Goal: Task Accomplishment & Management: Use online tool/utility

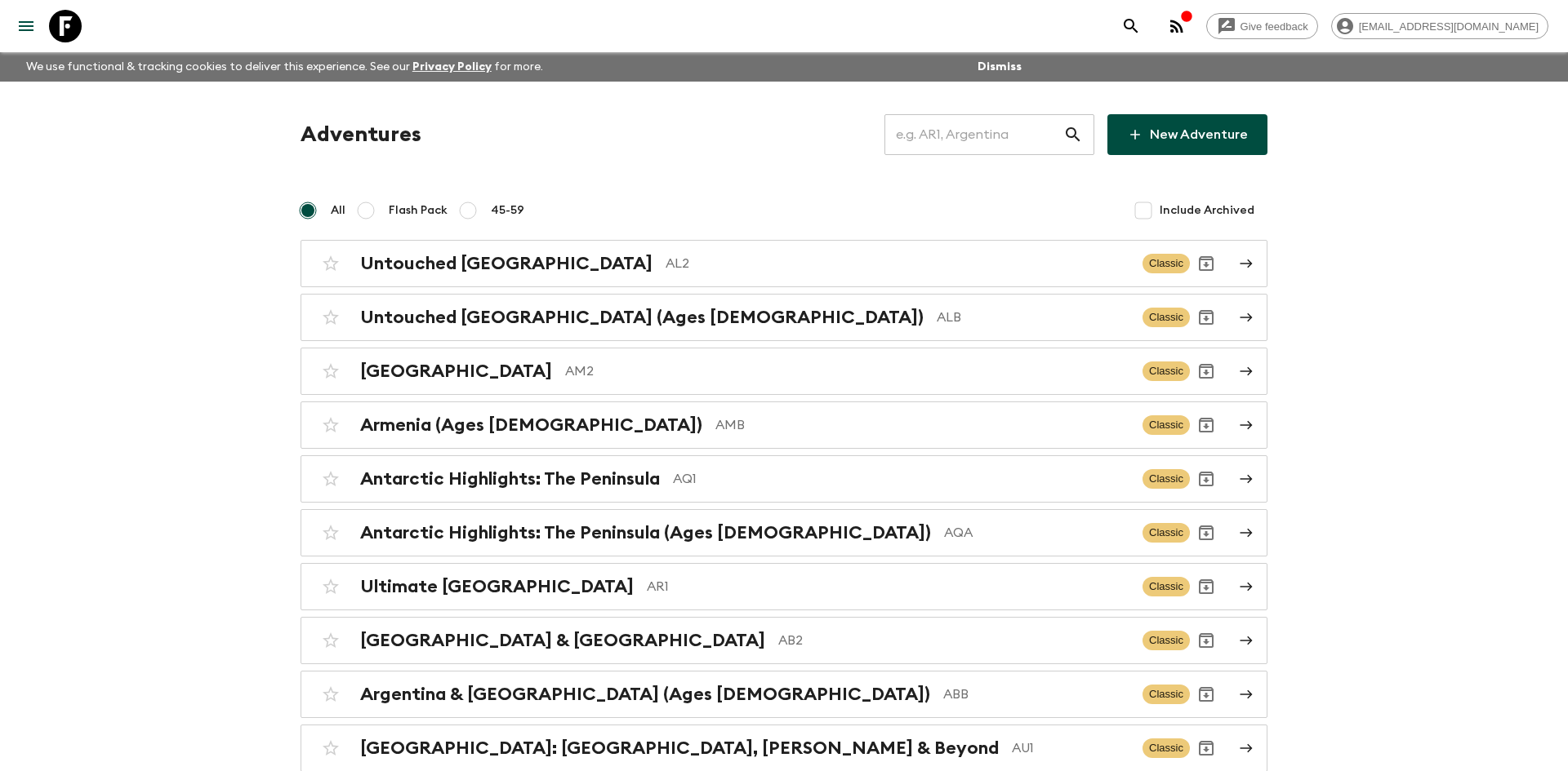
click at [947, 128] on input "text" at bounding box center [973, 134] width 179 height 46
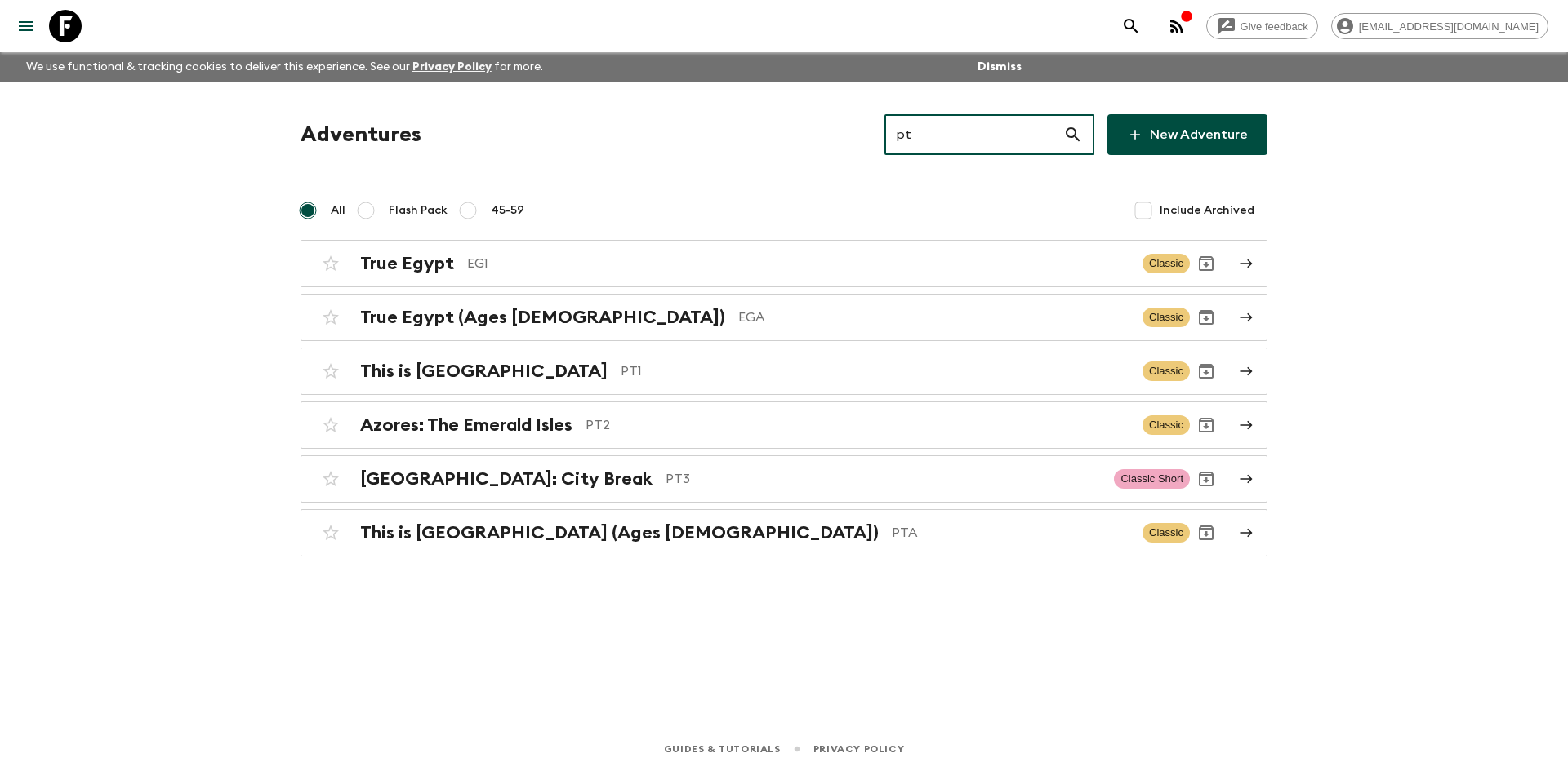
type input "pt2"
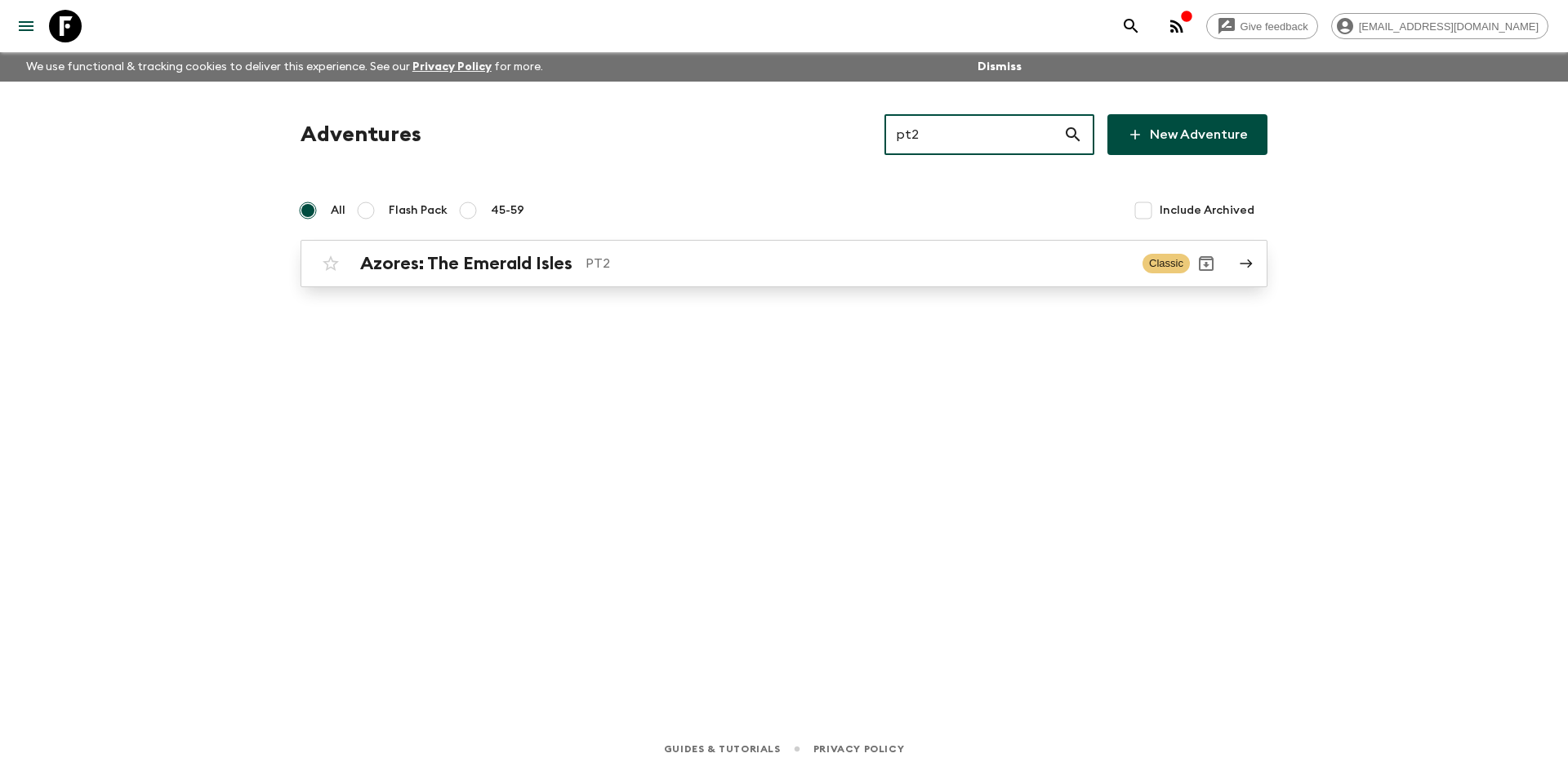
click at [602, 266] on p "PT2" at bounding box center [856, 263] width 543 height 20
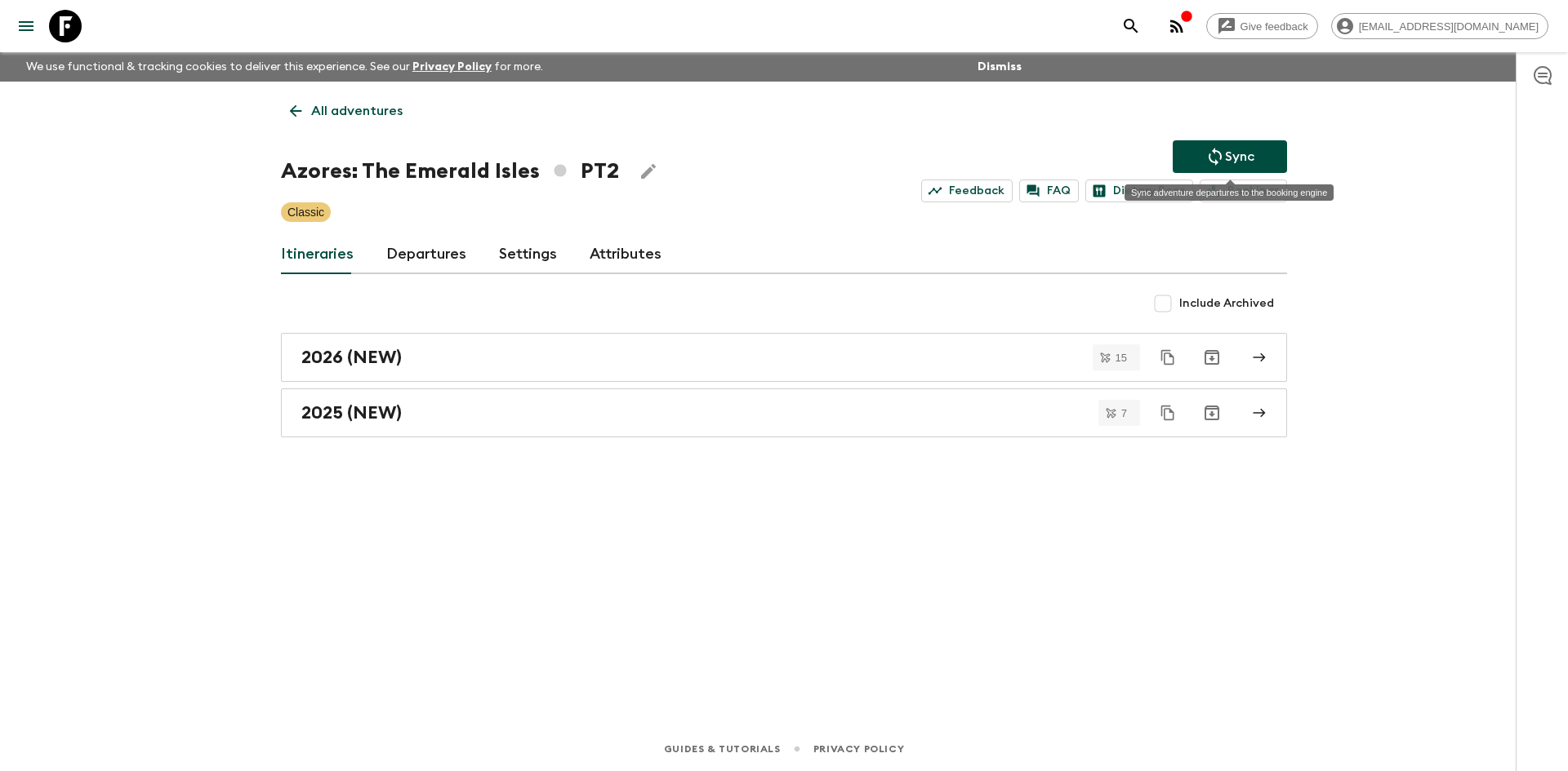
click at [1207, 147] on icon "Sync adventure departures to the booking engine" at bounding box center [1215, 157] width 20 height 20
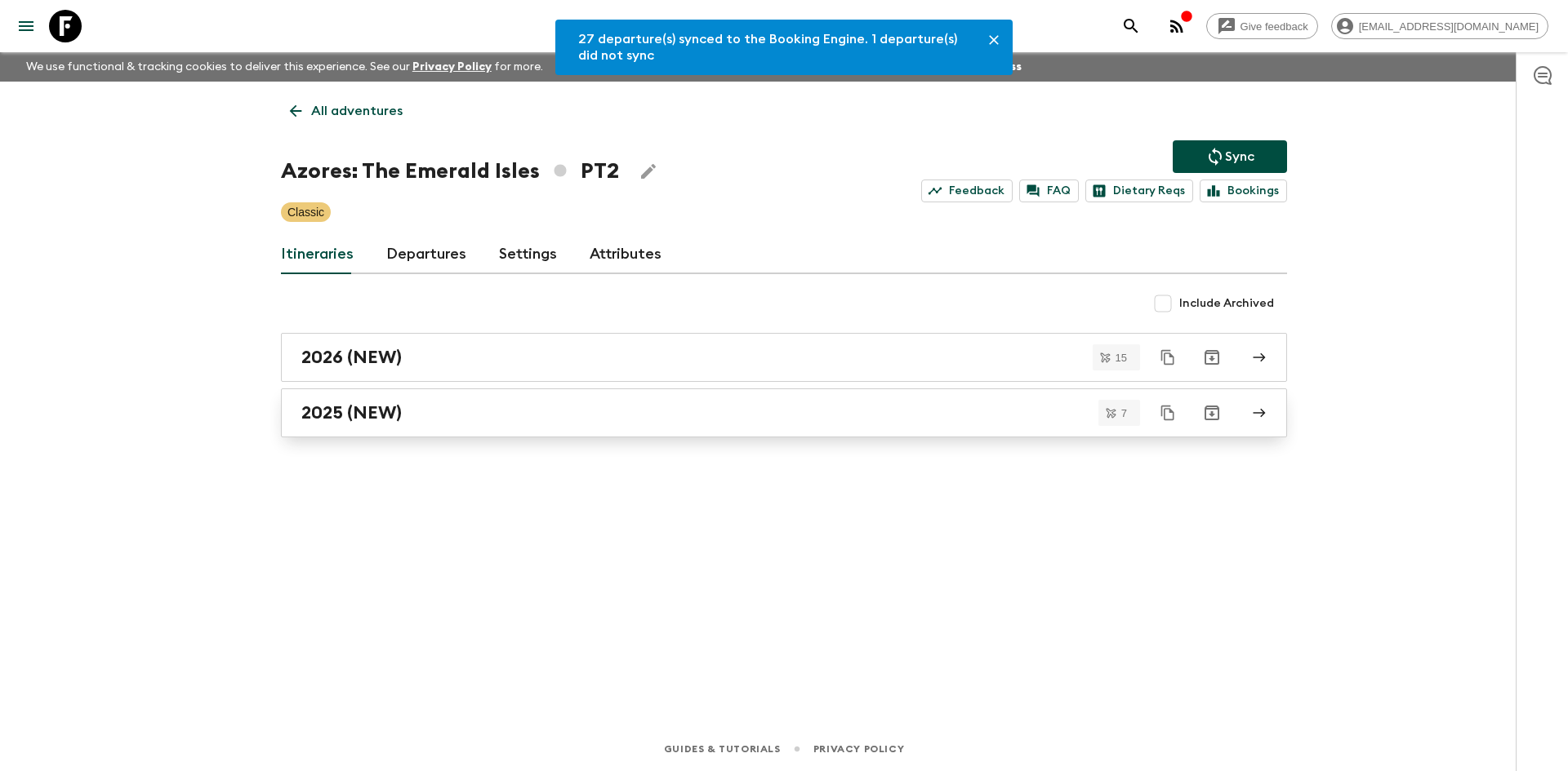
click at [373, 399] on link "2025 (NEW)" at bounding box center [784, 412] width 1006 height 49
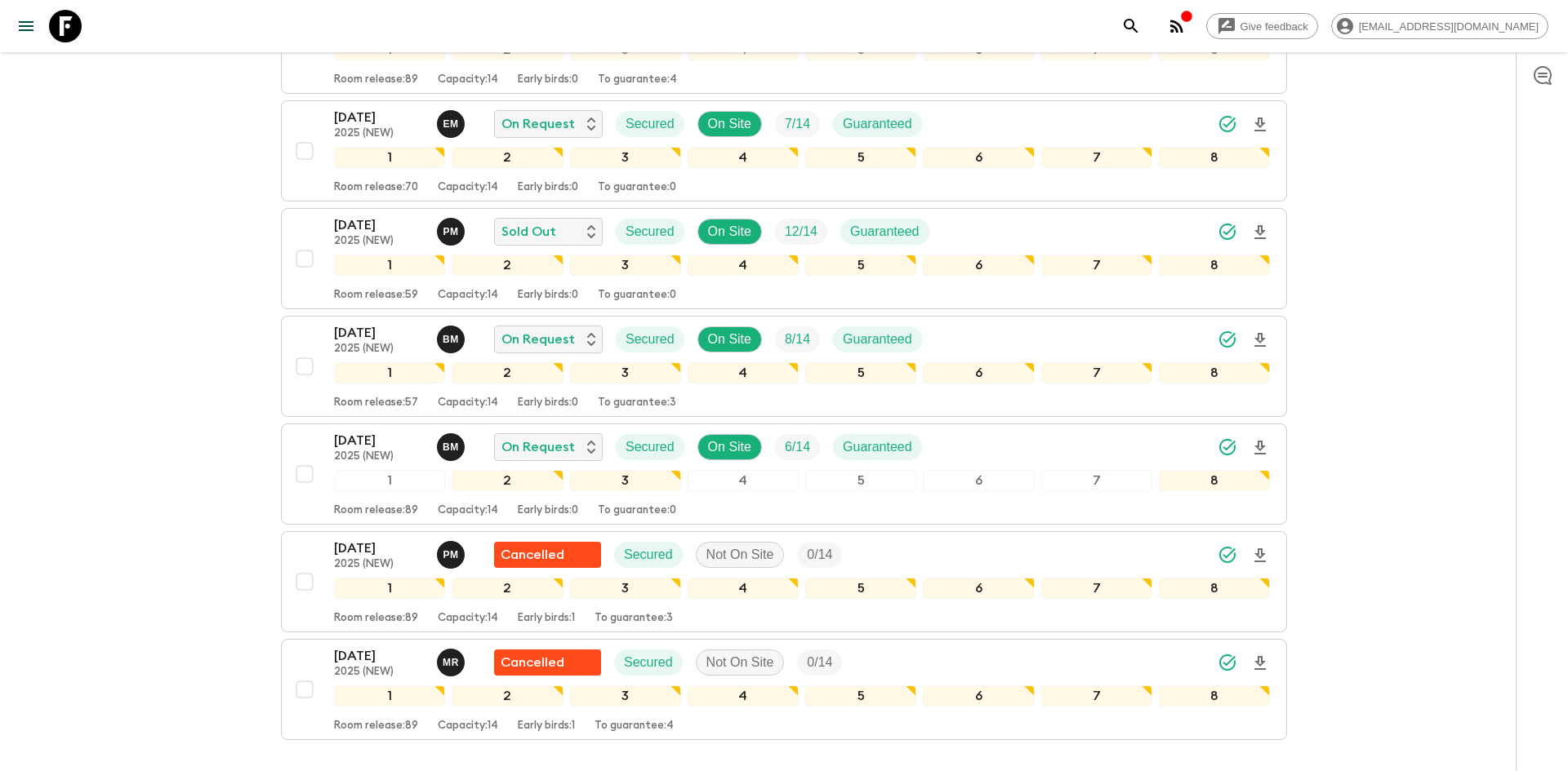
scroll to position [356, 0]
click at [1056, 450] on div "[DATE] 2025 (NEW) B M On Request Secured On Site 6 / 14 Guaranteed" at bounding box center [802, 446] width 936 height 33
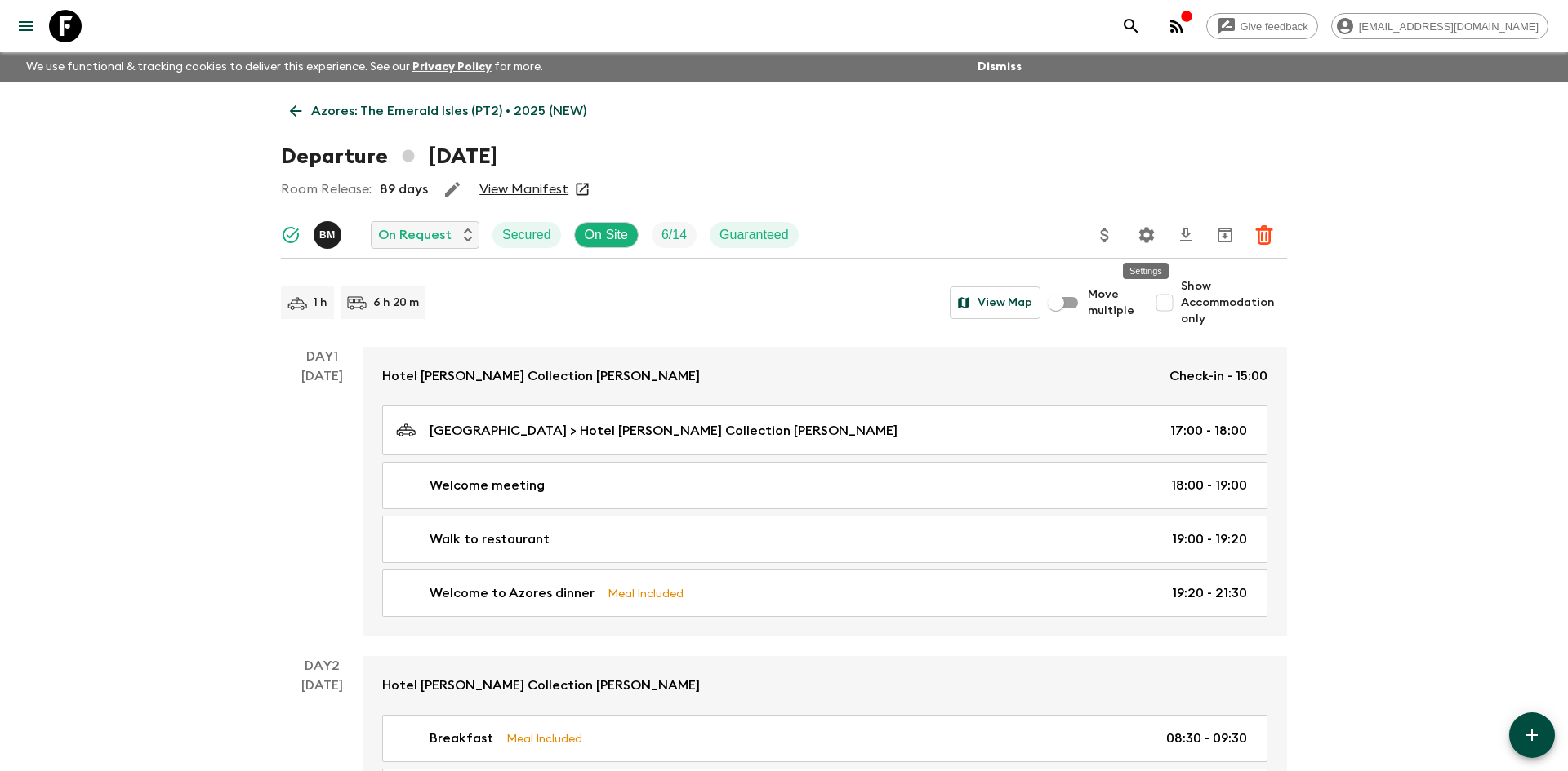
click at [1155, 232] on icon "Settings" at bounding box center [1146, 235] width 20 height 20
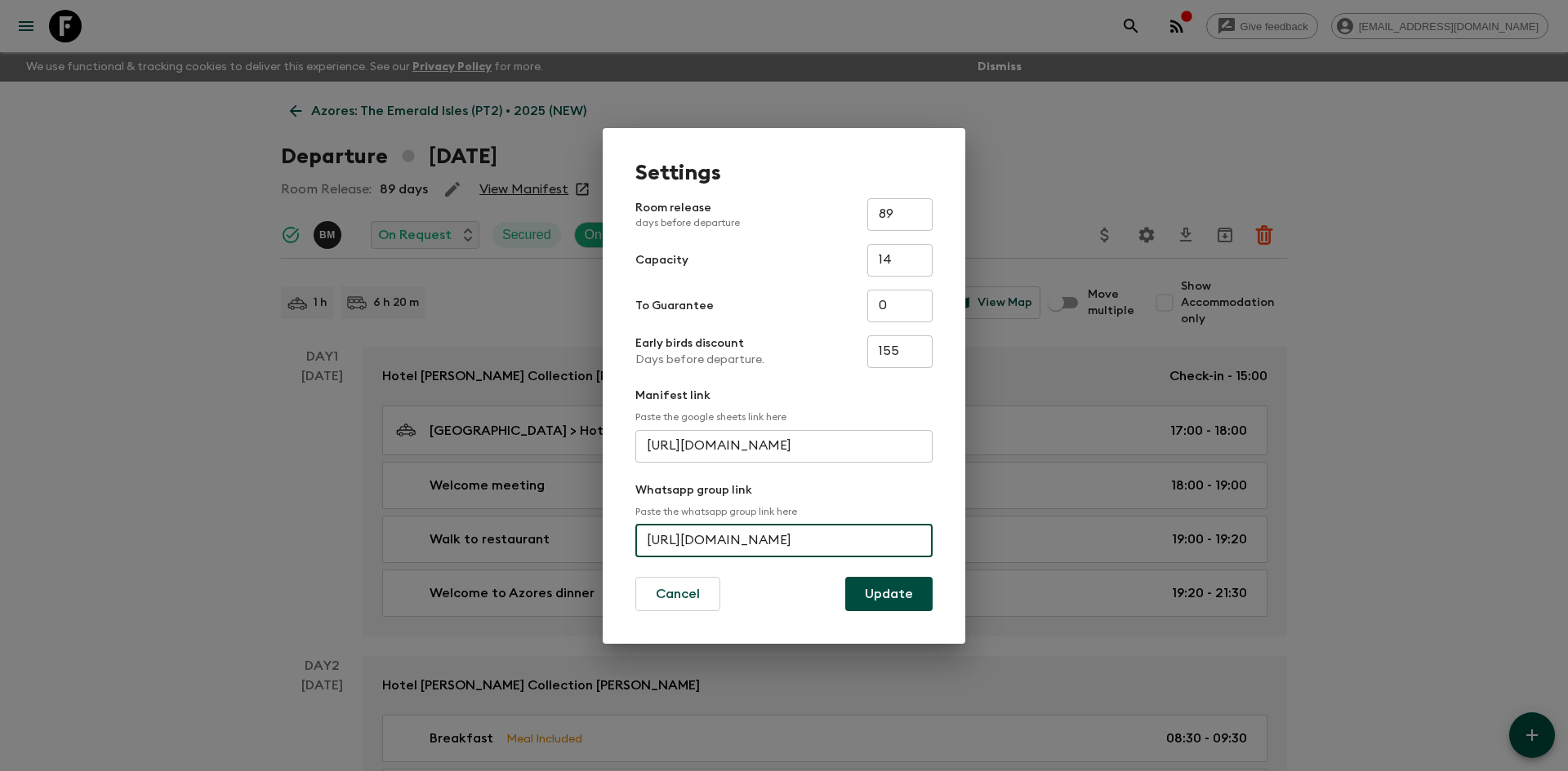
scroll to position [0, 65]
drag, startPoint x: 647, startPoint y: 544, endPoint x: 945, endPoint y: 536, distance: 298.1
click at [945, 536] on div "Settings Room release days before departure 89 ​ Capacity 14 ​ To Guarantee 0 ​…" at bounding box center [784, 386] width 362 height 515
paste input "[URL][DOMAIN_NAME]"
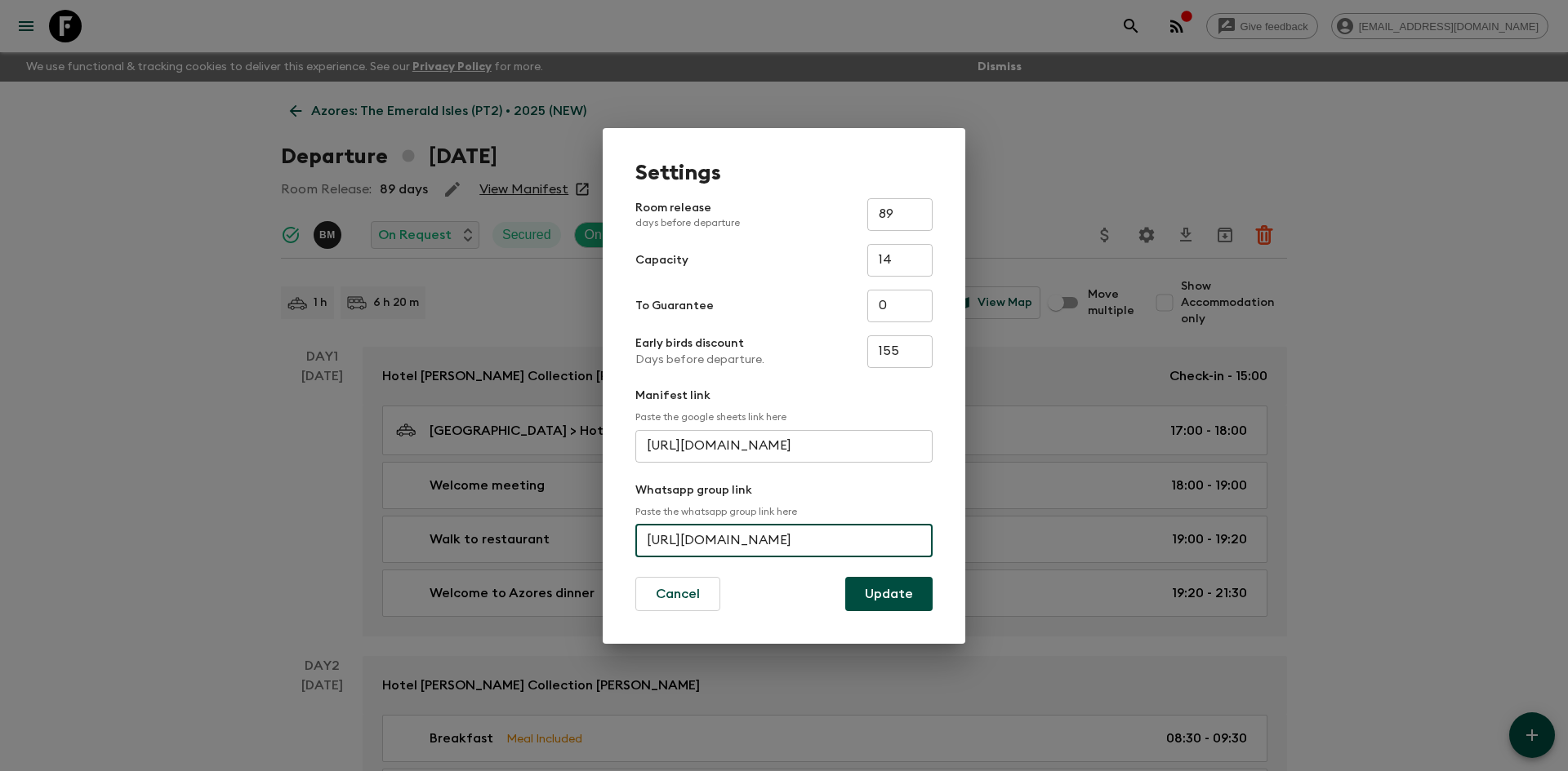
scroll to position [0, 70]
type input "[URL][DOMAIN_NAME]"
click at [916, 588] on button "Update" at bounding box center [888, 594] width 88 height 35
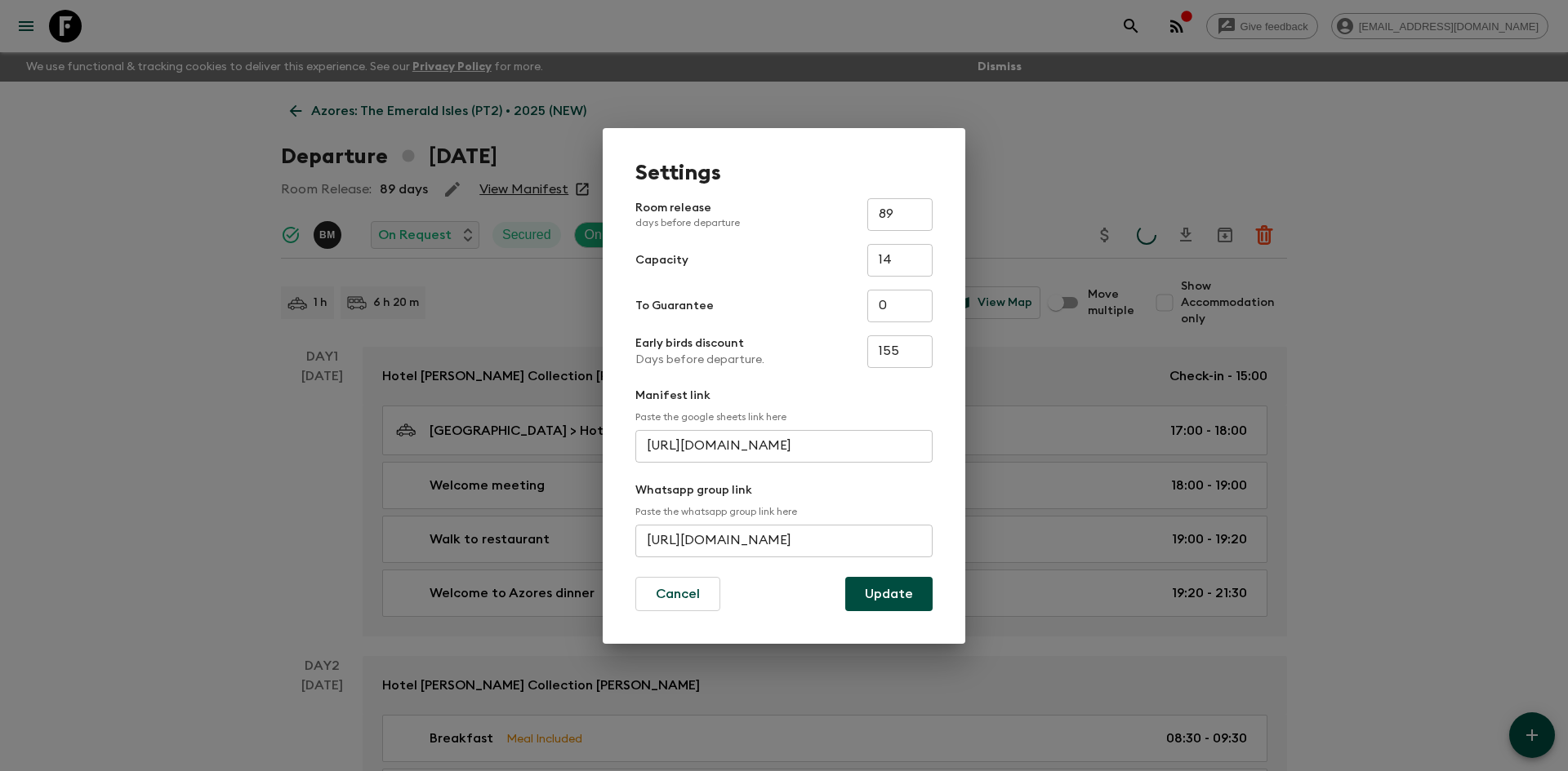
scroll to position [0, 0]
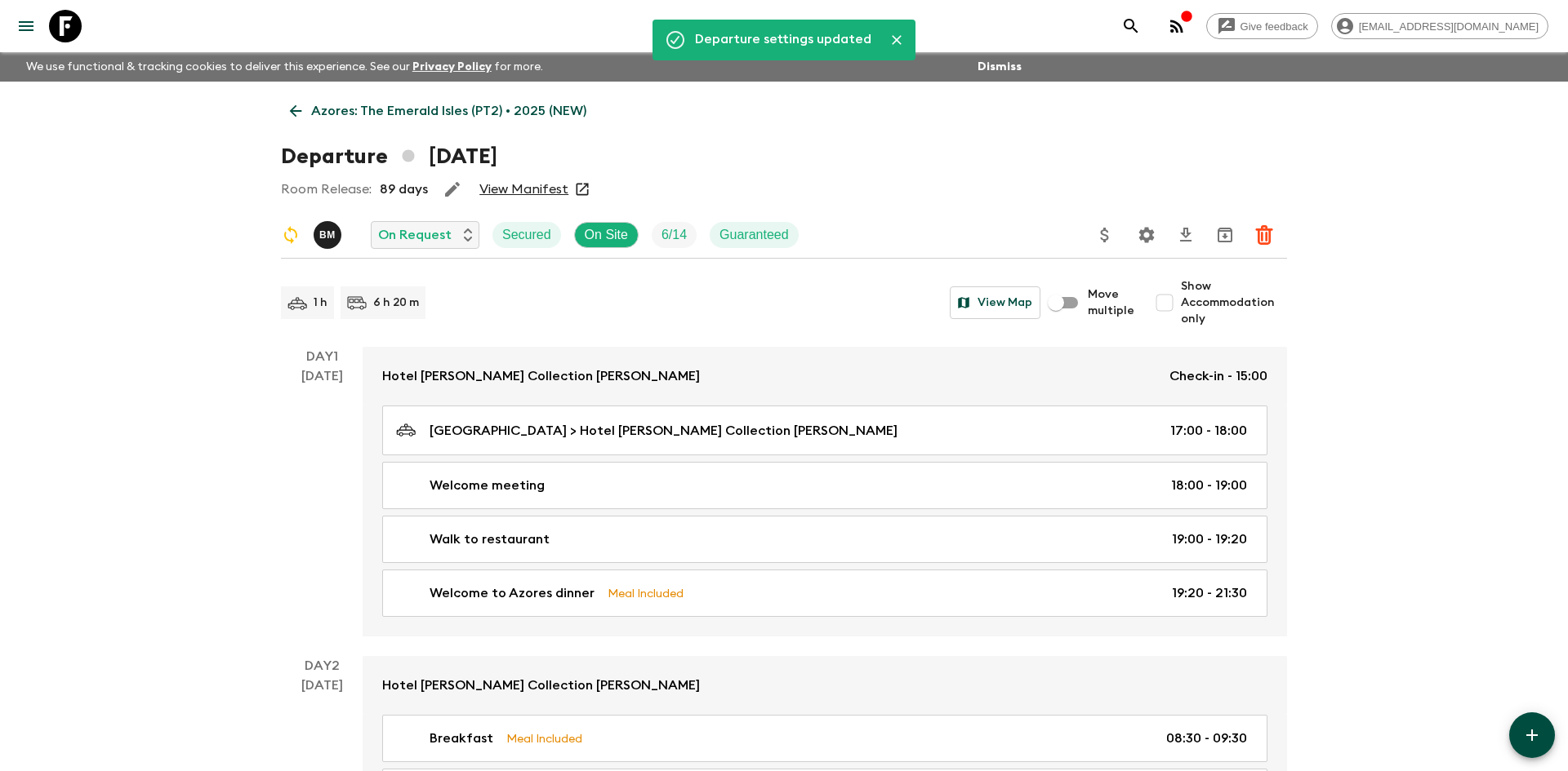
click at [447, 107] on p "Azores: The Emerald Isles (PT2) • 2025 (NEW)" at bounding box center [448, 111] width 275 height 20
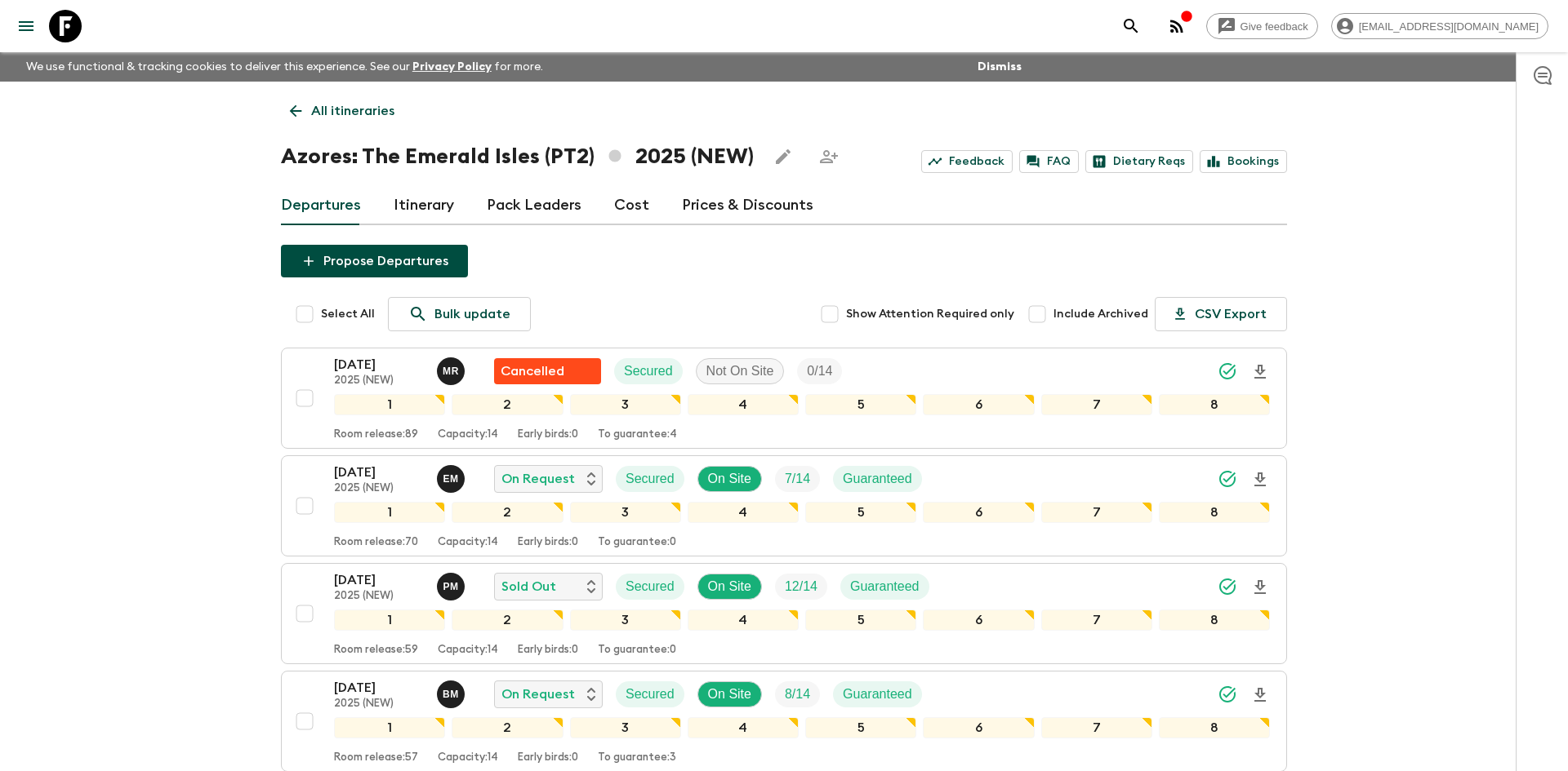
click at [360, 113] on p "All itineraries" at bounding box center [353, 111] width 83 height 20
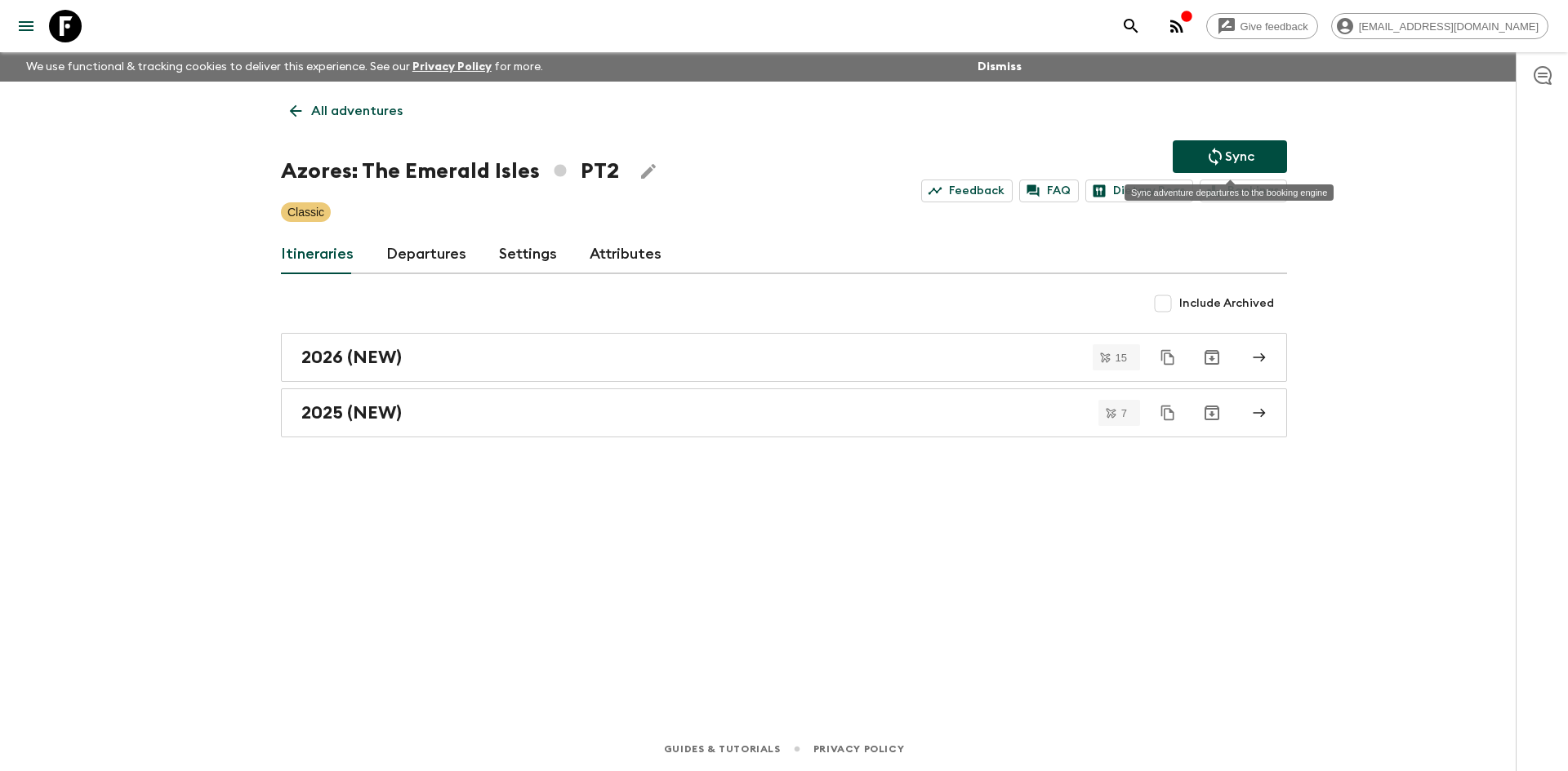
click at [1234, 159] on p "Sync" at bounding box center [1239, 157] width 29 height 20
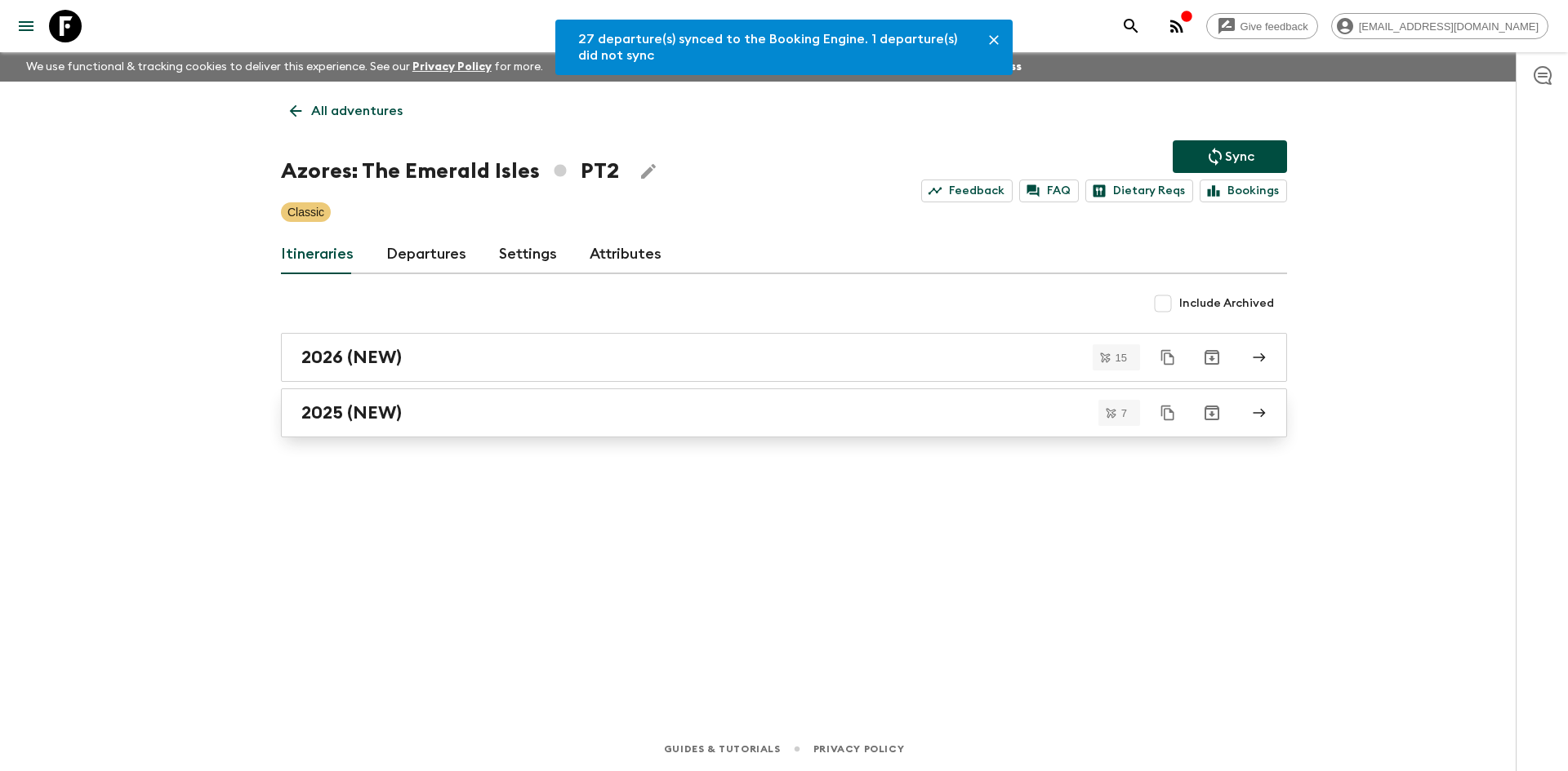
click at [444, 416] on div "2025 (NEW)" at bounding box center [769, 412] width 934 height 21
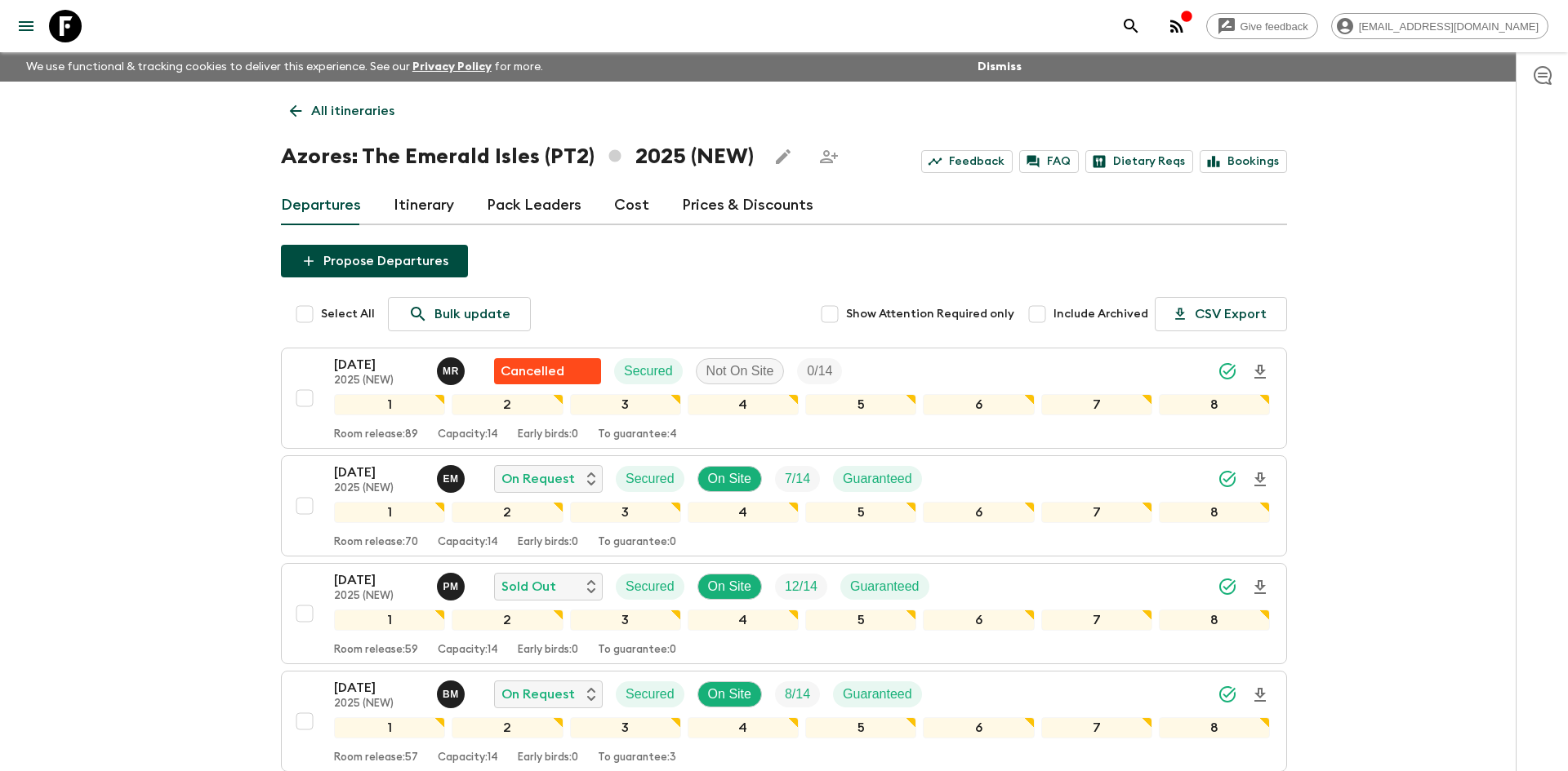
click at [331, 106] on p "All itineraries" at bounding box center [353, 111] width 83 height 20
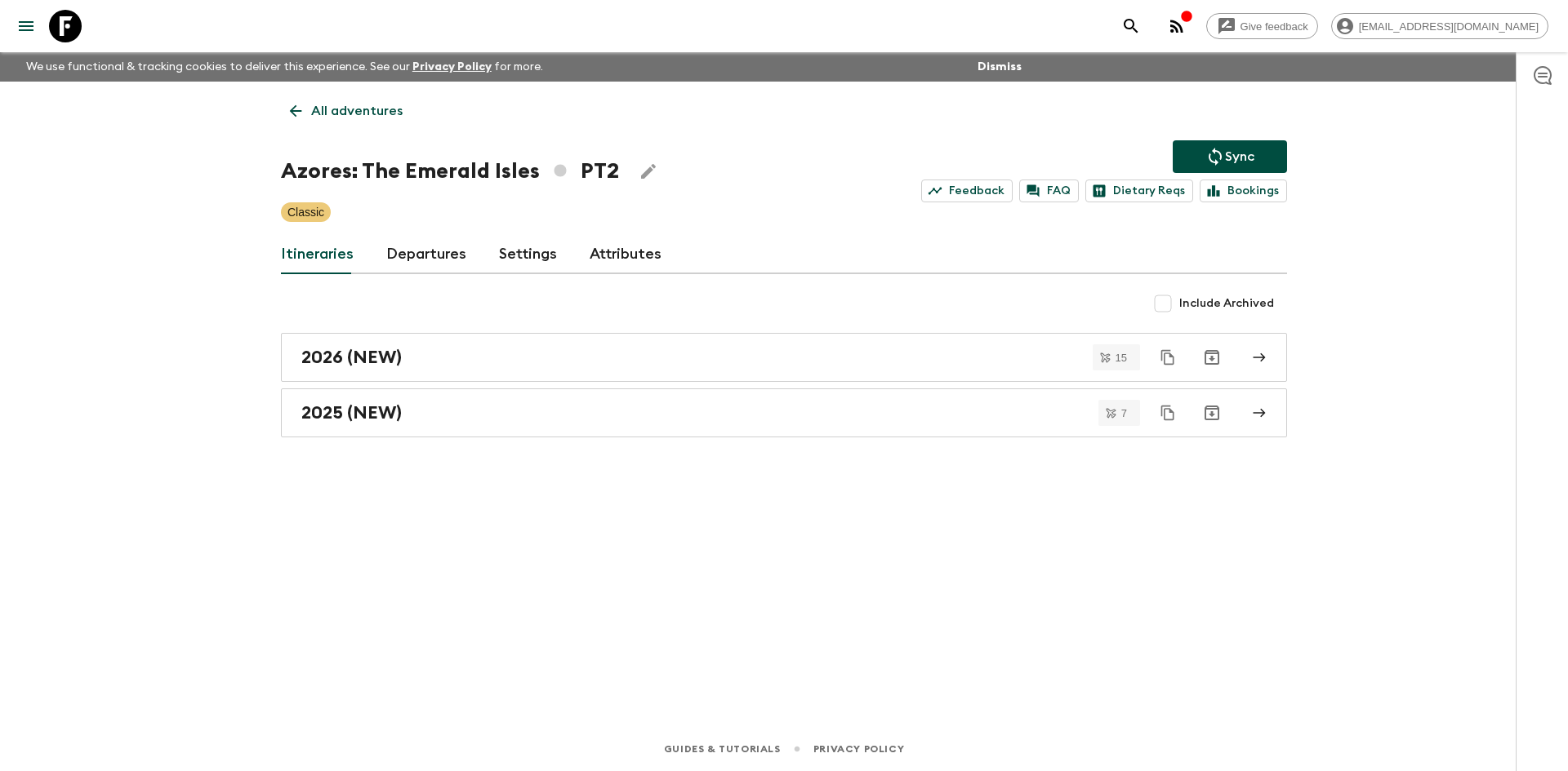
click at [331, 106] on p "All adventures" at bounding box center [357, 111] width 92 height 20
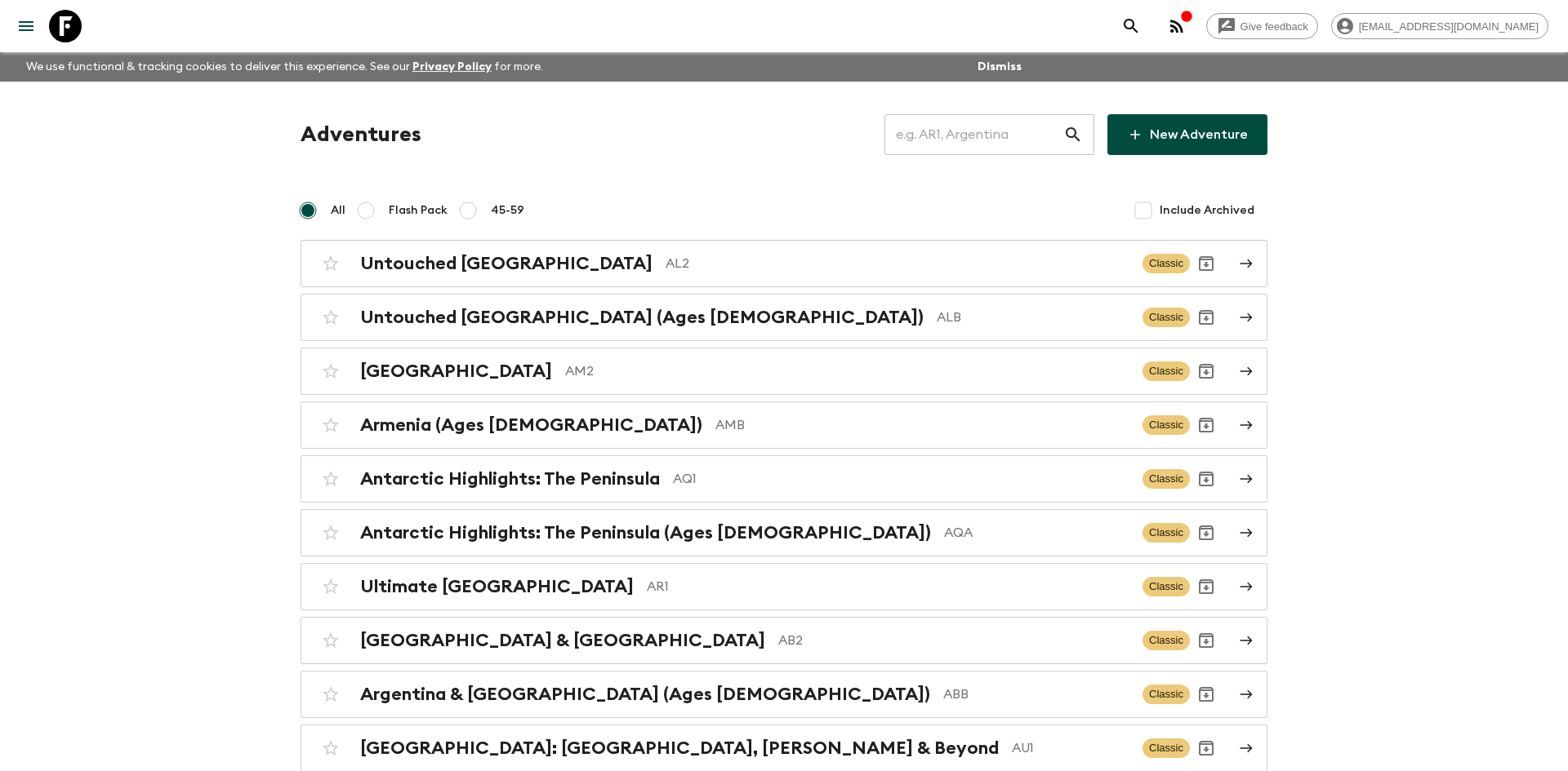
click at [934, 132] on input "text" at bounding box center [973, 134] width 179 height 46
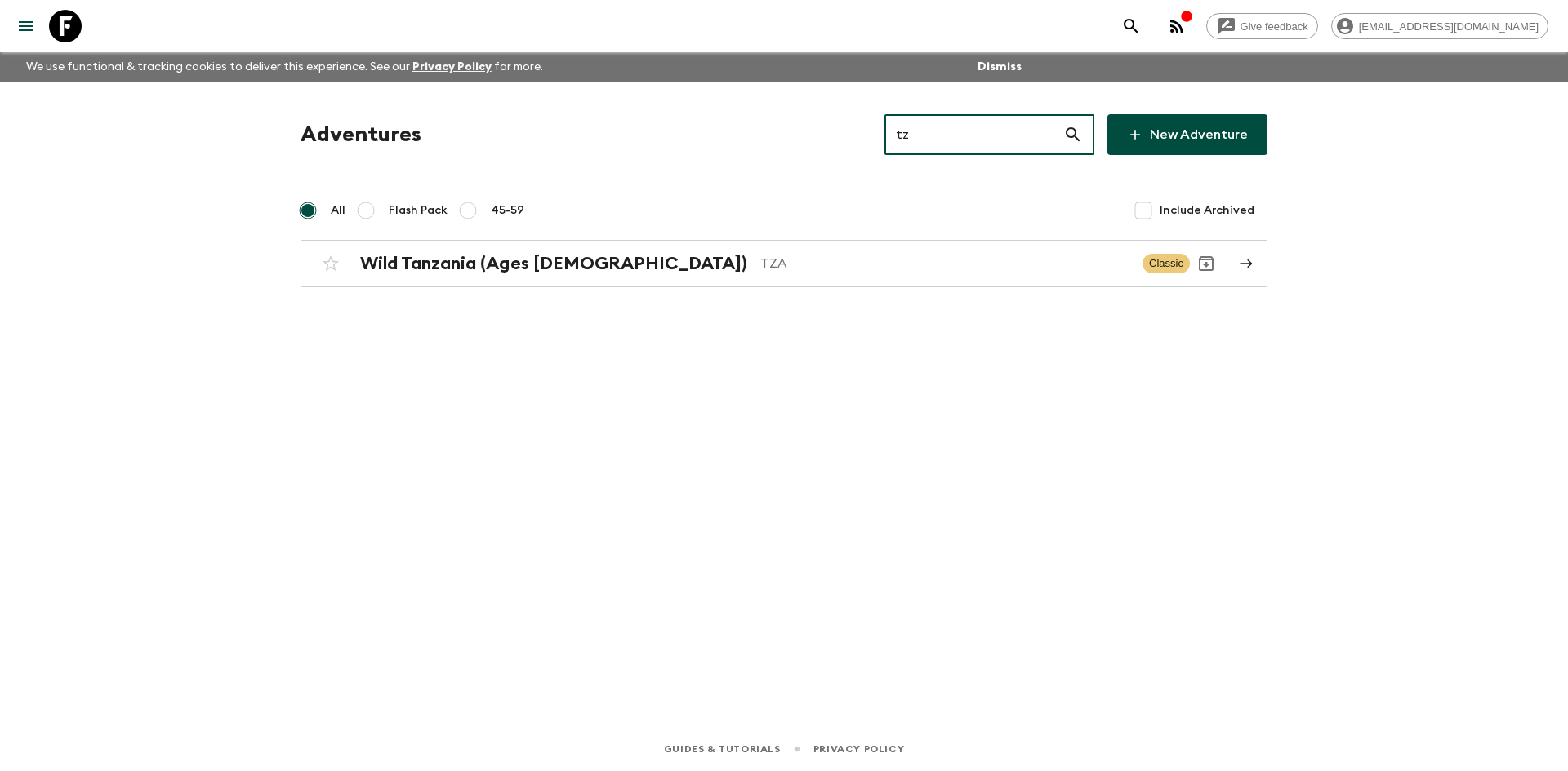
type input "tza"
click at [589, 266] on h2 "Wild Tanzania (Ages [DEMOGRAPHIC_DATA])" at bounding box center [553, 263] width 387 height 21
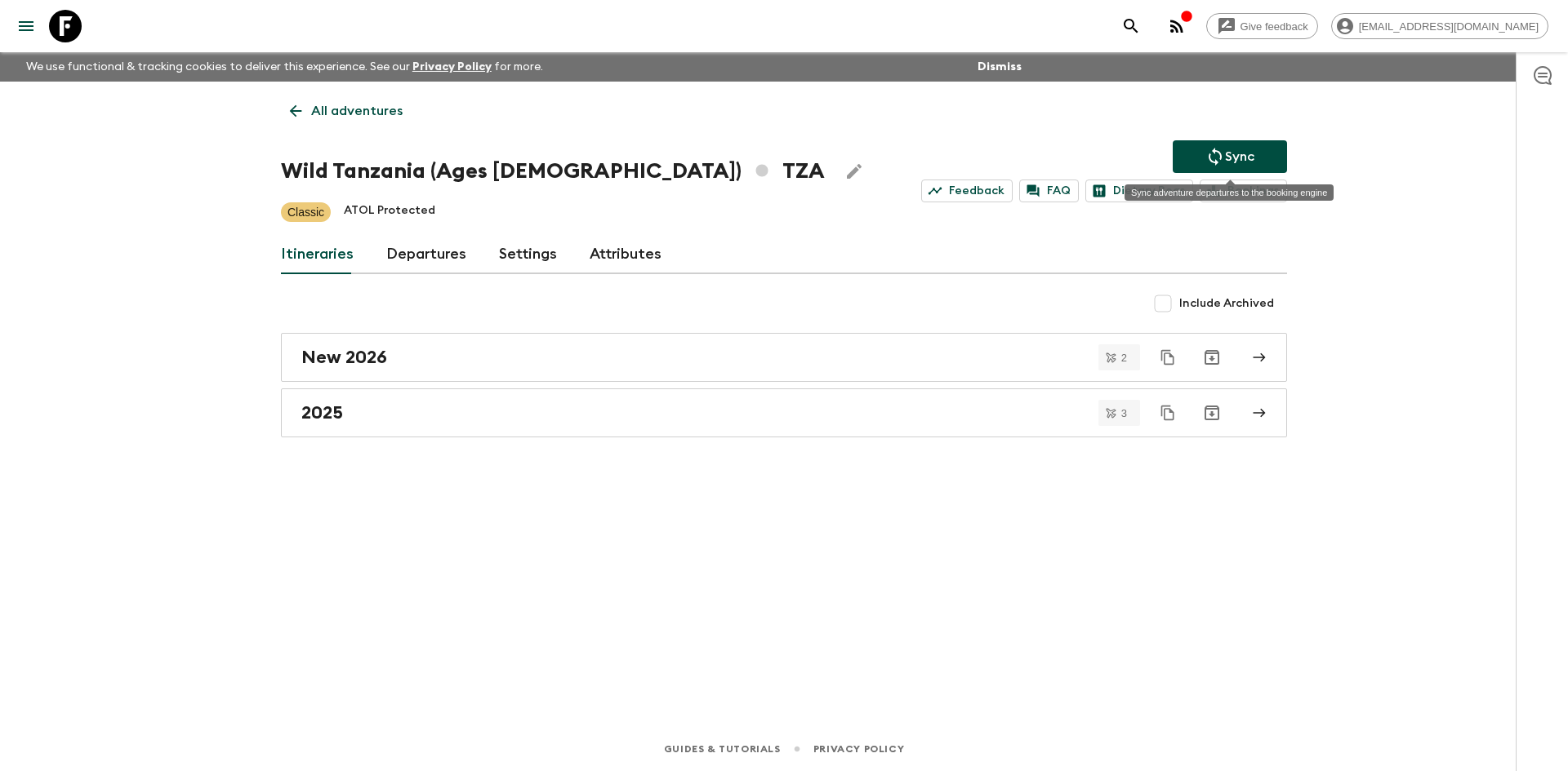
click at [1250, 151] on p "Sync" at bounding box center [1239, 157] width 29 height 20
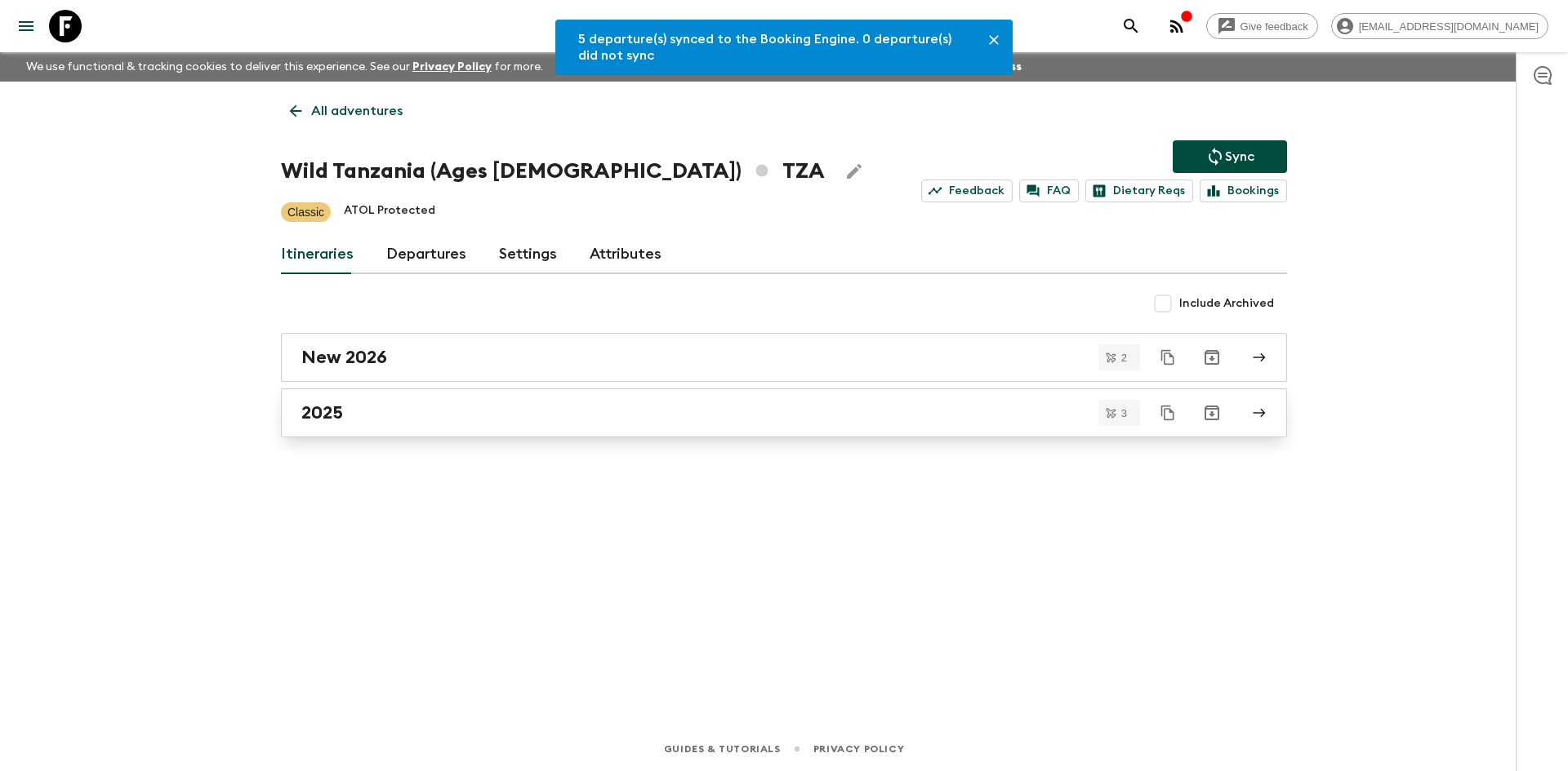
click at [394, 423] on div "2025" at bounding box center [769, 412] width 934 height 21
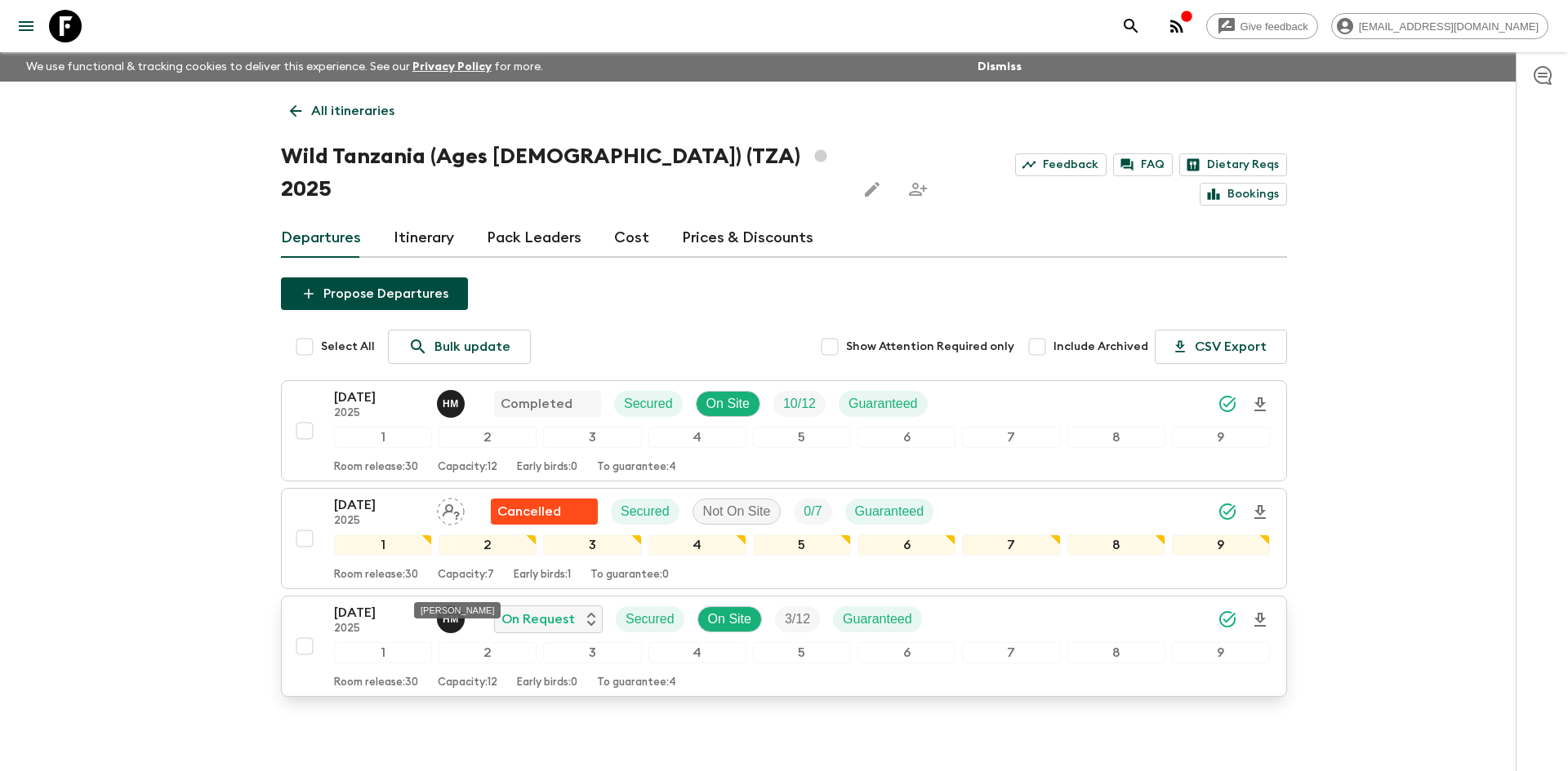
click at [446, 613] on p "H M" at bounding box center [451, 619] width 16 height 13
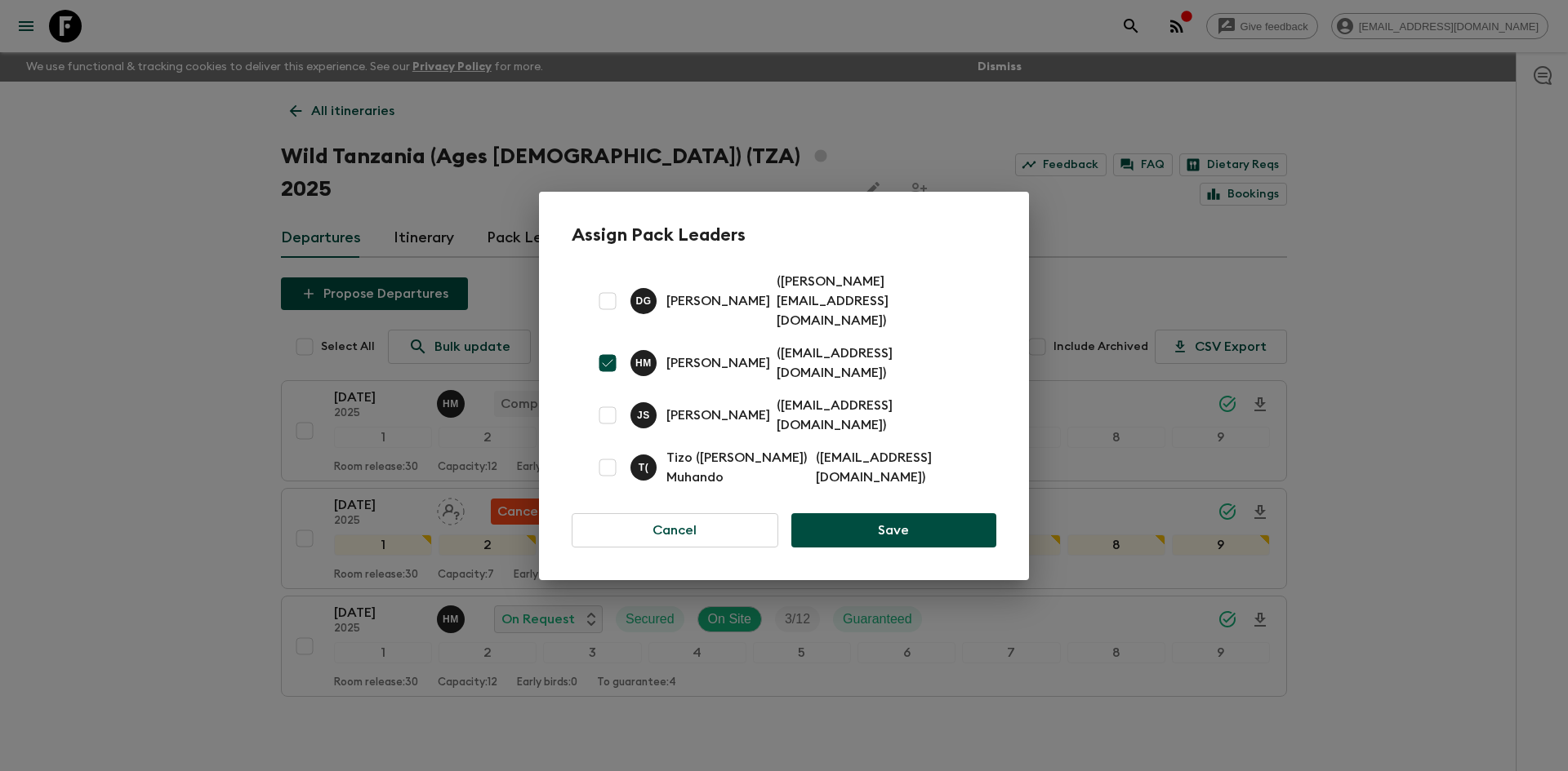
click at [149, 364] on div "Assign Pack Leaders D G [PERSON_NAME] ( [PERSON_NAME][EMAIL_ADDRESS][DOMAIN_NAM…" at bounding box center [784, 386] width 1568 height 771
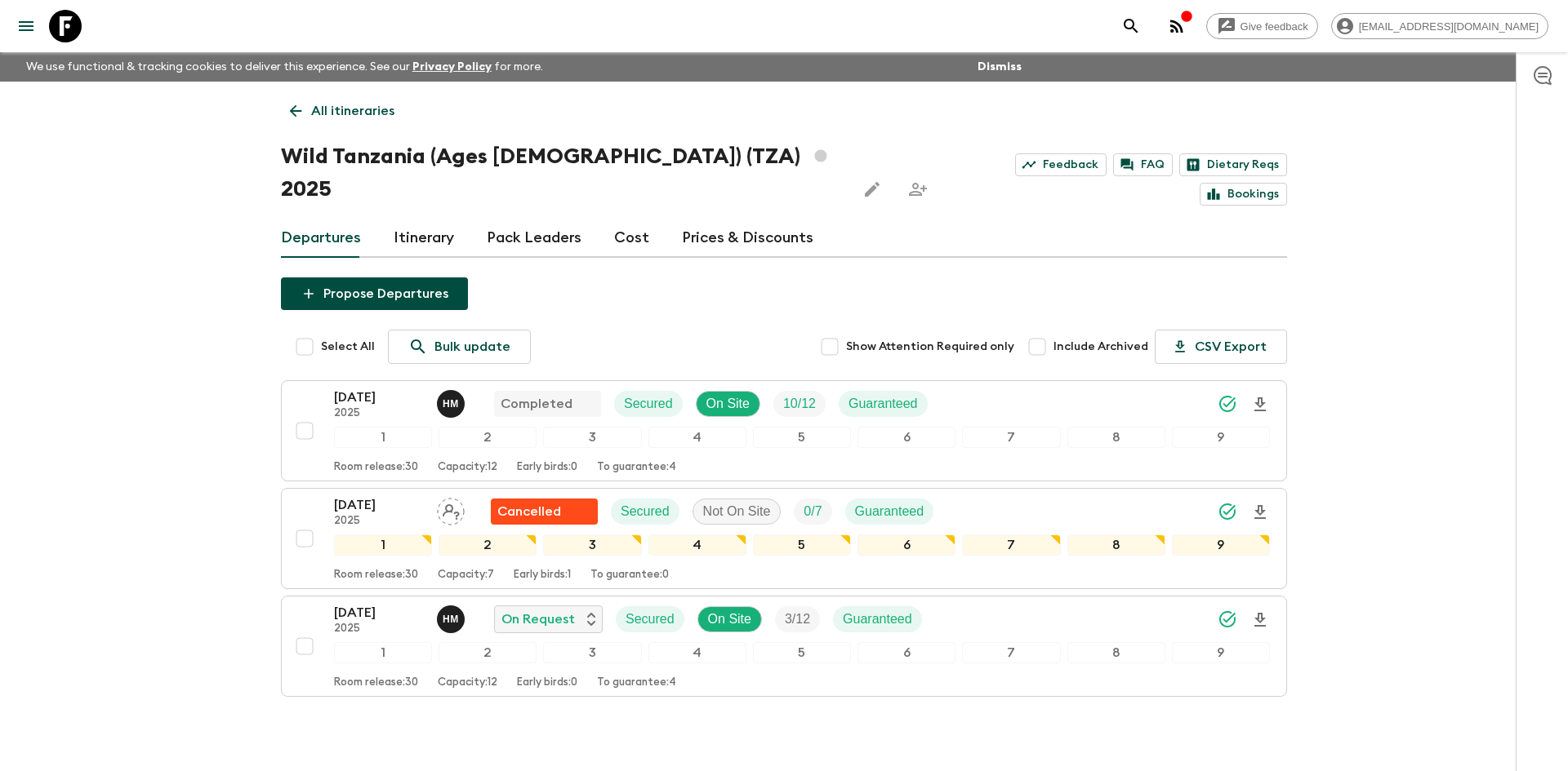
click at [348, 115] on p "All itineraries" at bounding box center [353, 111] width 83 height 20
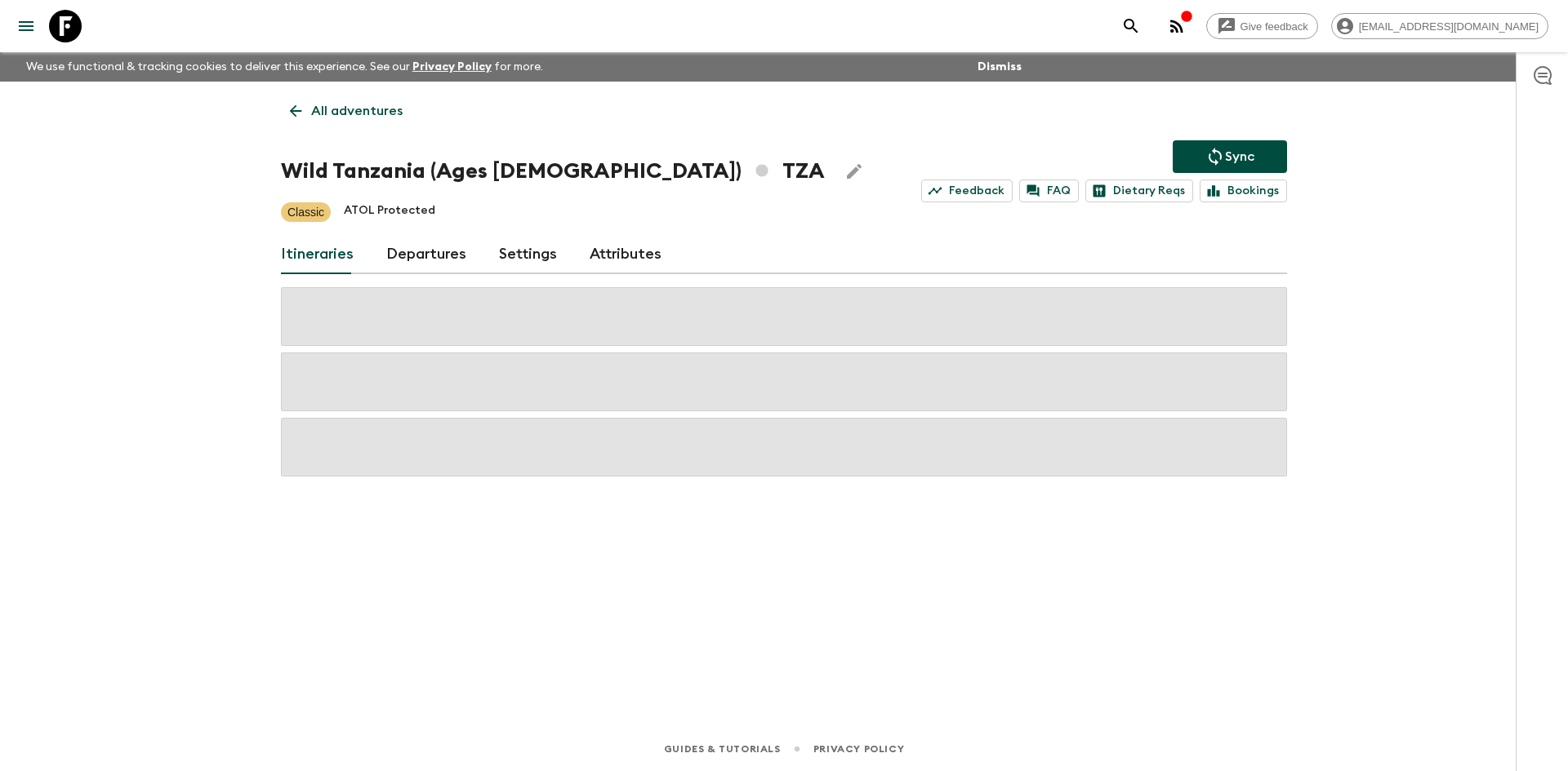
click at [348, 115] on p "All adventures" at bounding box center [357, 111] width 92 height 20
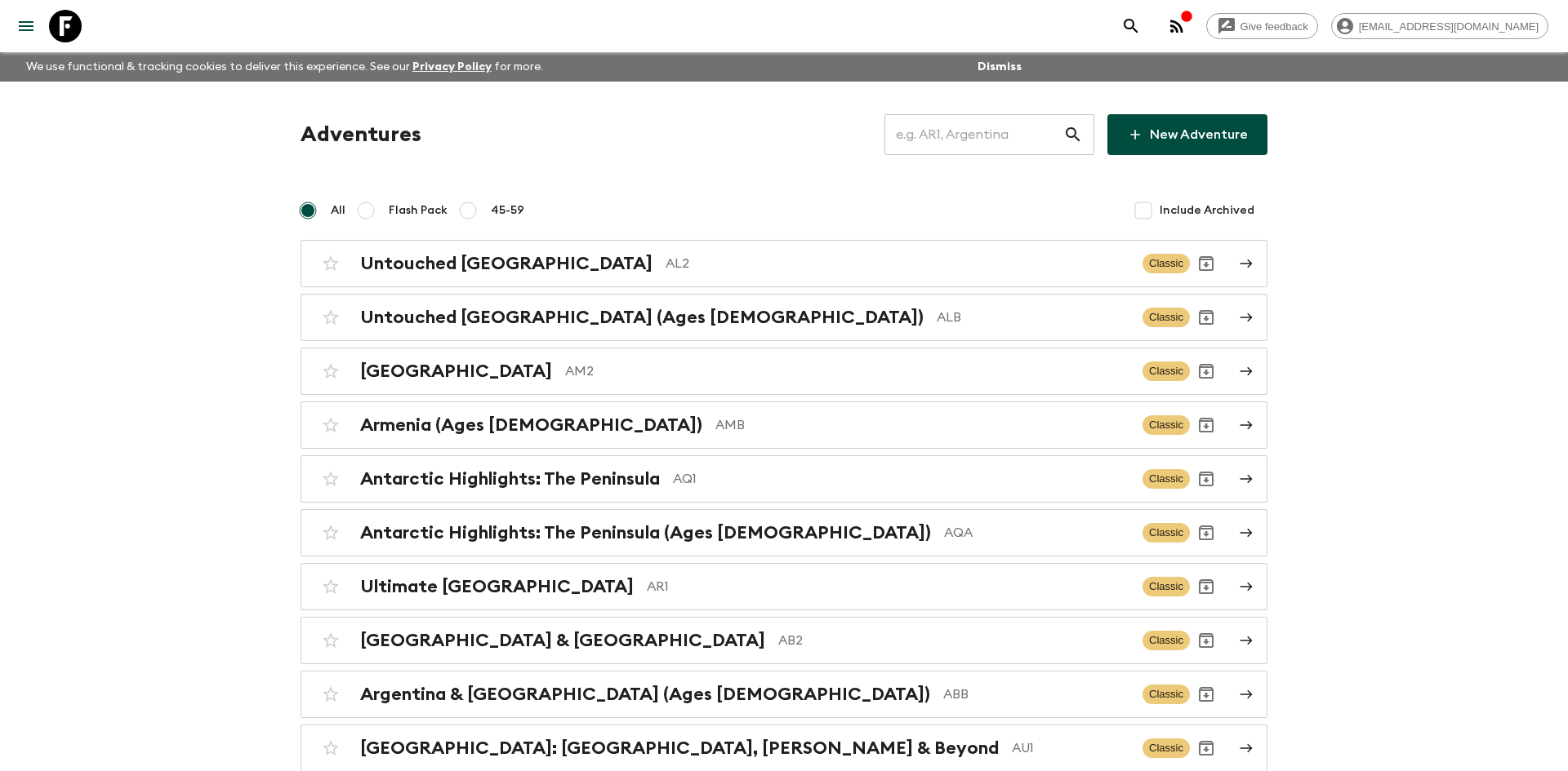
click at [954, 146] on input "text" at bounding box center [973, 134] width 179 height 46
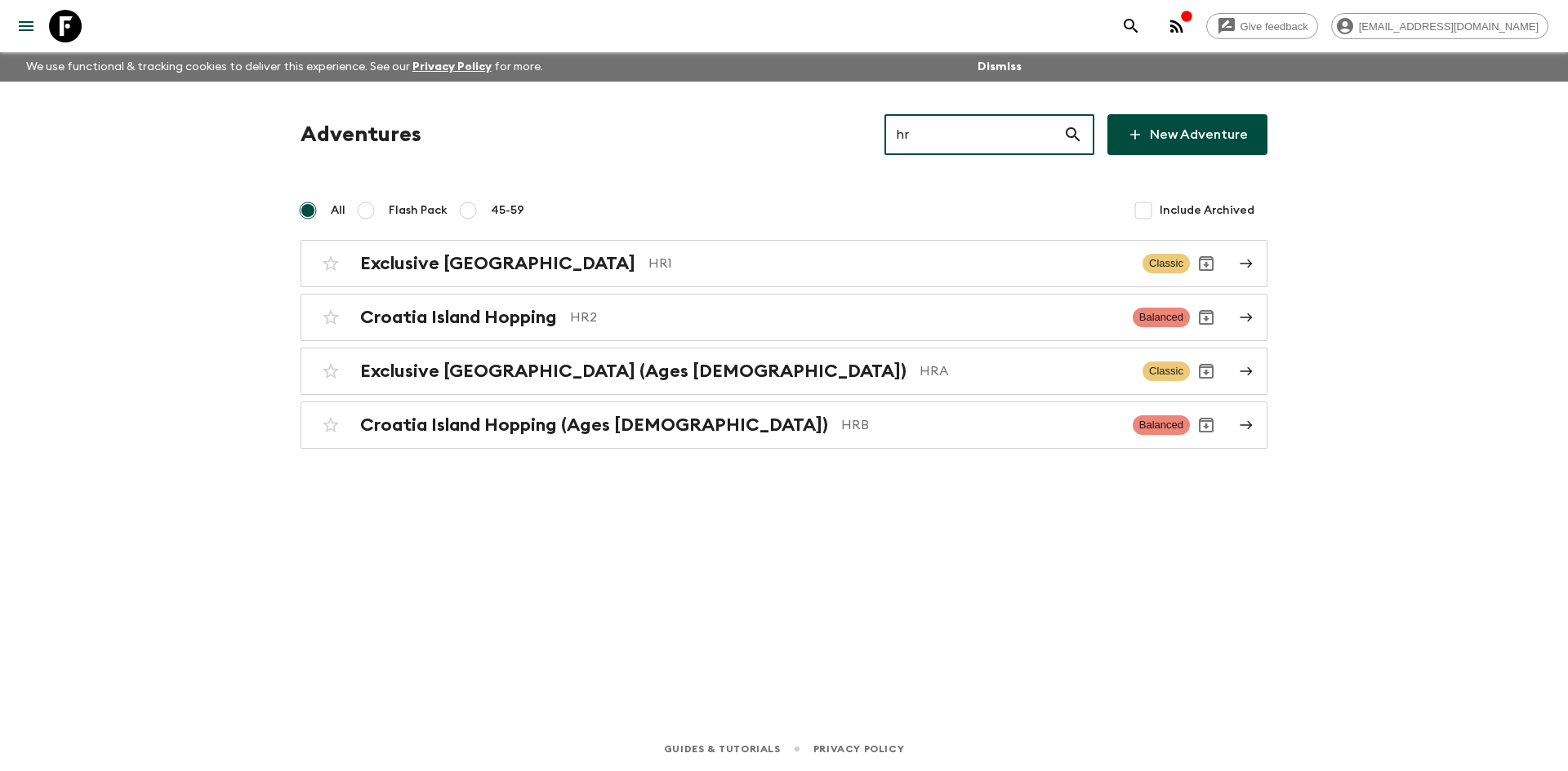
type input "hr2"
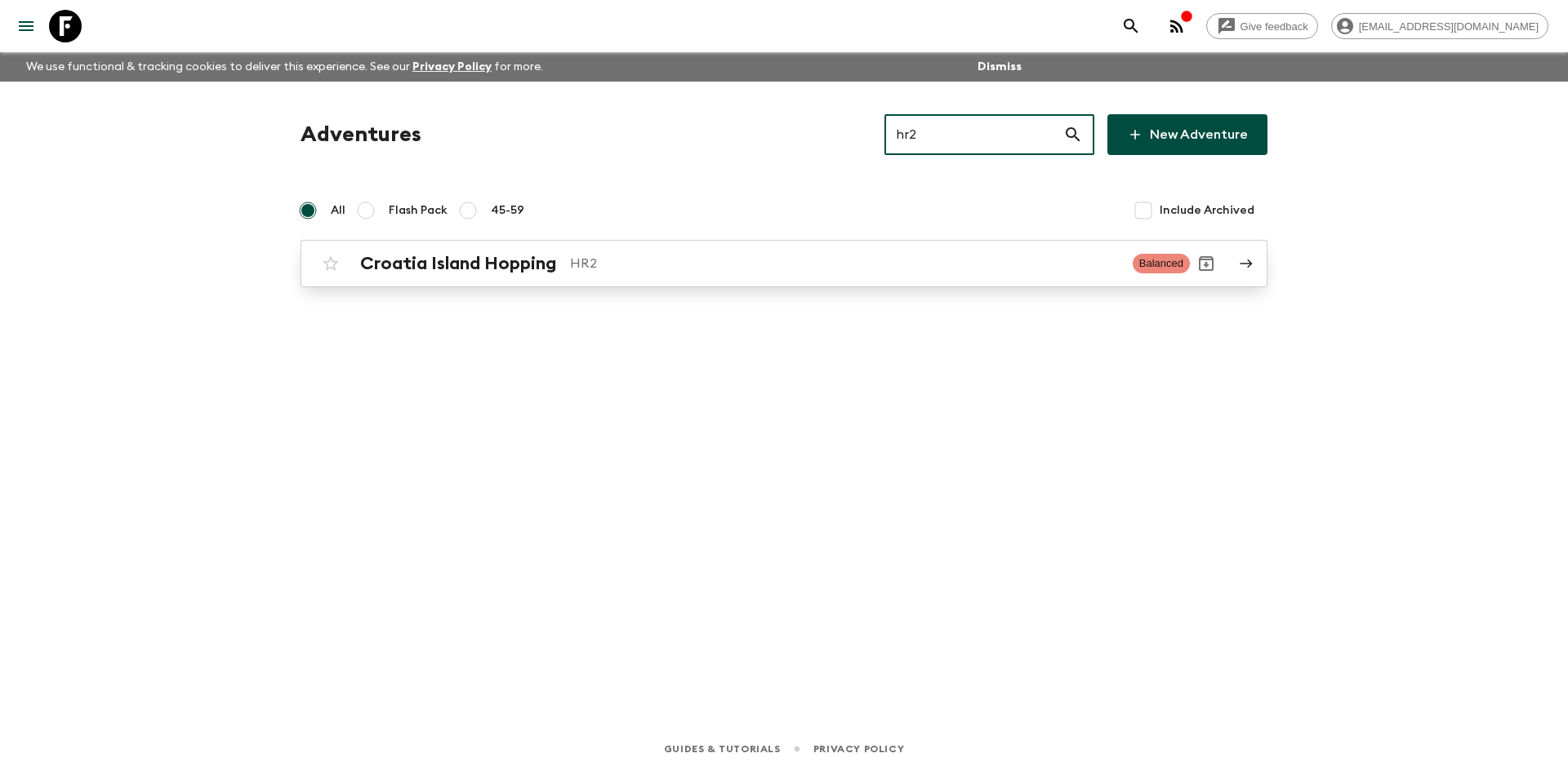
click at [614, 257] on p "HR2" at bounding box center [845, 263] width 550 height 20
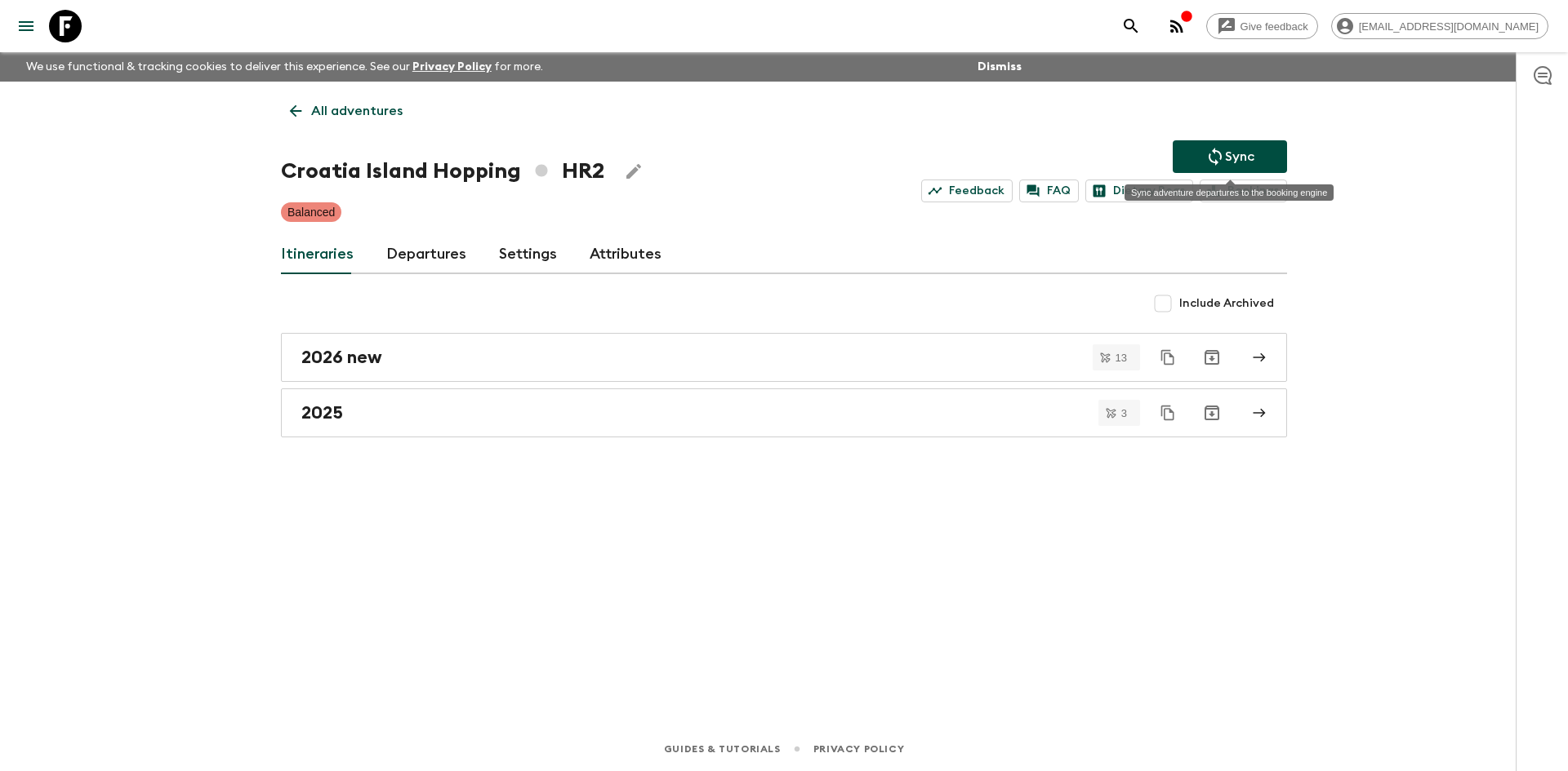
click at [1244, 158] on p "Sync" at bounding box center [1239, 157] width 29 height 20
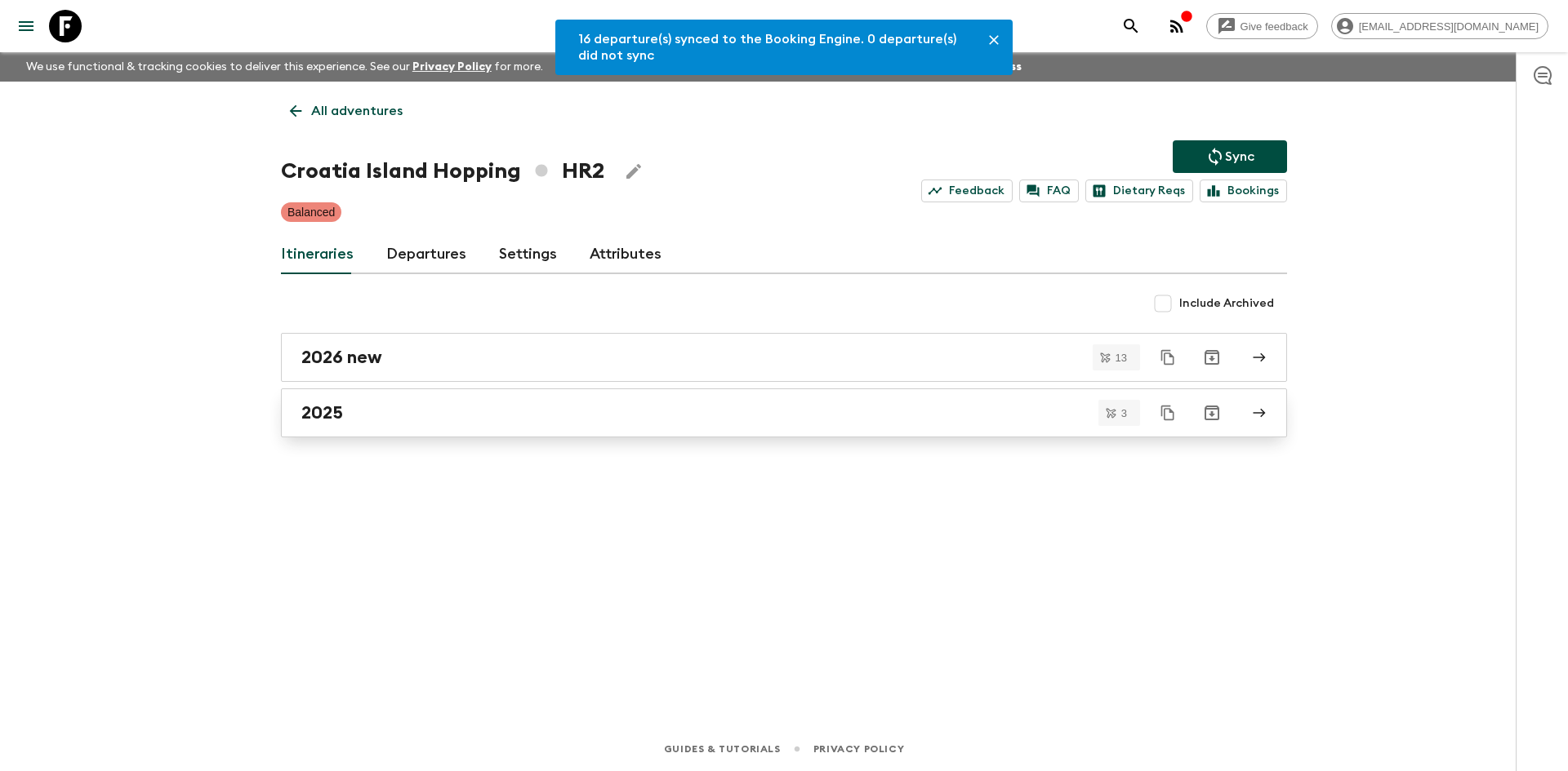
click at [374, 419] on div "2025" at bounding box center [769, 412] width 934 height 21
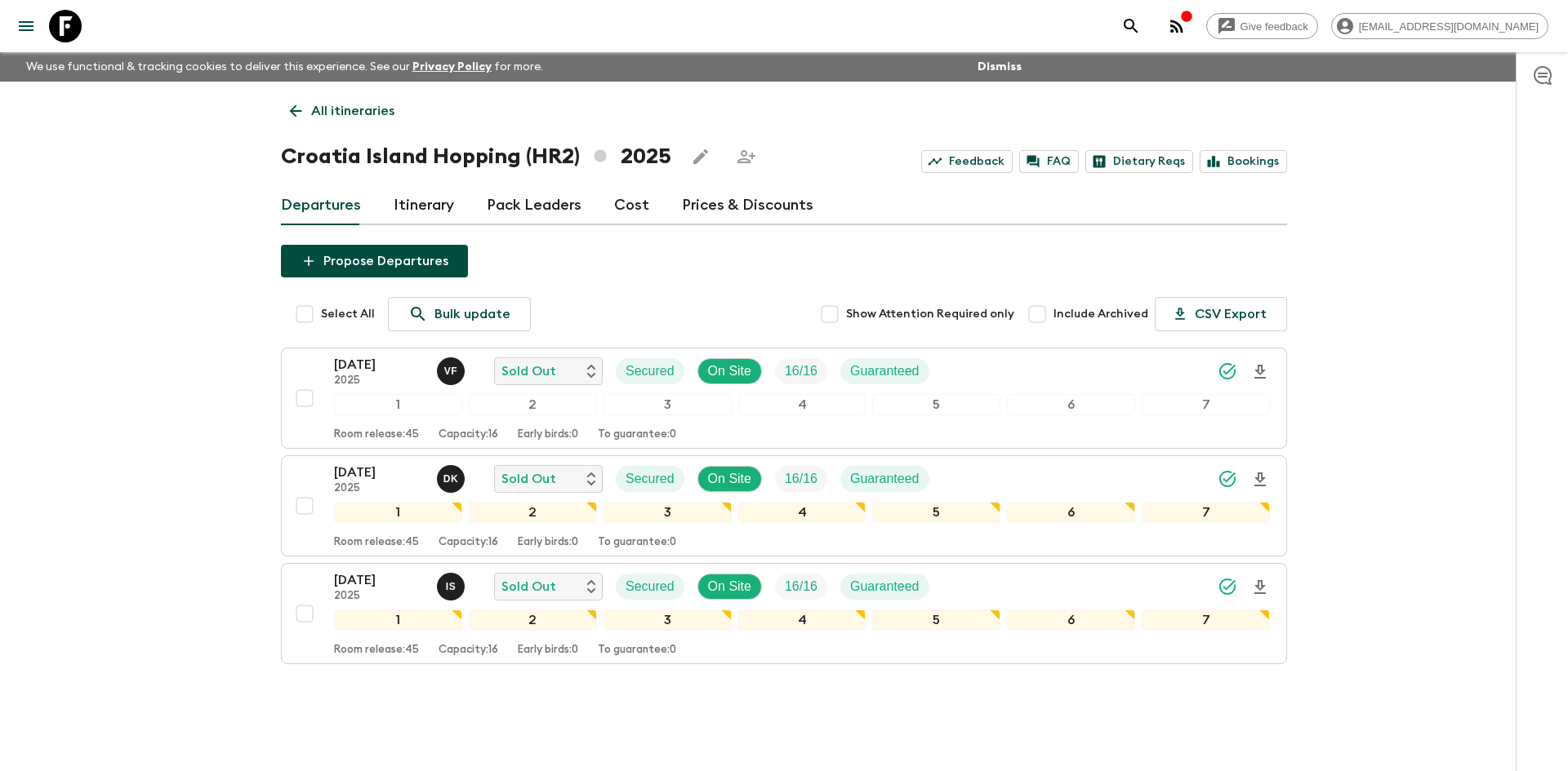
click at [378, 110] on p "All itineraries" at bounding box center [353, 111] width 83 height 20
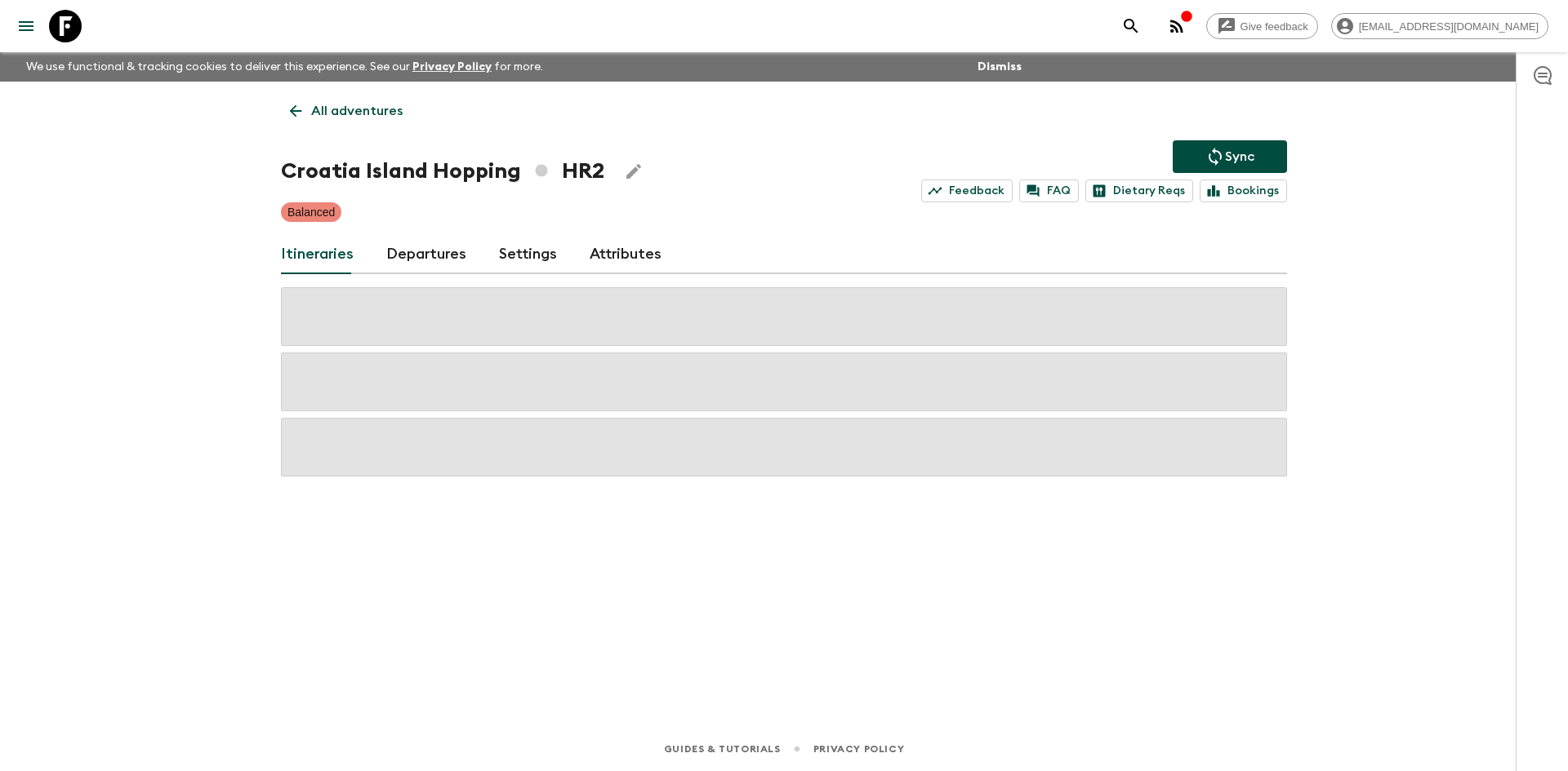
click at [378, 110] on p "All adventures" at bounding box center [357, 111] width 92 height 20
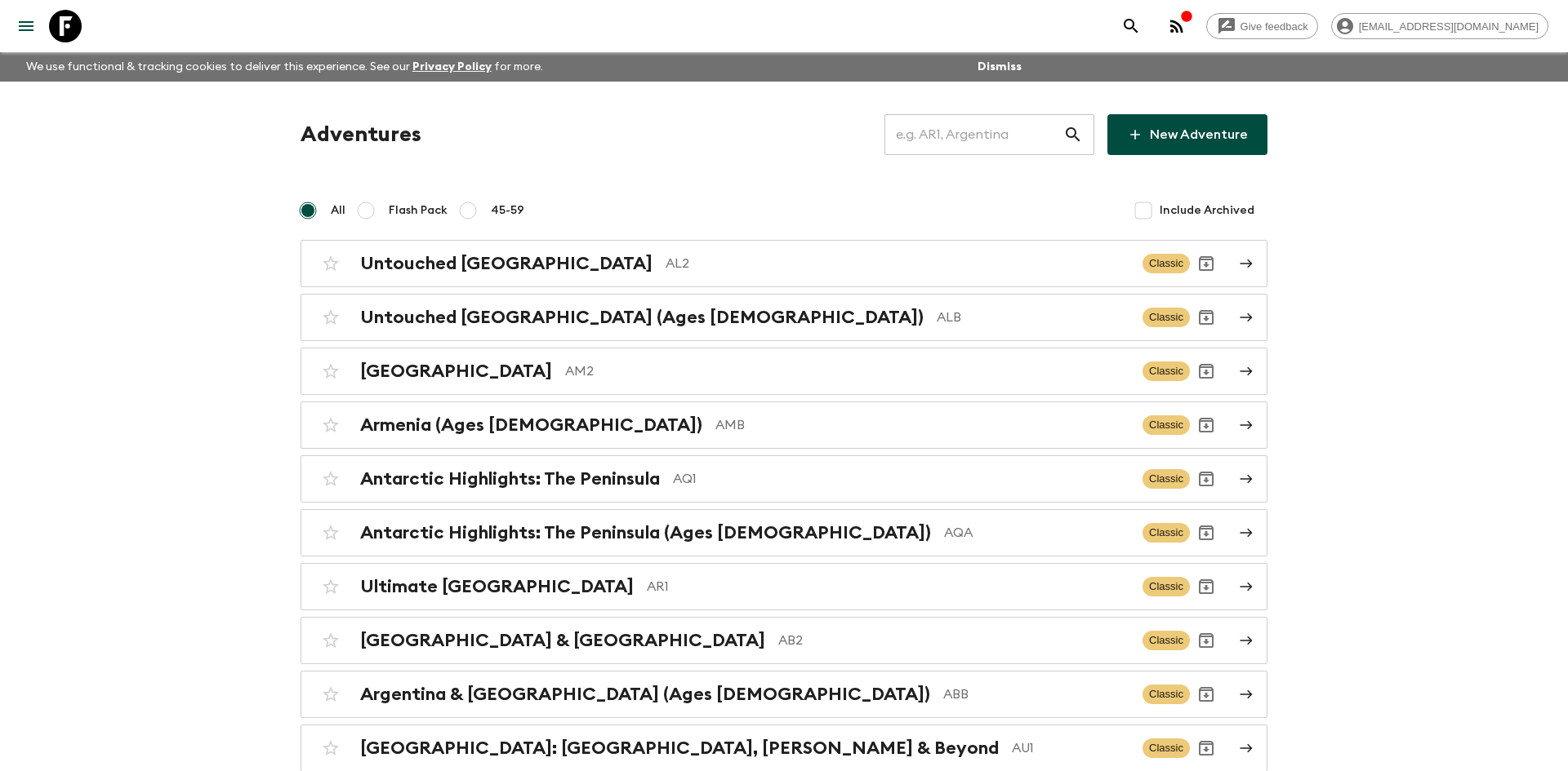
click at [950, 129] on input "text" at bounding box center [973, 134] width 179 height 46
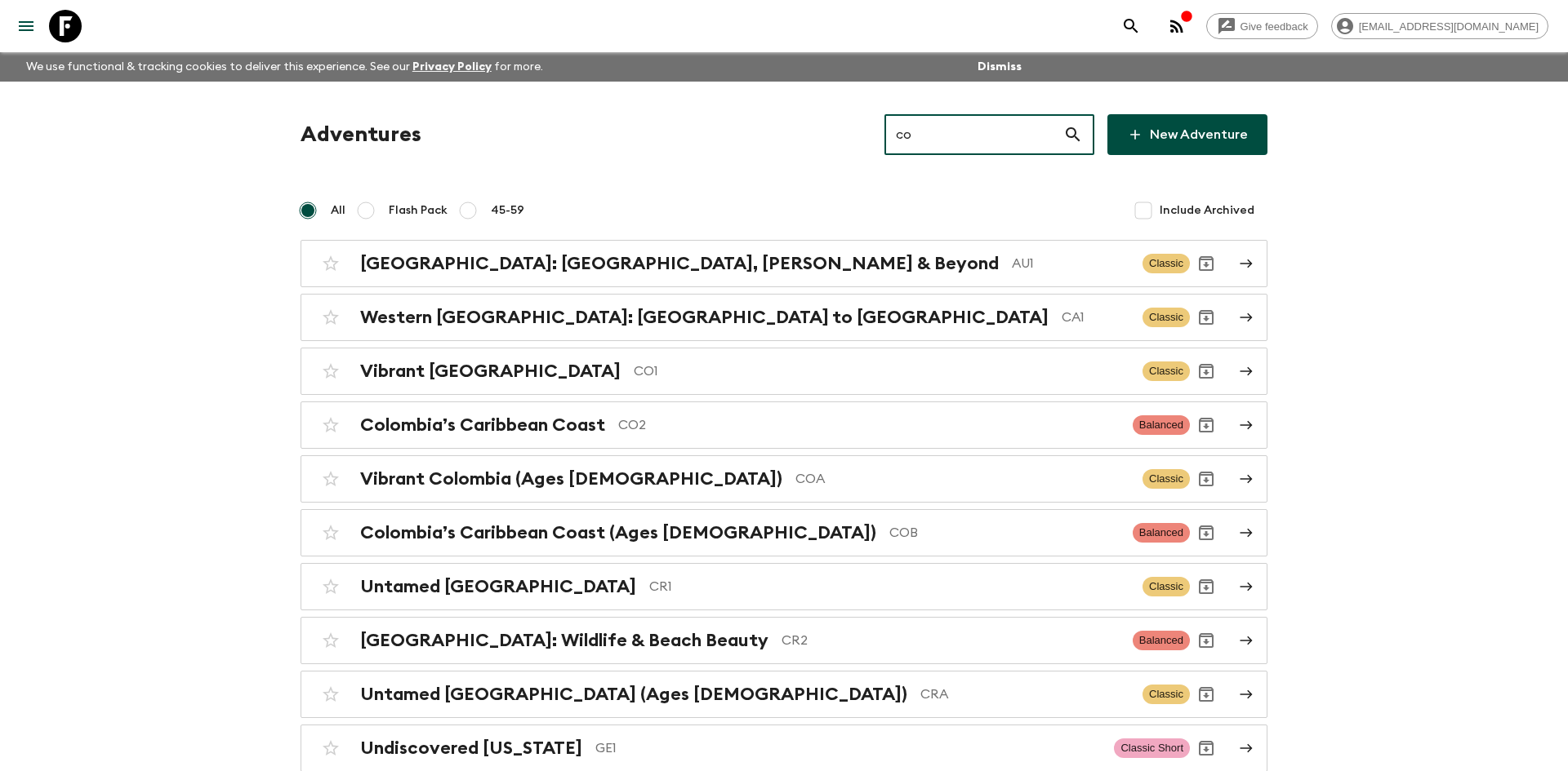
type input "co2"
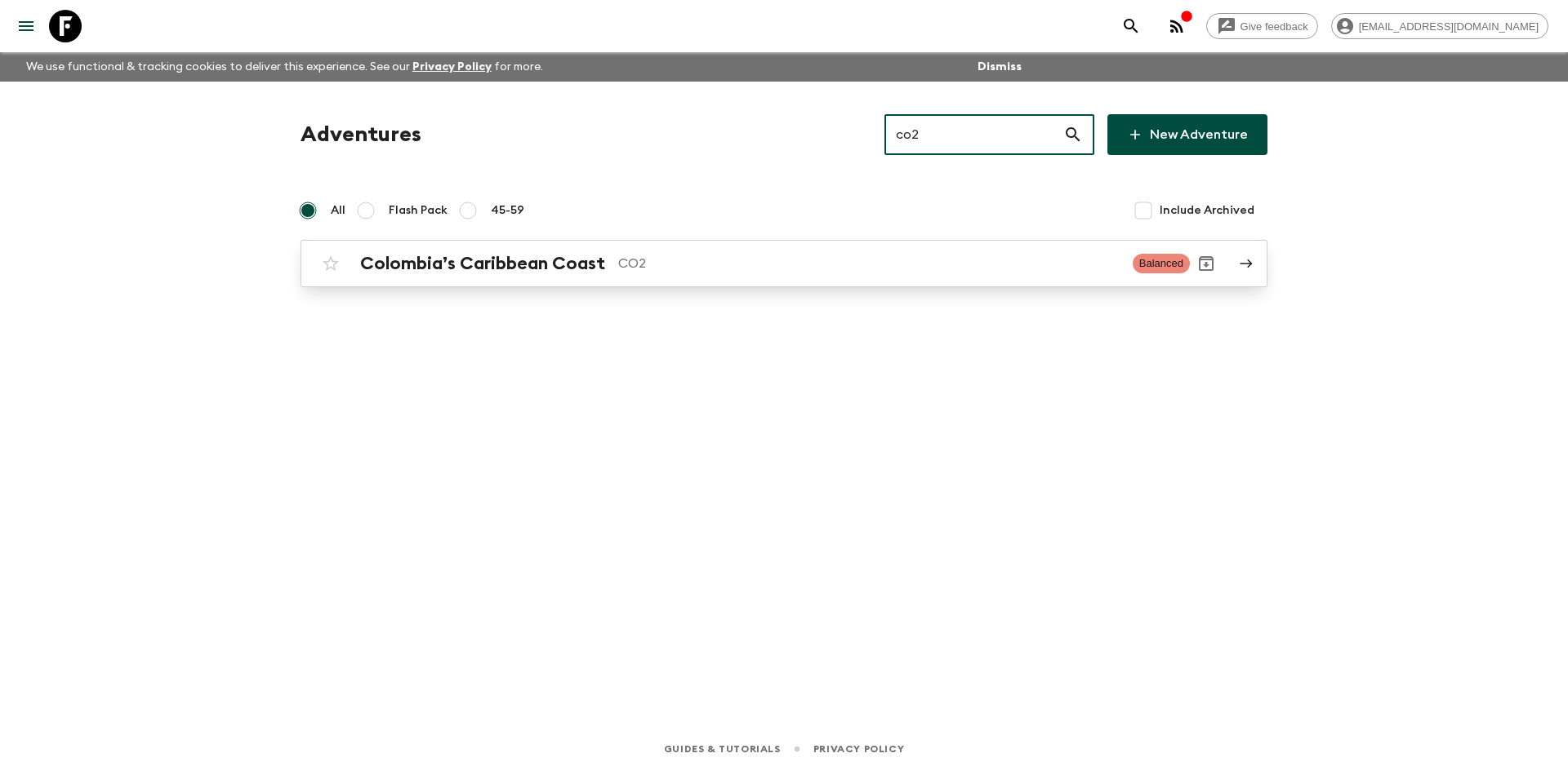
click at [621, 254] on p "CO2" at bounding box center [869, 263] width 501 height 20
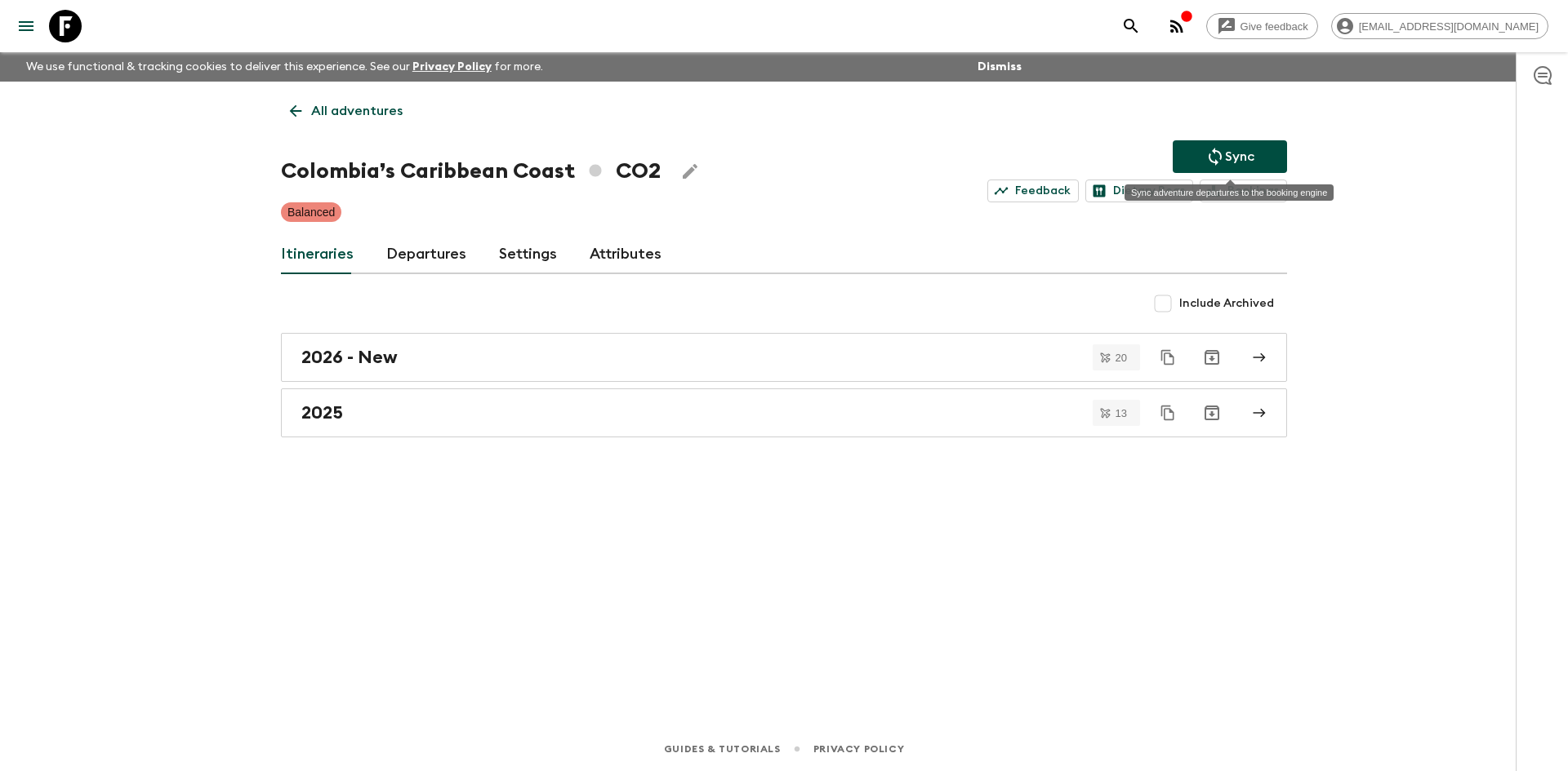
click at [1226, 163] on p "Sync" at bounding box center [1239, 157] width 29 height 20
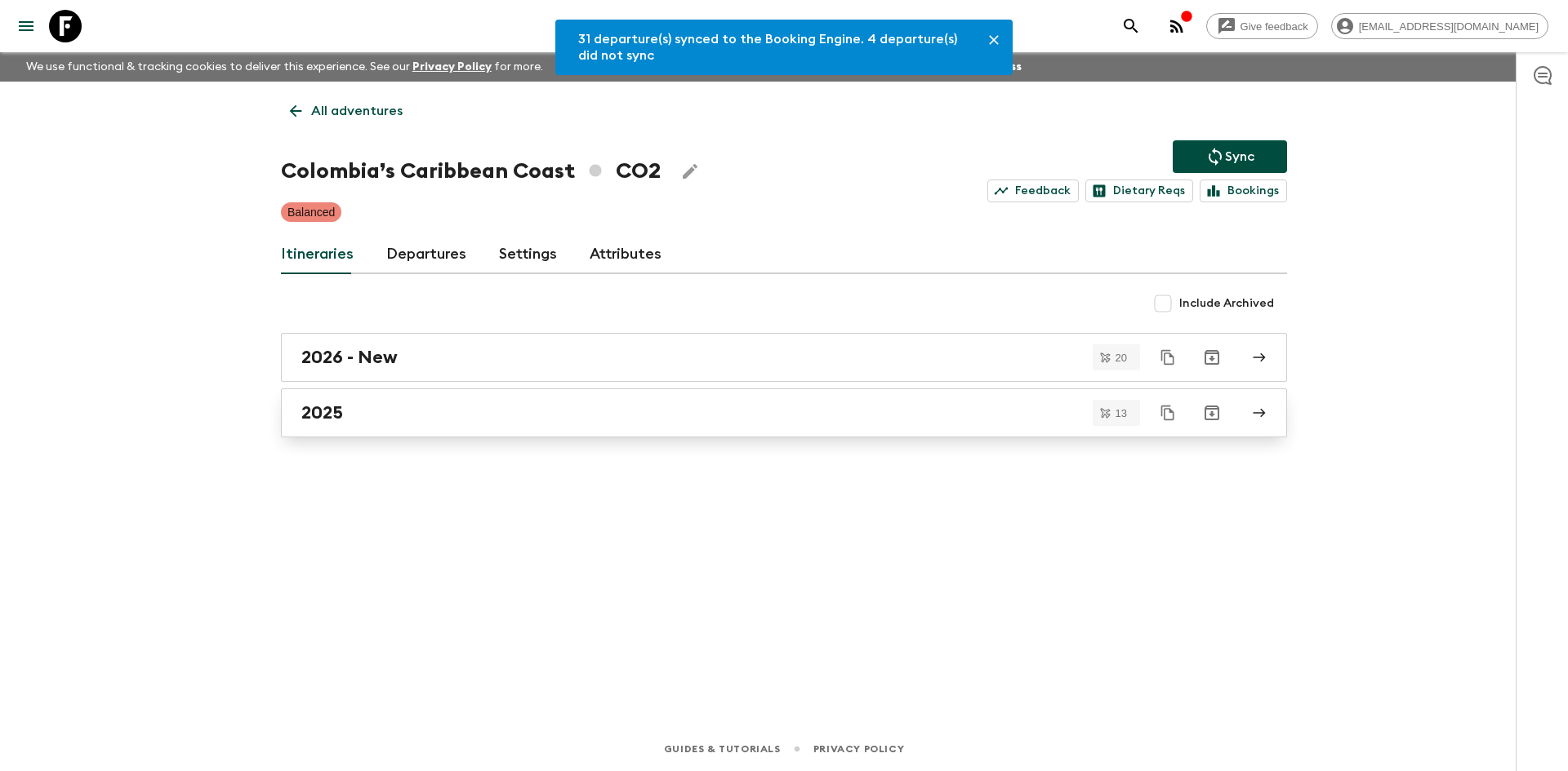
click at [366, 430] on link "2025" at bounding box center [784, 412] width 1006 height 49
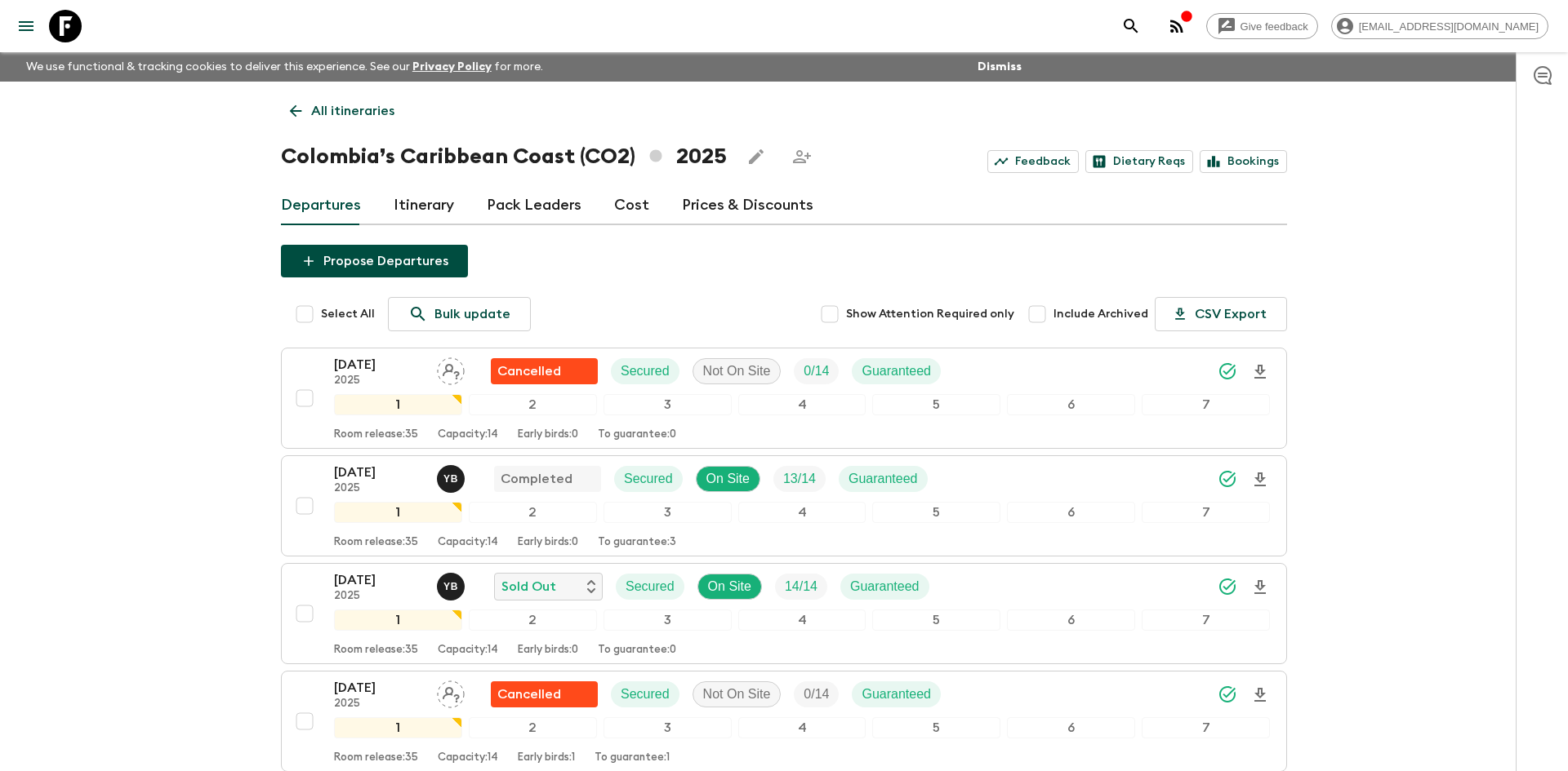
click at [358, 98] on link "All itineraries" at bounding box center [342, 111] width 122 height 33
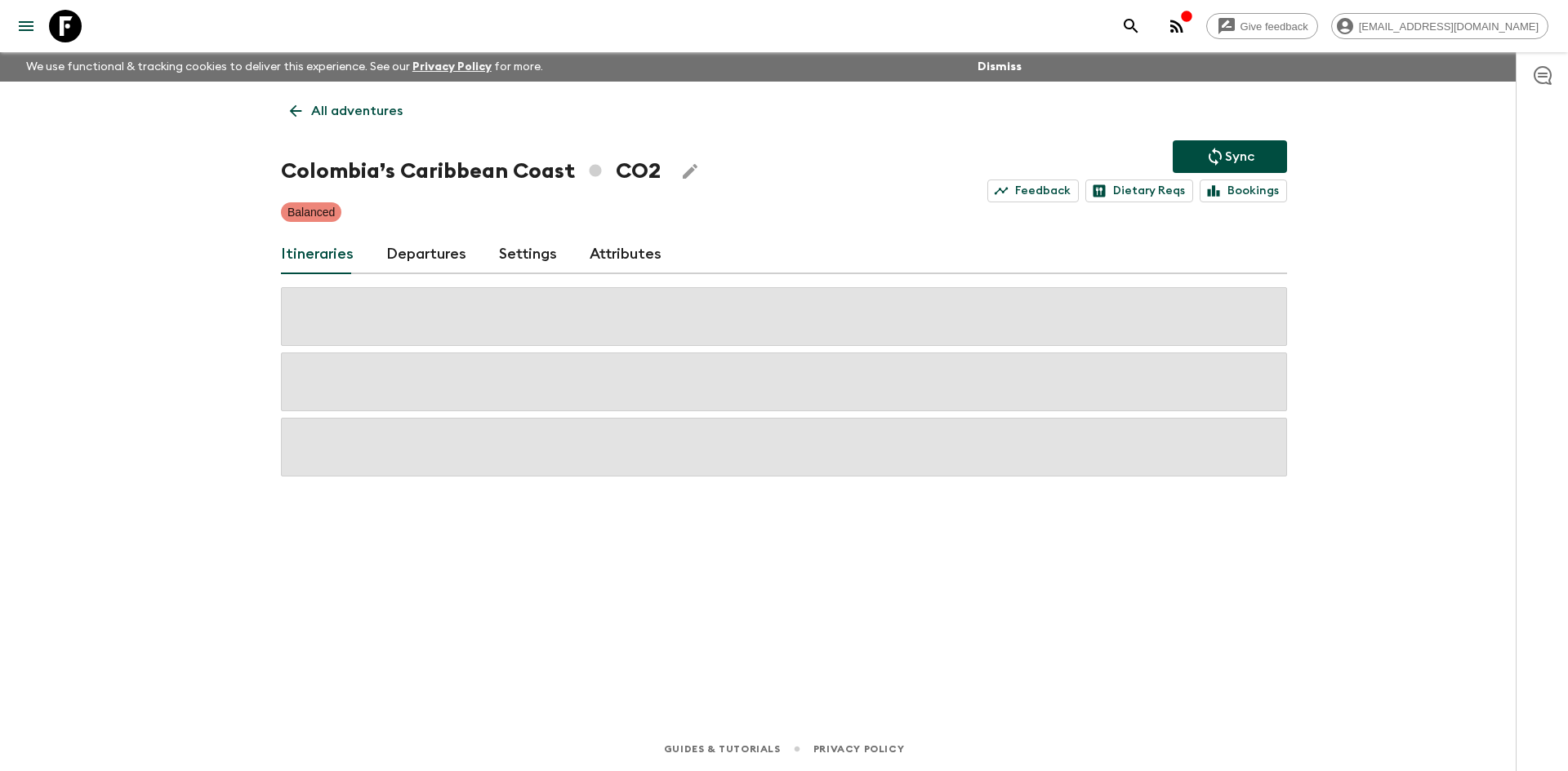
click at [358, 98] on link "All adventures" at bounding box center [346, 111] width 131 height 33
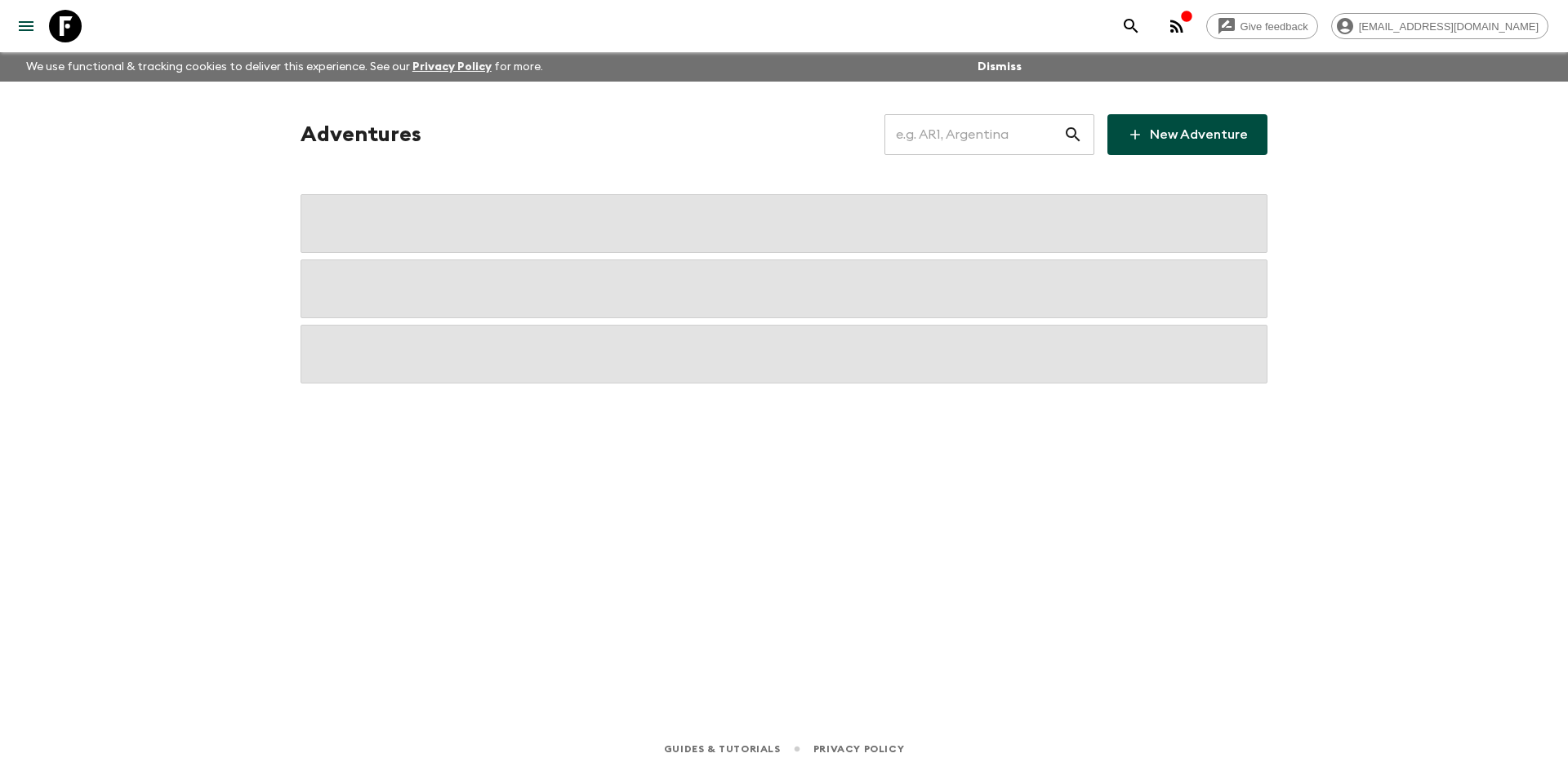
click at [958, 133] on input "text" at bounding box center [973, 134] width 179 height 46
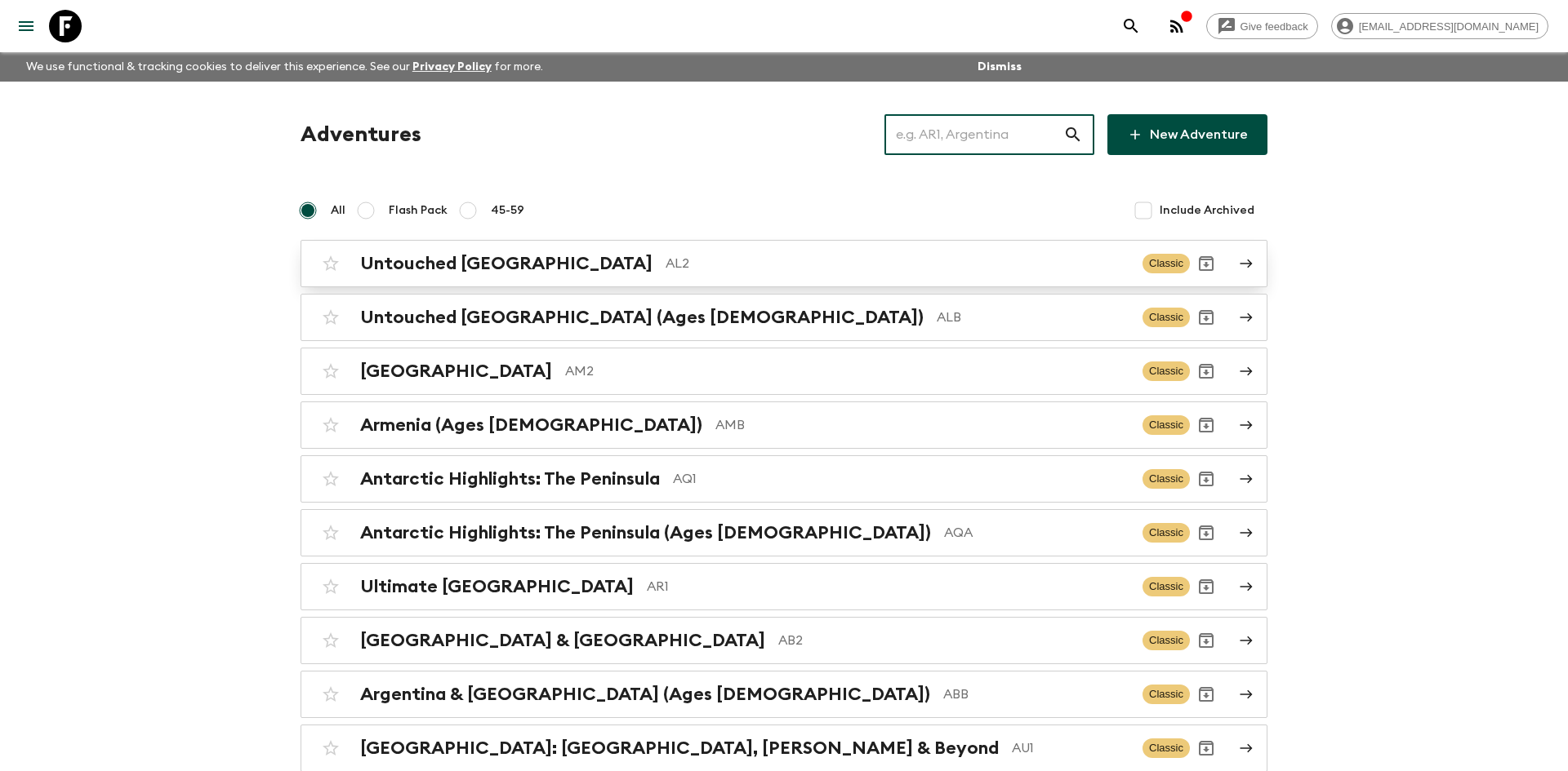
click at [846, 248] on div "Untouched Albania AL2 Classic" at bounding box center [752, 263] width 875 height 33
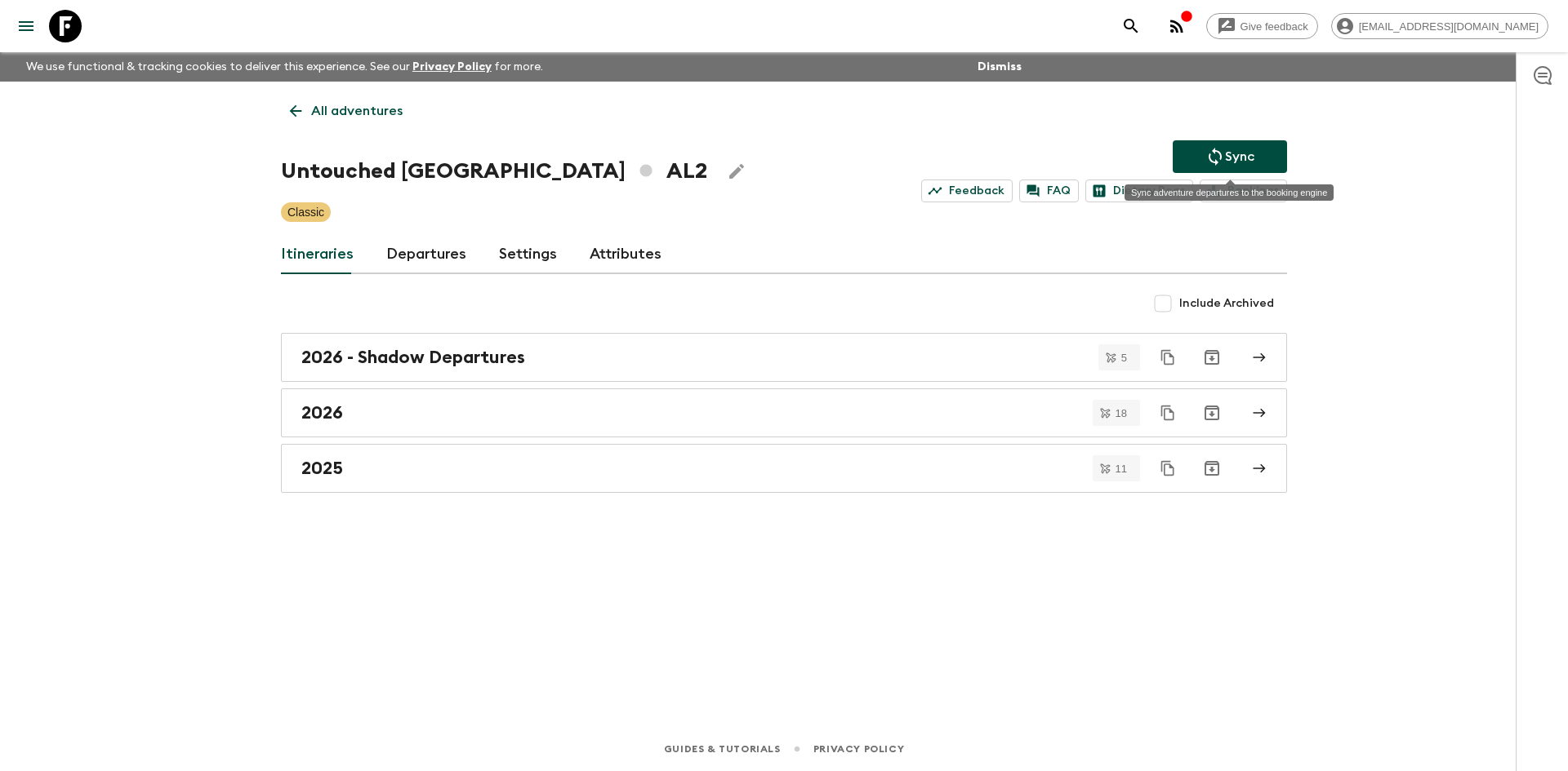
click at [1225, 152] on p "Sync" at bounding box center [1239, 157] width 29 height 20
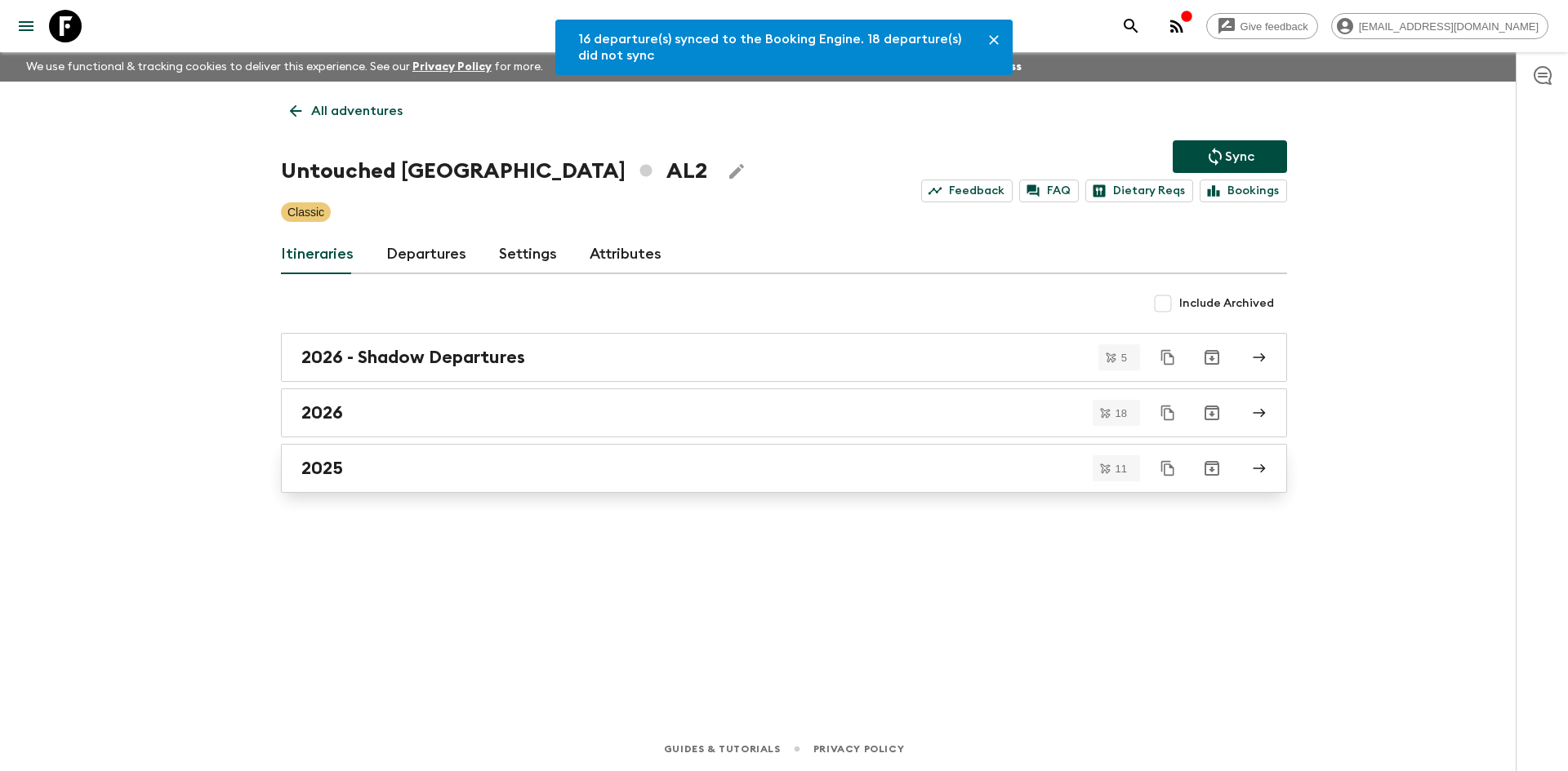
click at [565, 458] on div "2025" at bounding box center [769, 469] width 934 height 21
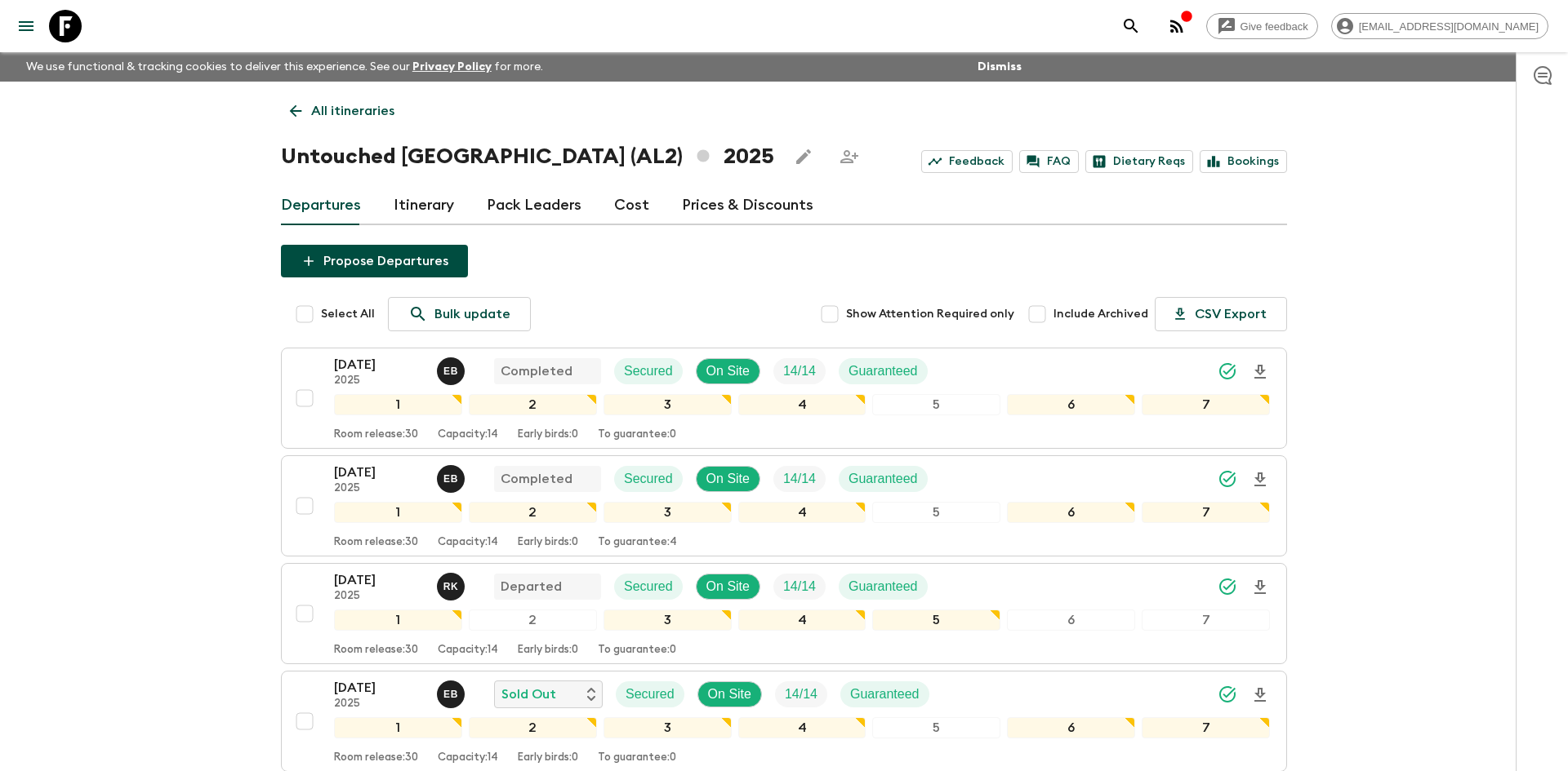
click at [371, 113] on p "All itineraries" at bounding box center [353, 111] width 83 height 20
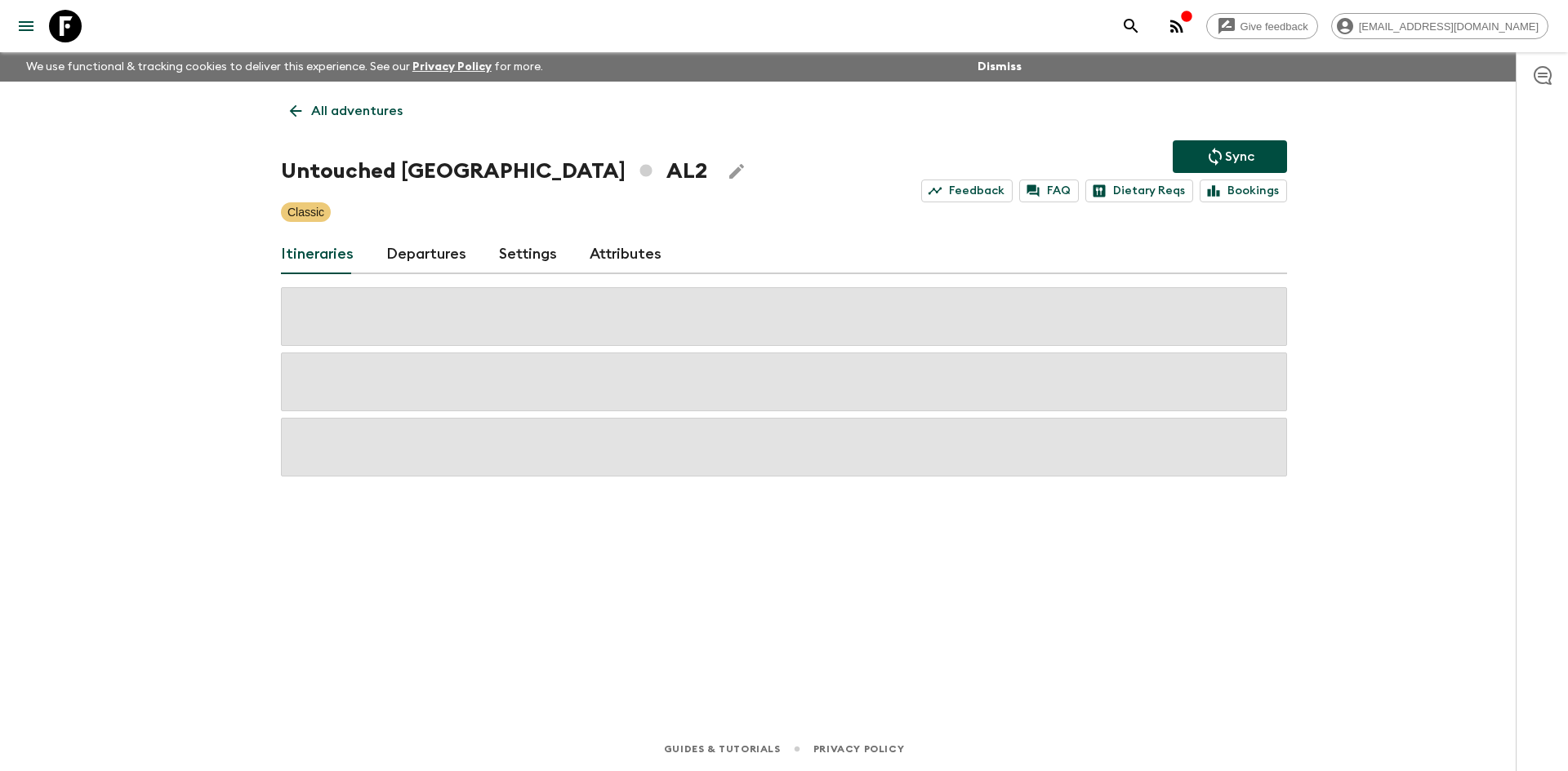
click at [371, 113] on p "All adventures" at bounding box center [357, 111] width 92 height 20
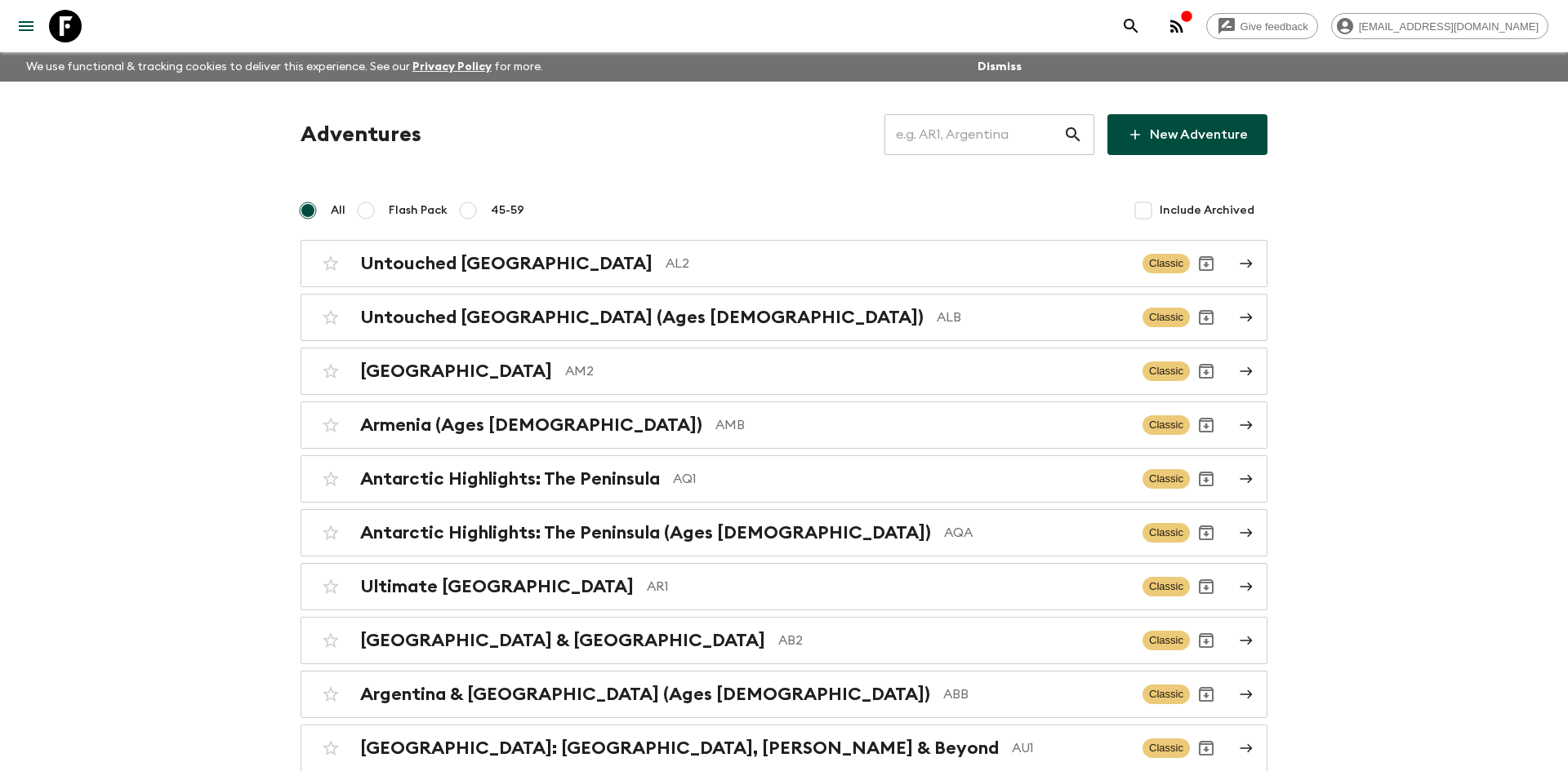
click at [930, 134] on input "text" at bounding box center [973, 134] width 179 height 46
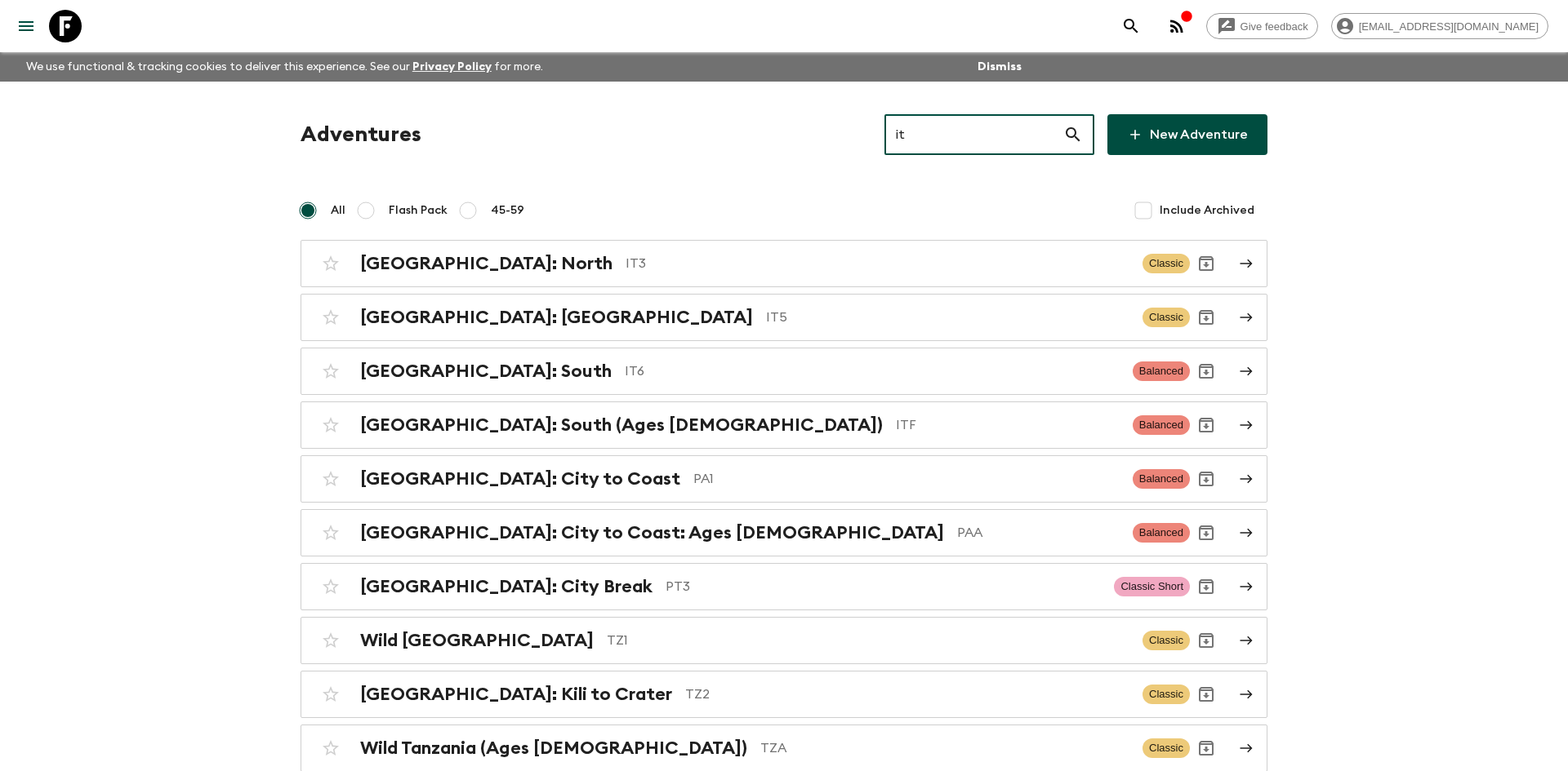
type input "it6"
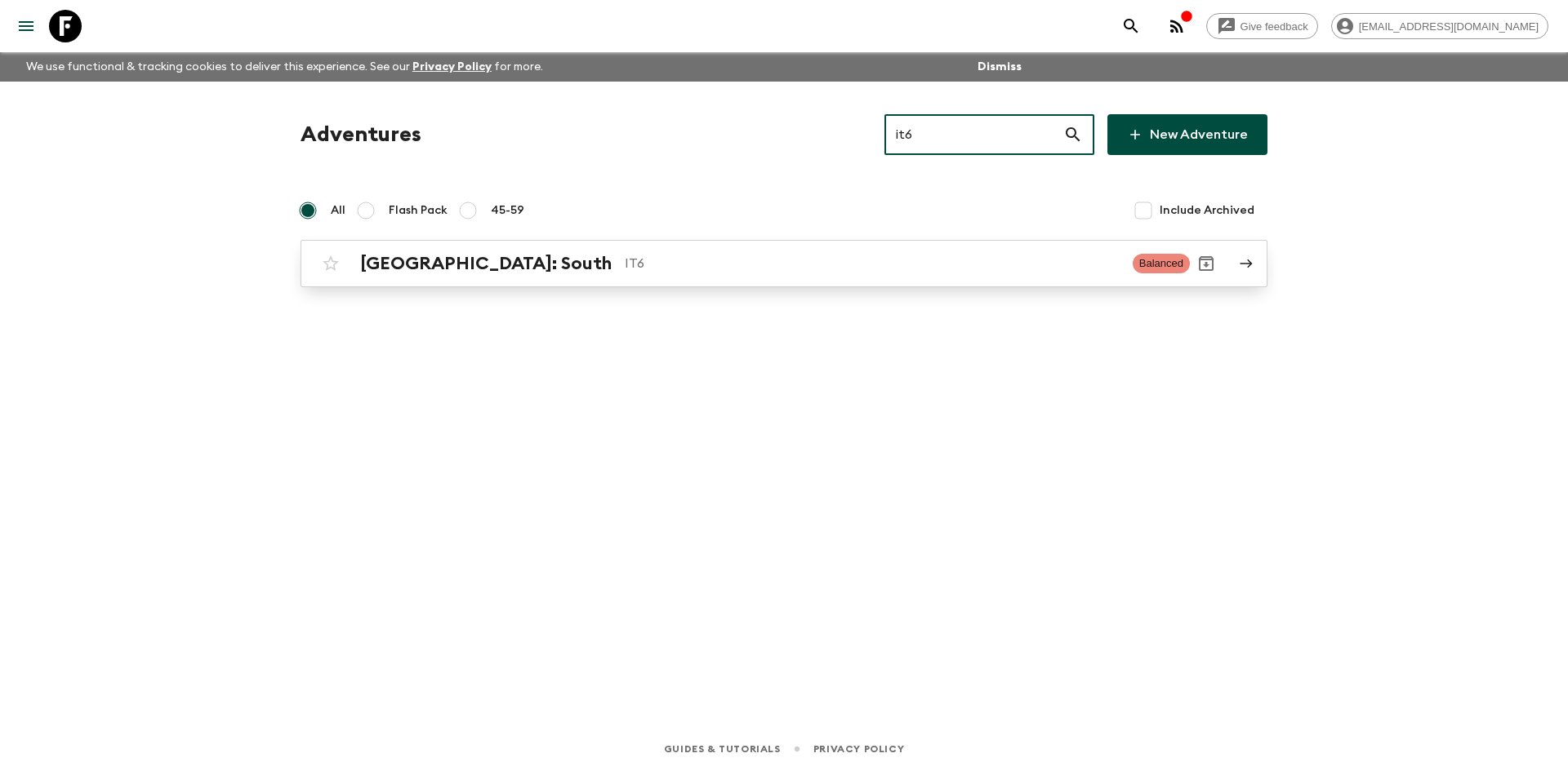
click at [459, 264] on h2 "[GEOGRAPHIC_DATA]: South" at bounding box center [485, 263] width 251 height 21
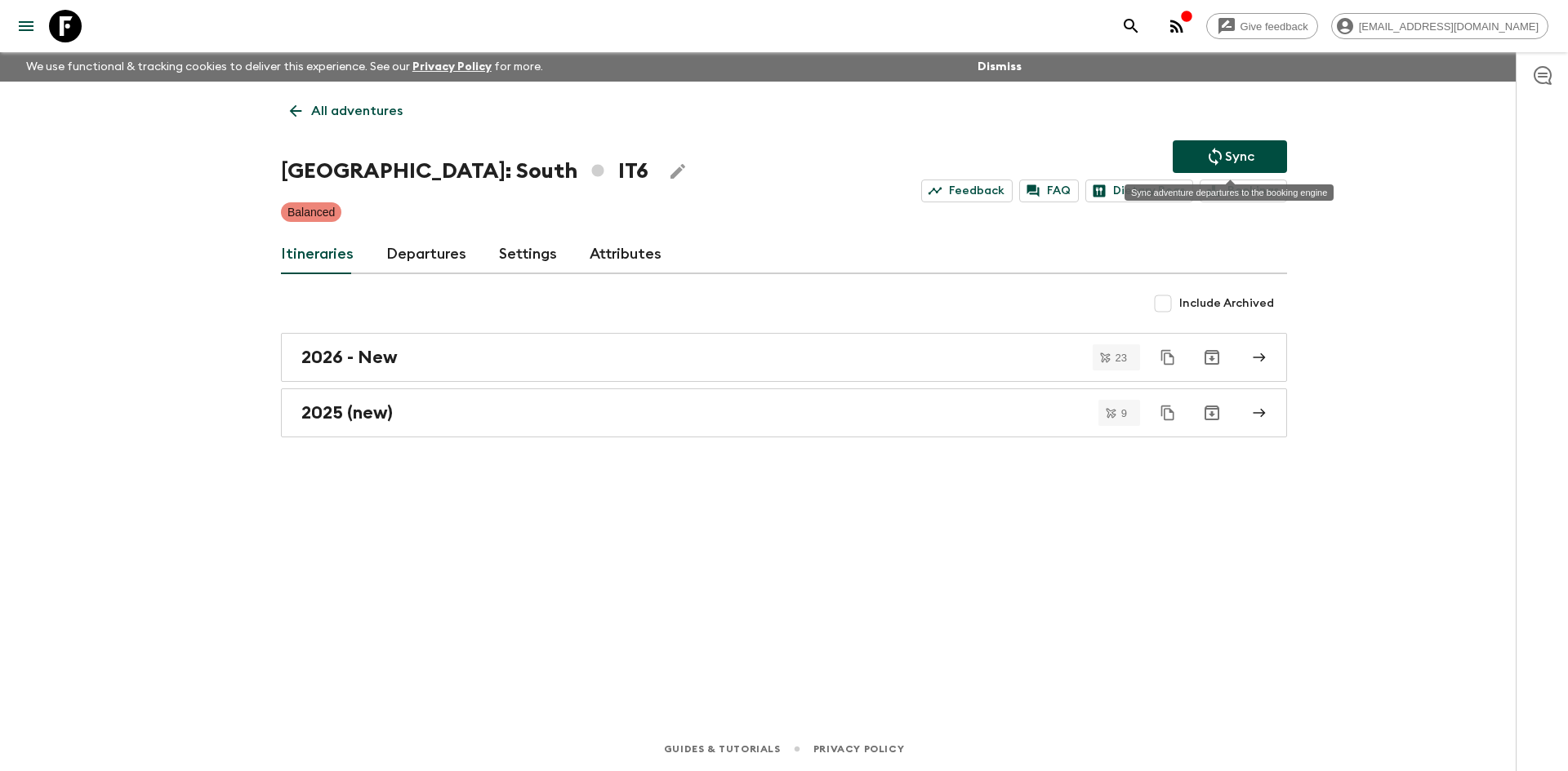
click at [1223, 151] on icon "Sync adventure departures to the booking engine" at bounding box center [1215, 157] width 20 height 20
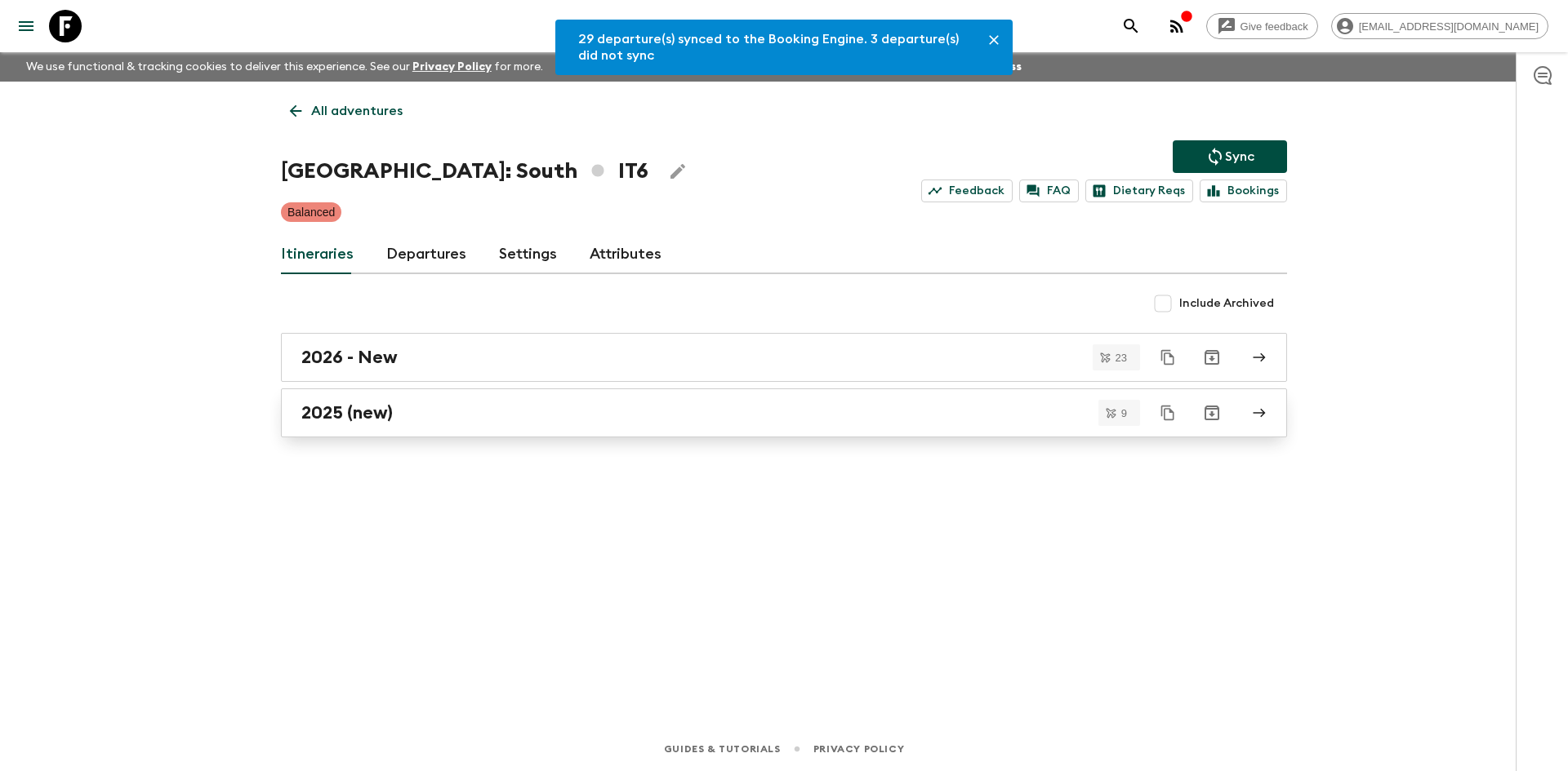
click at [377, 406] on h2 "2025 (new)" at bounding box center [348, 412] width 92 height 21
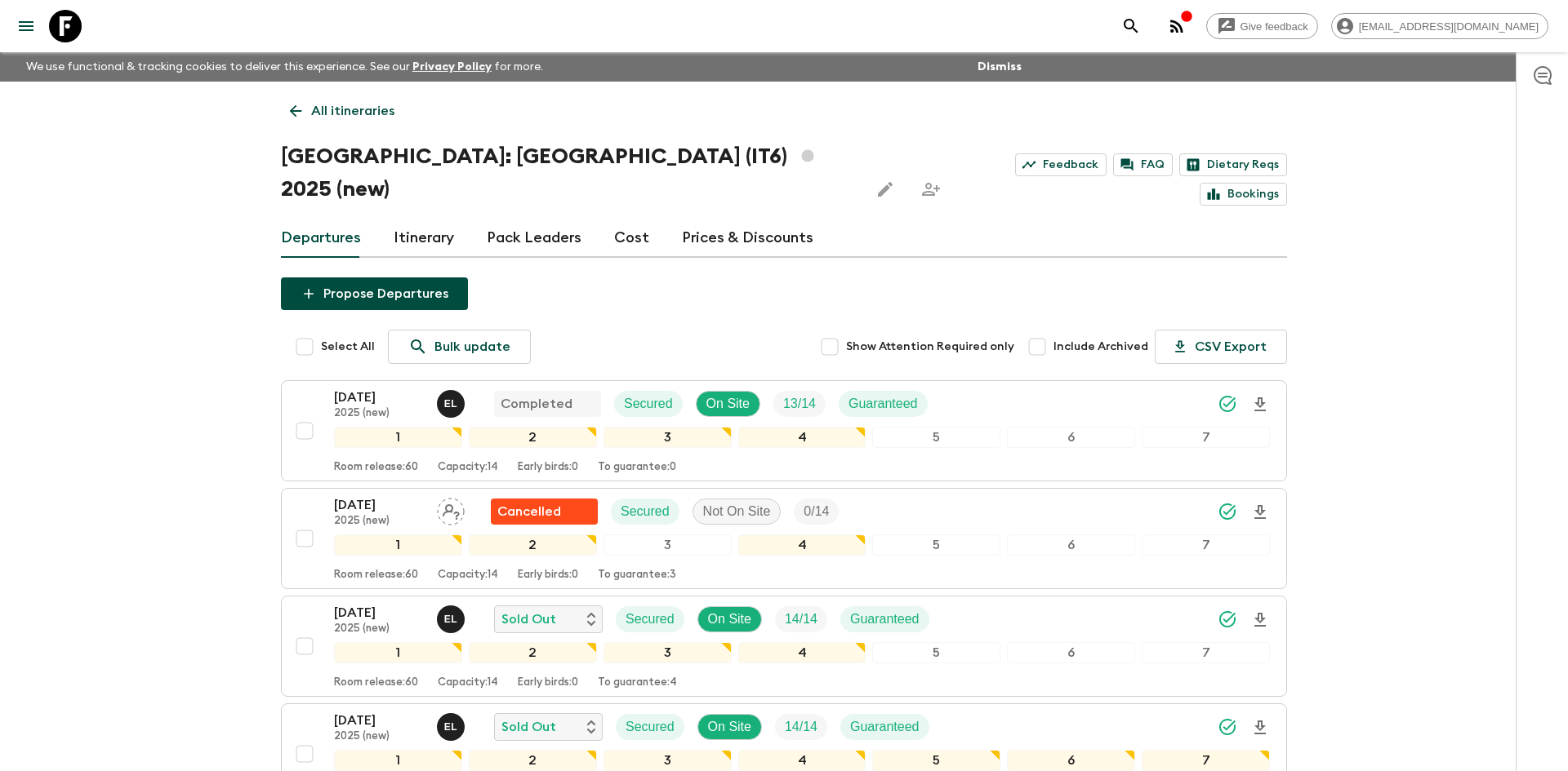
click at [367, 105] on p "All itineraries" at bounding box center [353, 111] width 83 height 20
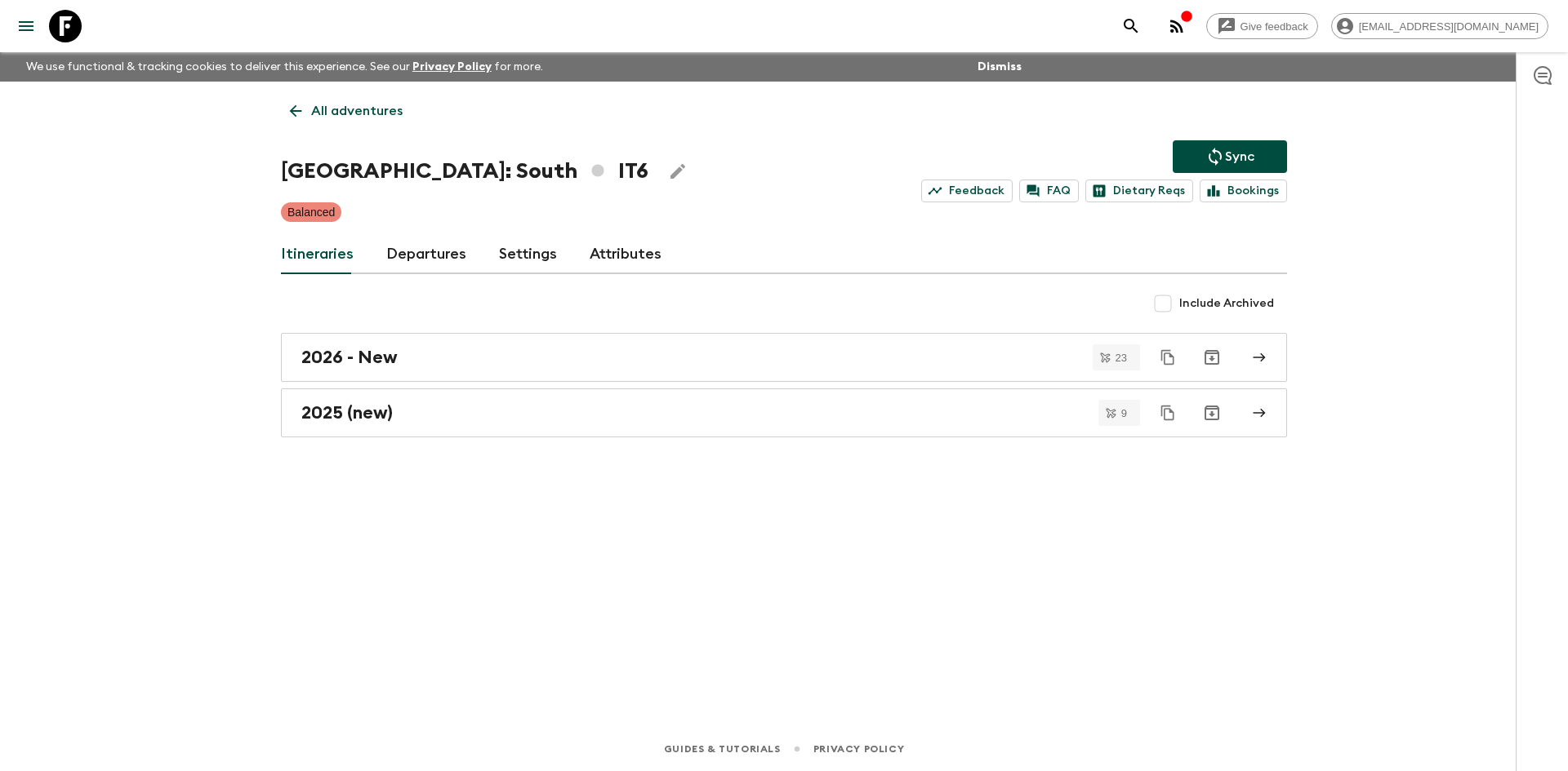
click at [367, 105] on p "All adventures" at bounding box center [357, 111] width 92 height 20
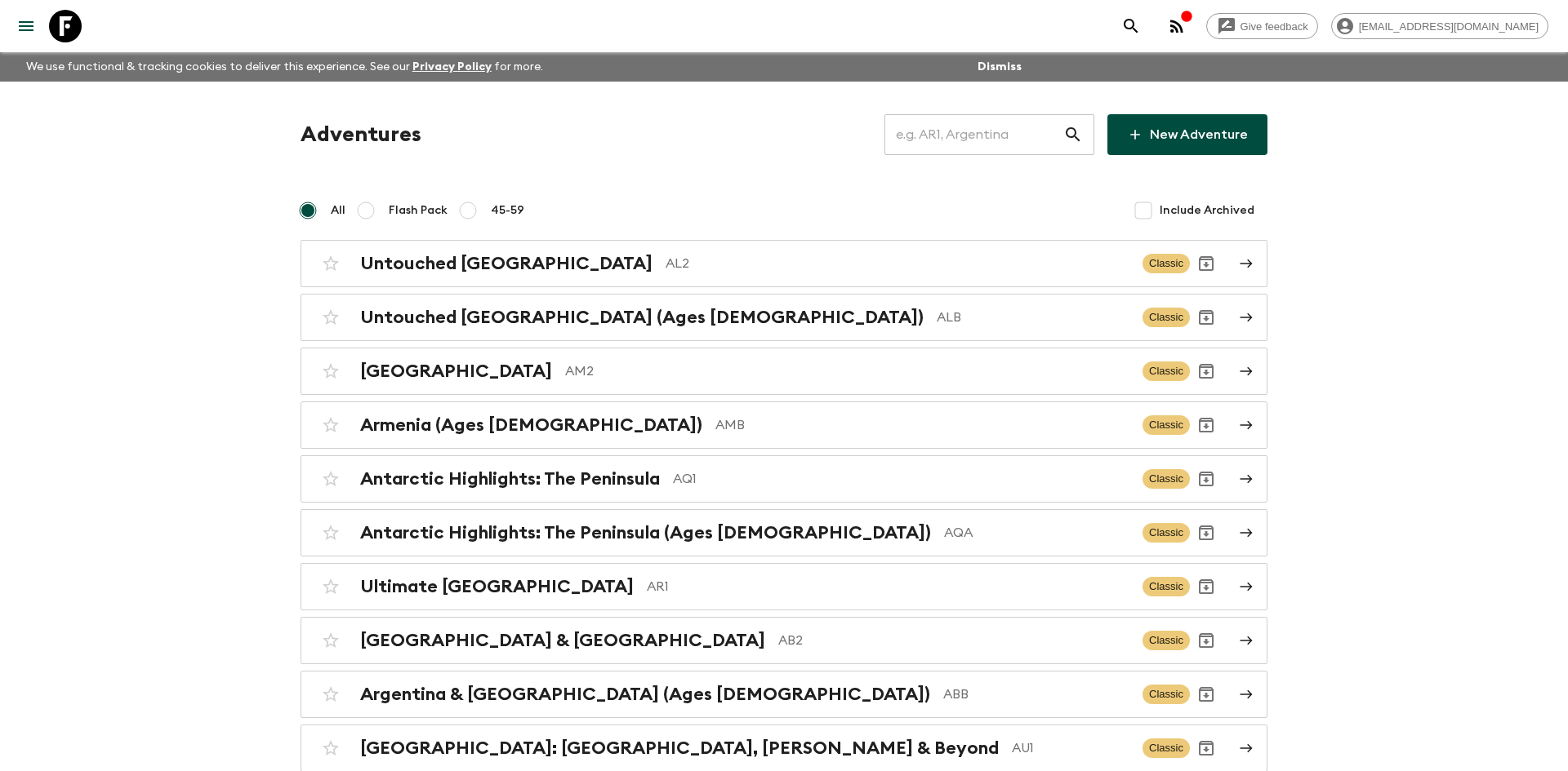
click at [912, 134] on input "text" at bounding box center [973, 134] width 179 height 46
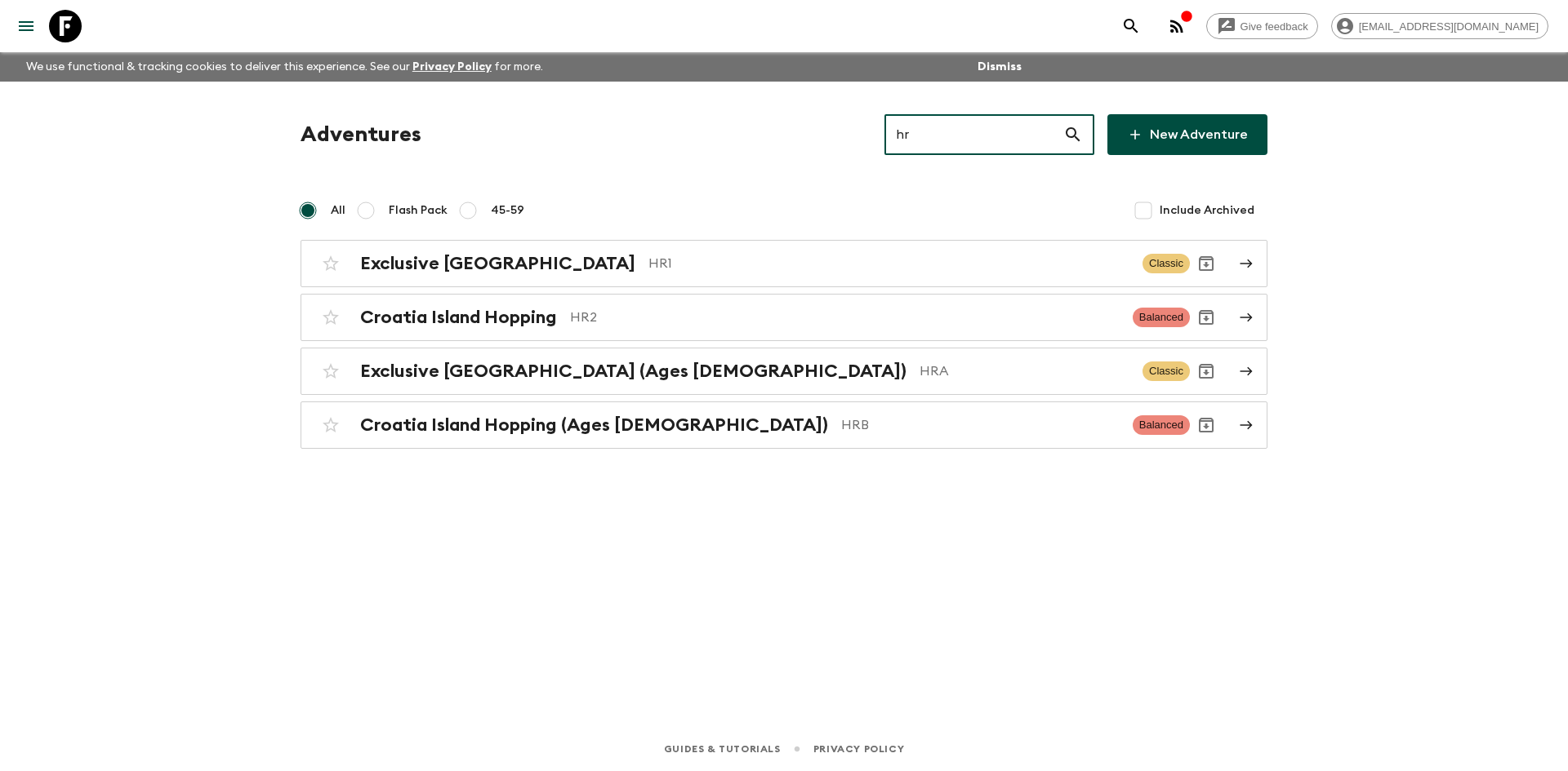
type input "hr1"
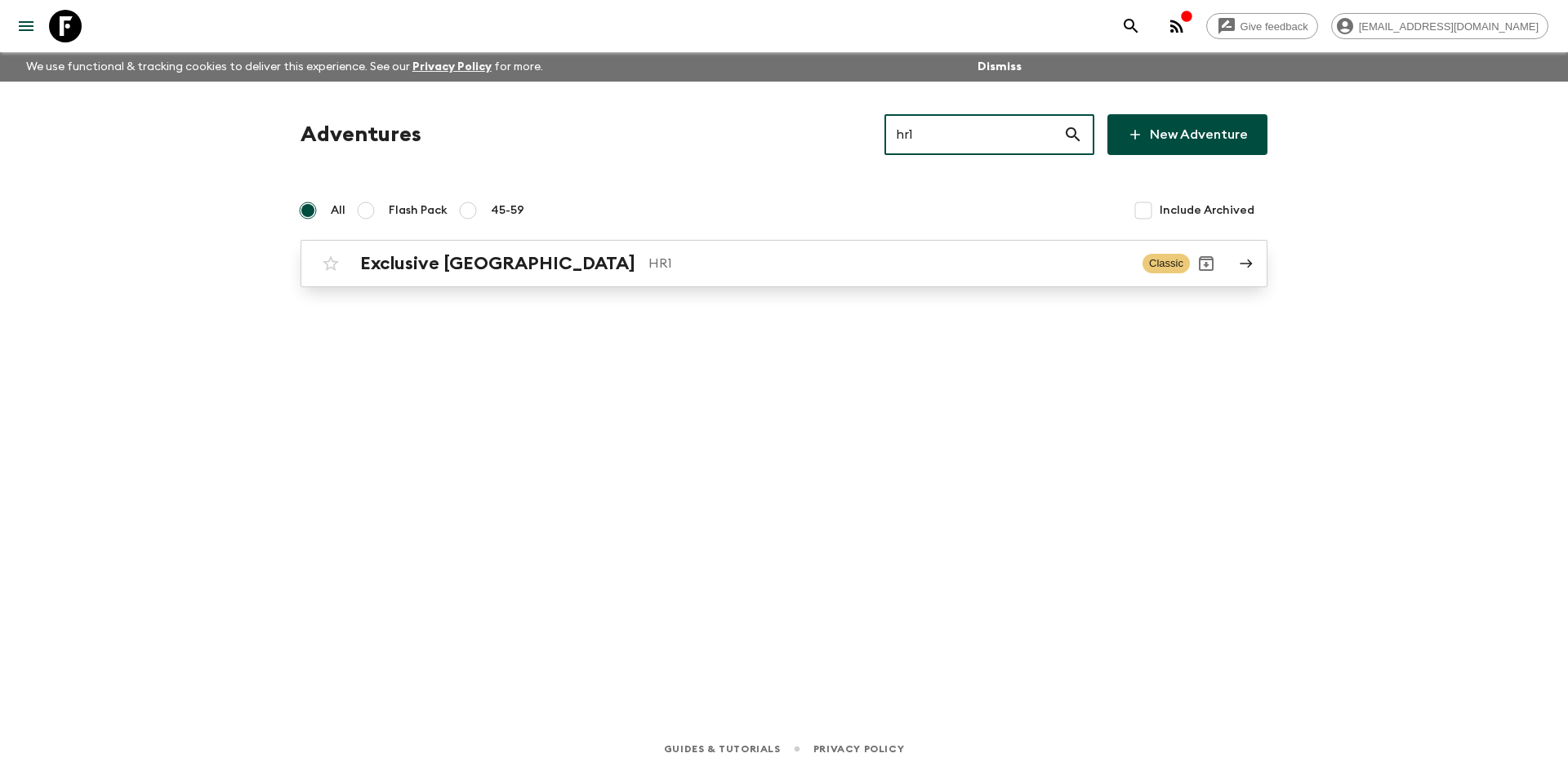
click at [478, 262] on h2 "Exclusive [GEOGRAPHIC_DATA]" at bounding box center [497, 263] width 275 height 21
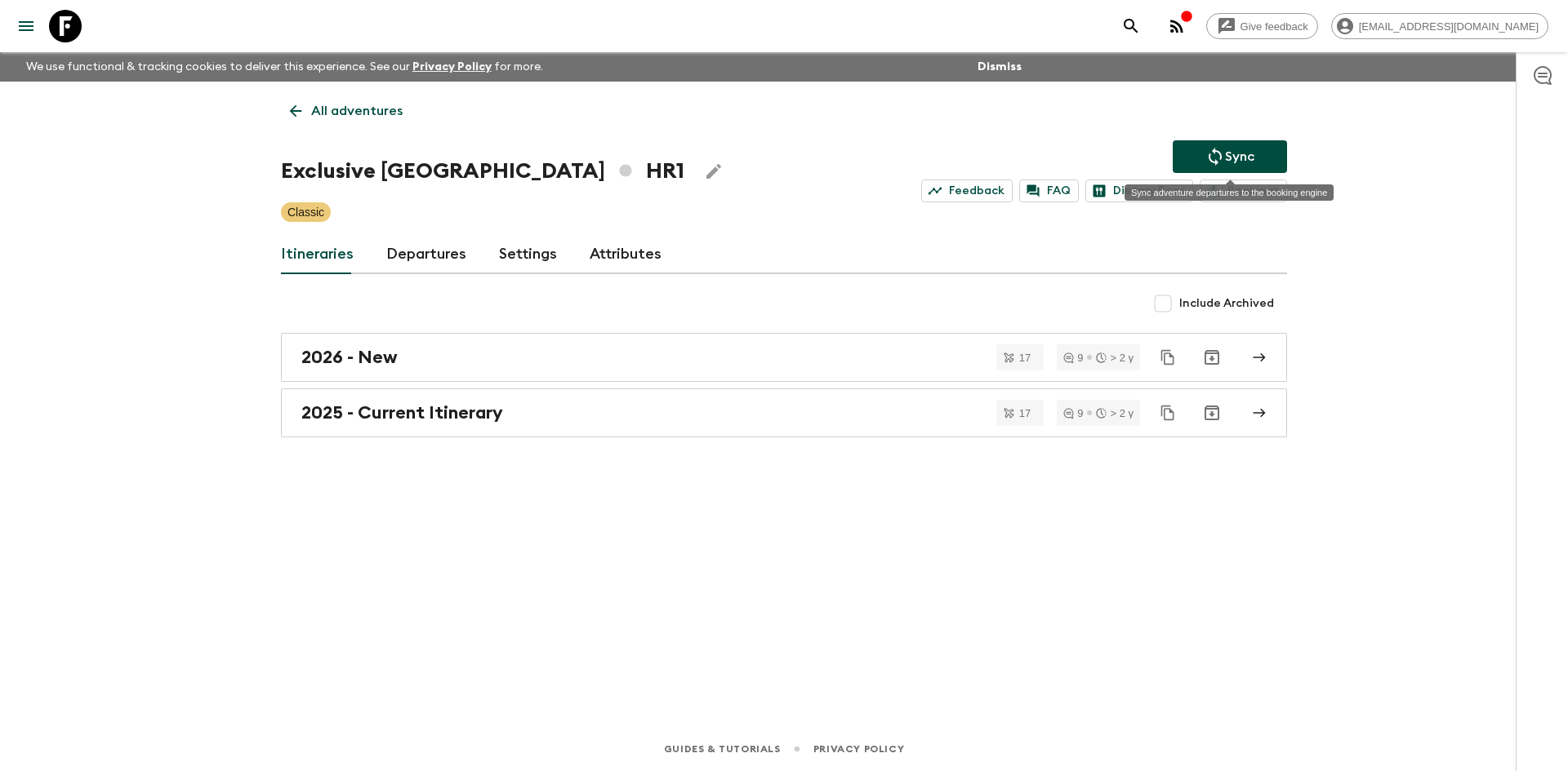
click at [1217, 159] on icon "Sync adventure departures to the booking engine" at bounding box center [1215, 157] width 20 height 20
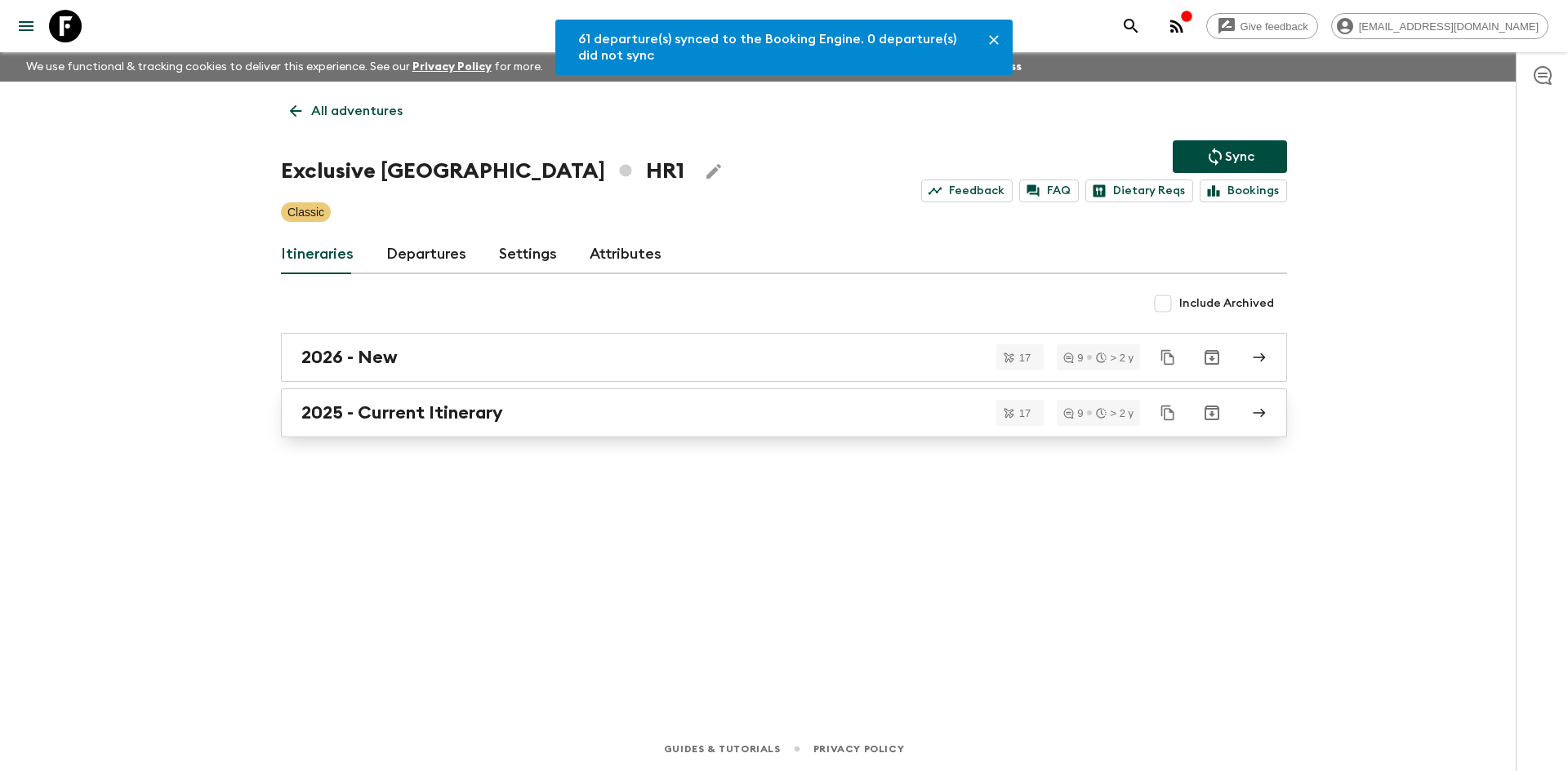
click at [487, 398] on link "2025 - Current Itinerary" at bounding box center [784, 412] width 1006 height 49
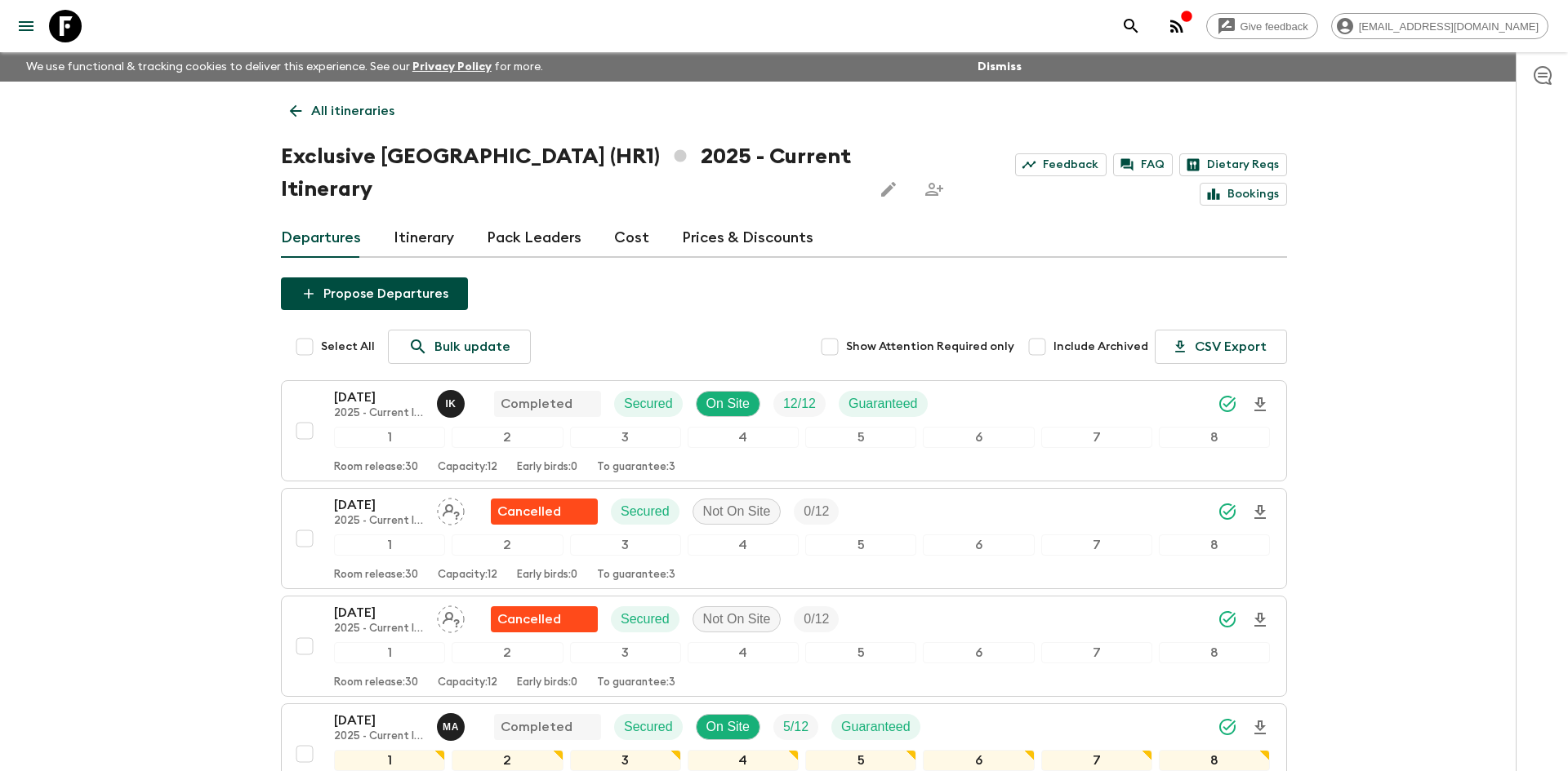
click at [374, 106] on p "All itineraries" at bounding box center [353, 111] width 83 height 20
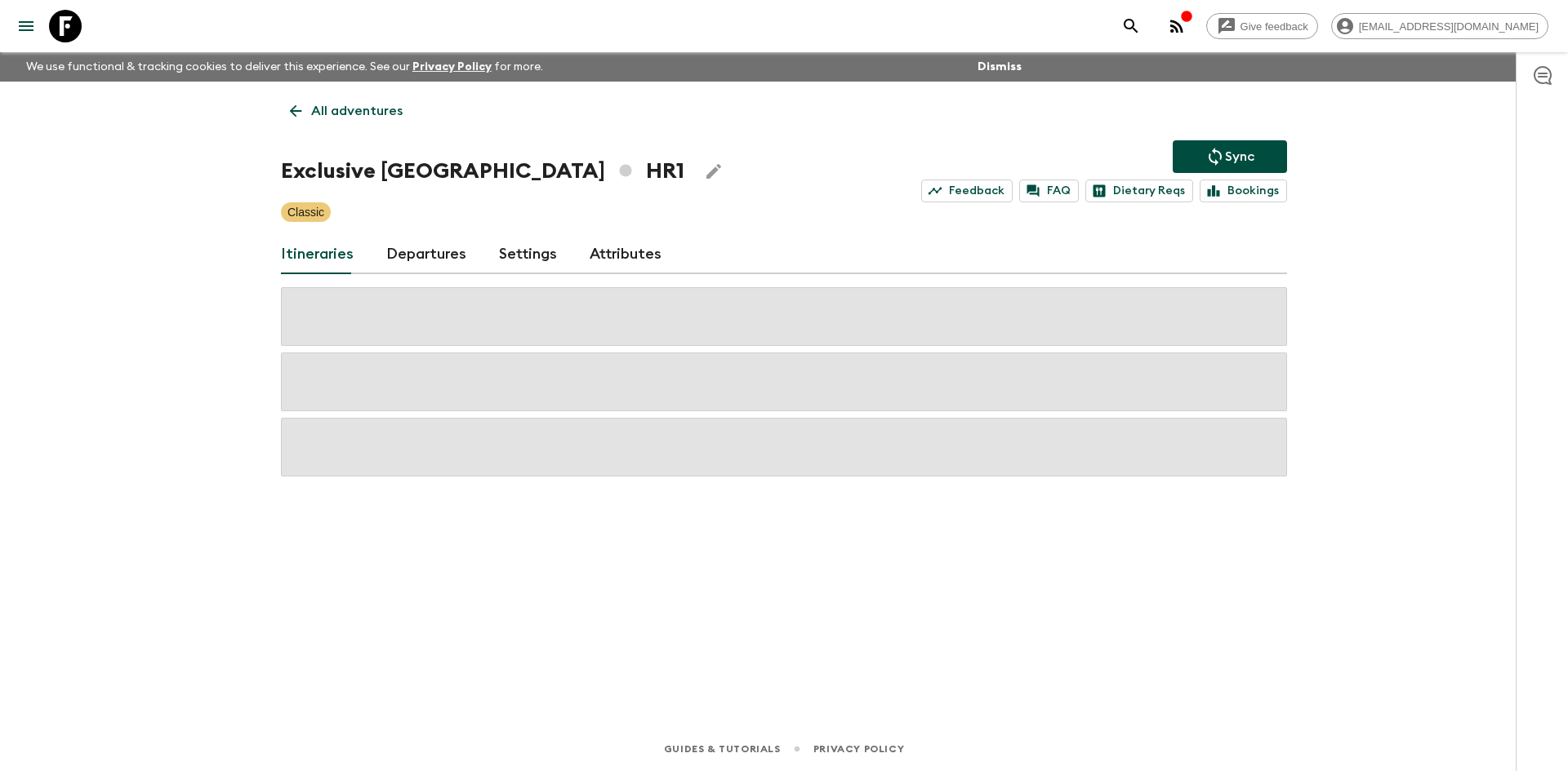
click at [374, 106] on p "All adventures" at bounding box center [357, 111] width 92 height 20
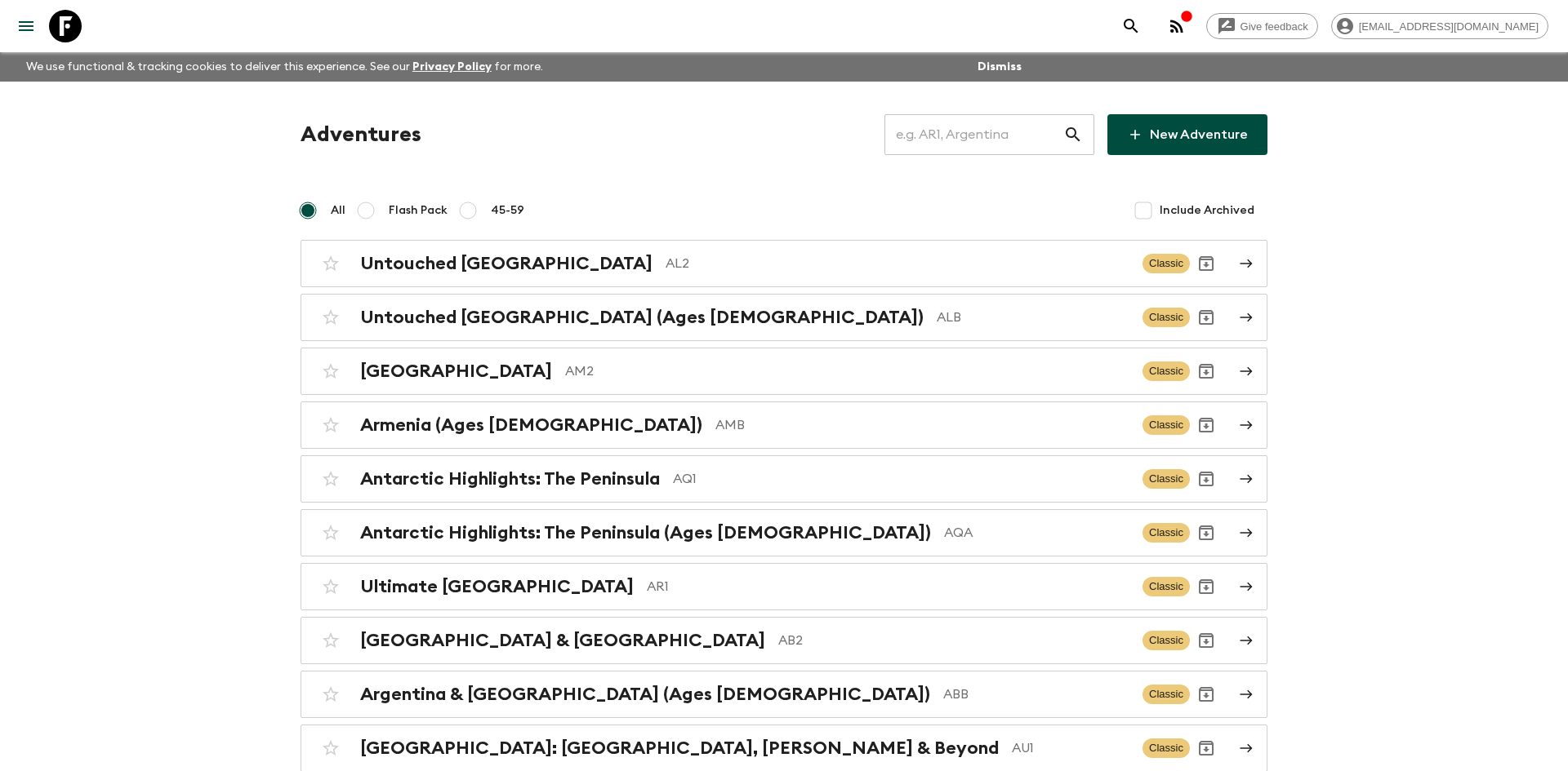
click at [930, 146] on input "text" at bounding box center [973, 134] width 179 height 46
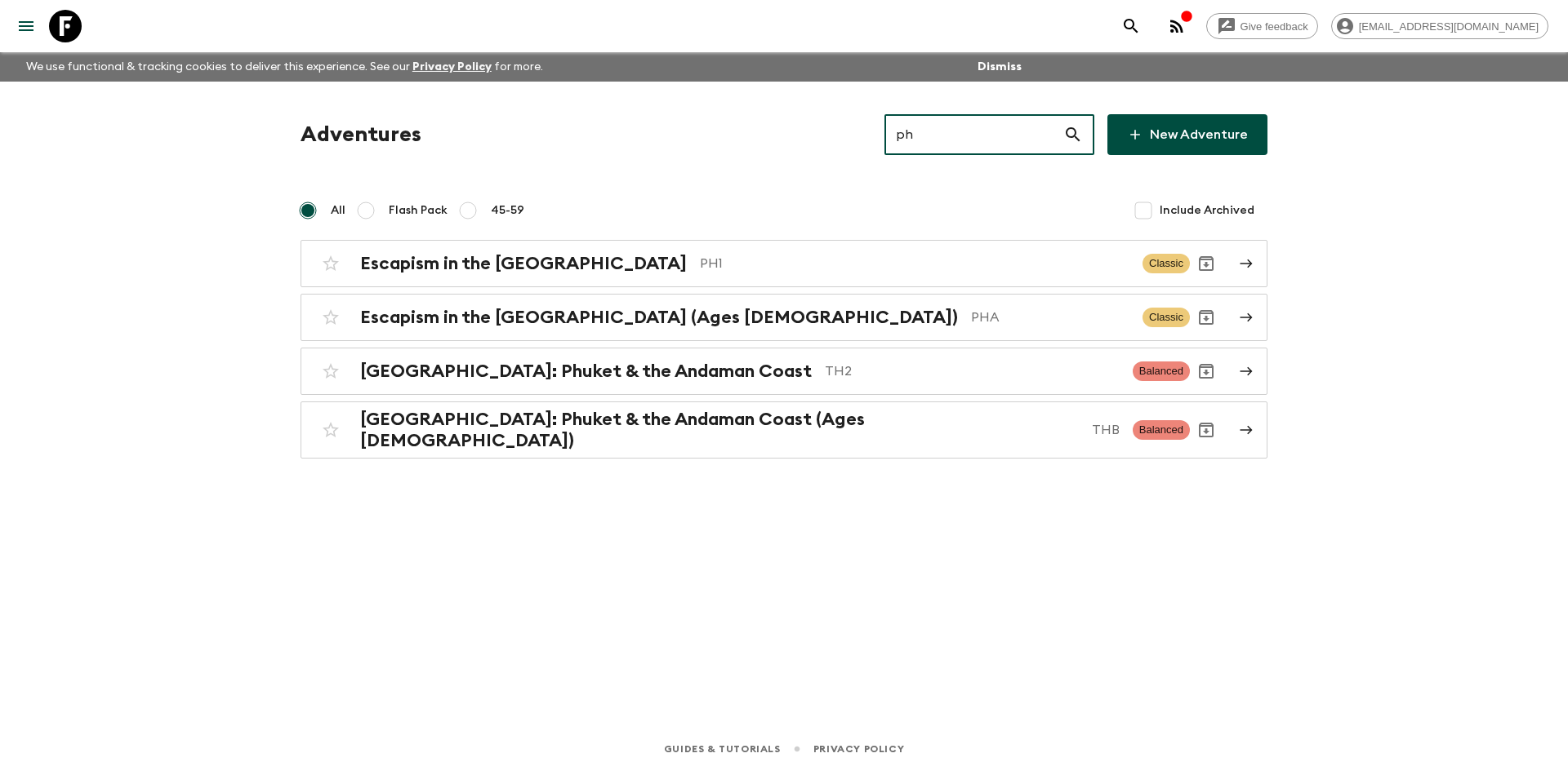
type input "ph1"
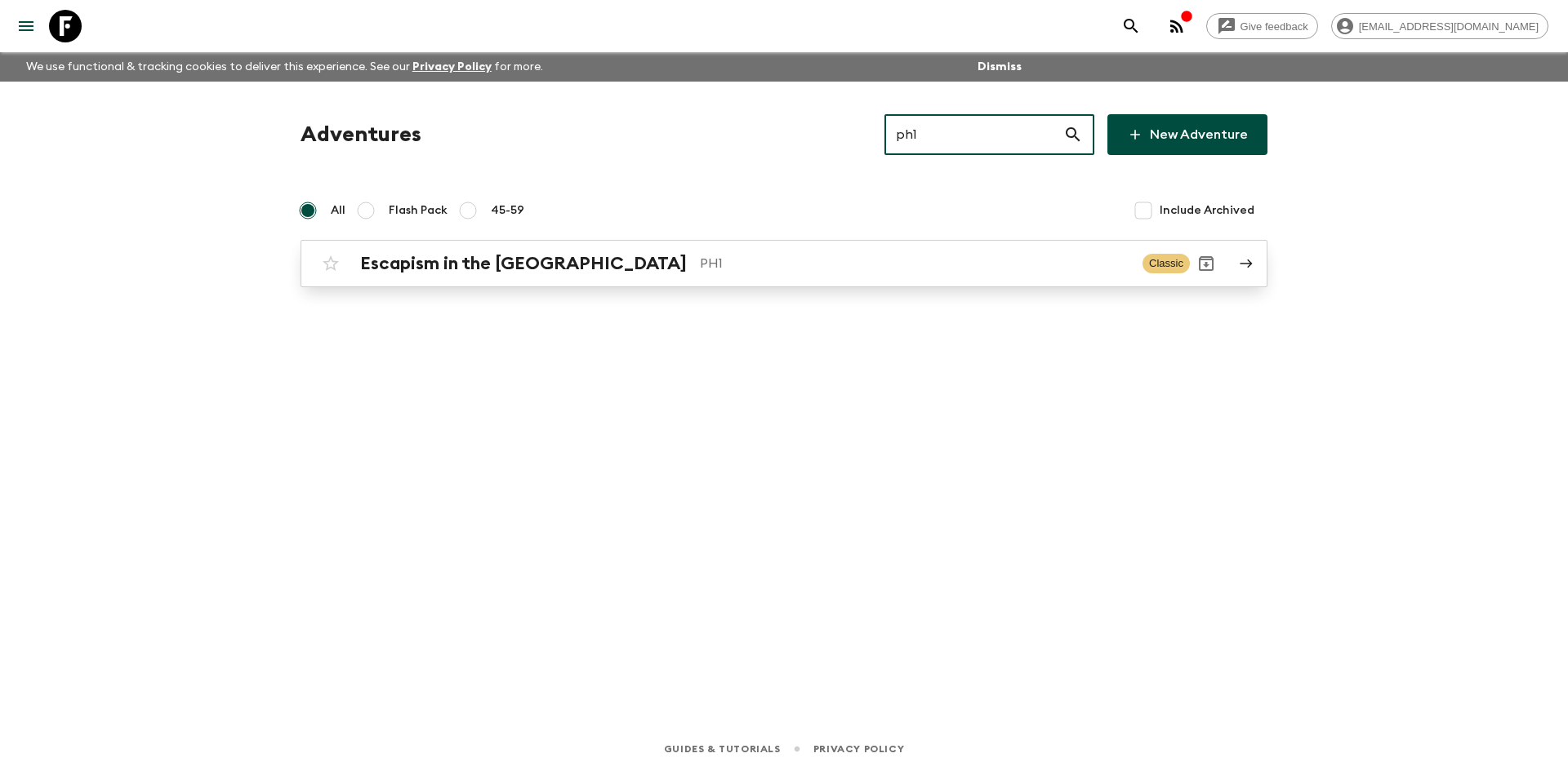
click at [622, 251] on div "Escapism in the [GEOGRAPHIC_DATA] PH1 Classic" at bounding box center [752, 263] width 875 height 33
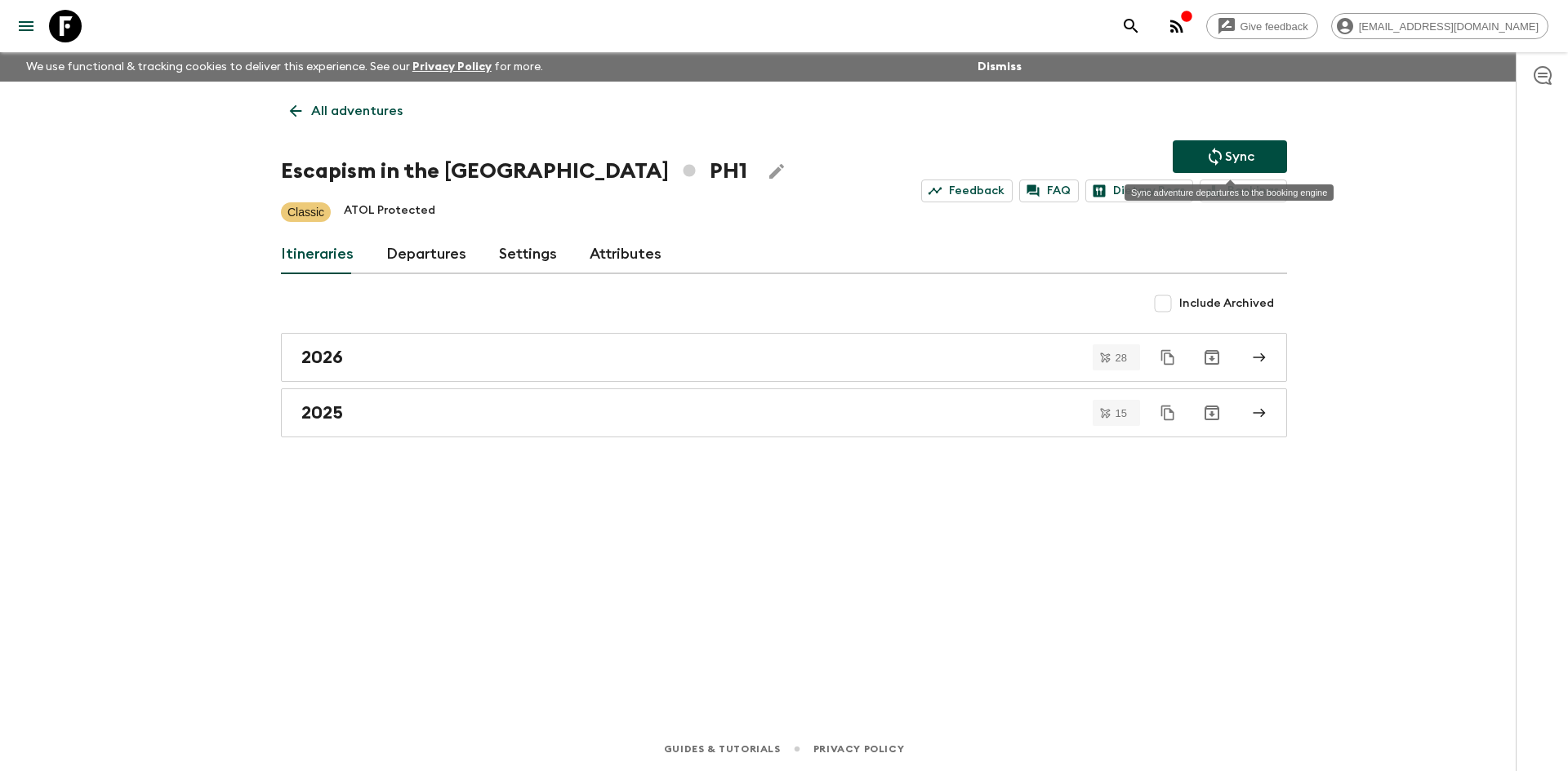
click at [1217, 148] on icon "Sync adventure departures to the booking engine" at bounding box center [1215, 157] width 20 height 20
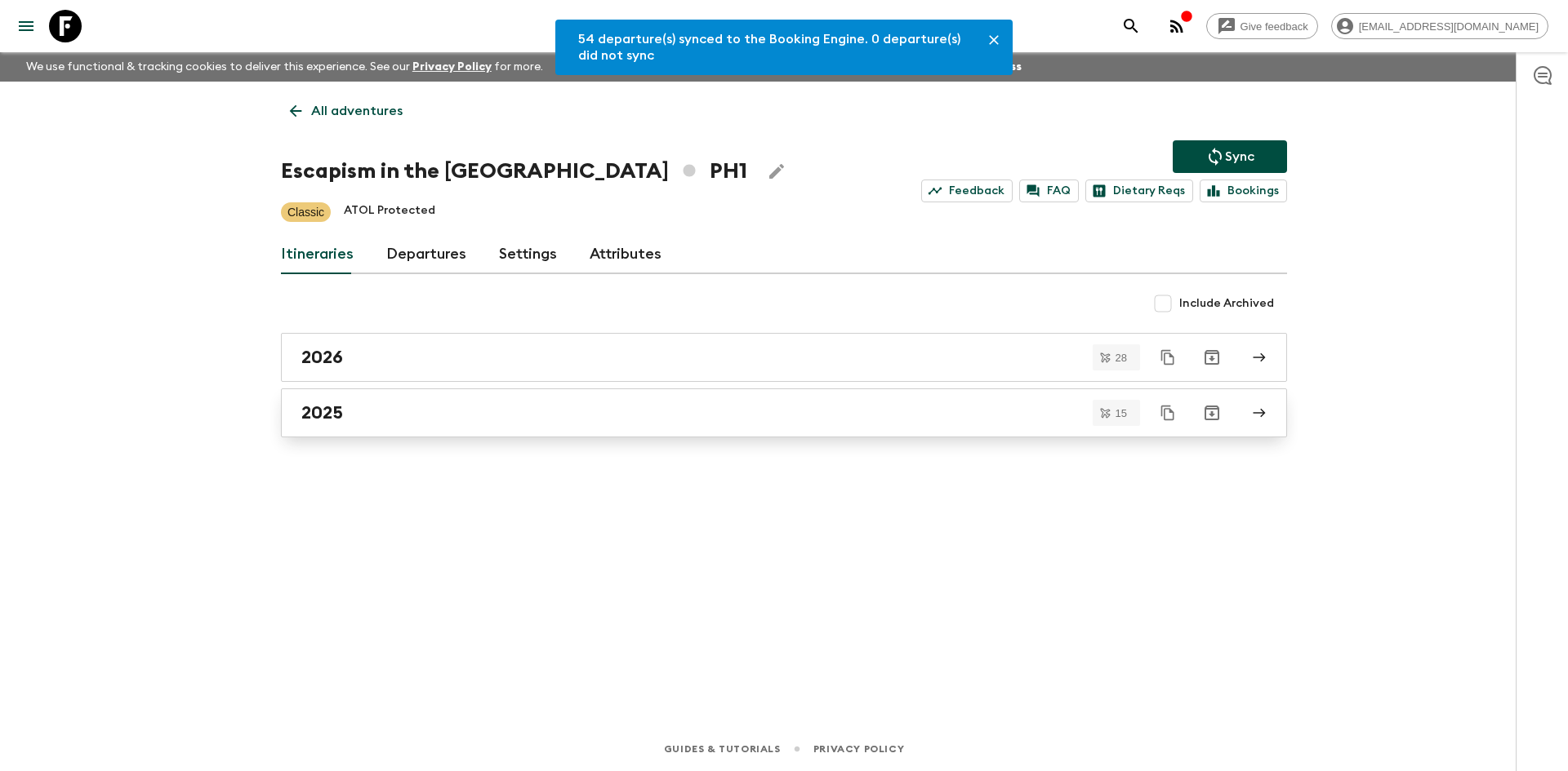
click at [403, 416] on div "2025" at bounding box center [769, 412] width 934 height 21
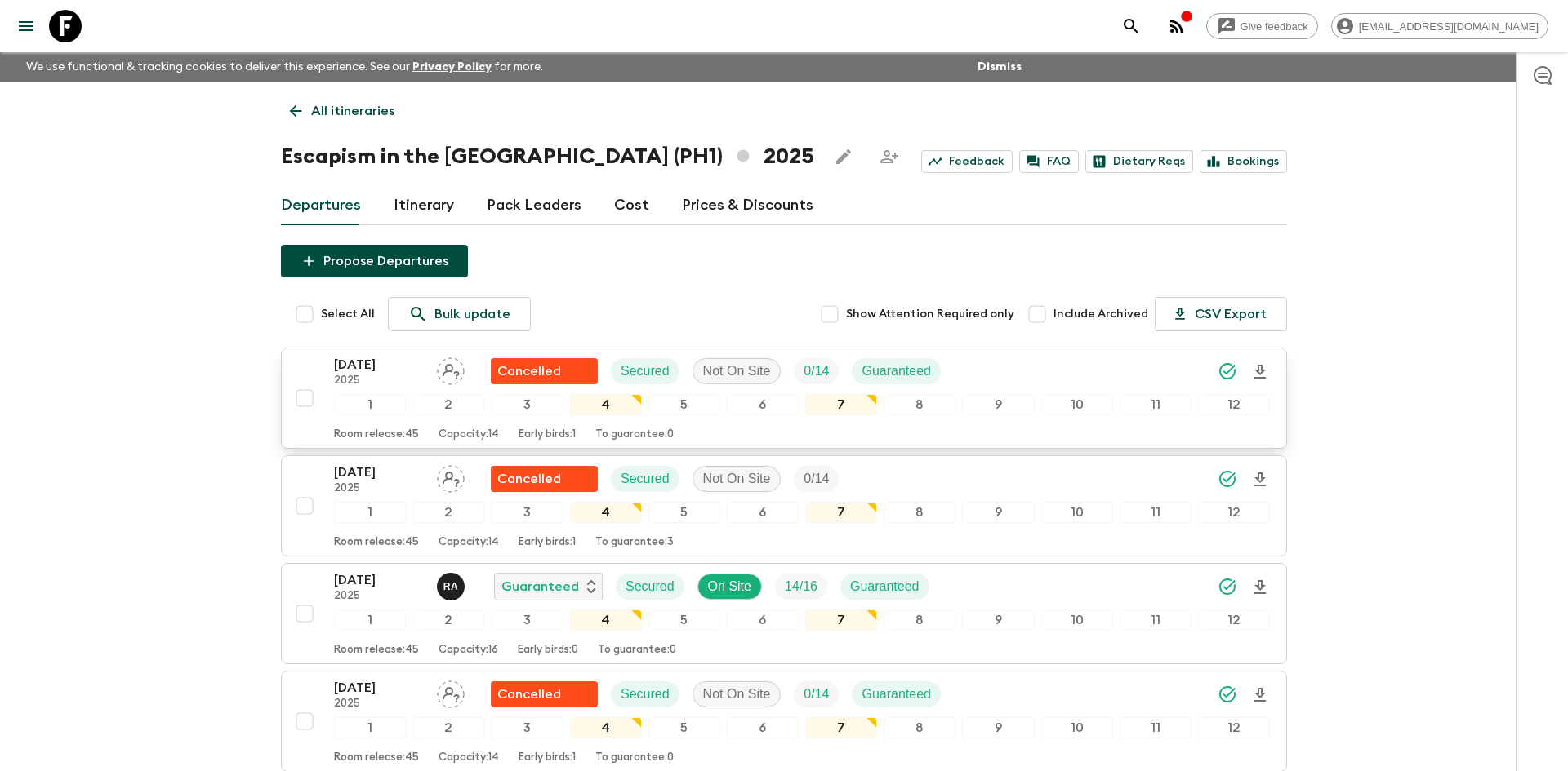
click at [371, 371] on p "[DATE]" at bounding box center [379, 365] width 90 height 20
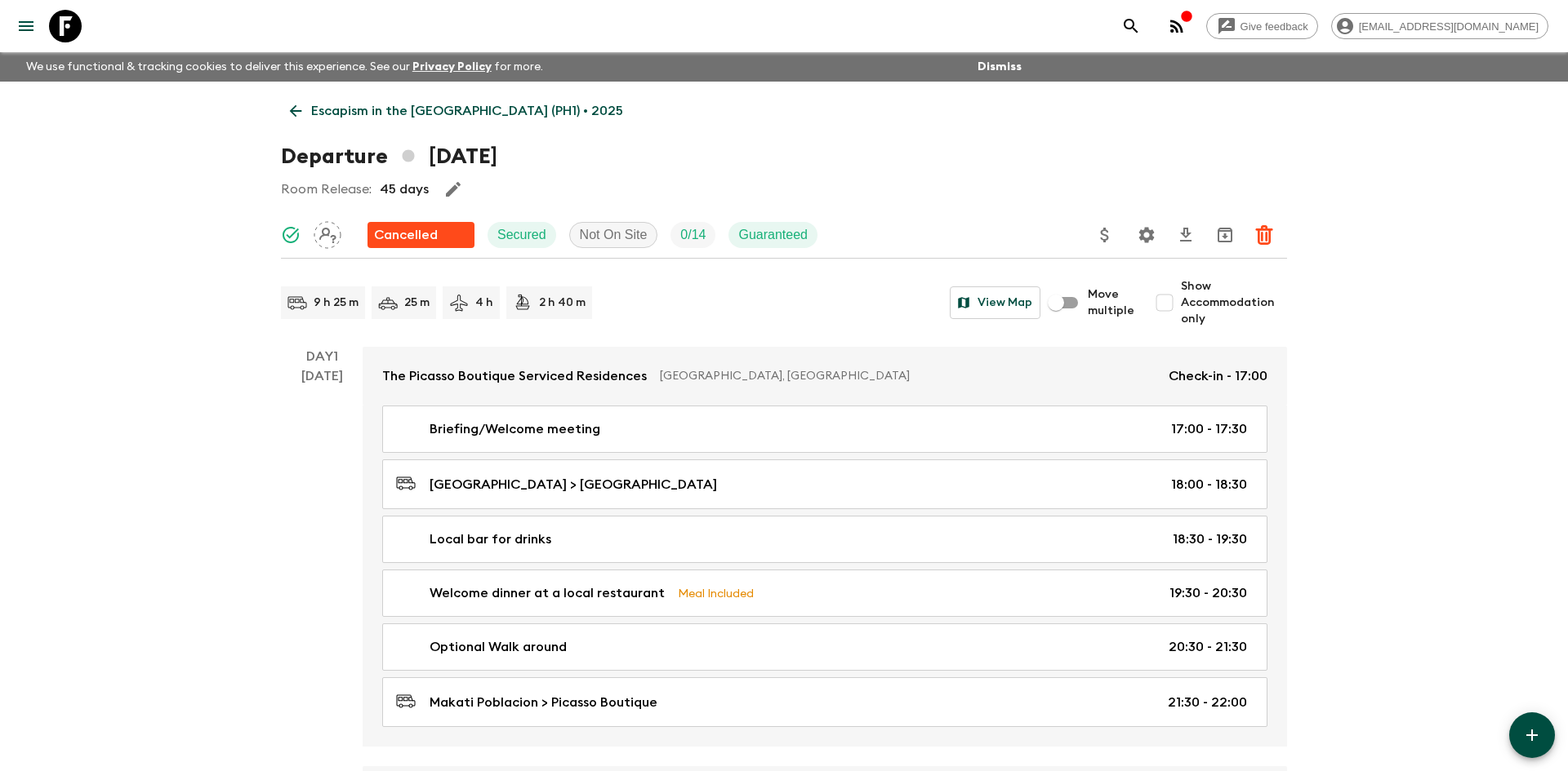
click at [348, 117] on p "Escapism in the [GEOGRAPHIC_DATA] (PH1) • 2025" at bounding box center [467, 111] width 312 height 20
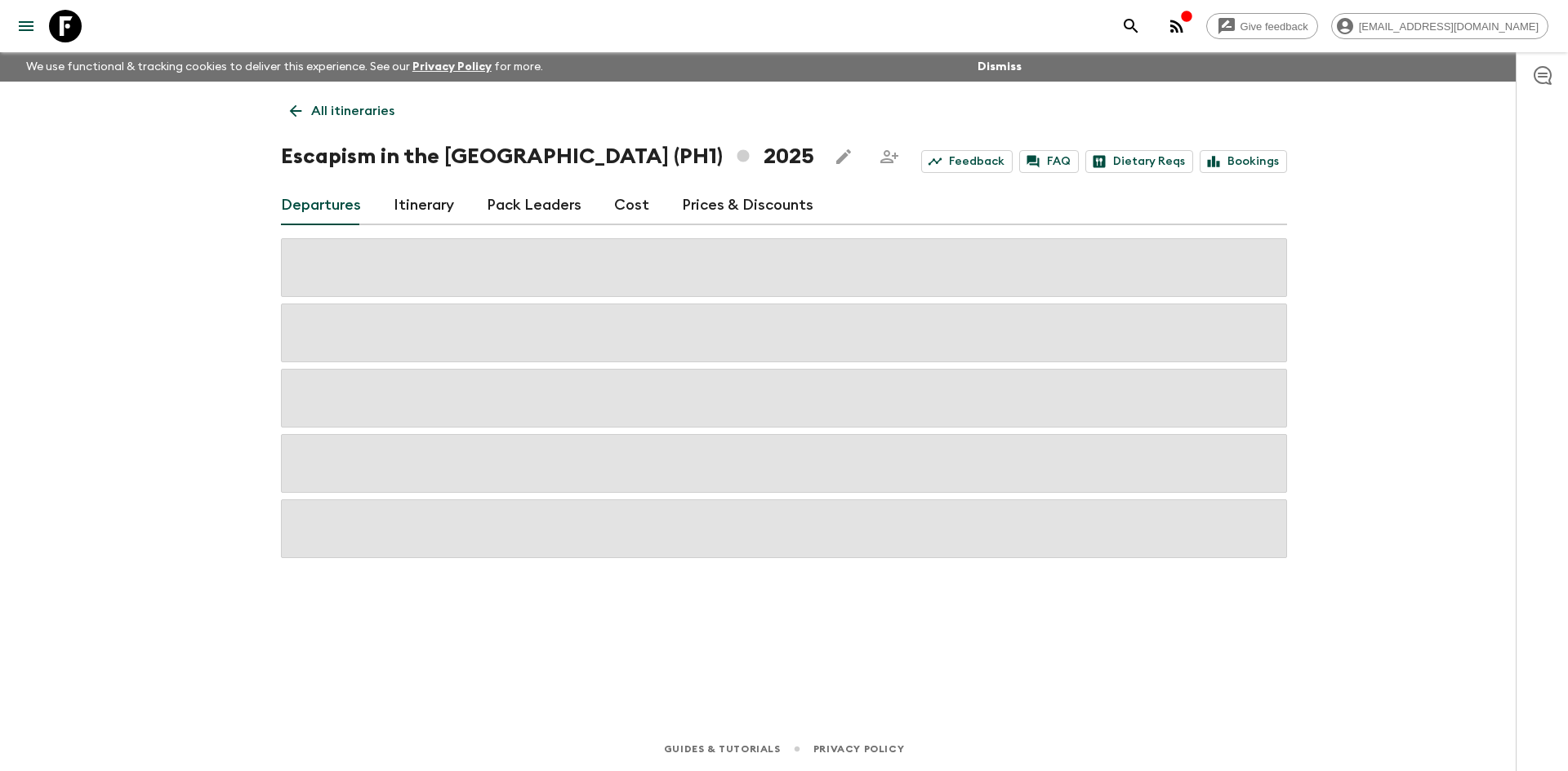
click at [348, 117] on p "All itineraries" at bounding box center [353, 111] width 83 height 20
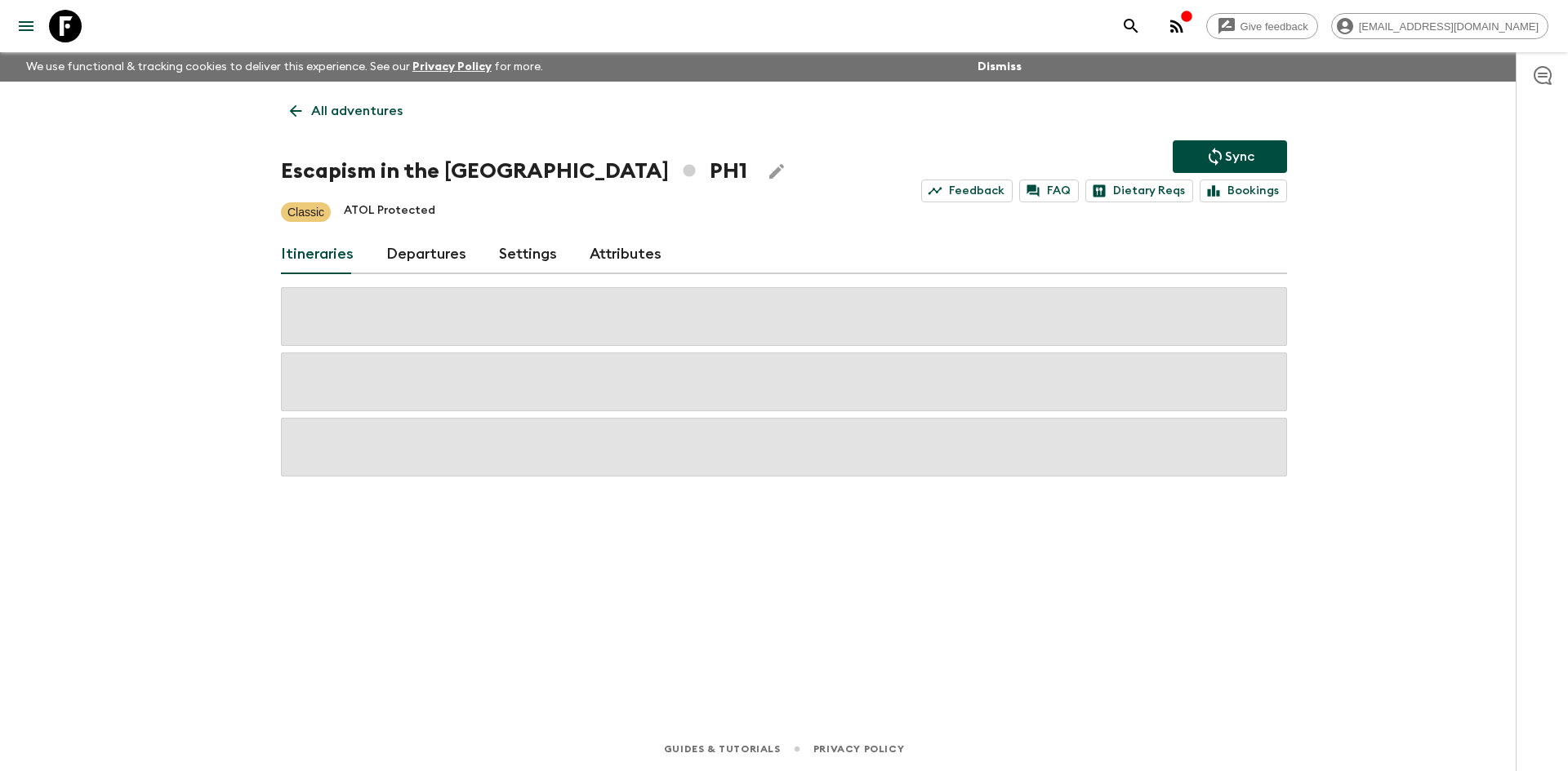
click at [390, 113] on p "All adventures" at bounding box center [357, 111] width 92 height 20
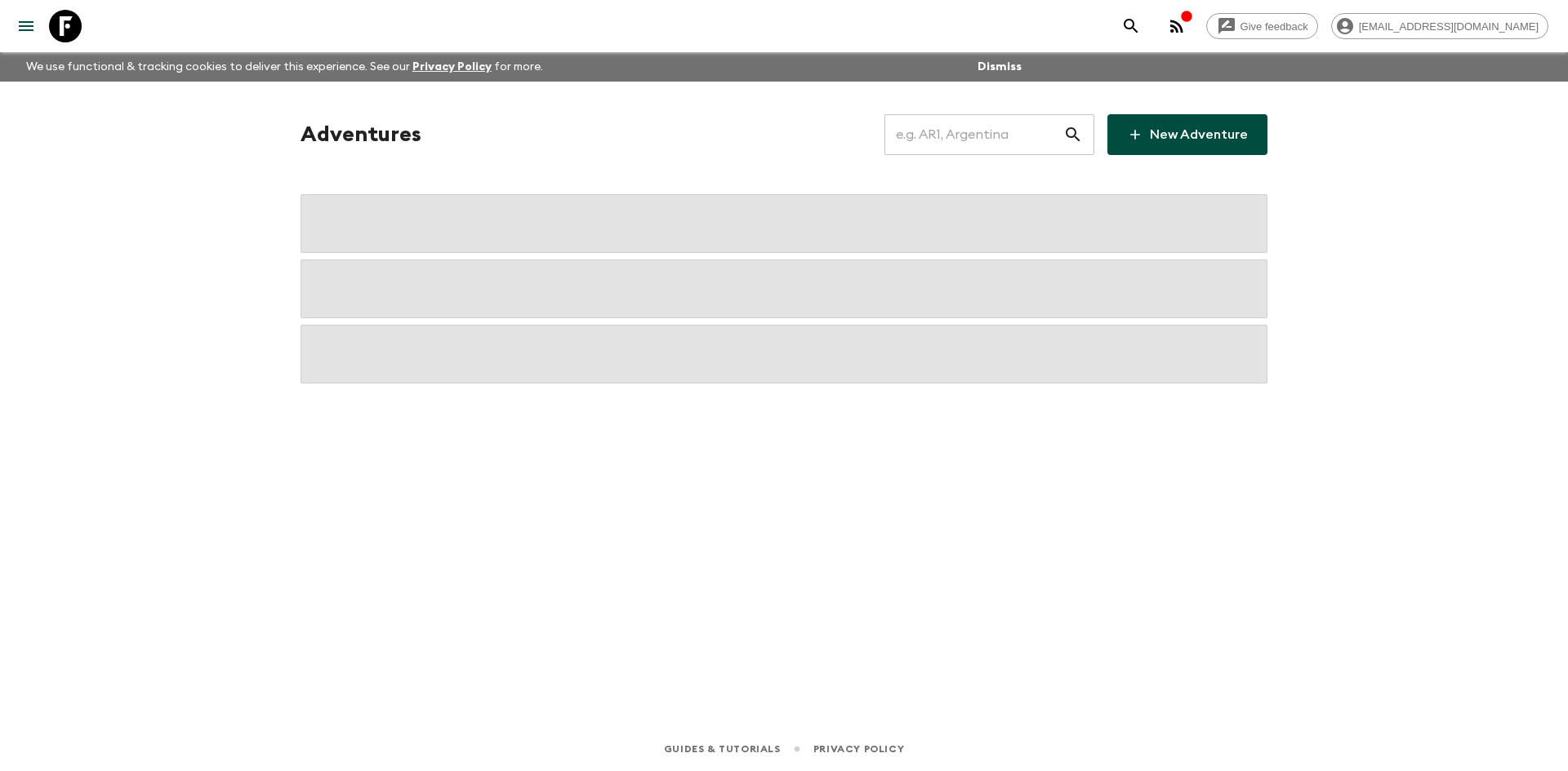
click at [926, 142] on input "text" at bounding box center [973, 134] width 179 height 46
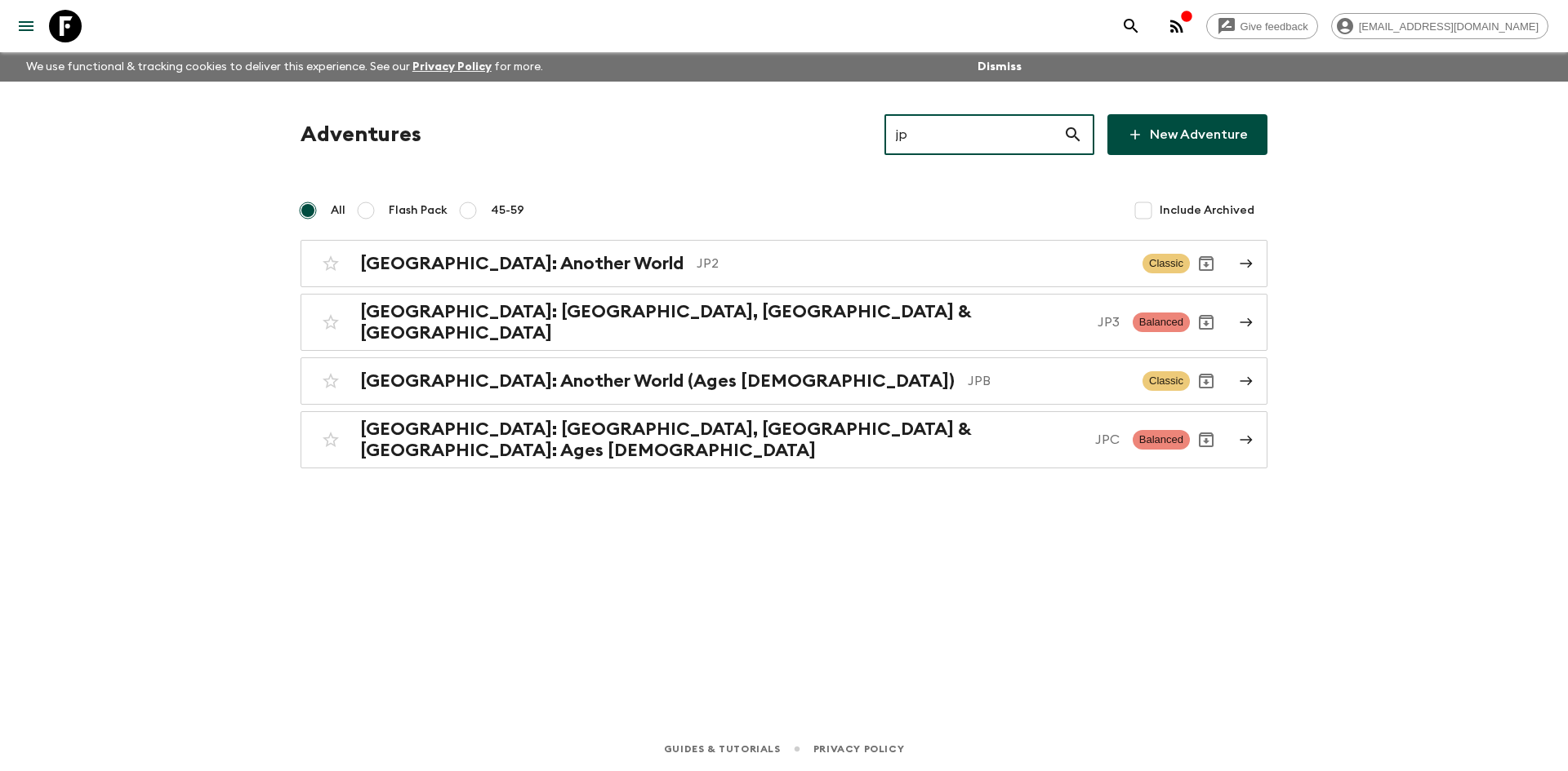
type input "jp3"
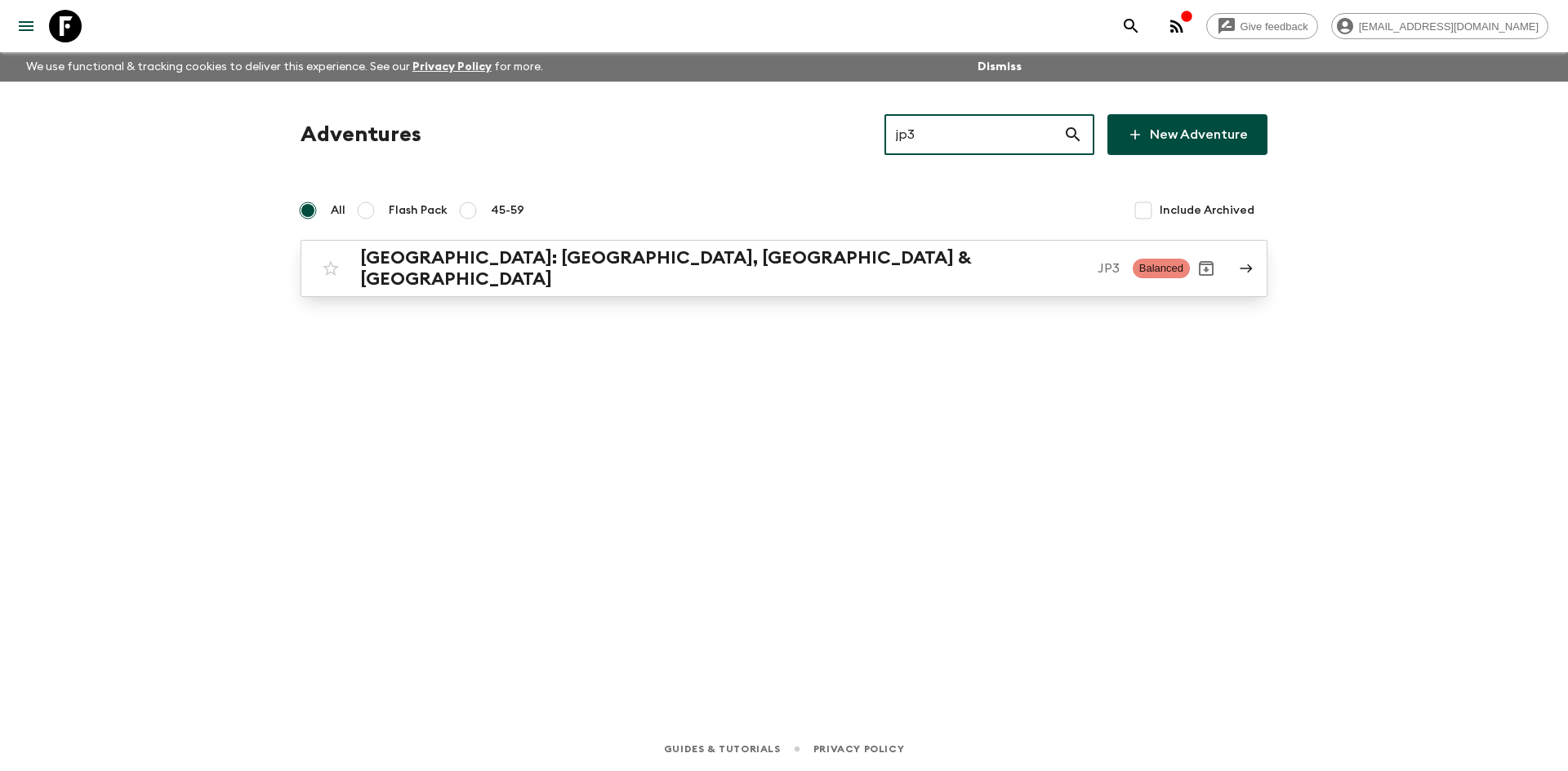
click at [615, 260] on h2 "[GEOGRAPHIC_DATA]: [GEOGRAPHIC_DATA], [GEOGRAPHIC_DATA] & [GEOGRAPHIC_DATA]" at bounding box center [722, 268] width 725 height 42
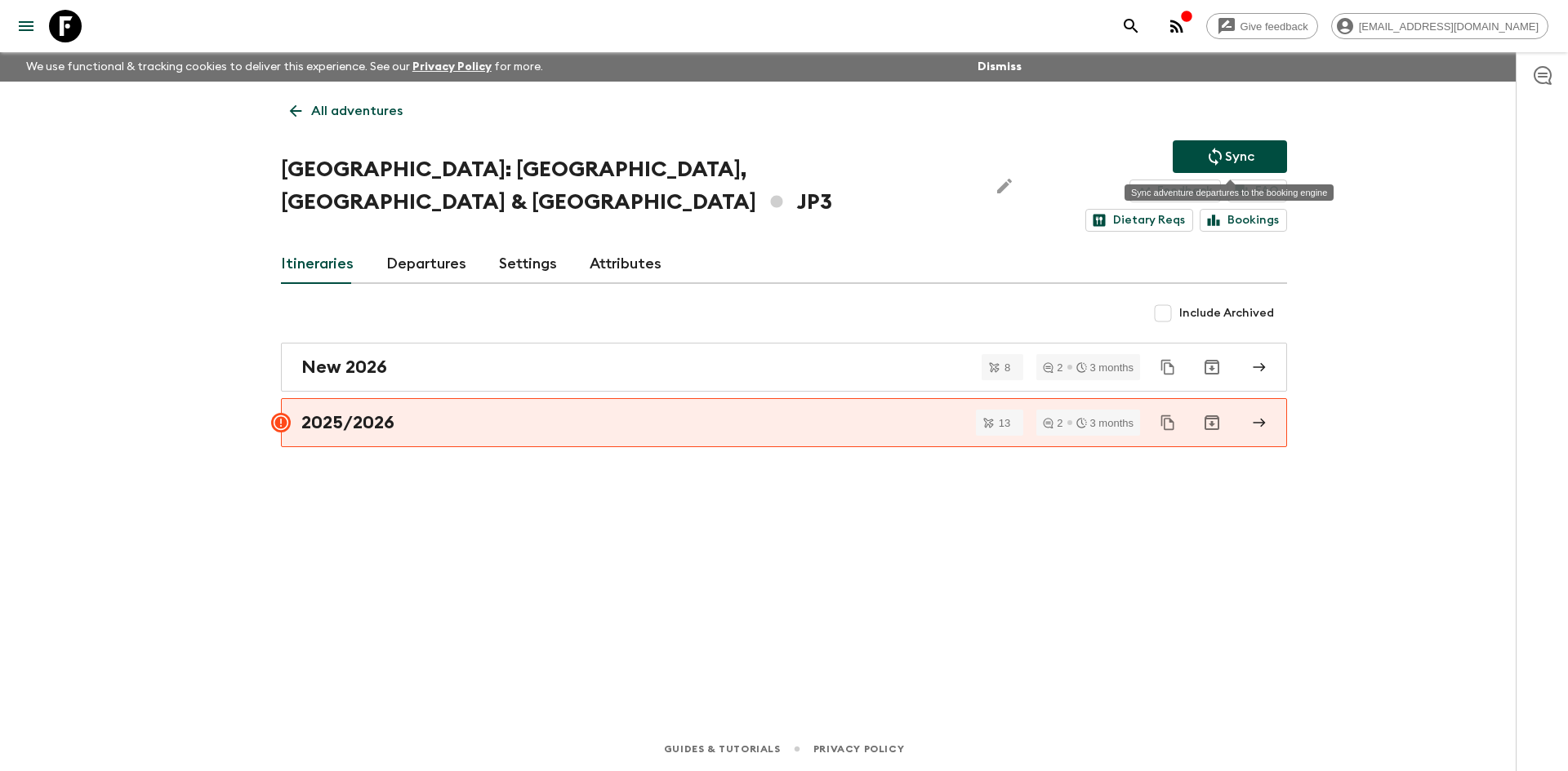
click at [1202, 159] on button "Sync" at bounding box center [1230, 157] width 114 height 33
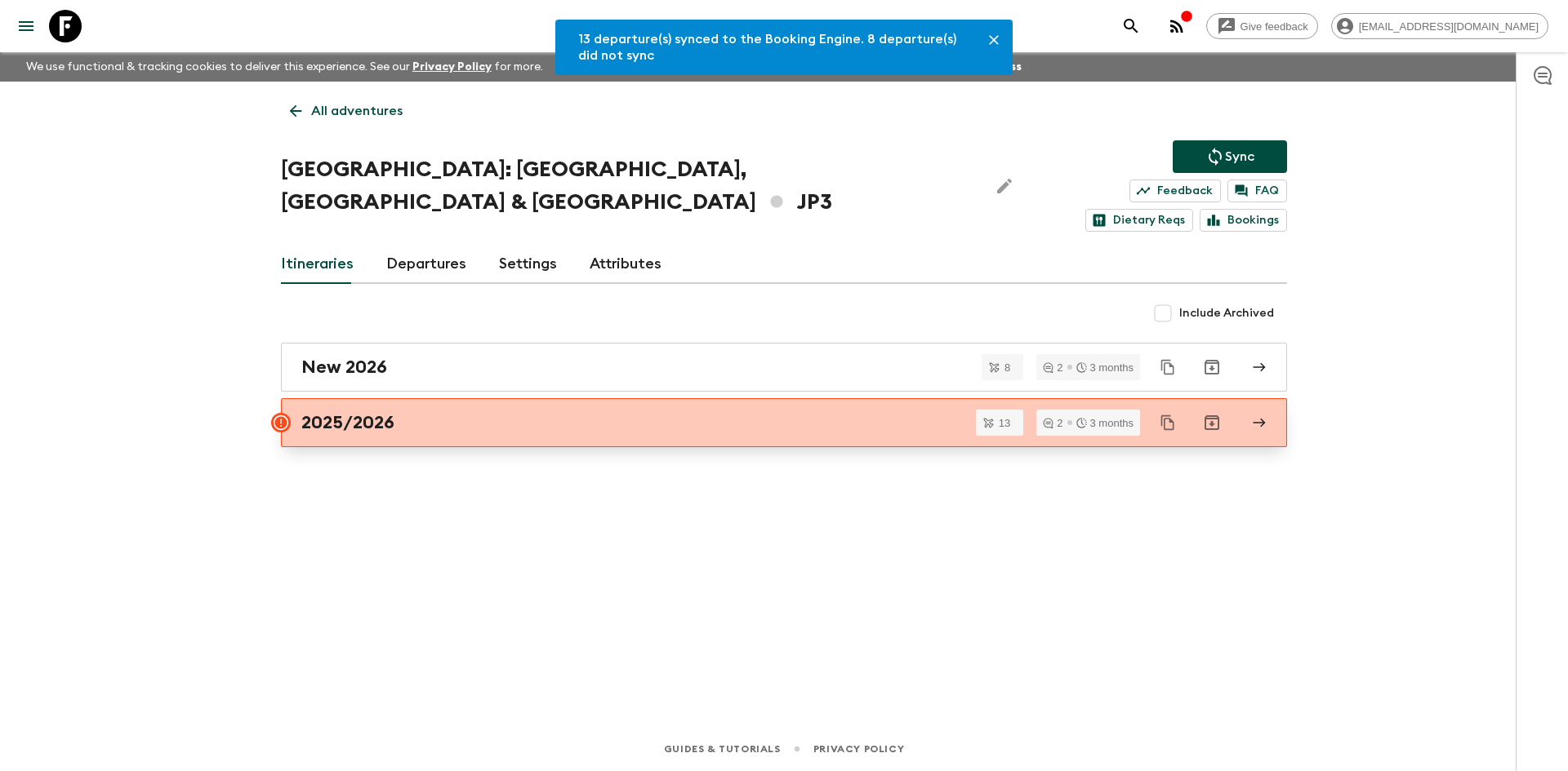
click at [549, 412] on div "2025/2026" at bounding box center [769, 423] width 934 height 21
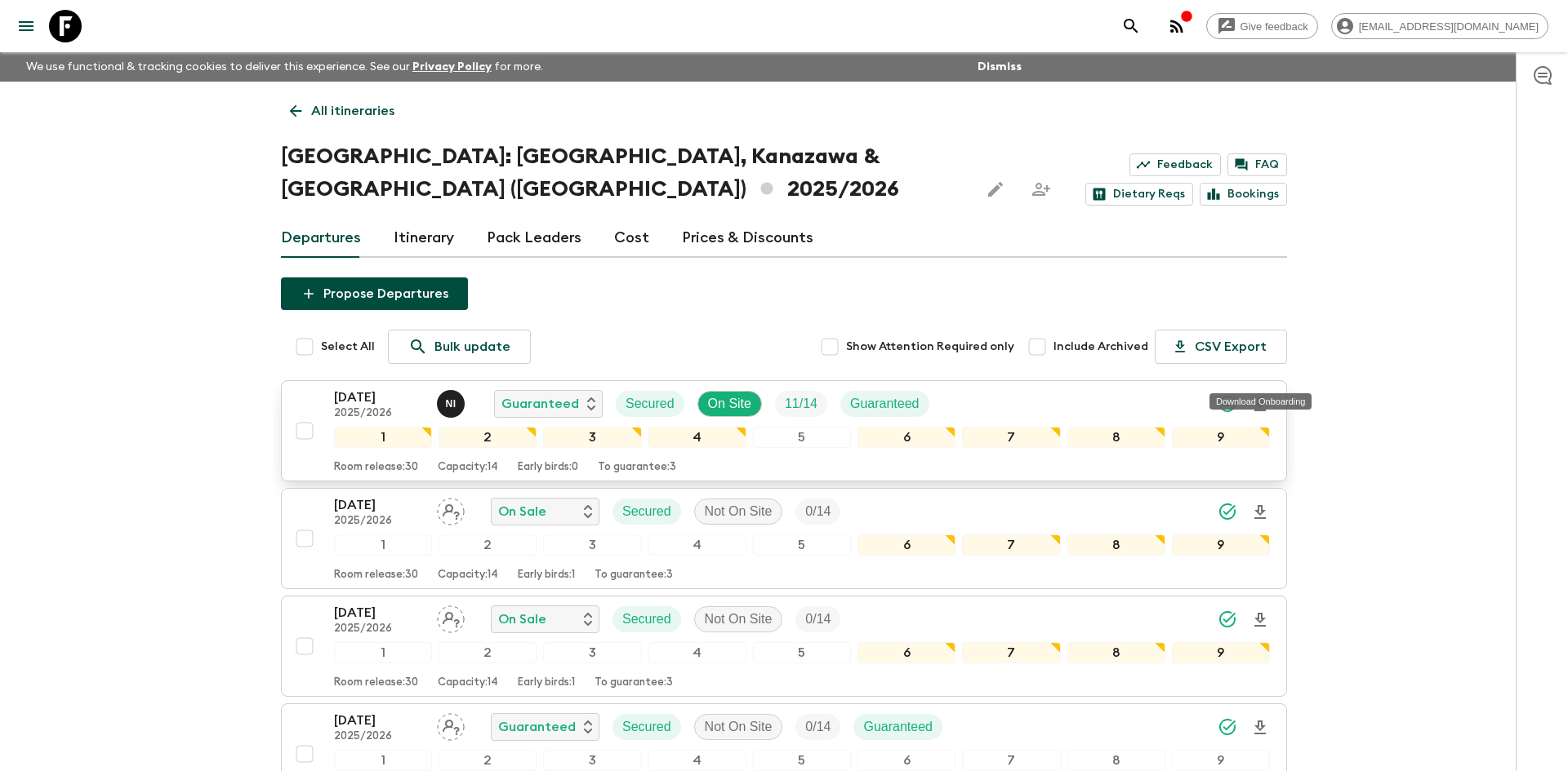
click at [1259, 398] on icon "Download Onboarding" at bounding box center [1259, 405] width 11 height 14
click at [299, 103] on icon at bounding box center [296, 111] width 18 height 18
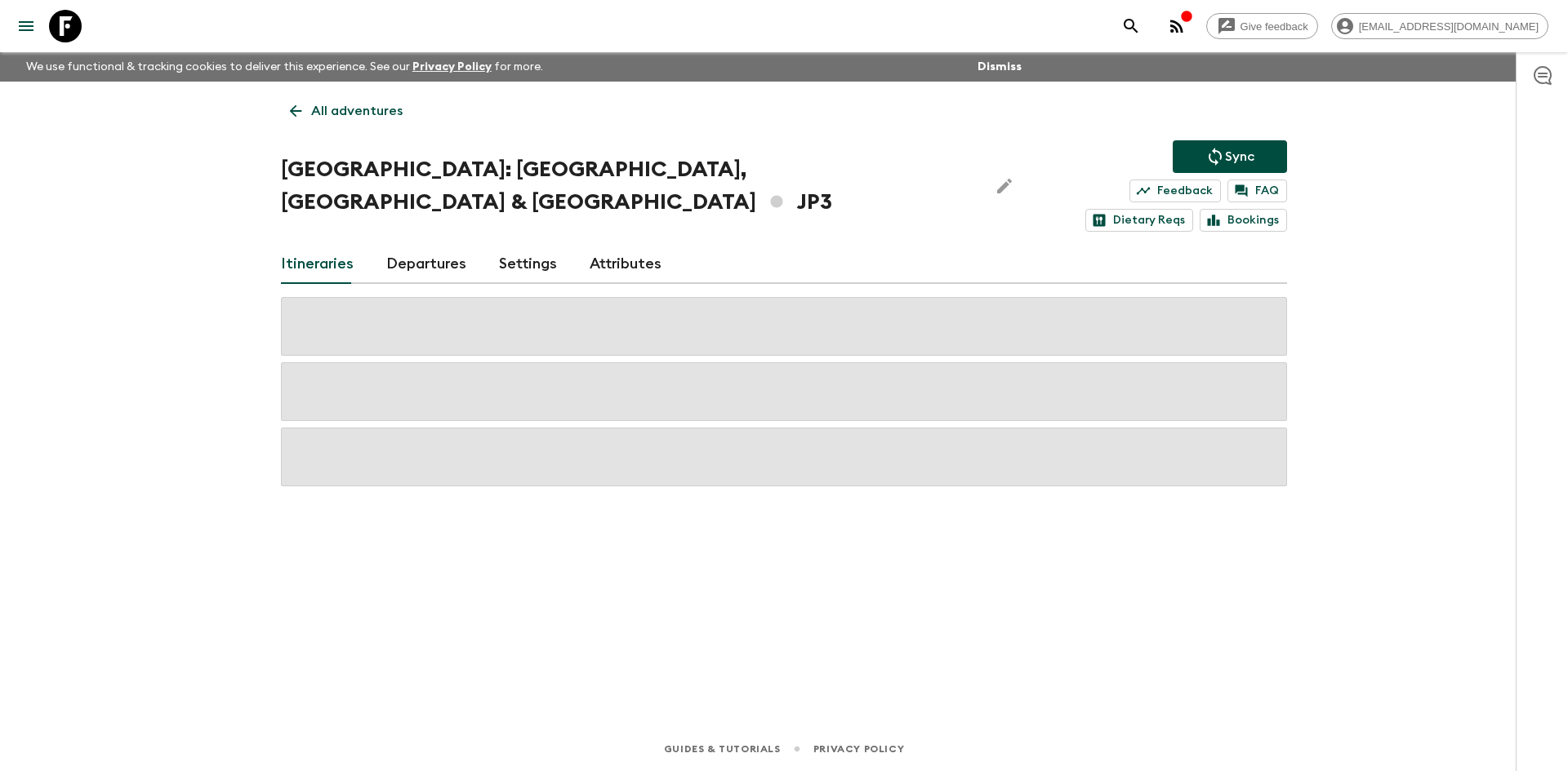
click at [299, 103] on icon at bounding box center [296, 111] width 18 height 18
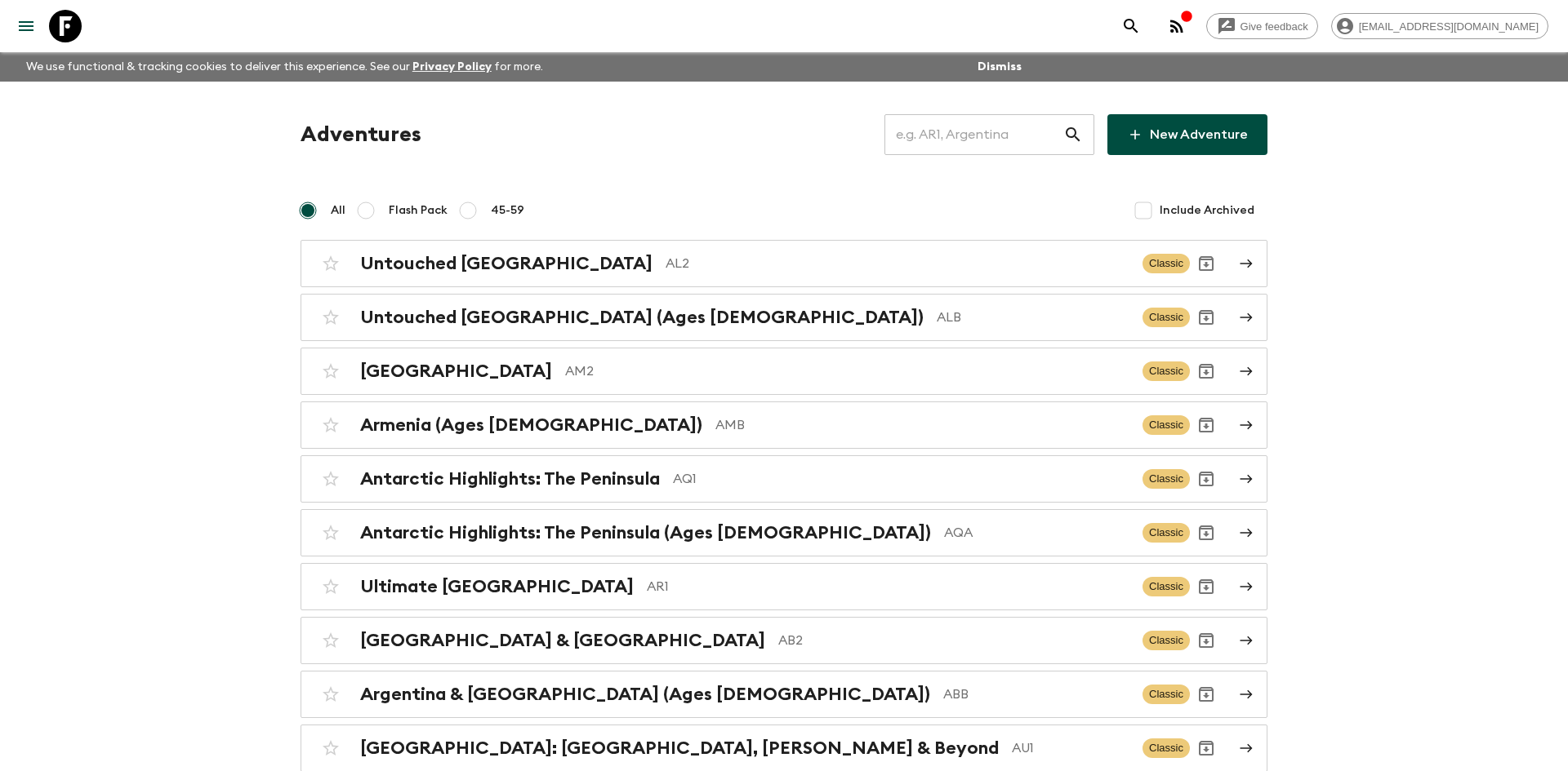
click at [919, 143] on input "text" at bounding box center [973, 134] width 179 height 46
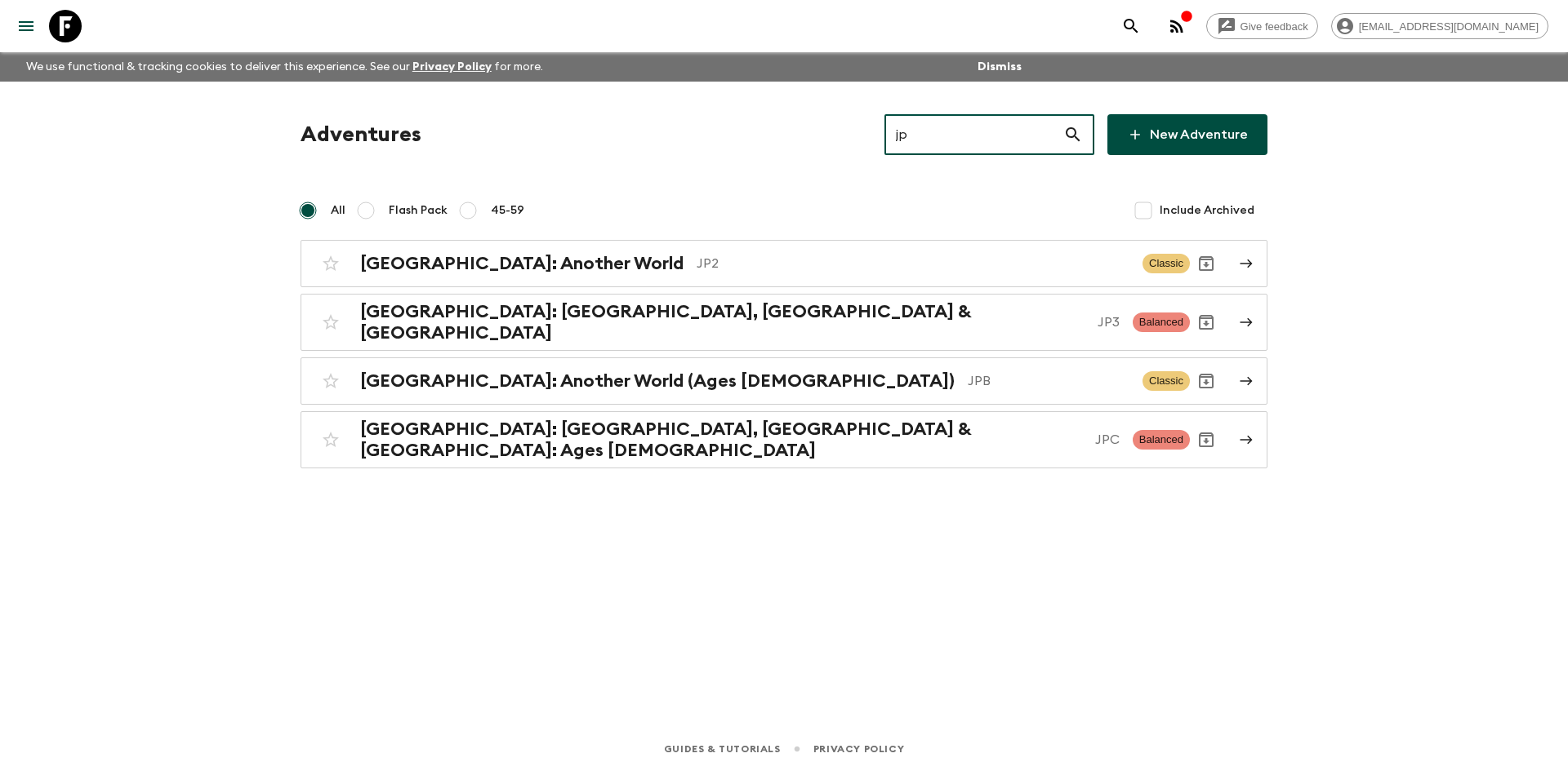
type input "jpb"
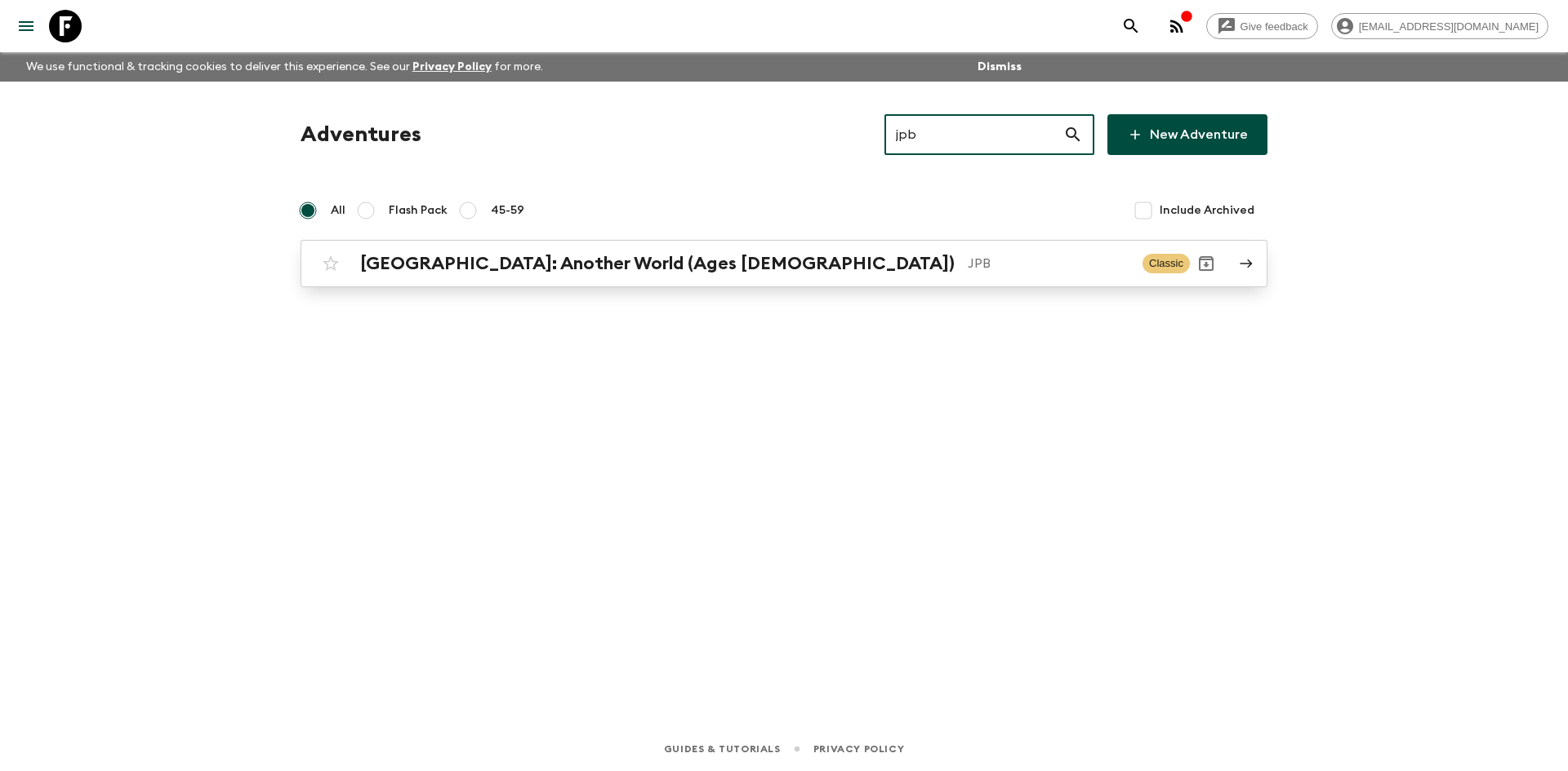
click at [967, 262] on p "JPB" at bounding box center [1048, 263] width 162 height 20
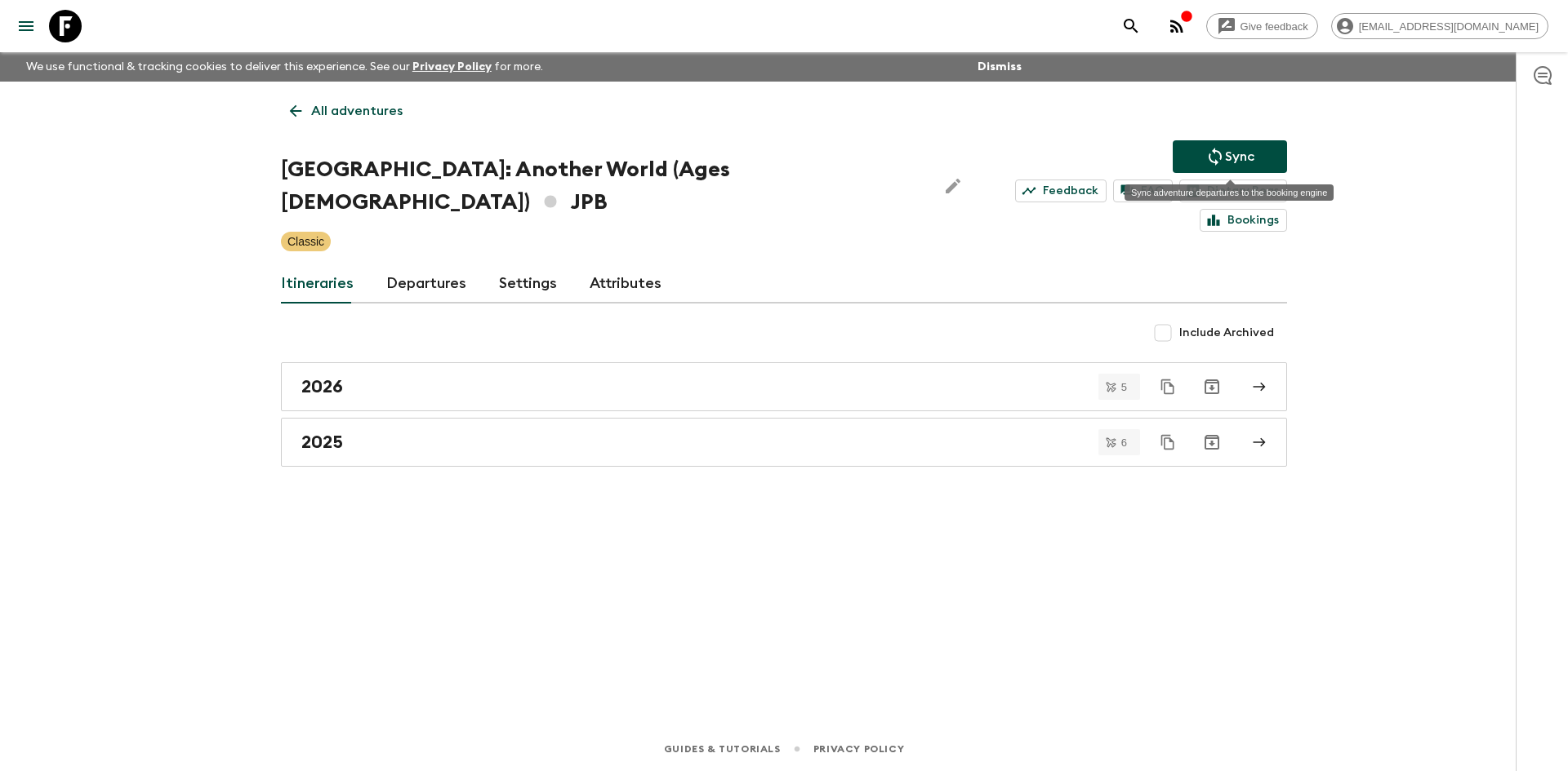
click at [1203, 164] on button "Sync" at bounding box center [1230, 157] width 114 height 33
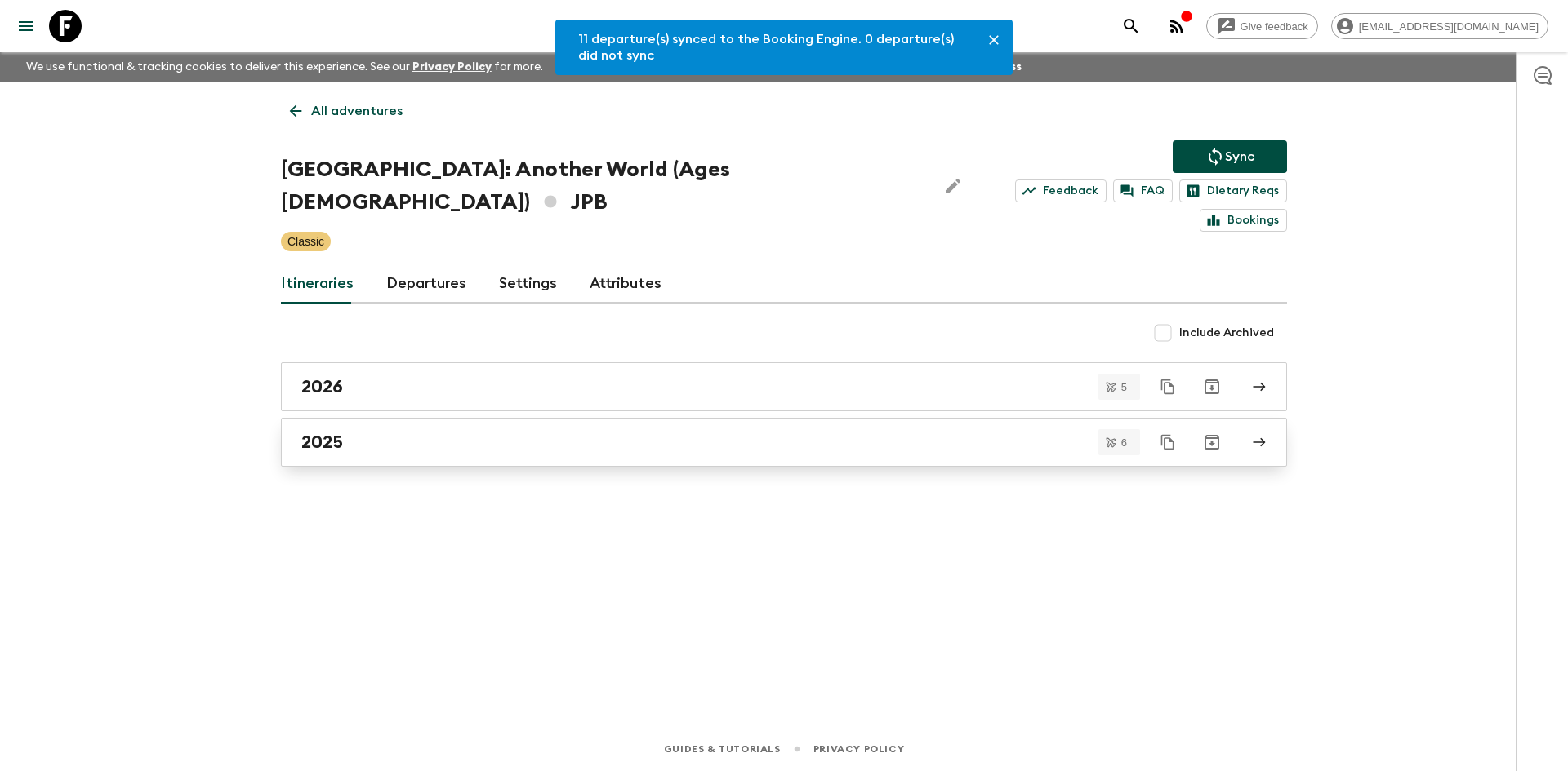
click at [329, 431] on h2 "2025" at bounding box center [322, 442] width 42 height 21
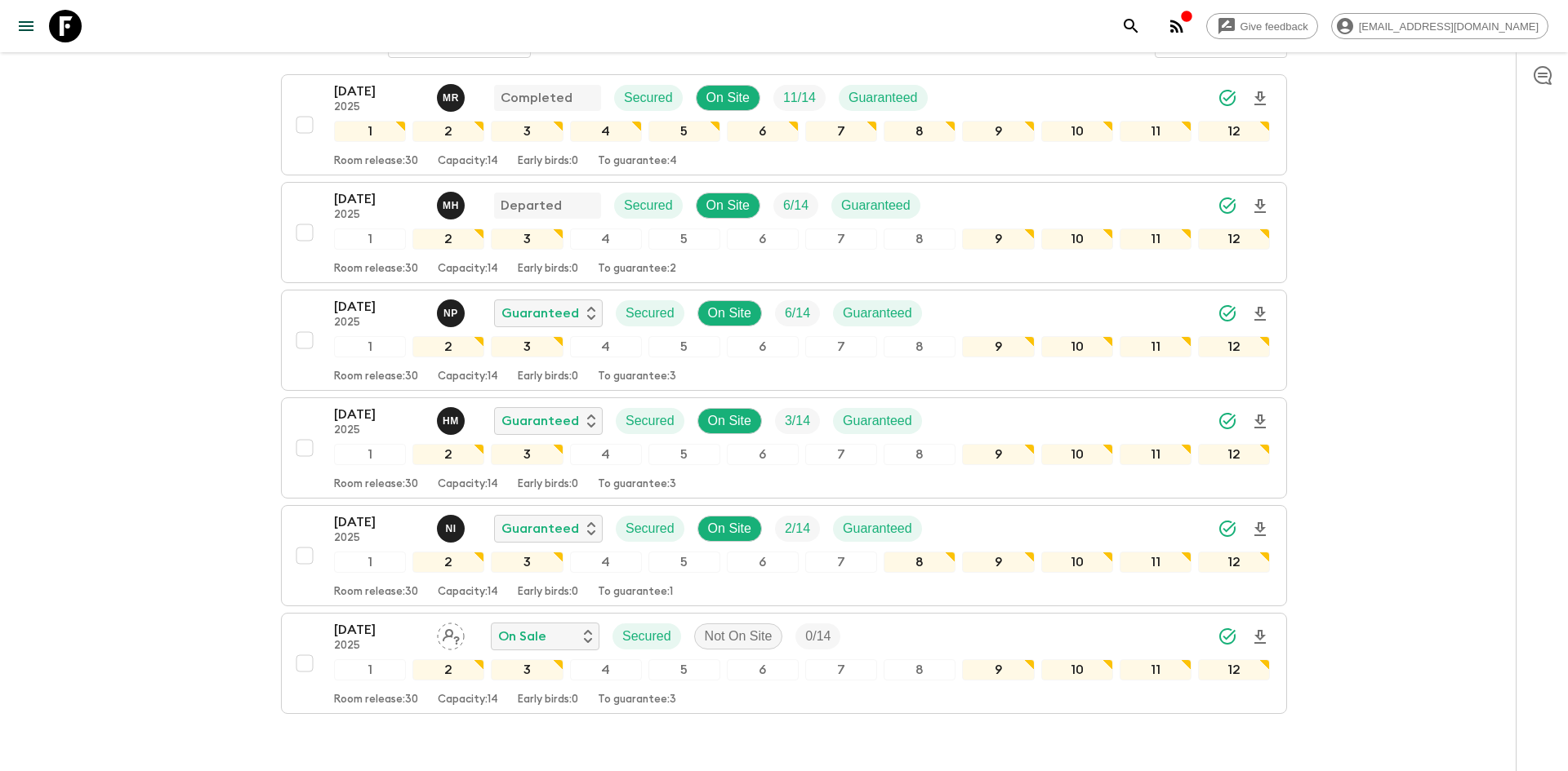
scroll to position [311, 0]
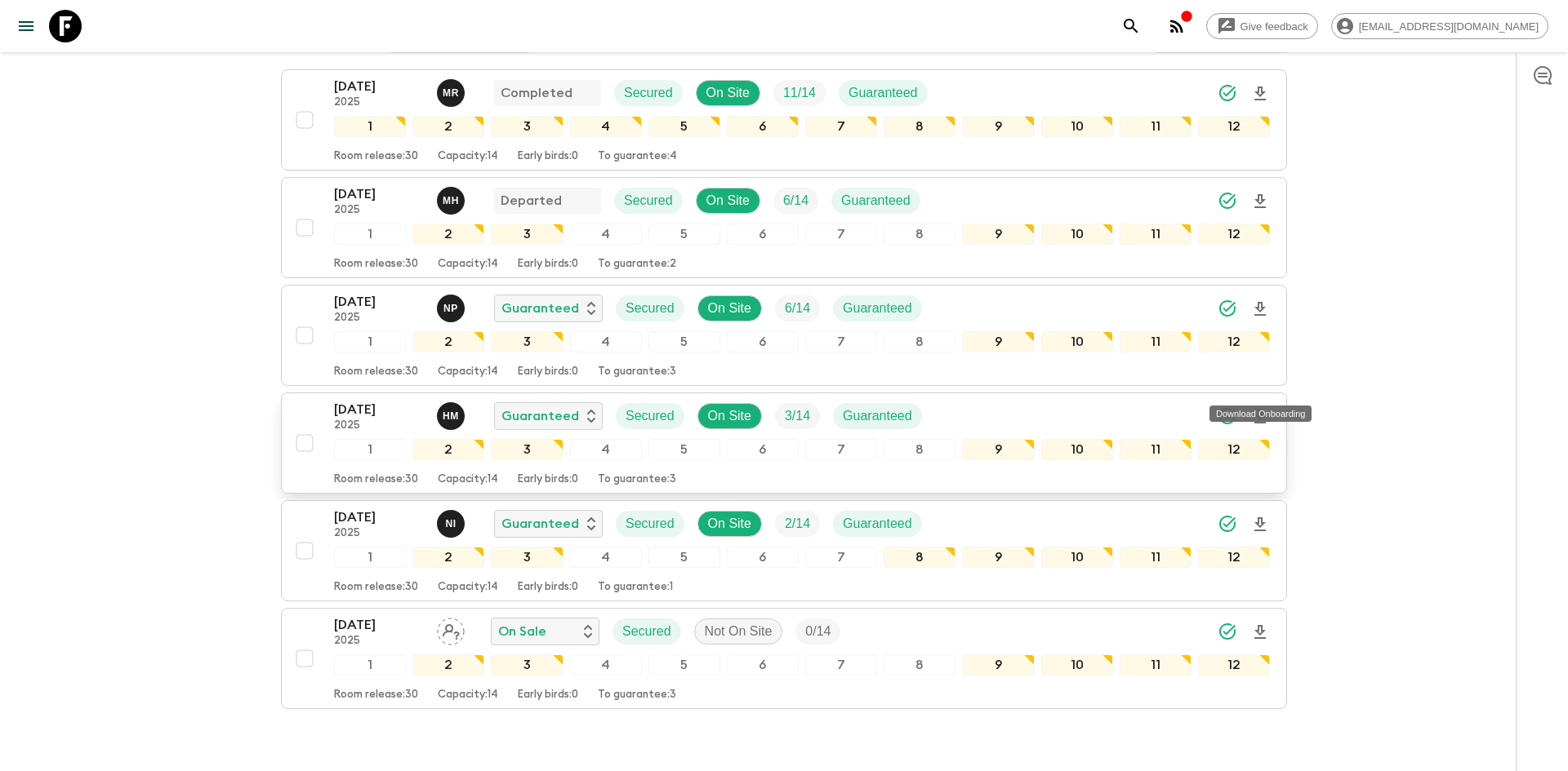
click at [1263, 410] on icon "Download Onboarding" at bounding box center [1259, 417] width 11 height 14
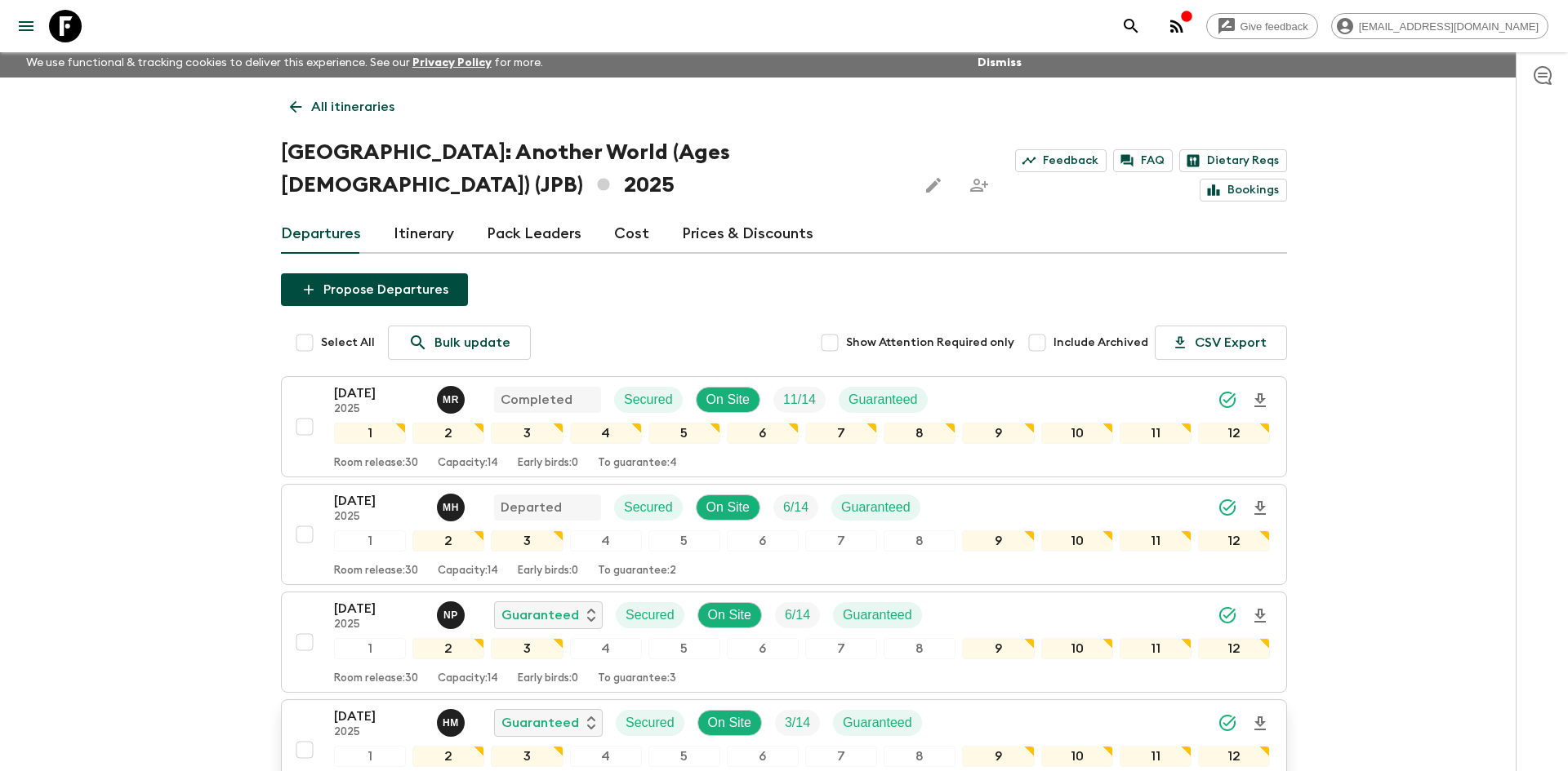
scroll to position [0, 0]
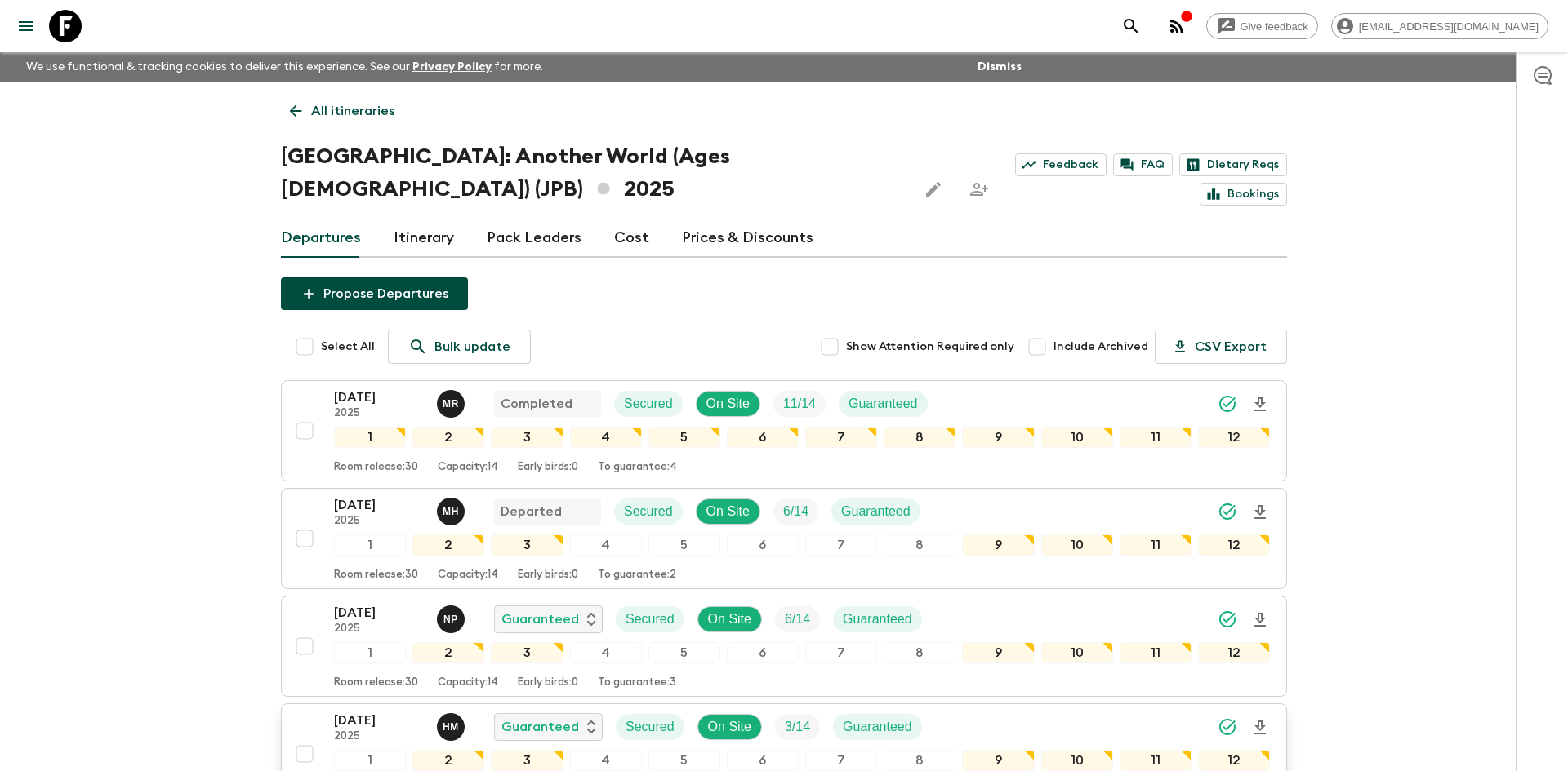
click at [372, 108] on p "All itineraries" at bounding box center [353, 111] width 83 height 20
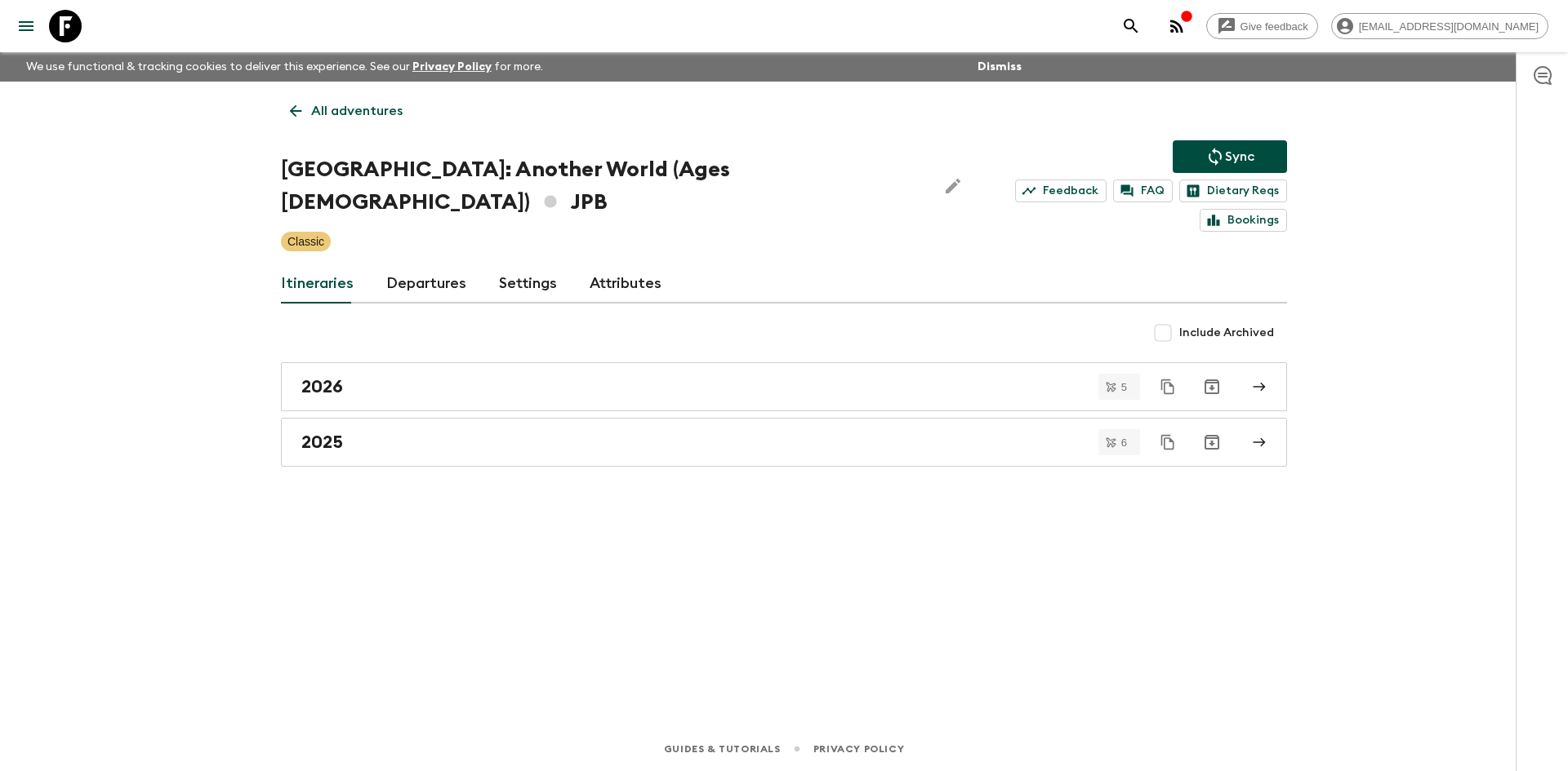
click at [372, 108] on p "All adventures" at bounding box center [357, 111] width 92 height 20
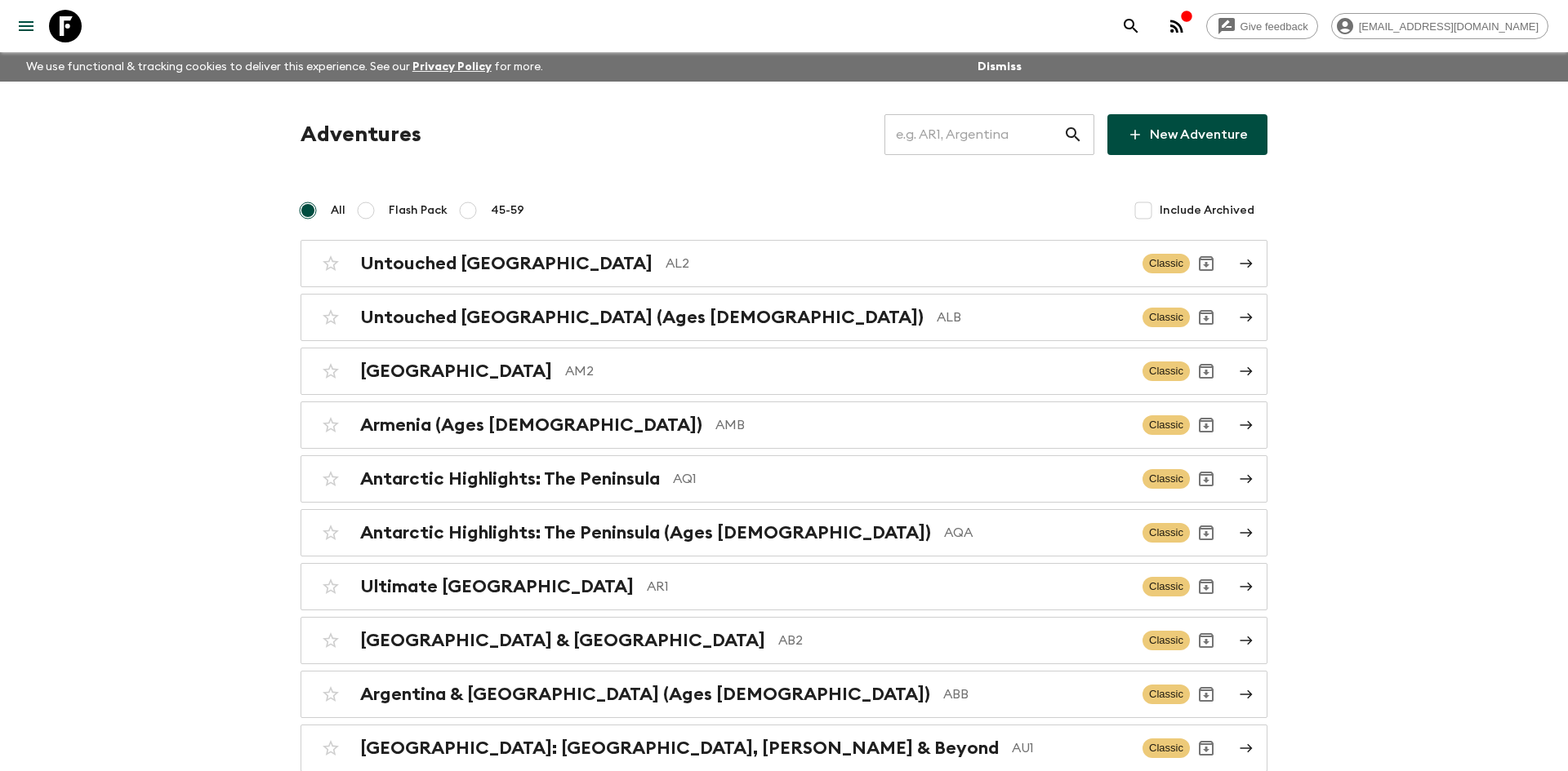
click at [921, 138] on input "text" at bounding box center [973, 134] width 179 height 46
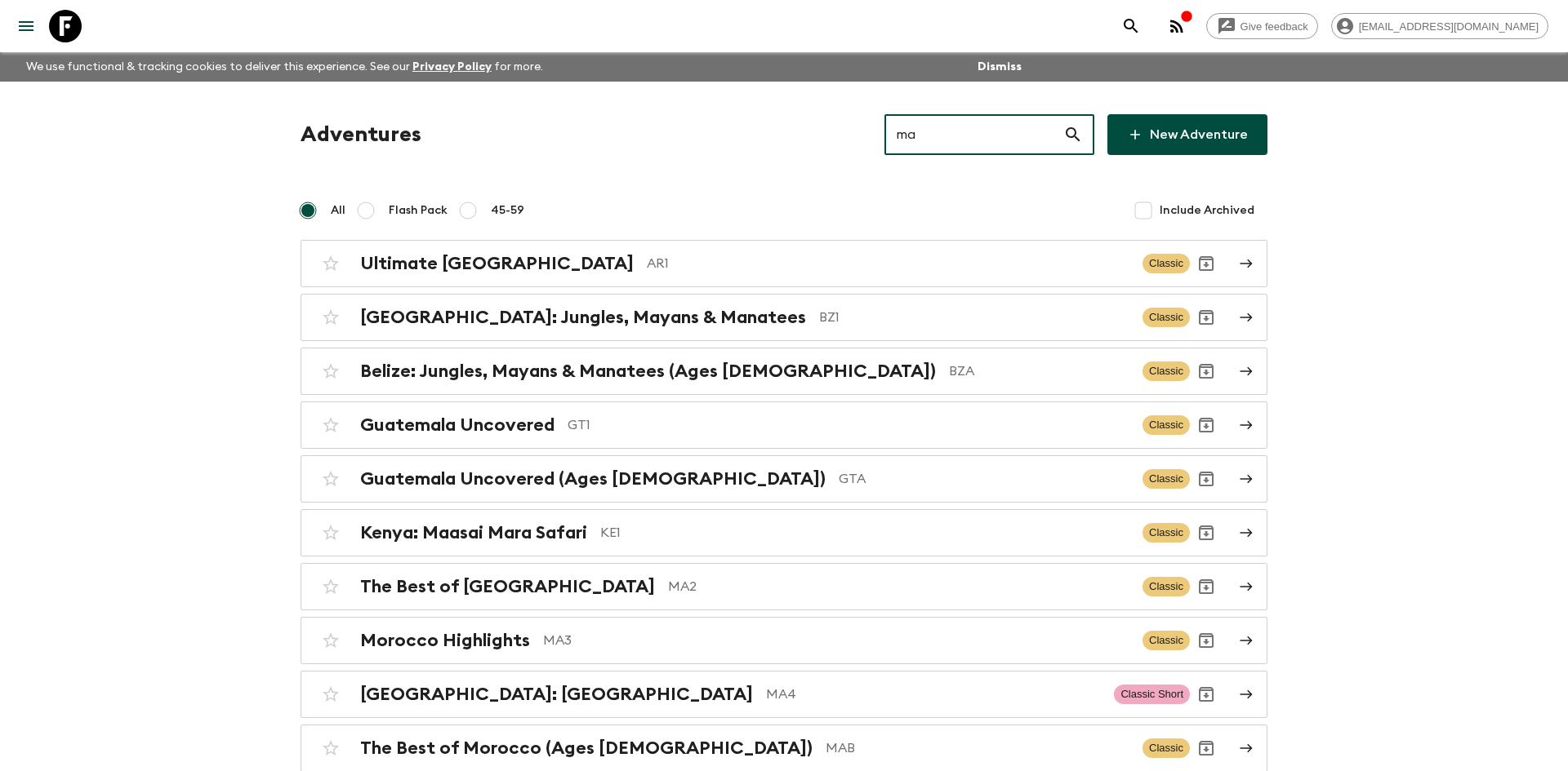
type input "ma2"
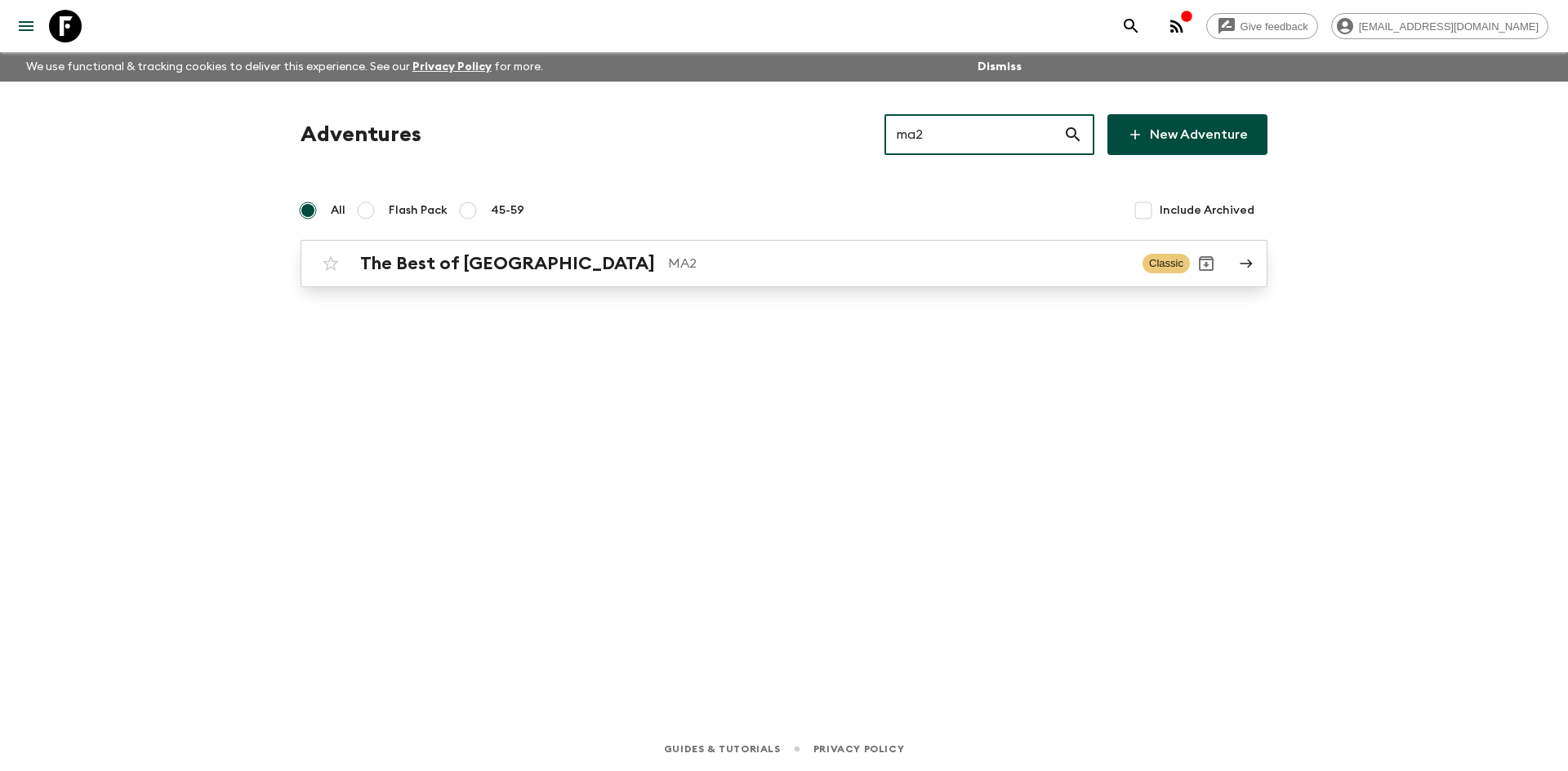
click at [668, 270] on p "MA2" at bounding box center [899, 263] width 461 height 20
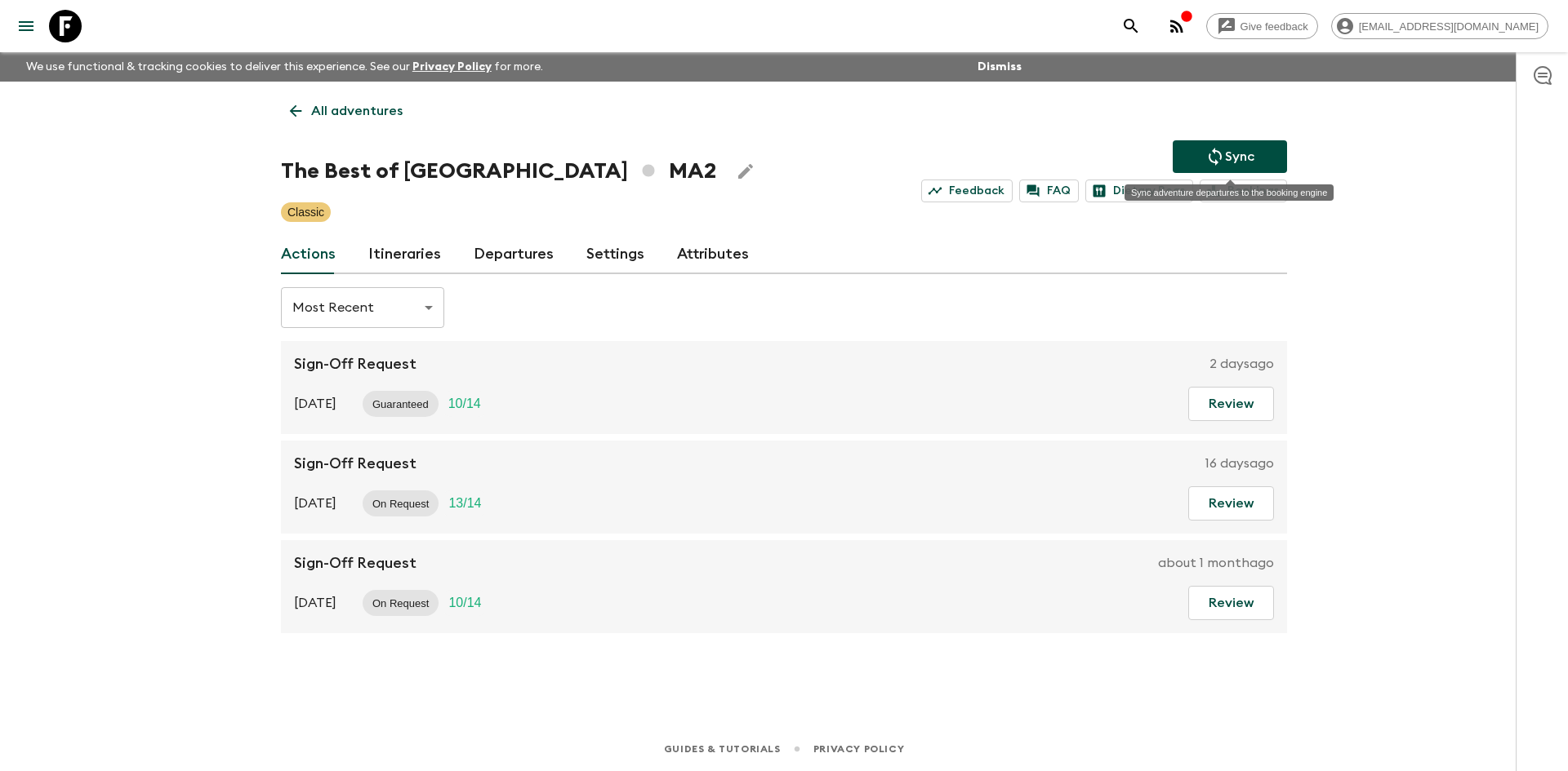
click at [1245, 150] on p "Sync" at bounding box center [1239, 157] width 29 height 20
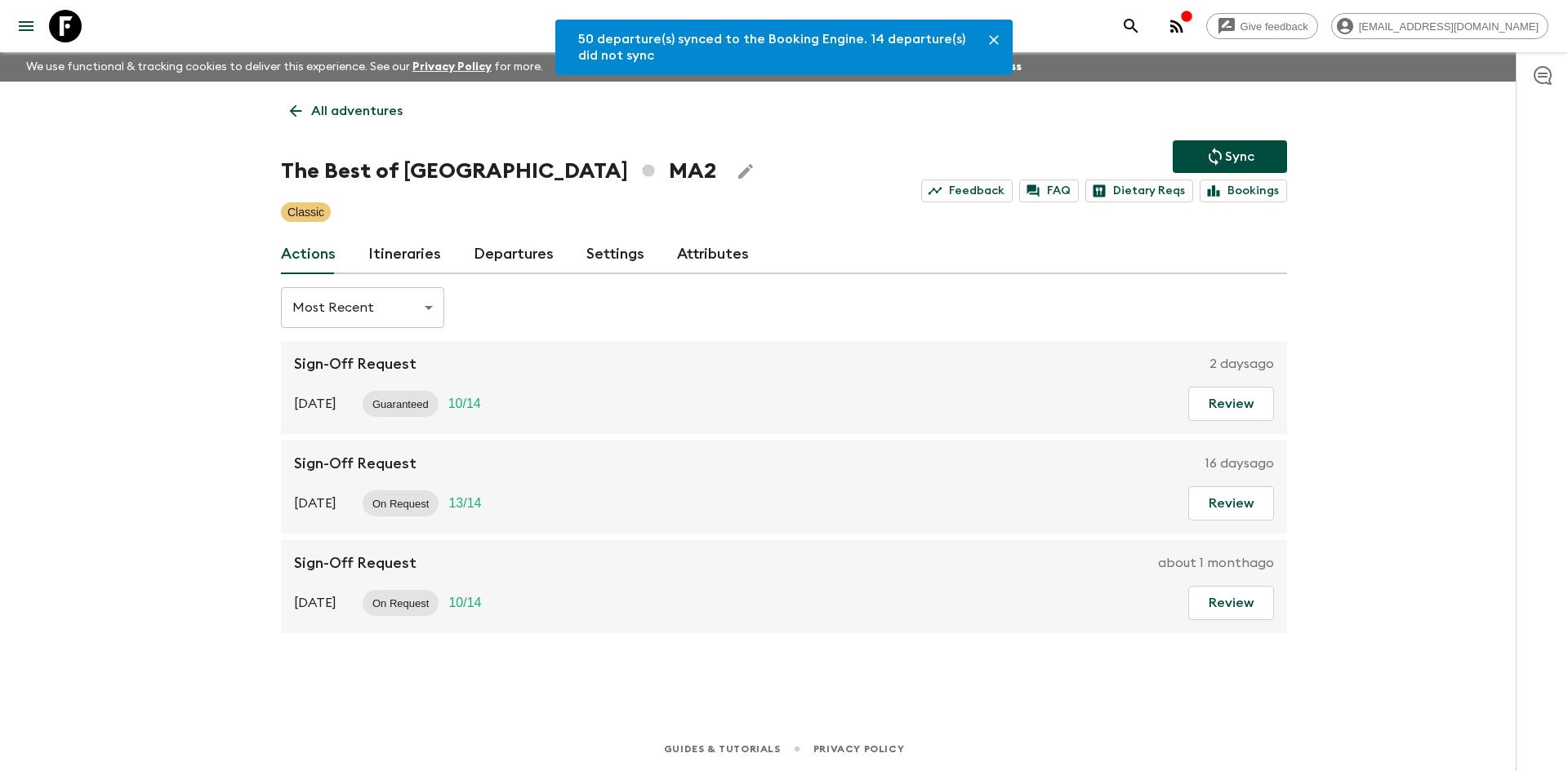
click at [511, 243] on link "Departures" at bounding box center [513, 254] width 80 height 39
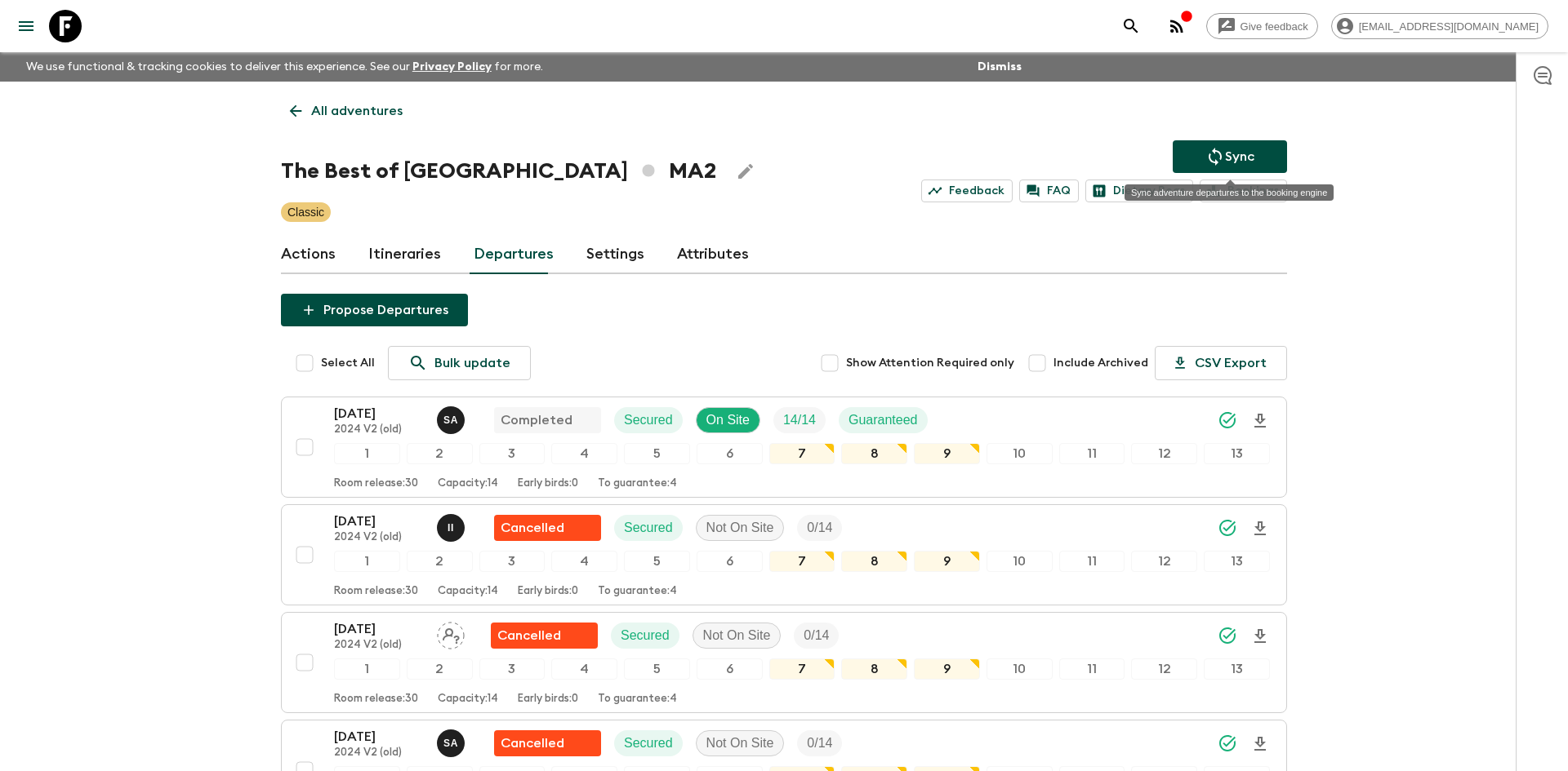
click at [1235, 160] on p "Sync" at bounding box center [1239, 157] width 29 height 20
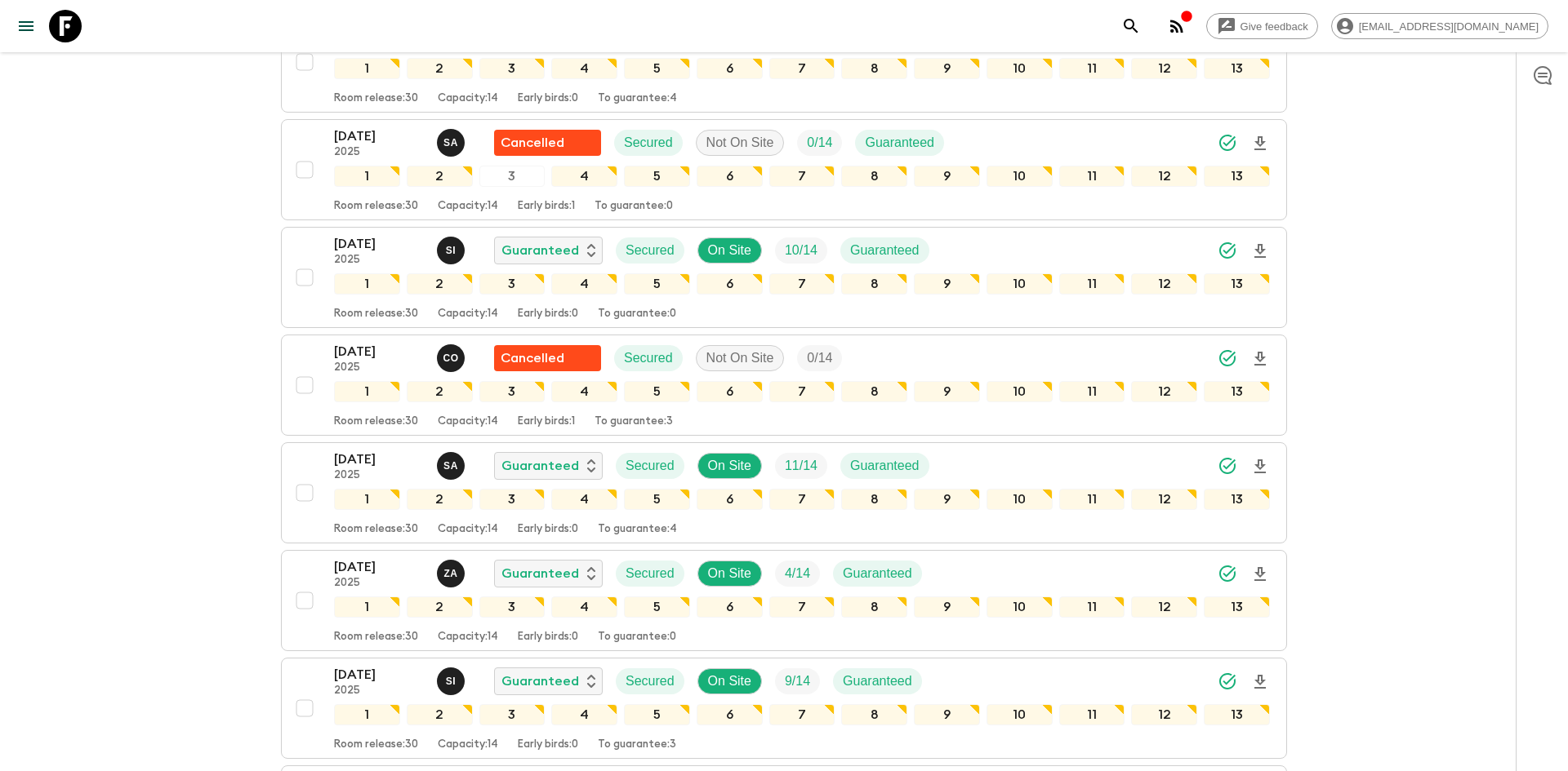
scroll to position [2974, 0]
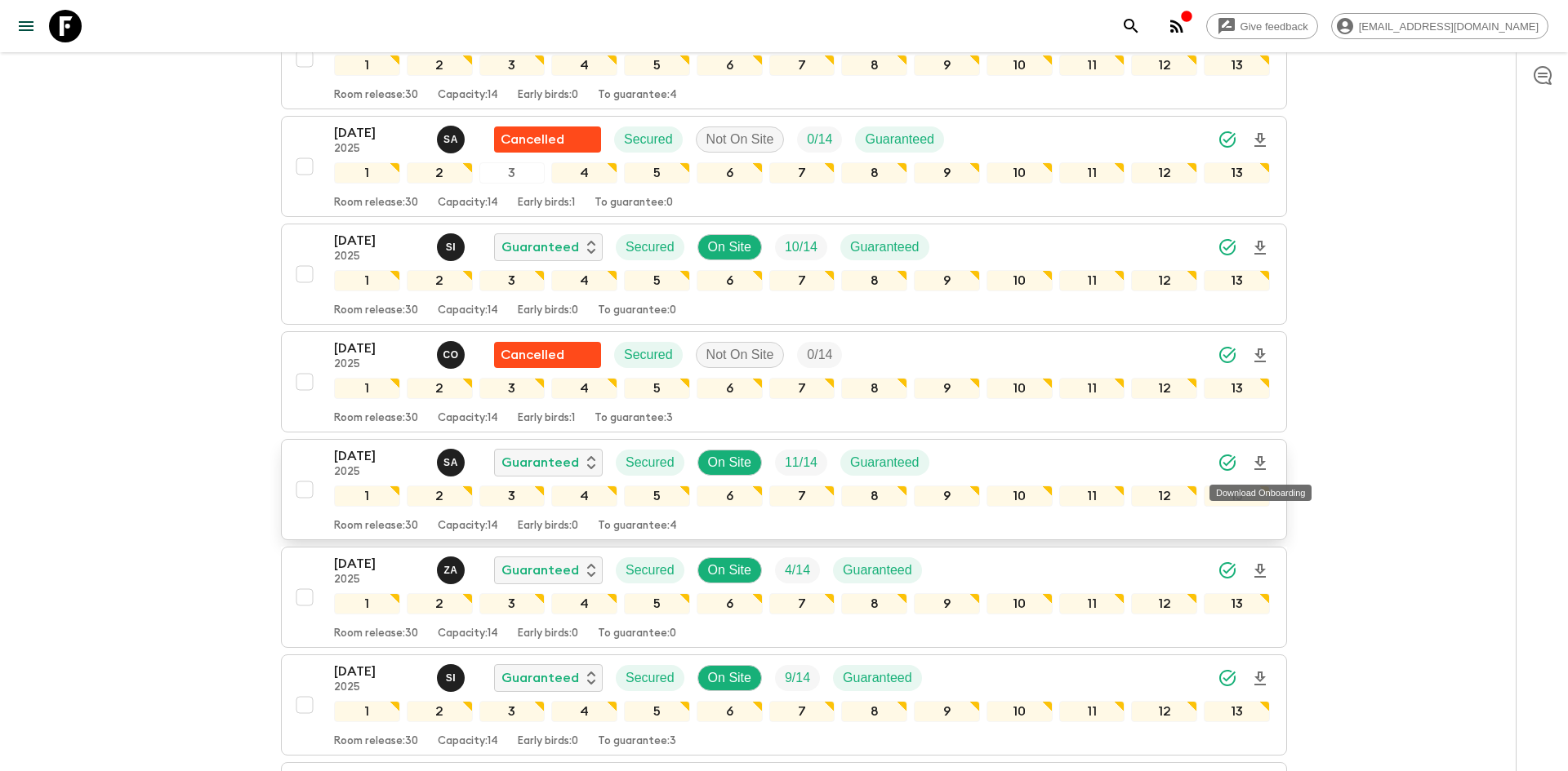
click at [1261, 464] on icon "Download Onboarding" at bounding box center [1259, 463] width 11 height 14
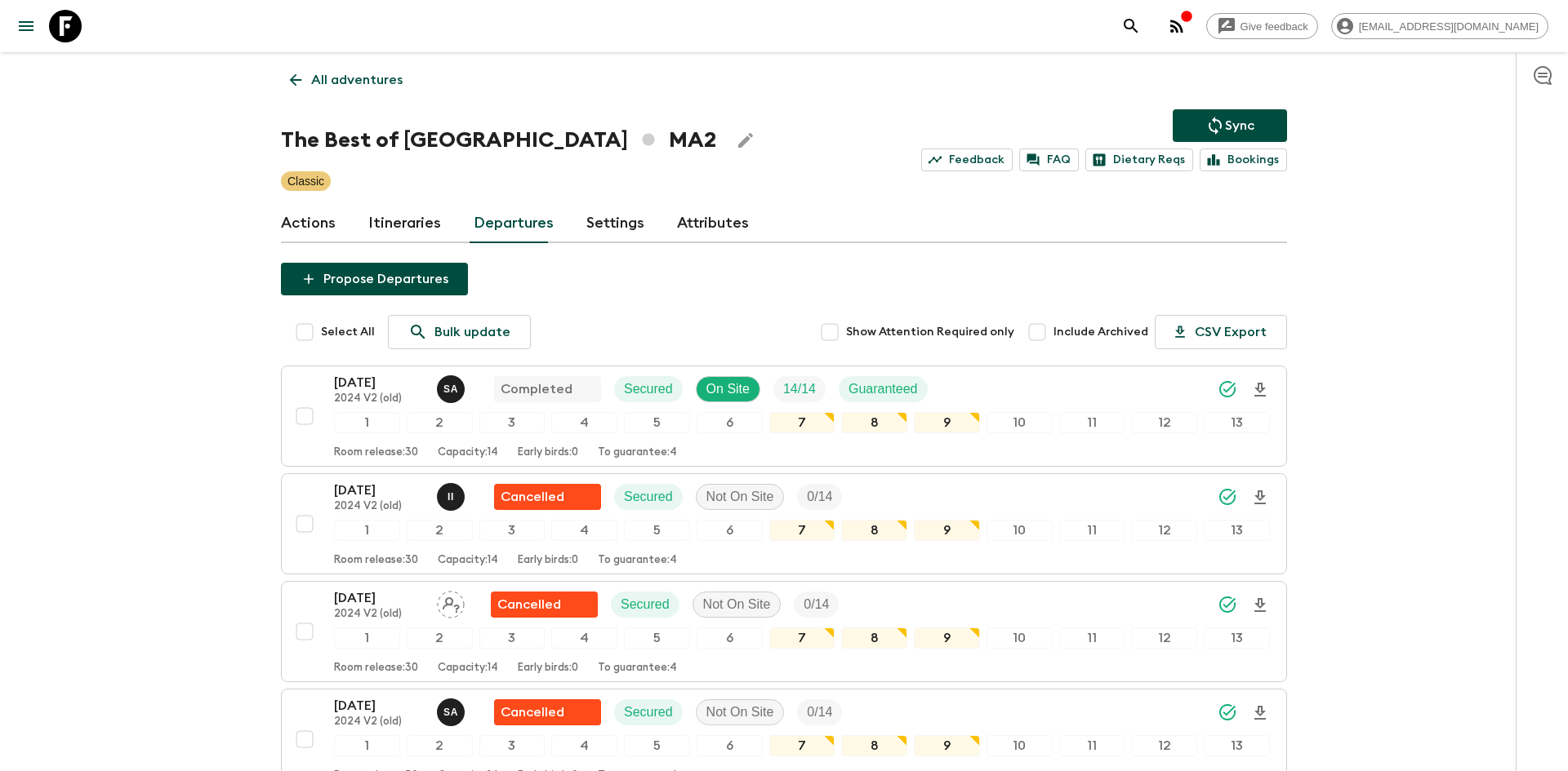
scroll to position [0, 0]
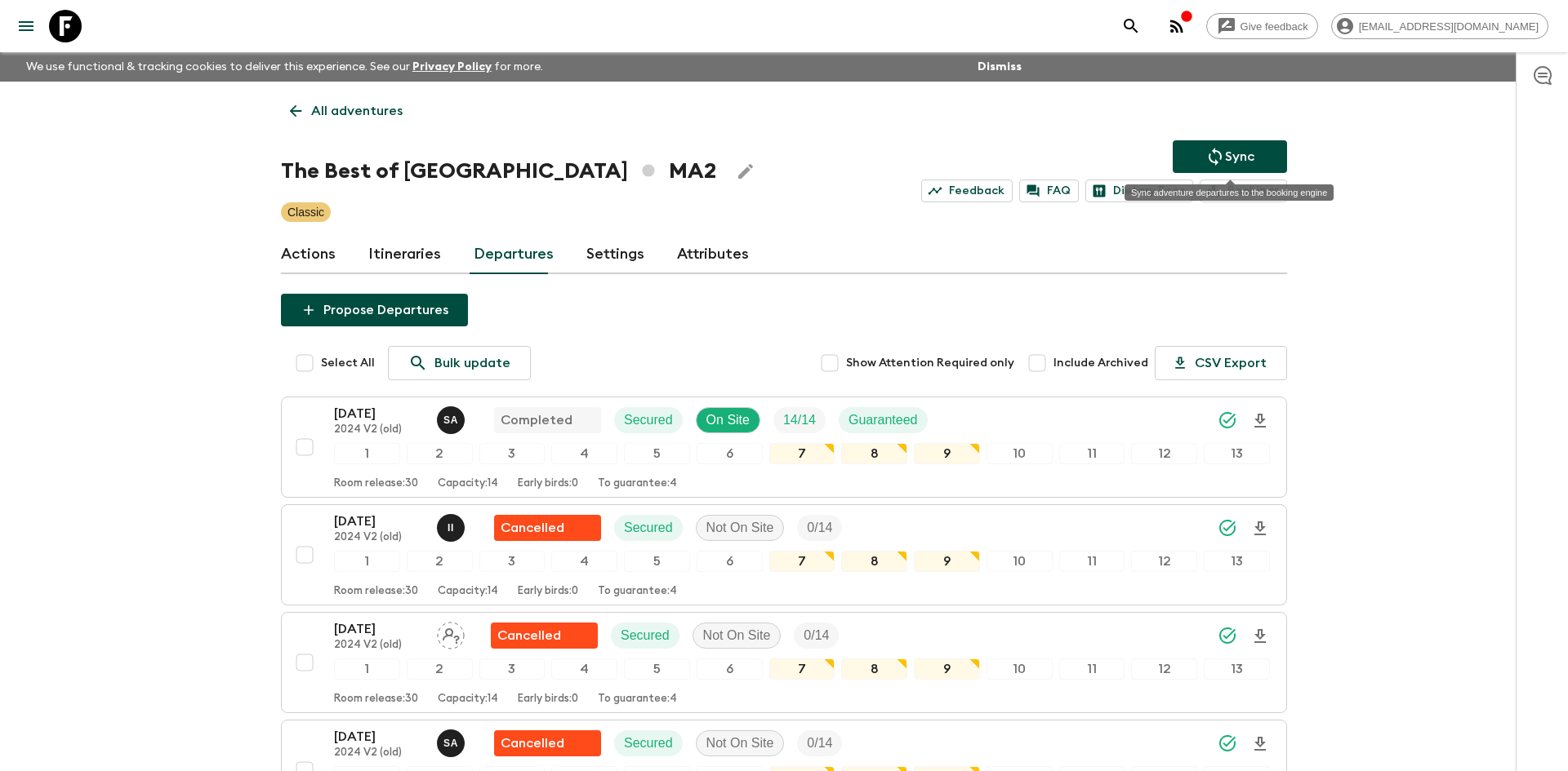
click at [1204, 147] on button "Sync" at bounding box center [1230, 157] width 114 height 33
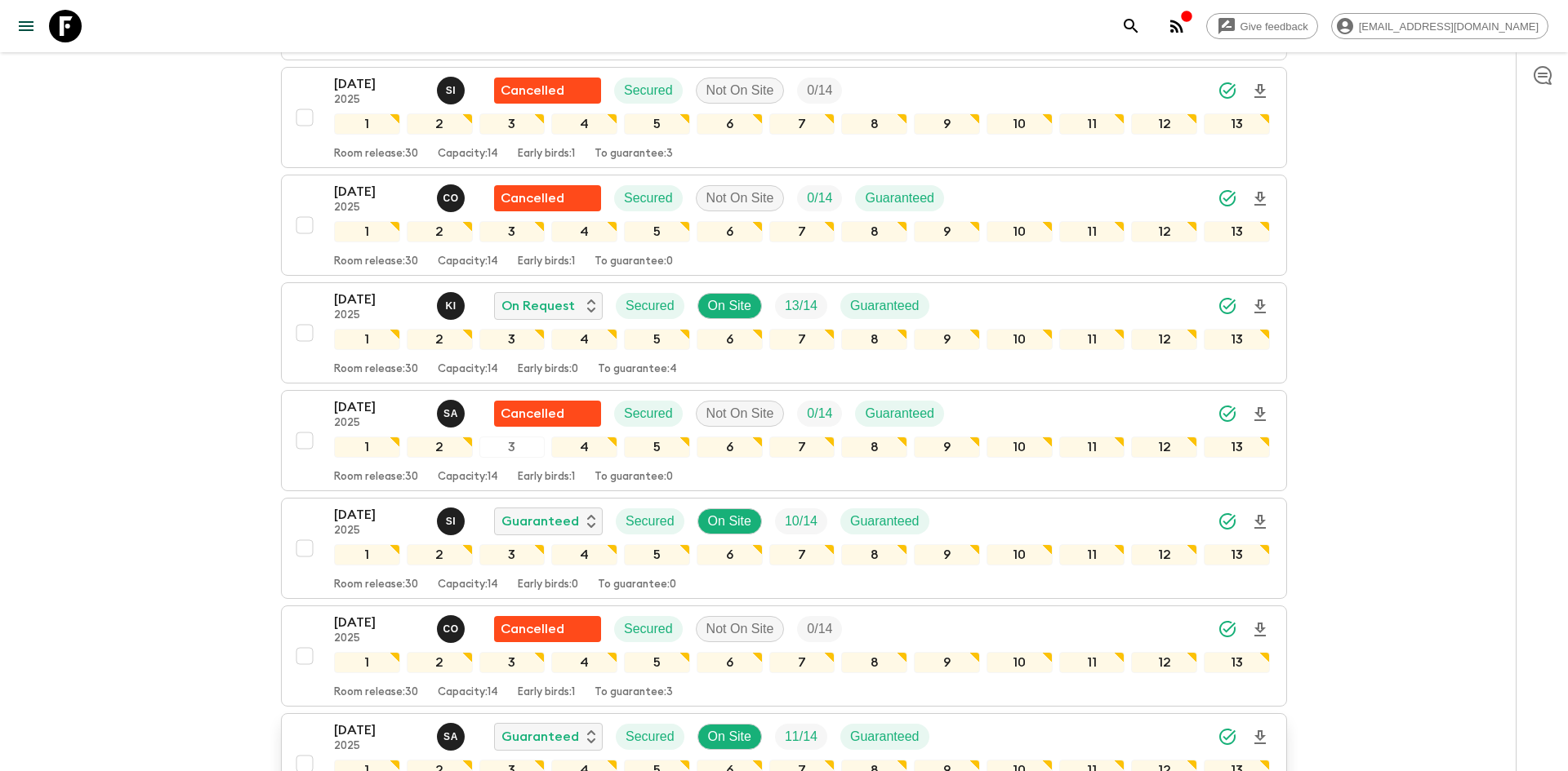
scroll to position [3223, 0]
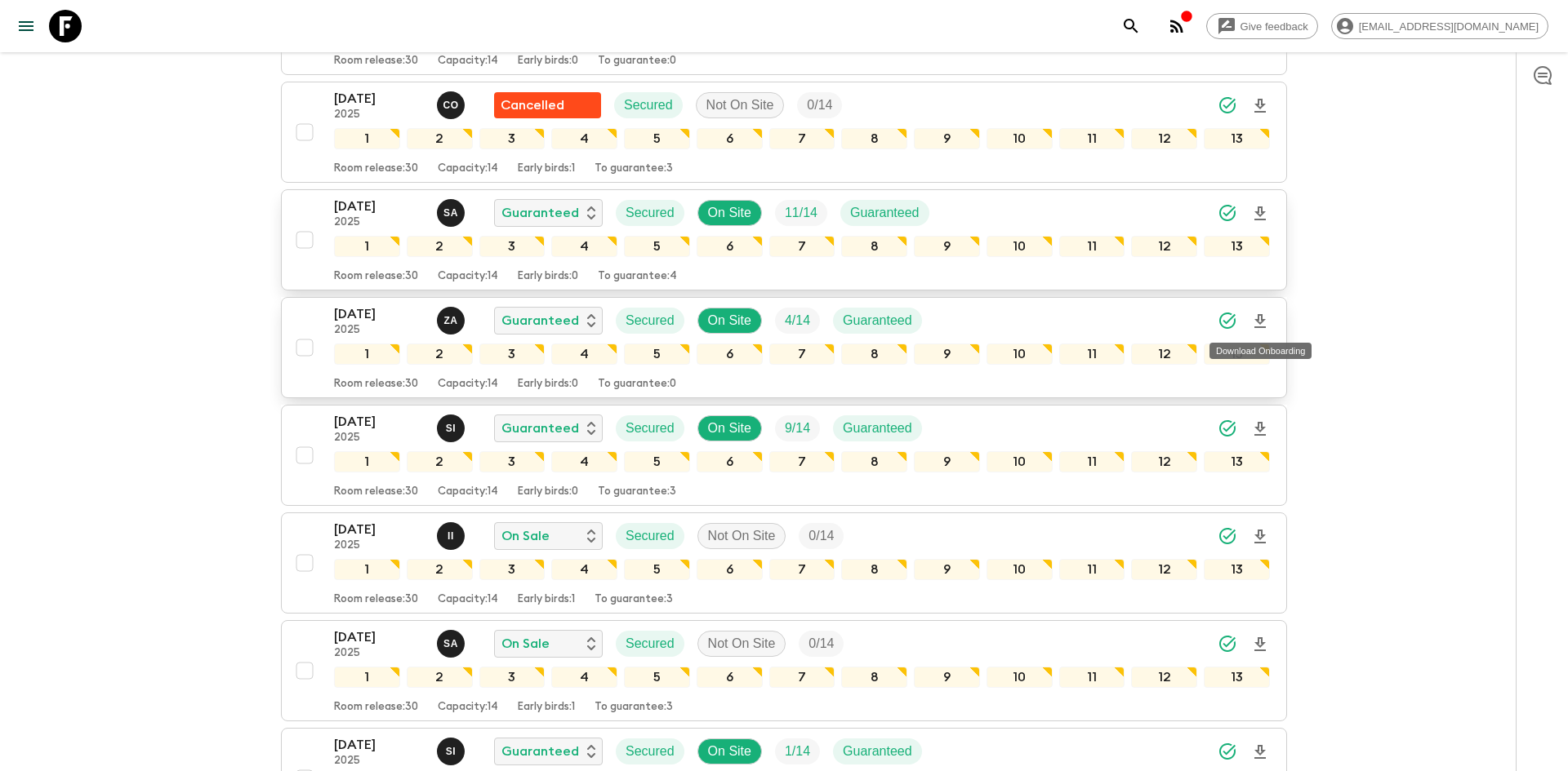
click at [1259, 319] on icon "Download Onboarding" at bounding box center [1259, 321] width 20 height 20
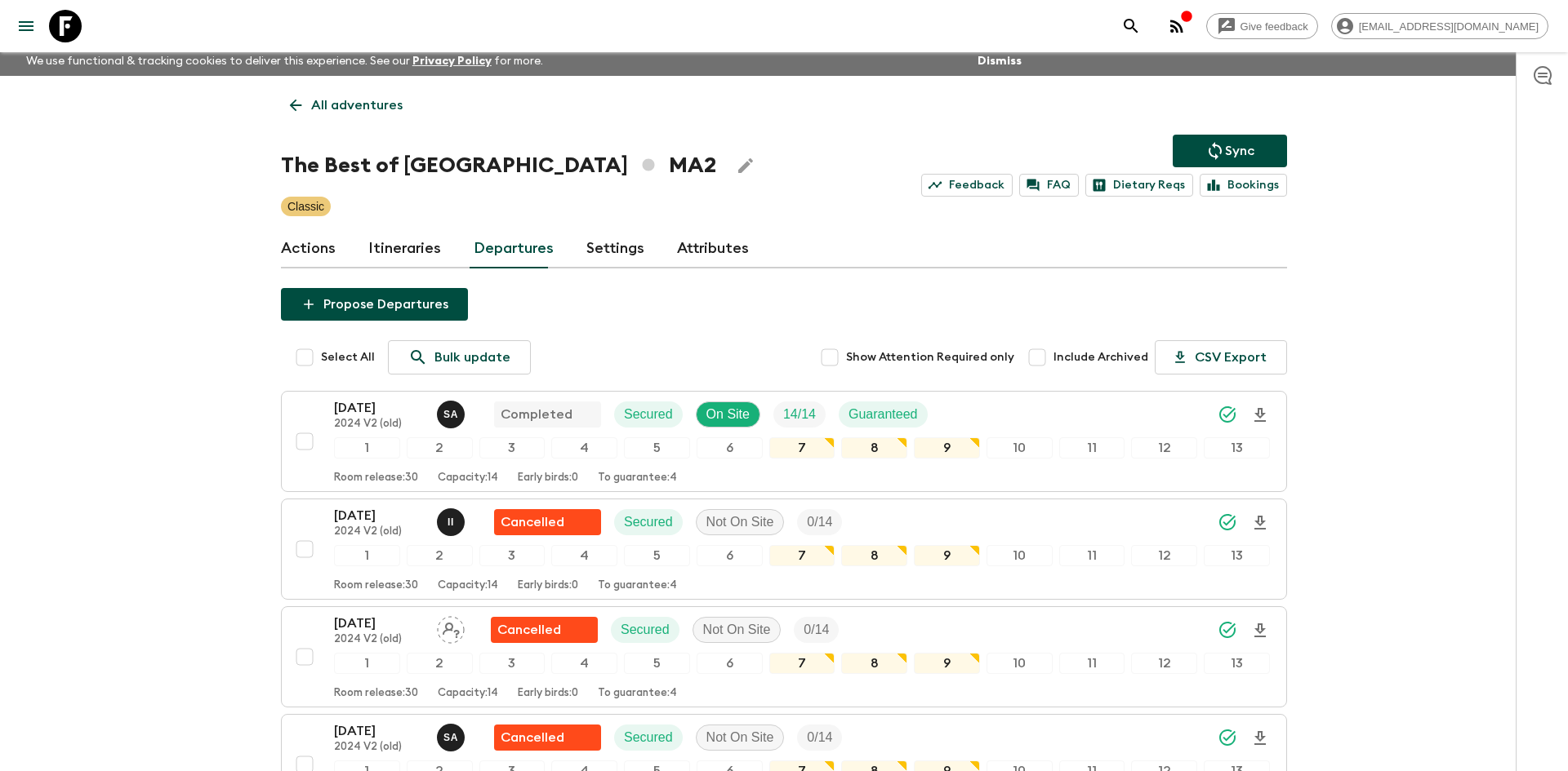
scroll to position [0, 0]
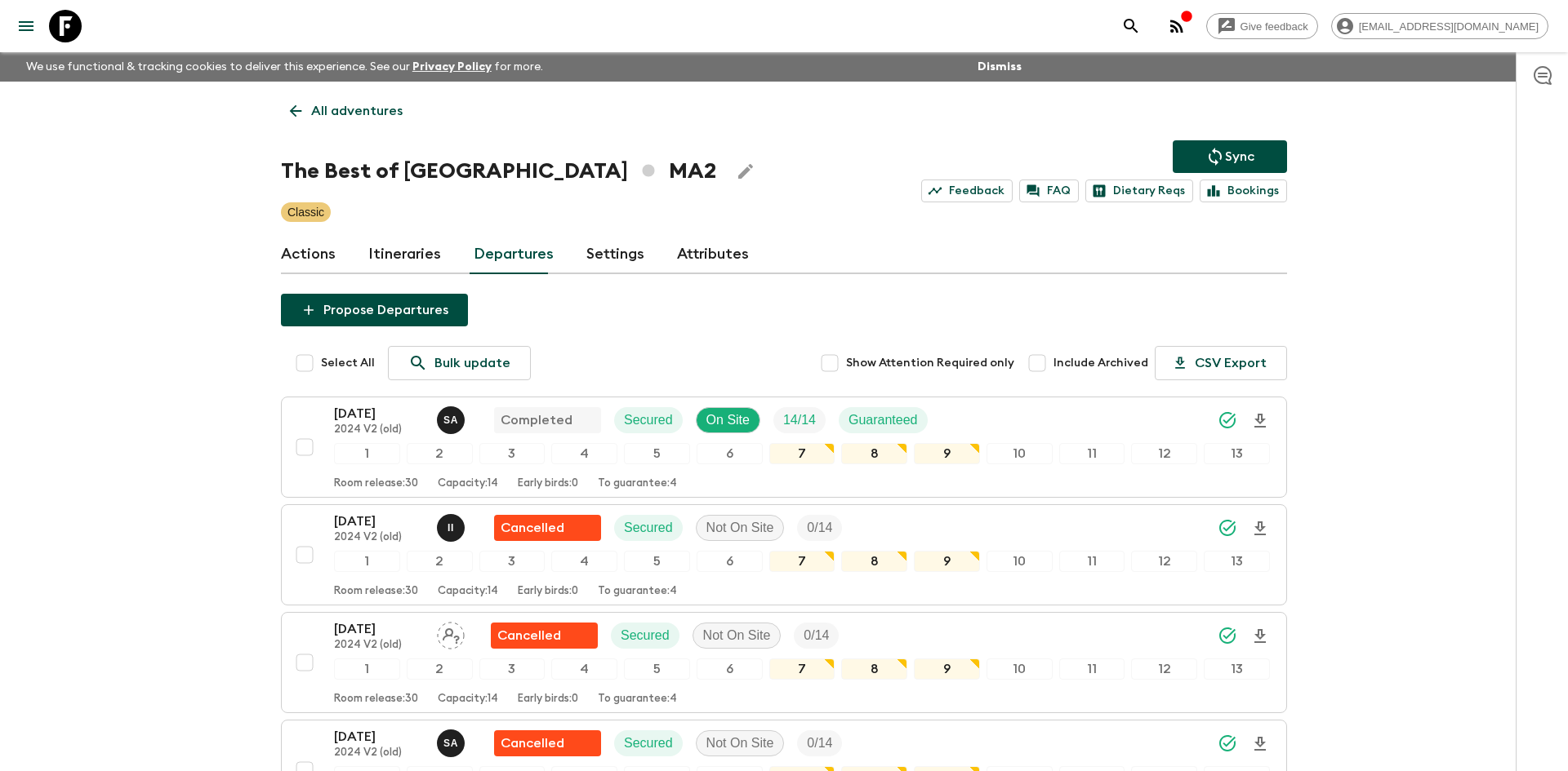
click at [365, 112] on p "All adventures" at bounding box center [357, 111] width 92 height 20
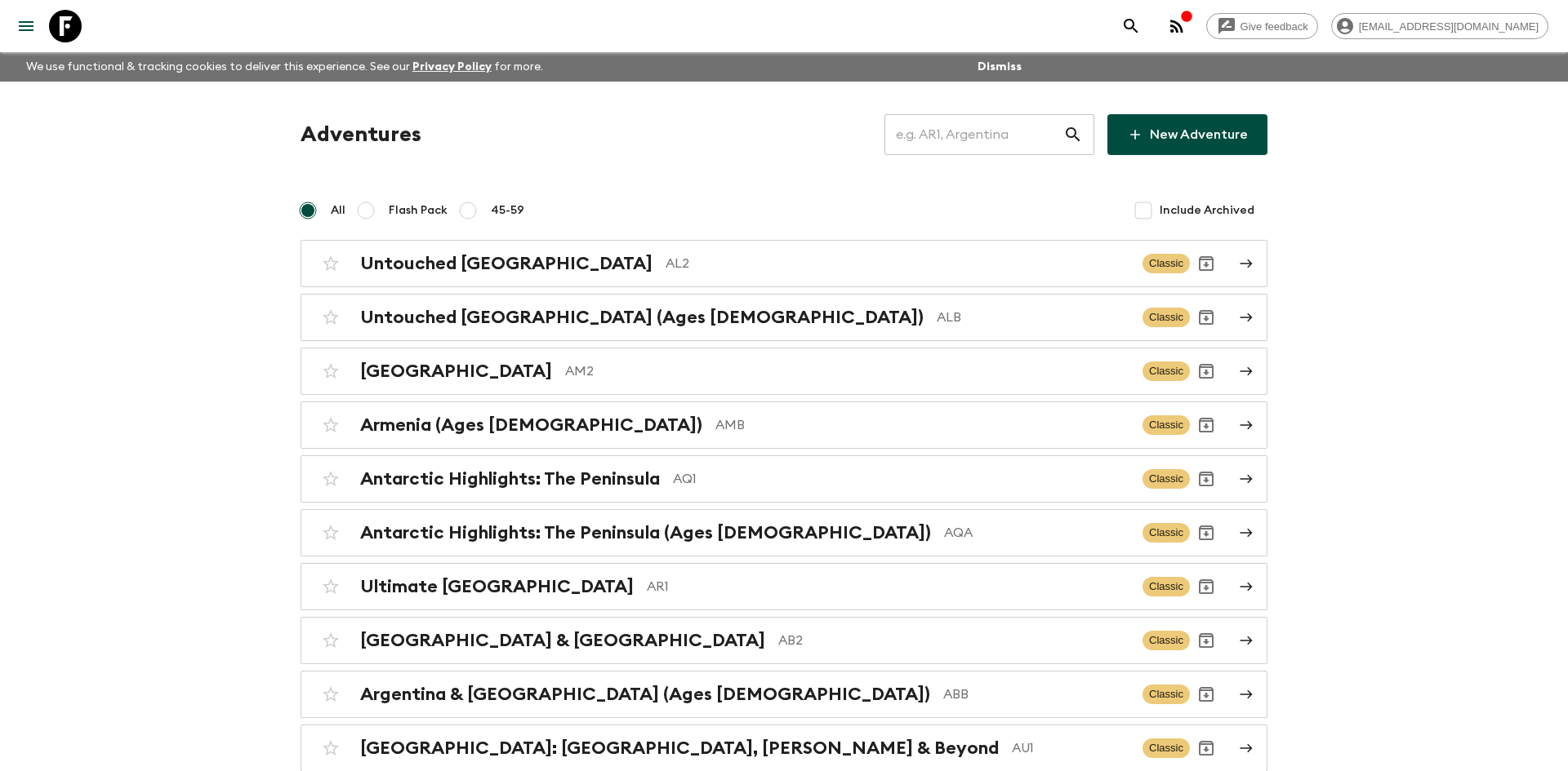
click at [934, 127] on input "text" at bounding box center [973, 134] width 179 height 46
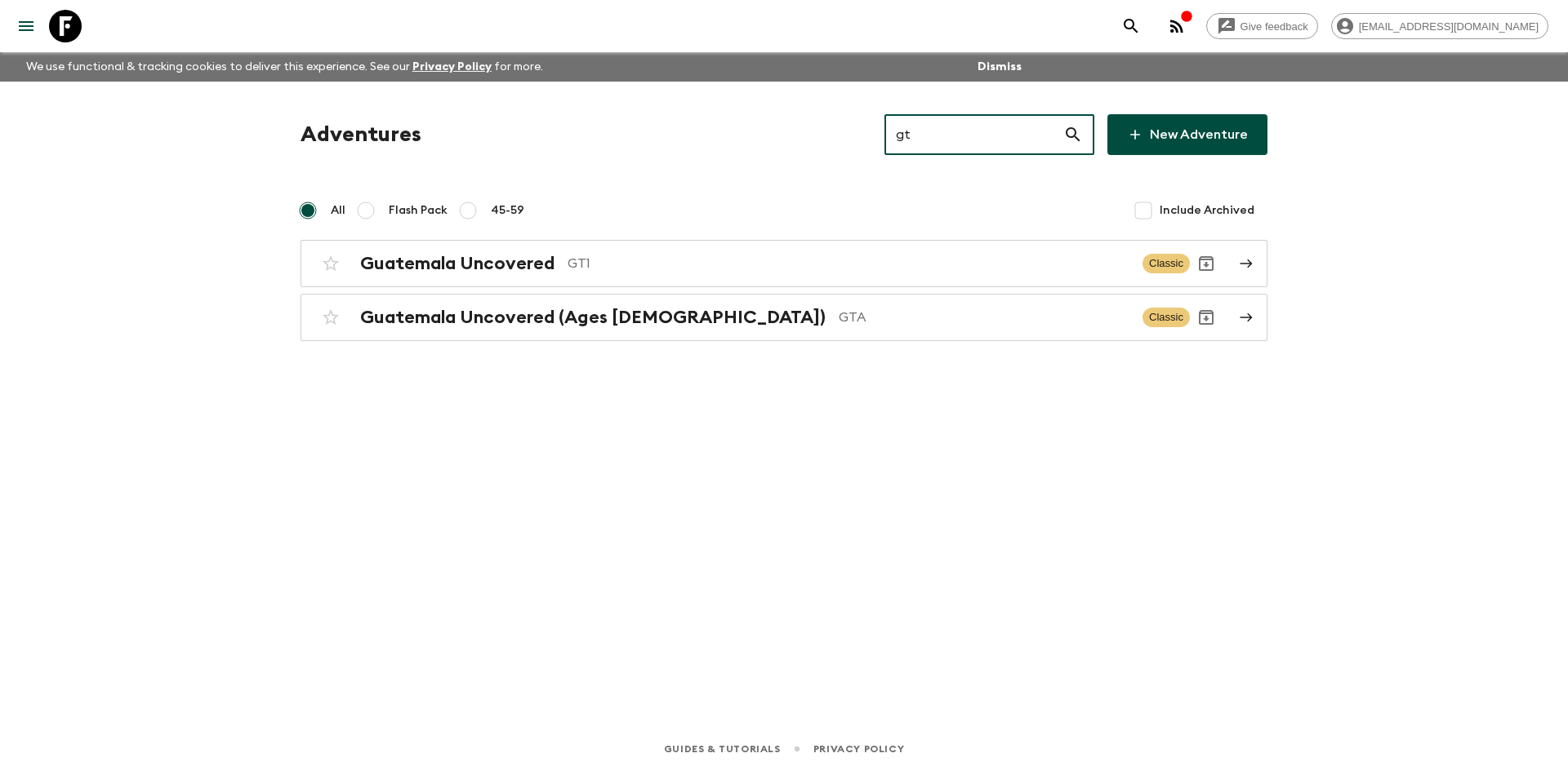
type input "gt1"
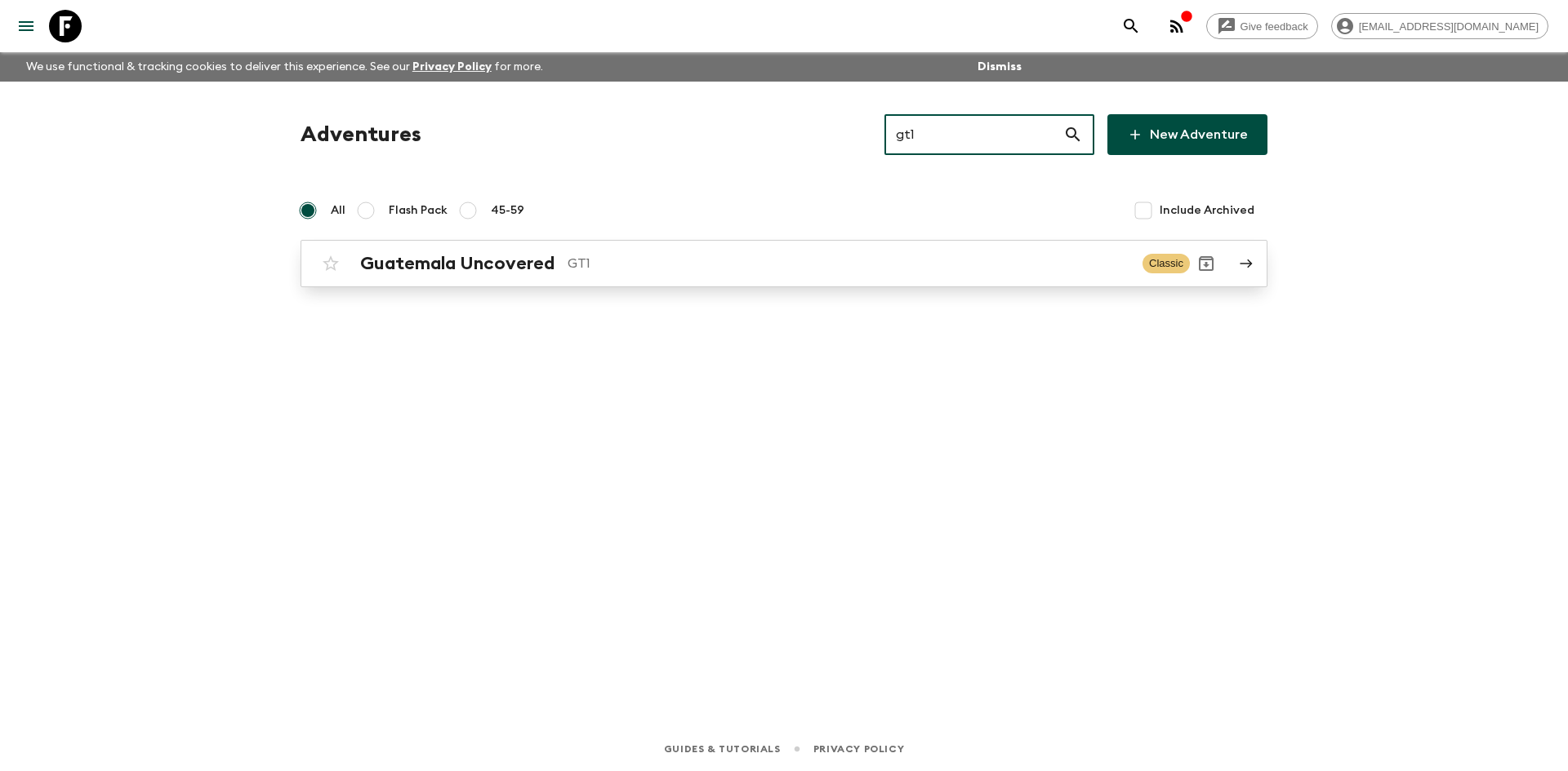
click at [614, 254] on p "GT1" at bounding box center [849, 263] width 562 height 20
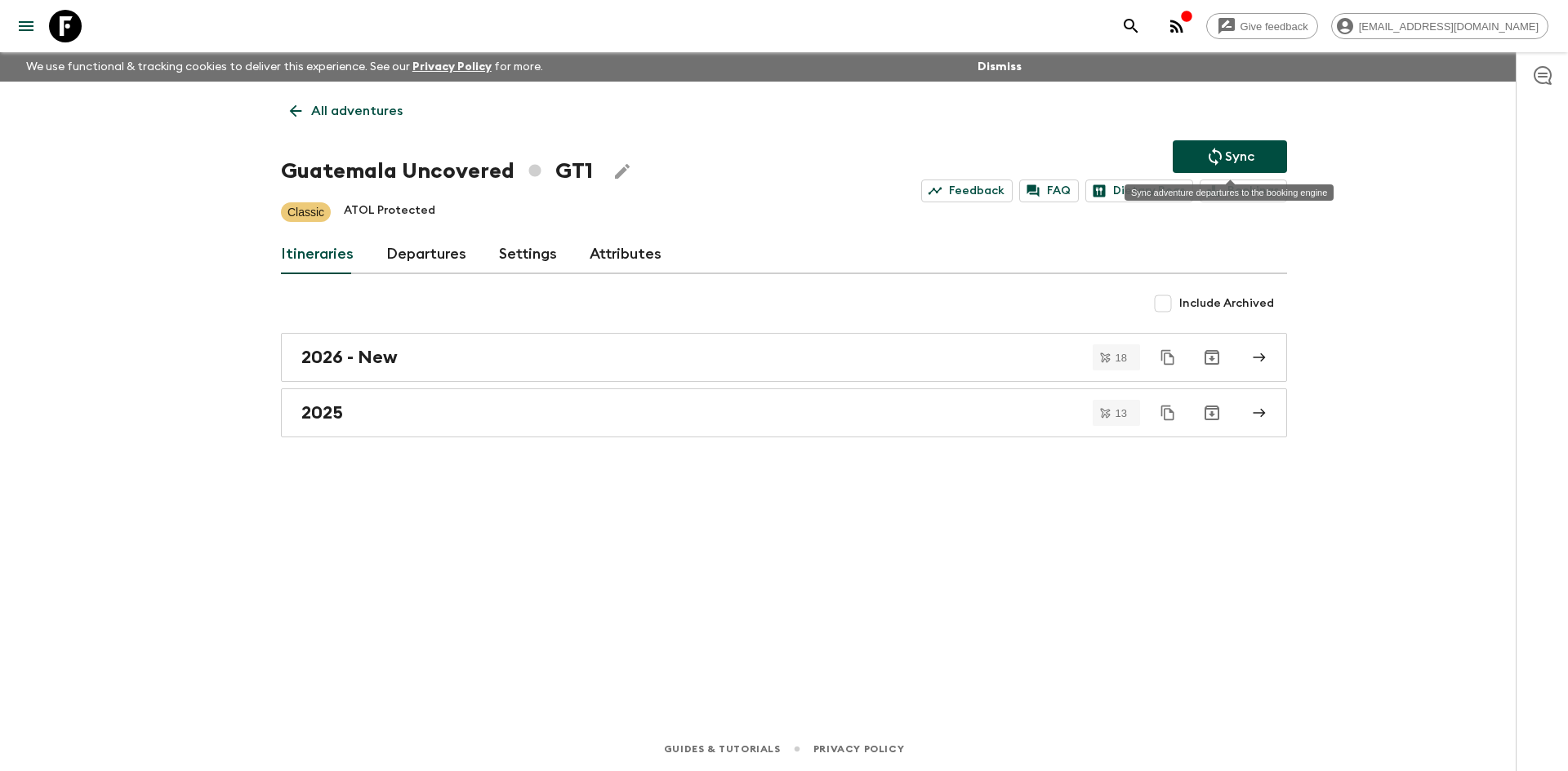
click at [1214, 147] on icon "Sync adventure departures to the booking engine" at bounding box center [1215, 157] width 20 height 20
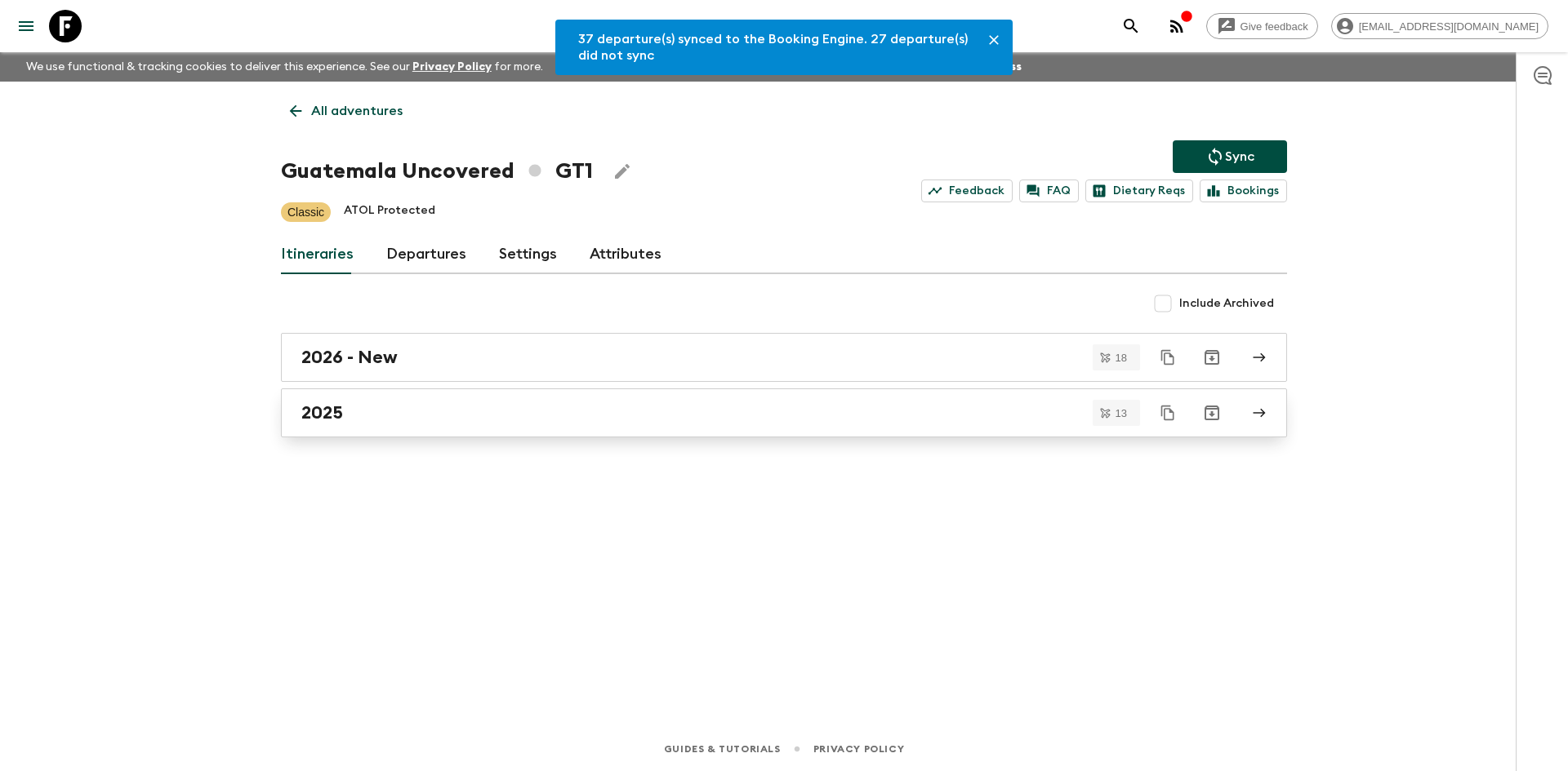
click at [307, 405] on h2 "2025" at bounding box center [322, 412] width 42 height 21
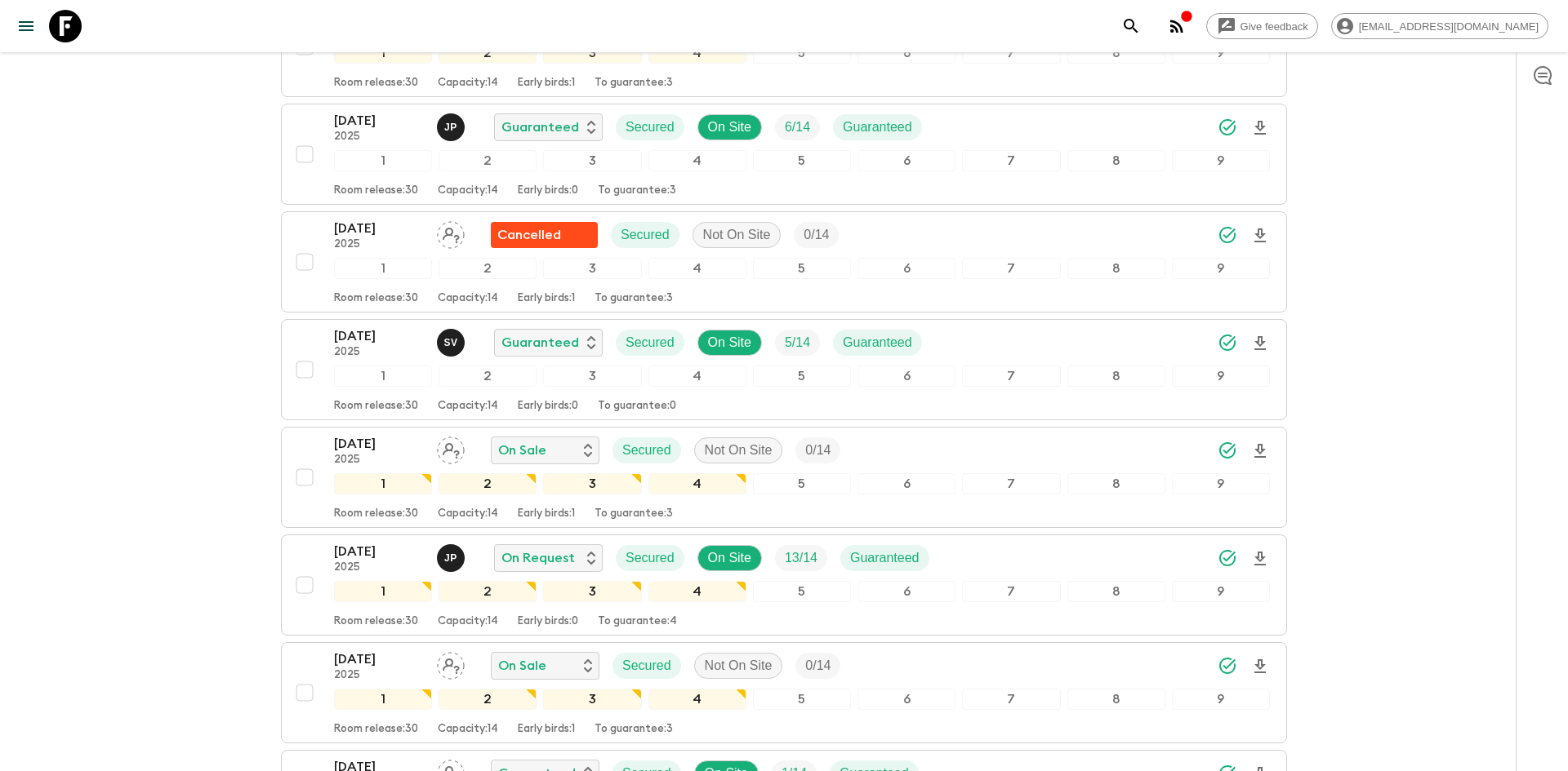
scroll to position [568, 0]
click at [1262, 340] on icon "Download Onboarding" at bounding box center [1259, 342] width 11 height 14
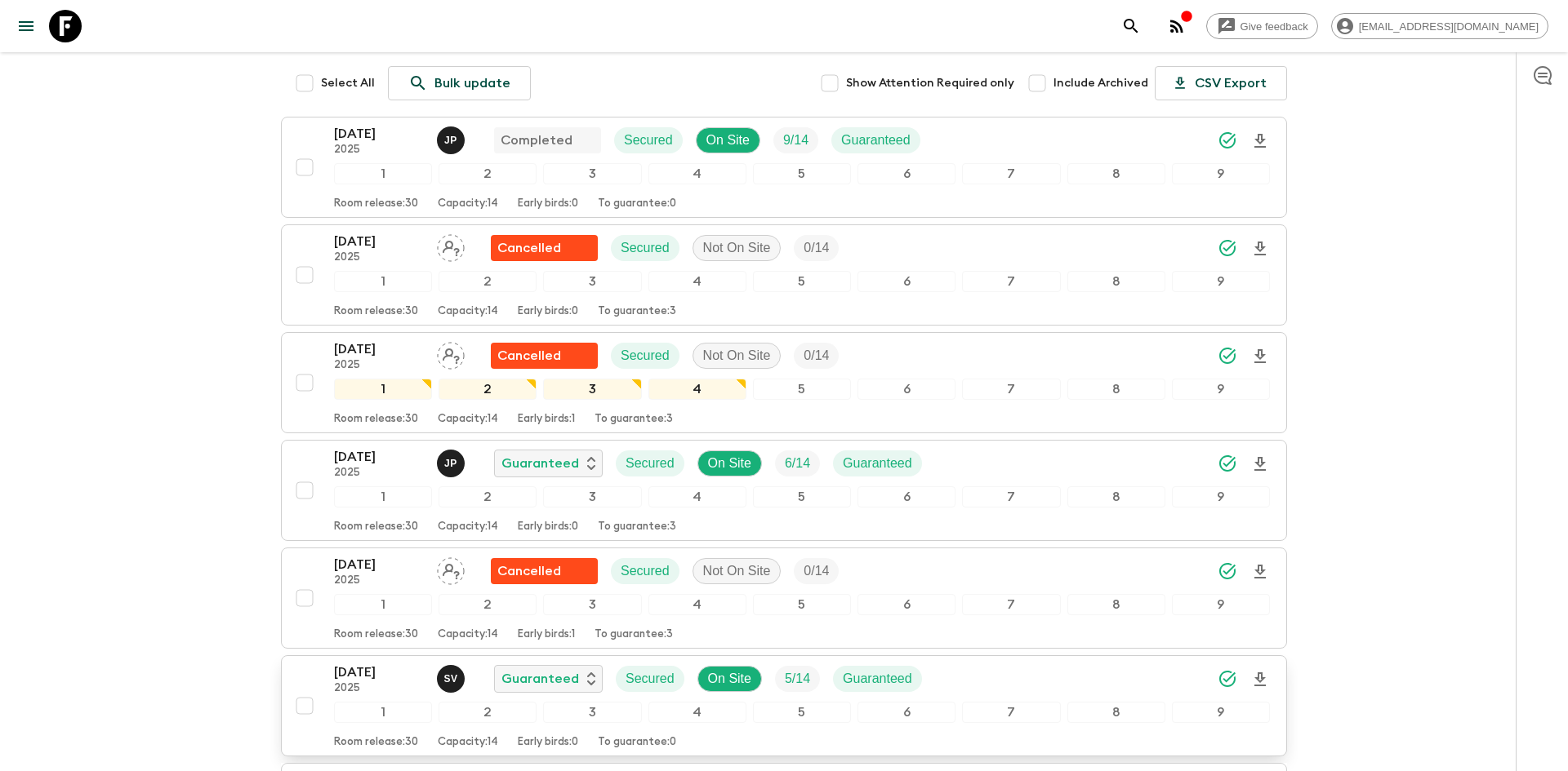
scroll to position [0, 0]
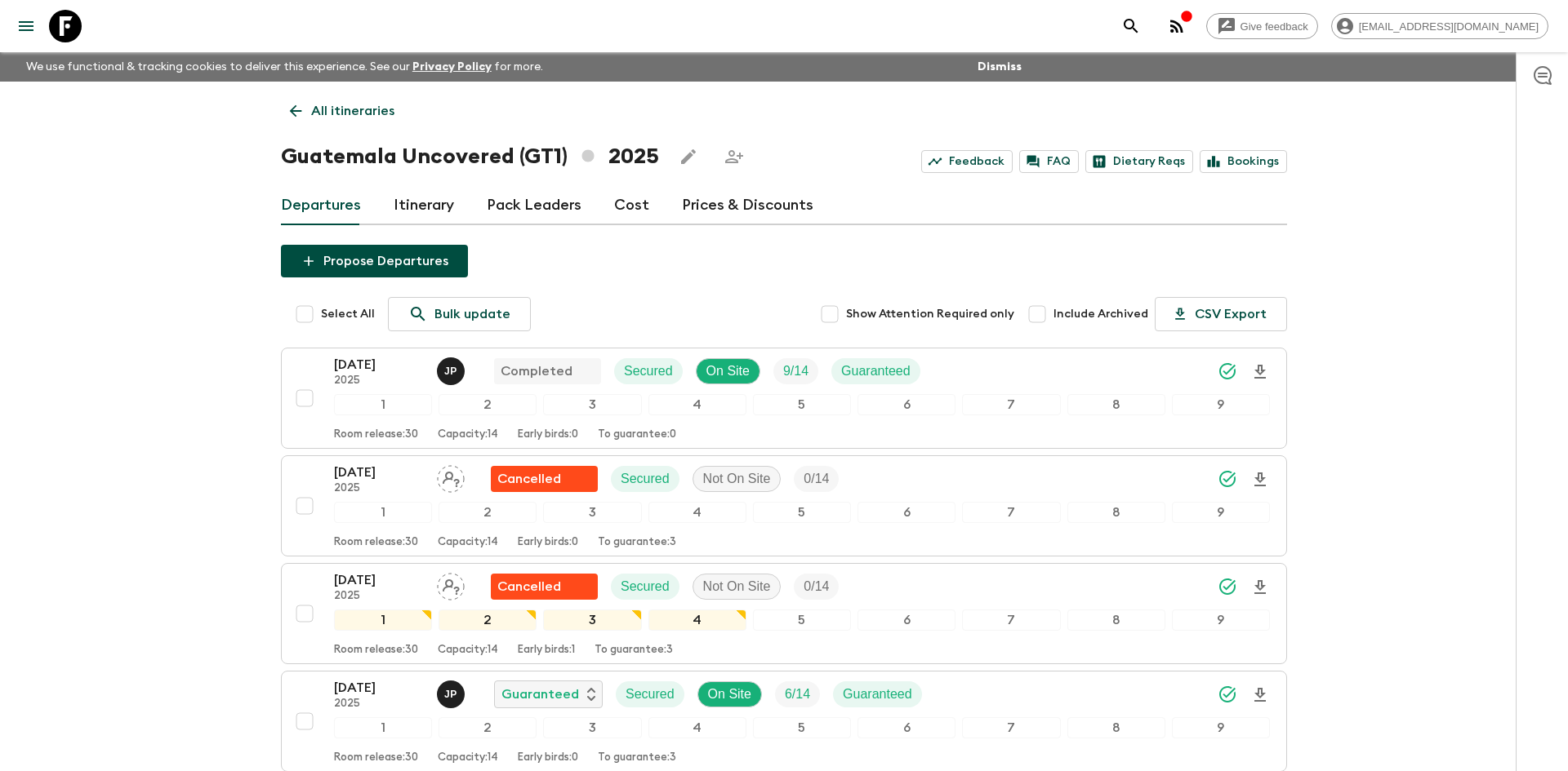
click at [338, 107] on p "All itineraries" at bounding box center [353, 111] width 83 height 20
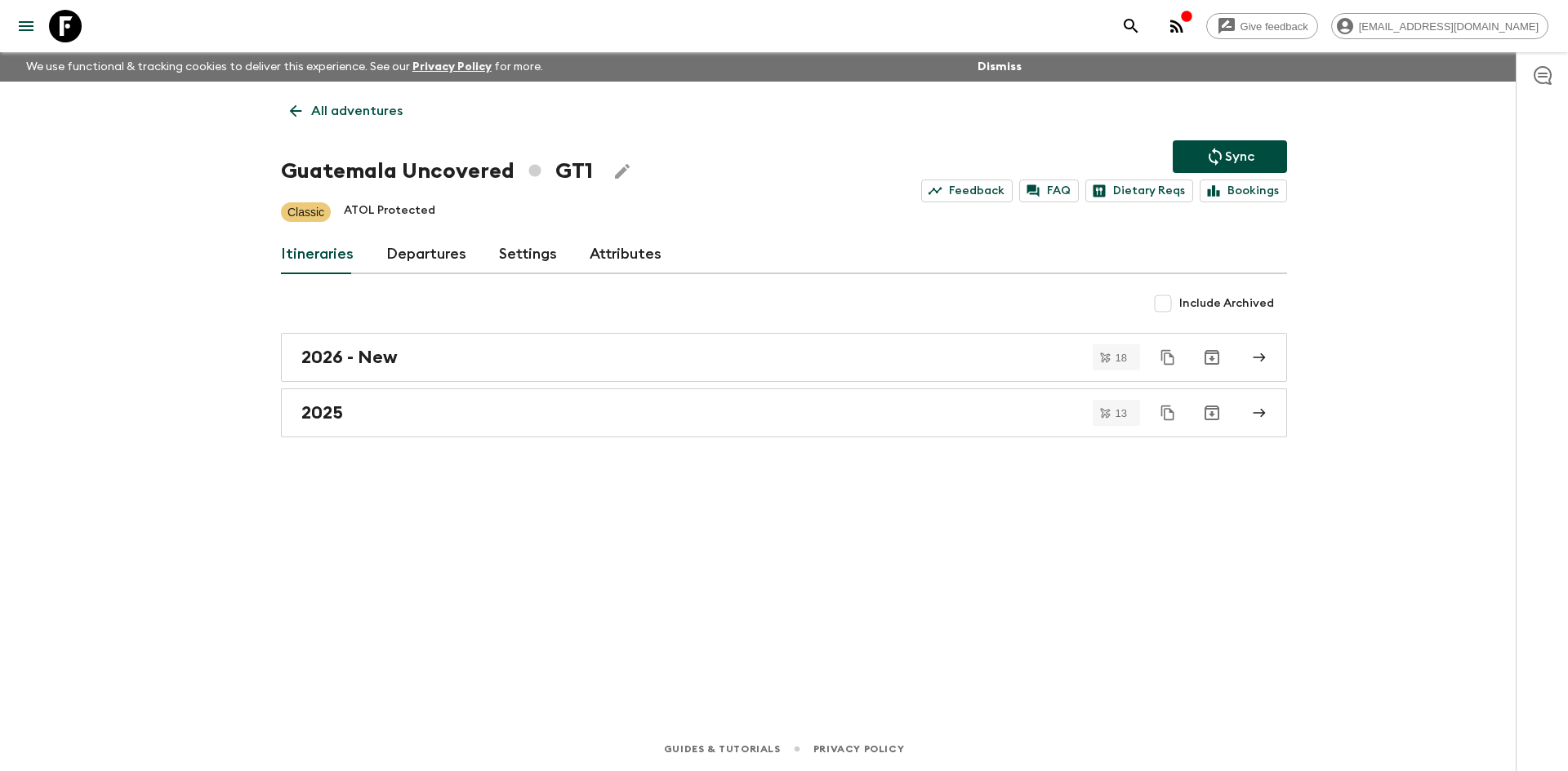
click at [338, 107] on p "All adventures" at bounding box center [357, 111] width 92 height 20
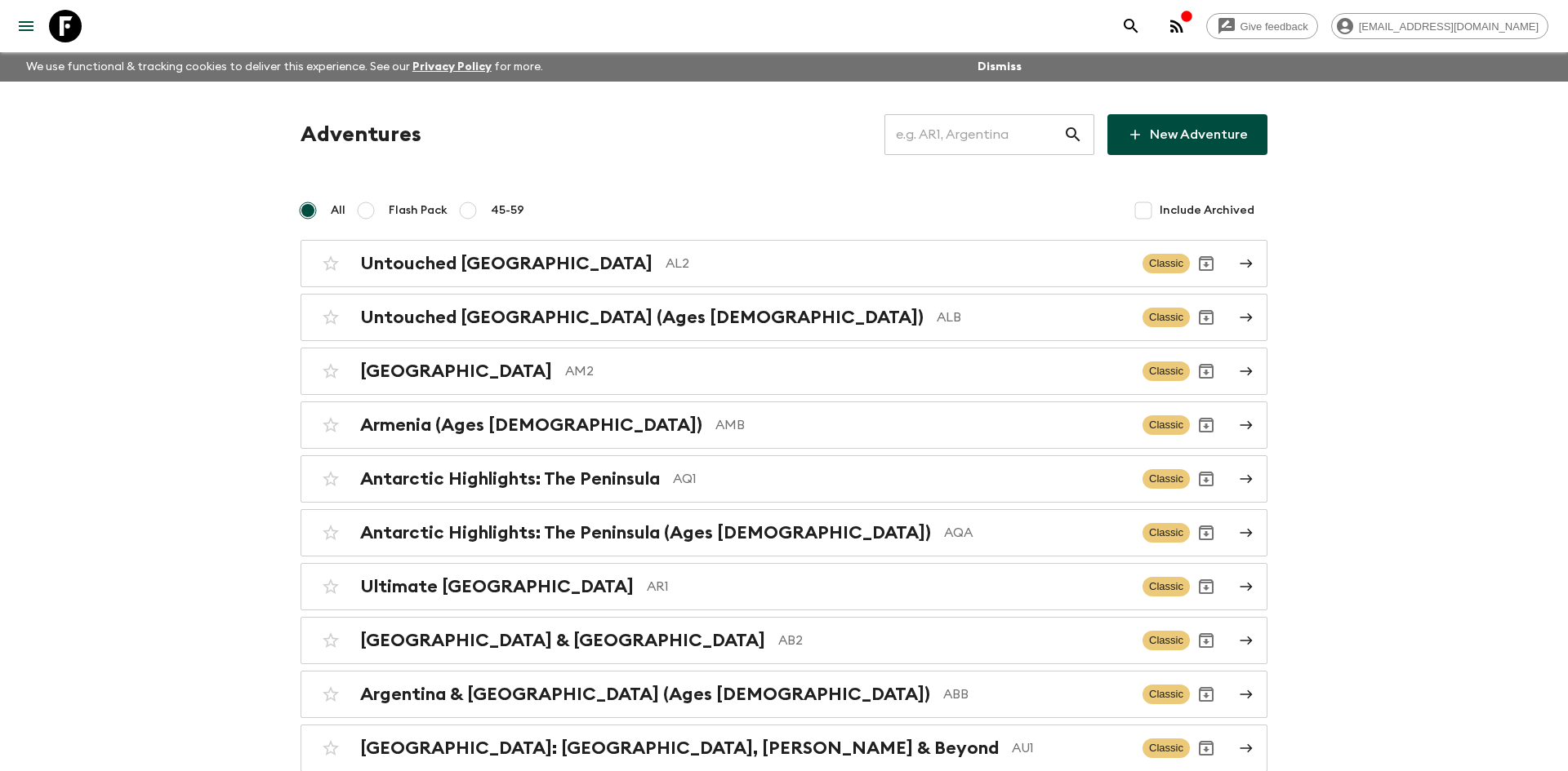
click at [962, 133] on input "text" at bounding box center [973, 134] width 179 height 46
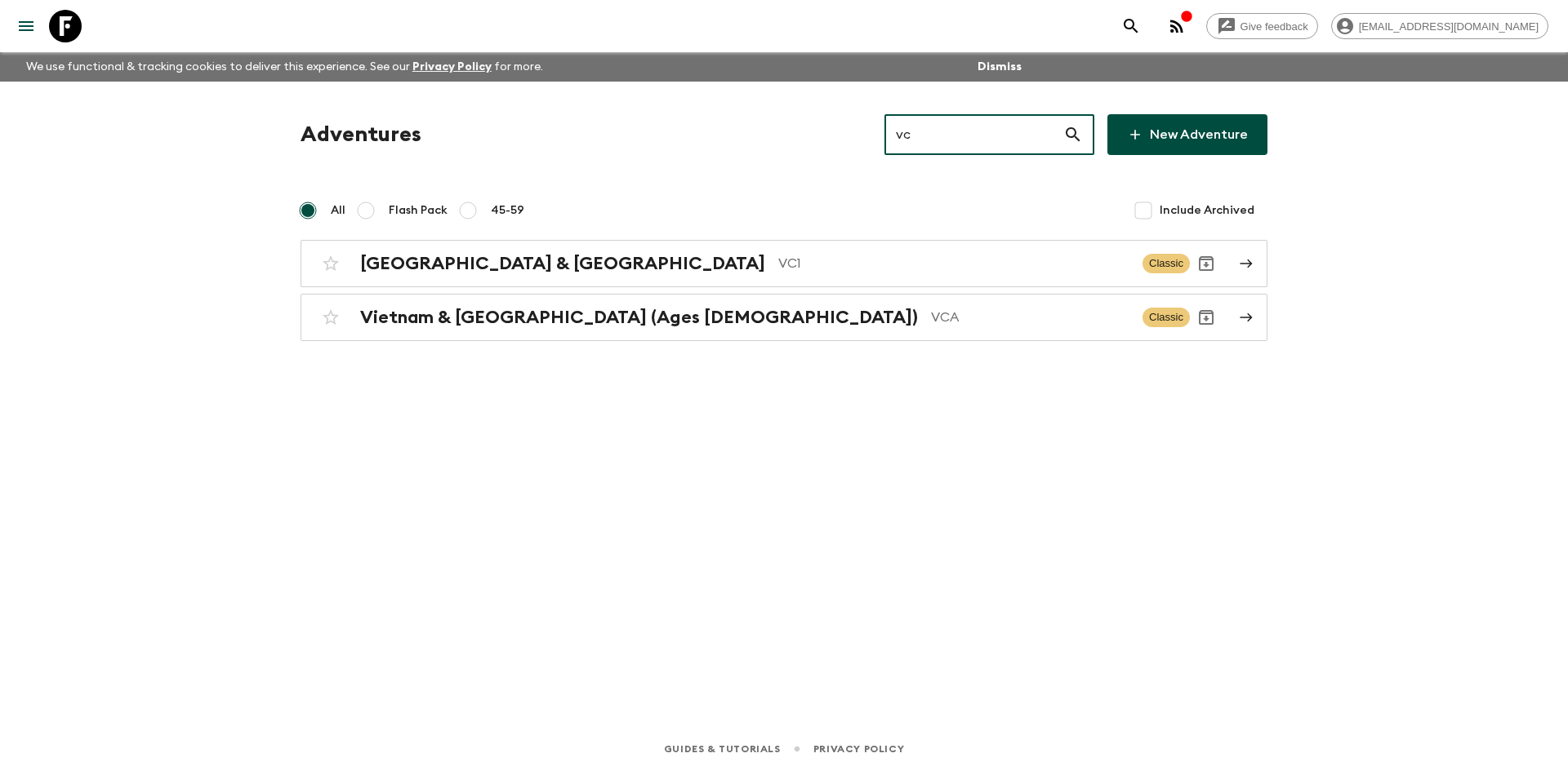
type input "vca"
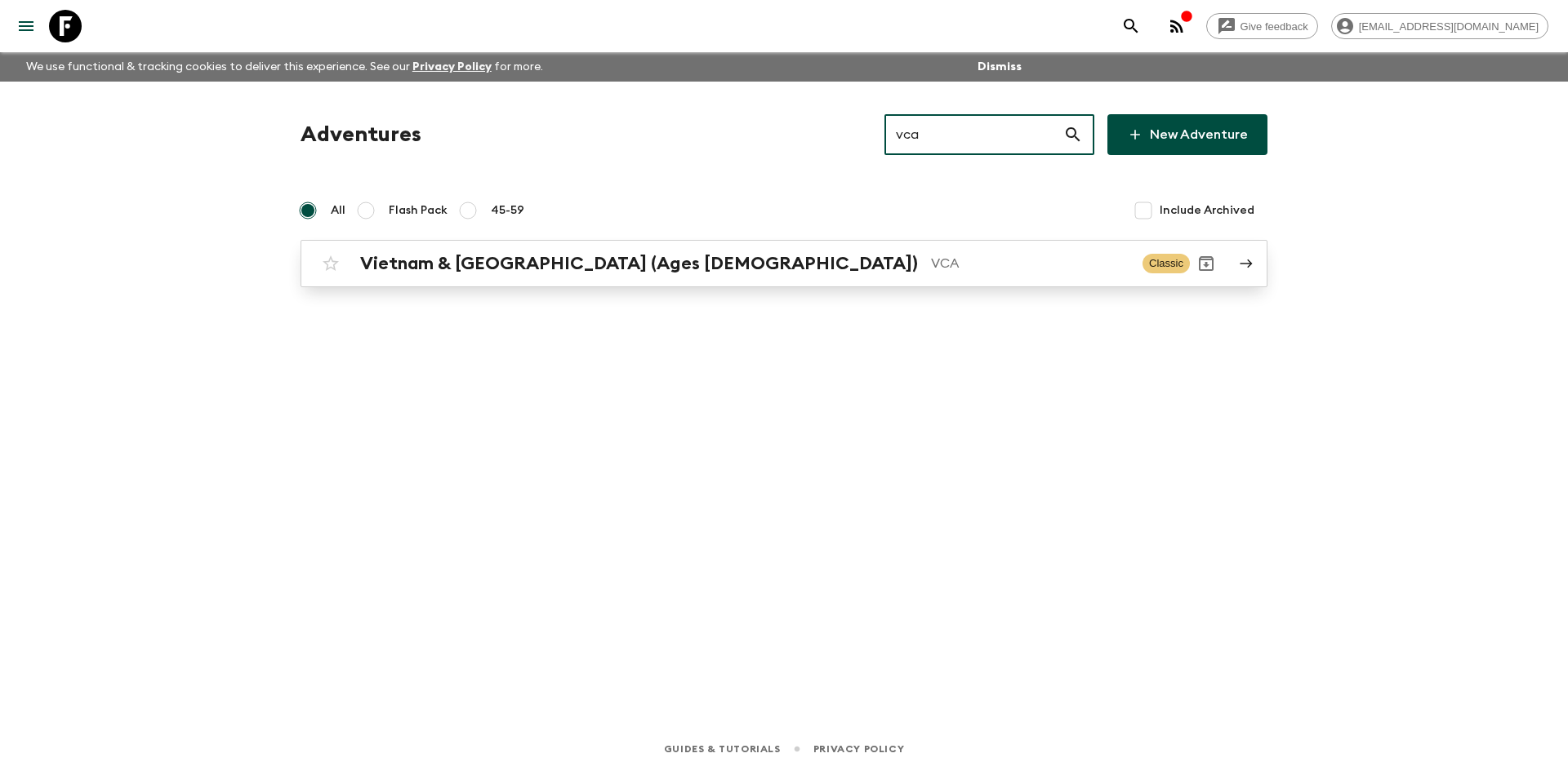
click at [613, 253] on h2 "Vietnam & [GEOGRAPHIC_DATA] (Ages [DEMOGRAPHIC_DATA])" at bounding box center [638, 263] width 557 height 21
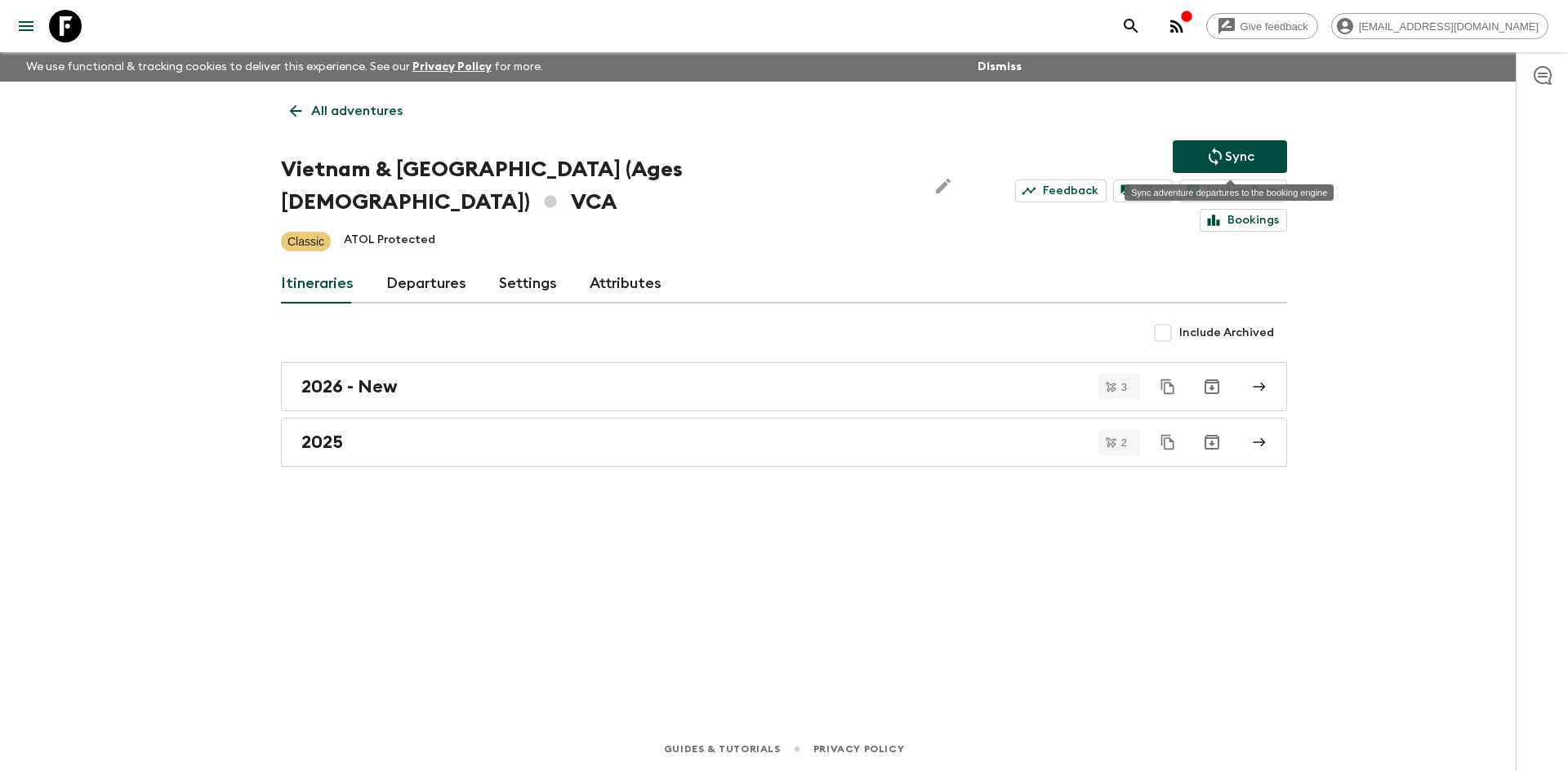
click at [1237, 153] on p "Sync" at bounding box center [1239, 157] width 29 height 20
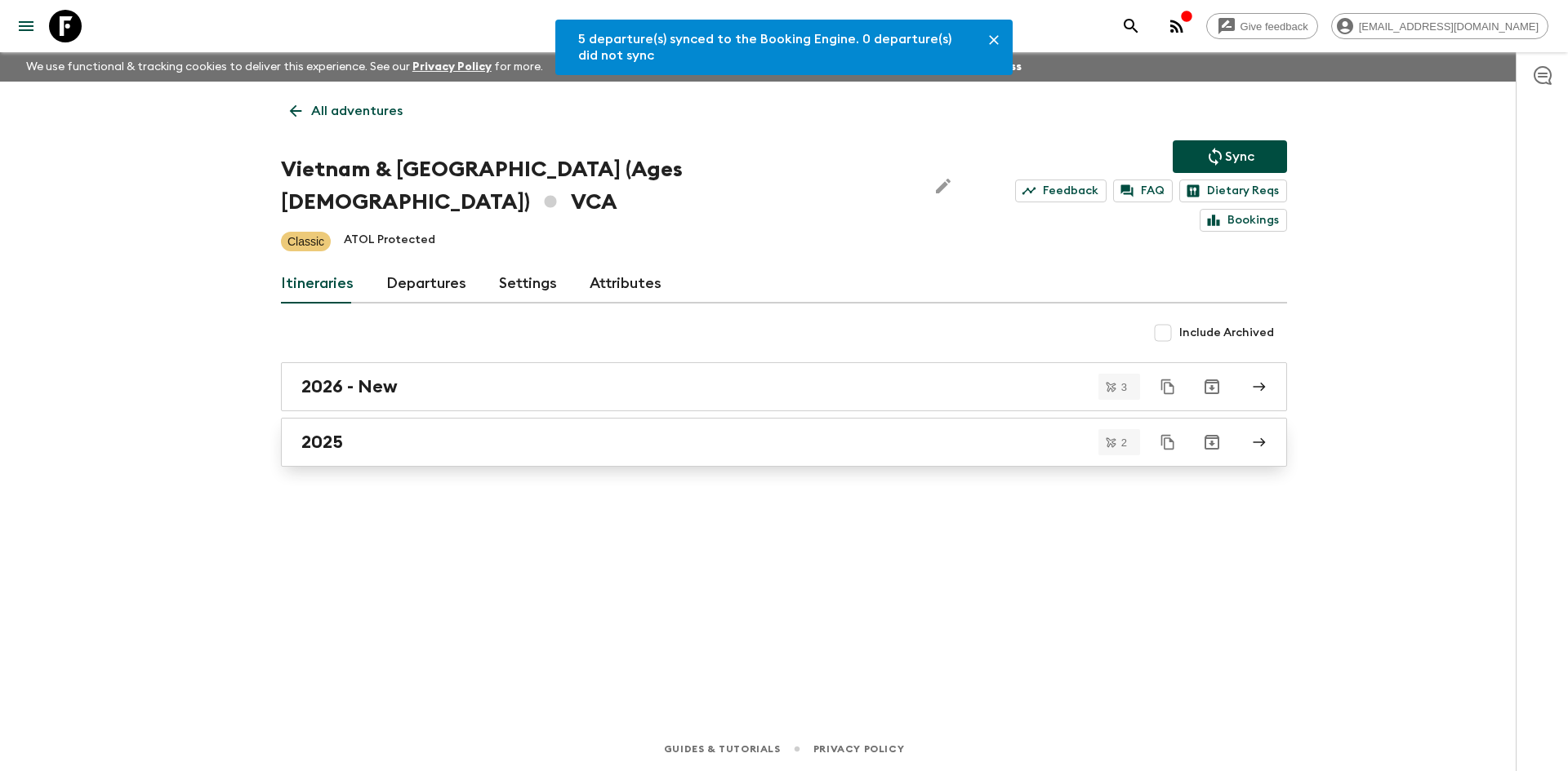
click at [324, 431] on h2 "2025" at bounding box center [322, 442] width 42 height 21
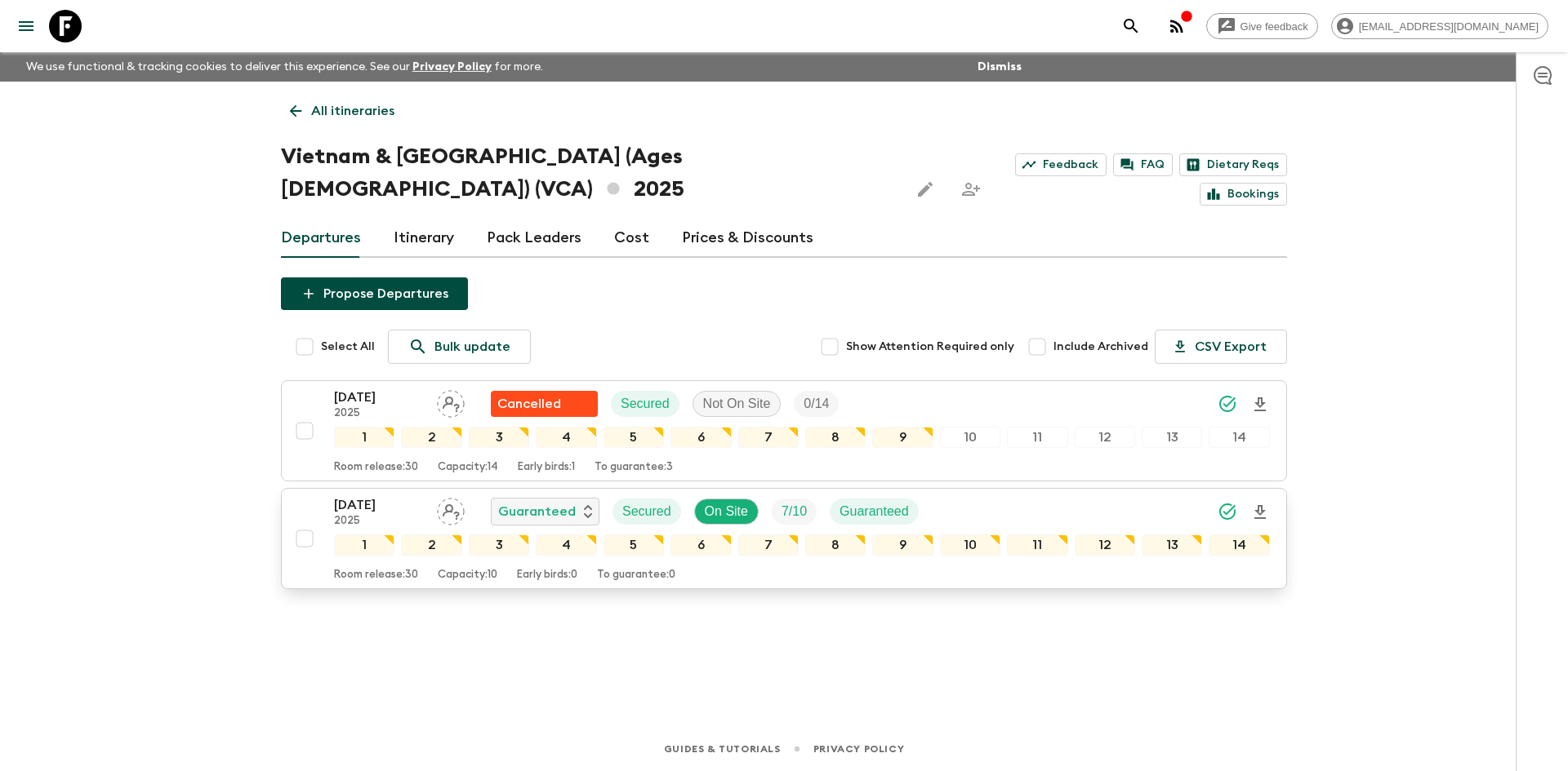
click at [1270, 488] on button "[DATE] 2025 Guaranteed Secured On Site 7 / 10 Guaranteed 1 2 3 4 5 6 7 8 9 10 1…" at bounding box center [784, 538] width 1006 height 101
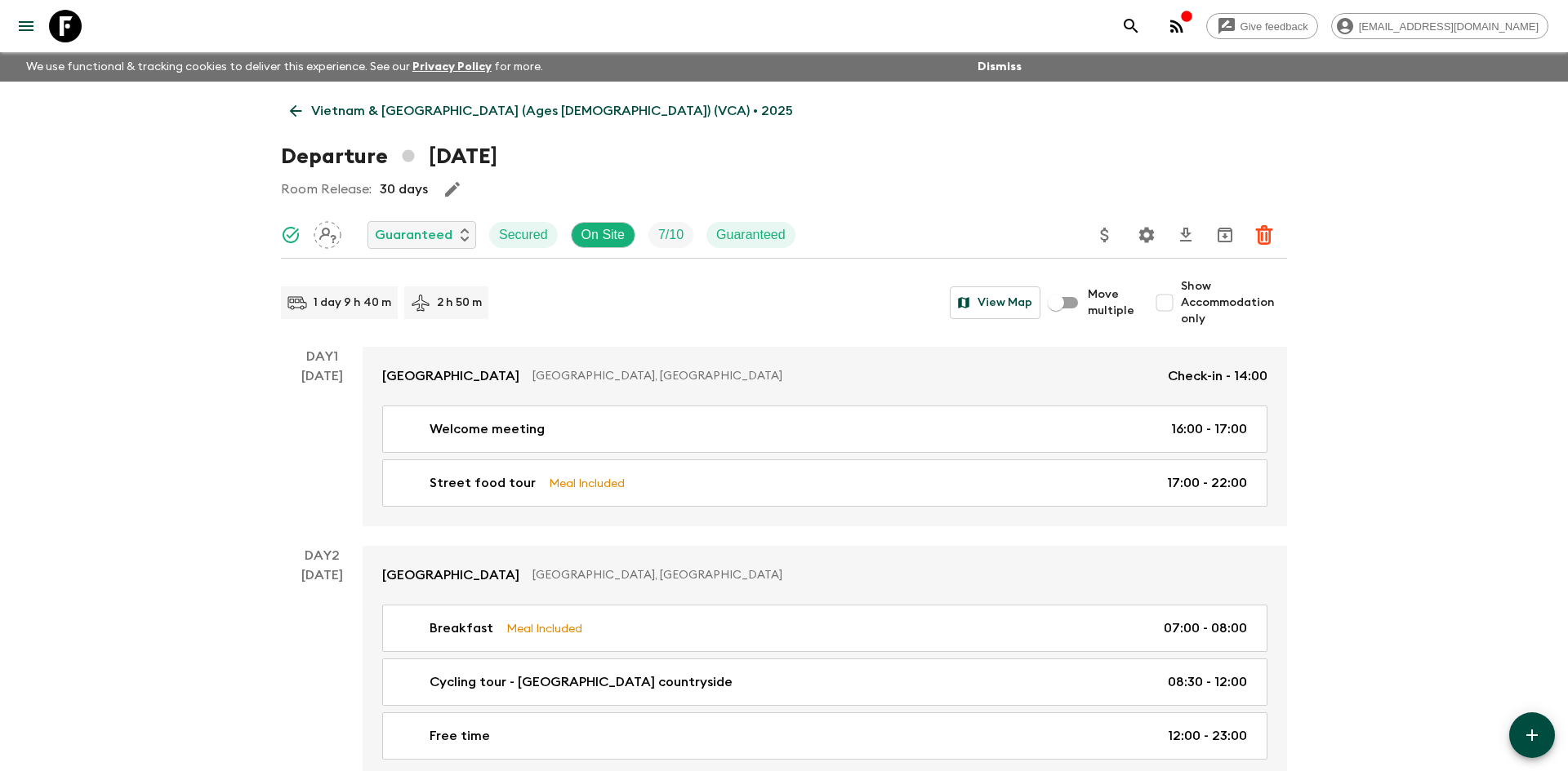
click at [334, 106] on p "Vietnam & [GEOGRAPHIC_DATA] (Ages [DEMOGRAPHIC_DATA]) (VCA) • 2025" at bounding box center [552, 111] width 482 height 20
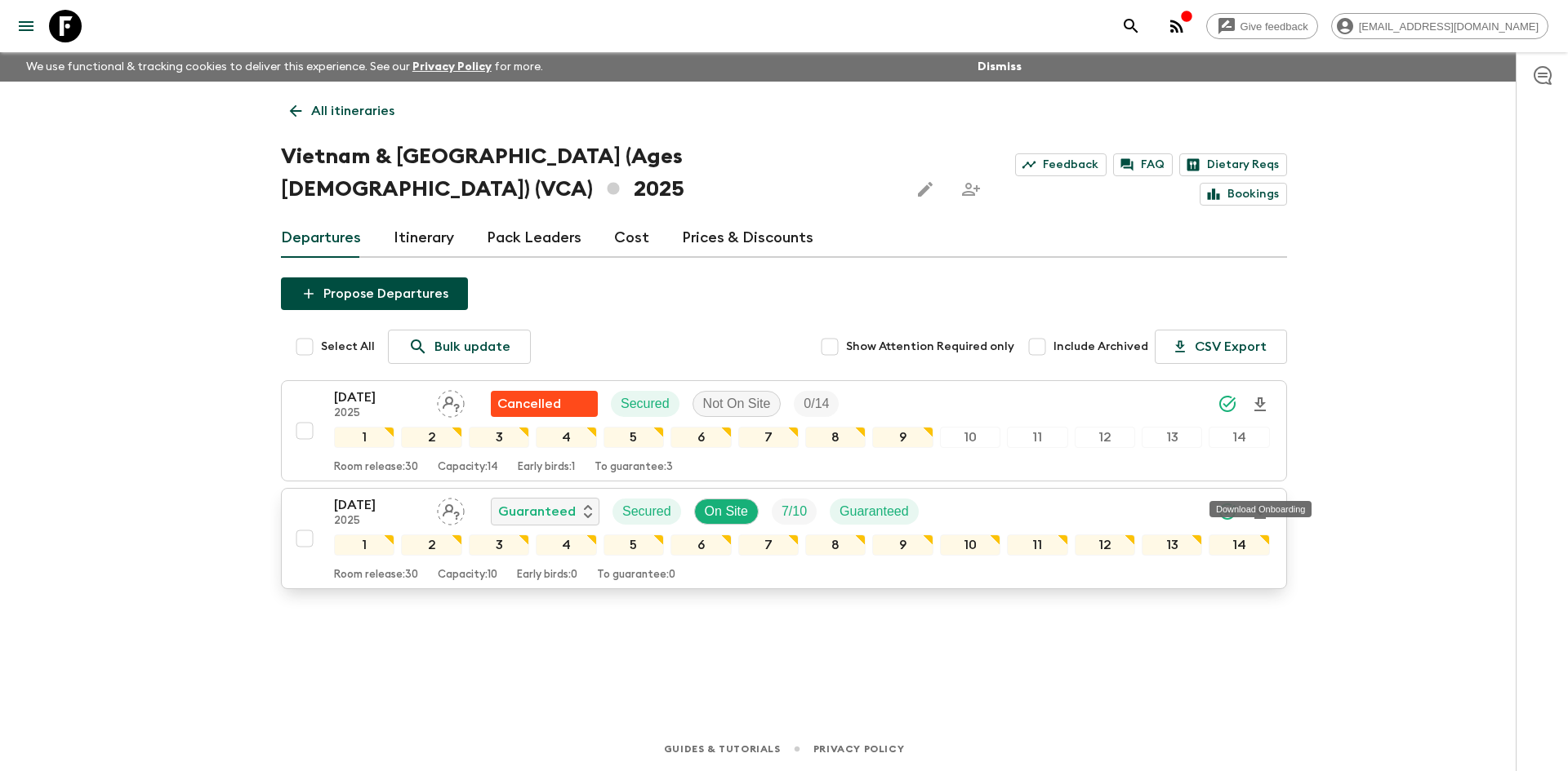
click at [1262, 505] on icon "Download Onboarding" at bounding box center [1259, 512] width 11 height 14
click at [341, 106] on p "All itineraries" at bounding box center [353, 111] width 83 height 20
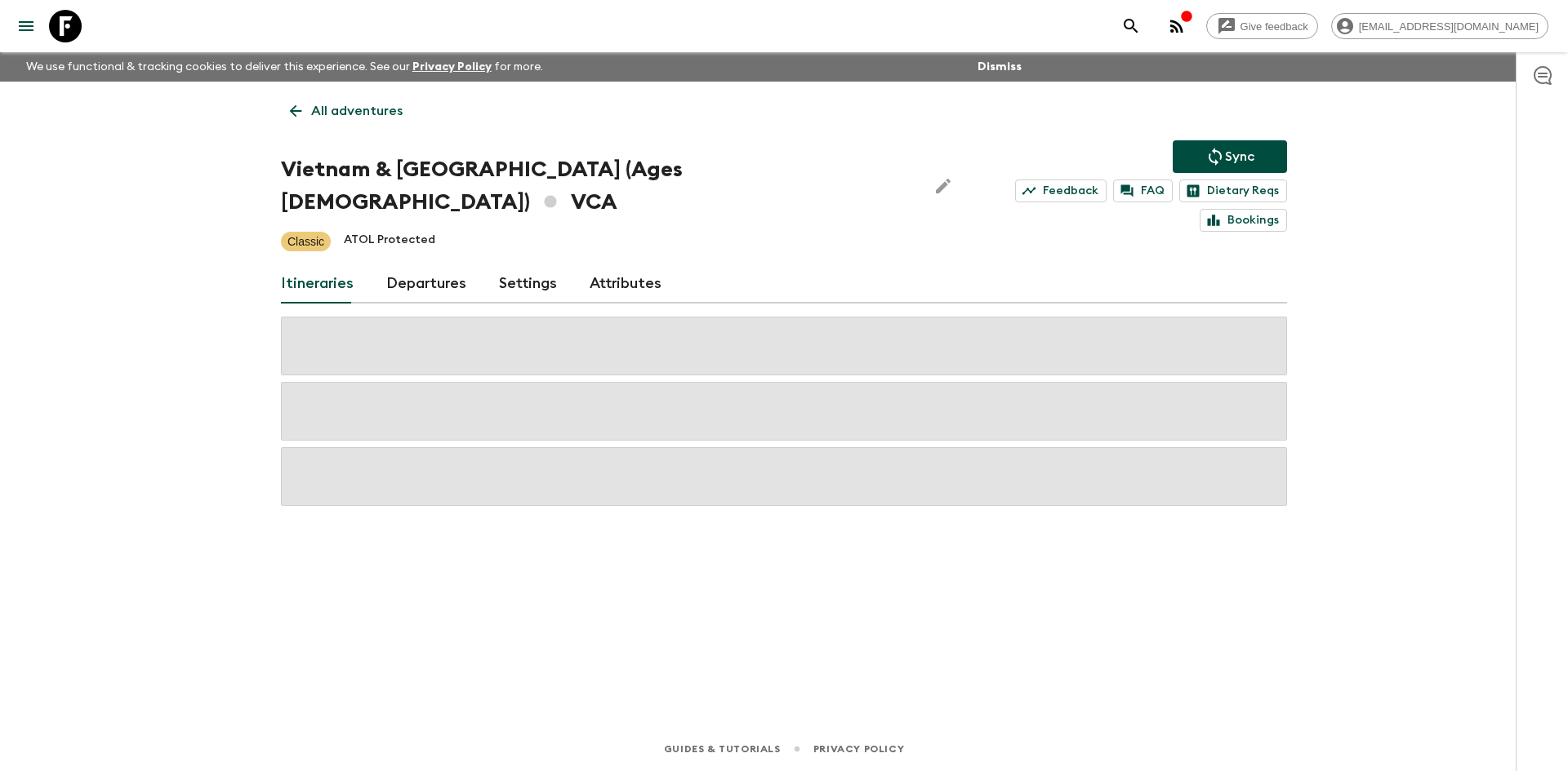
click at [341, 106] on p "All adventures" at bounding box center [357, 111] width 92 height 20
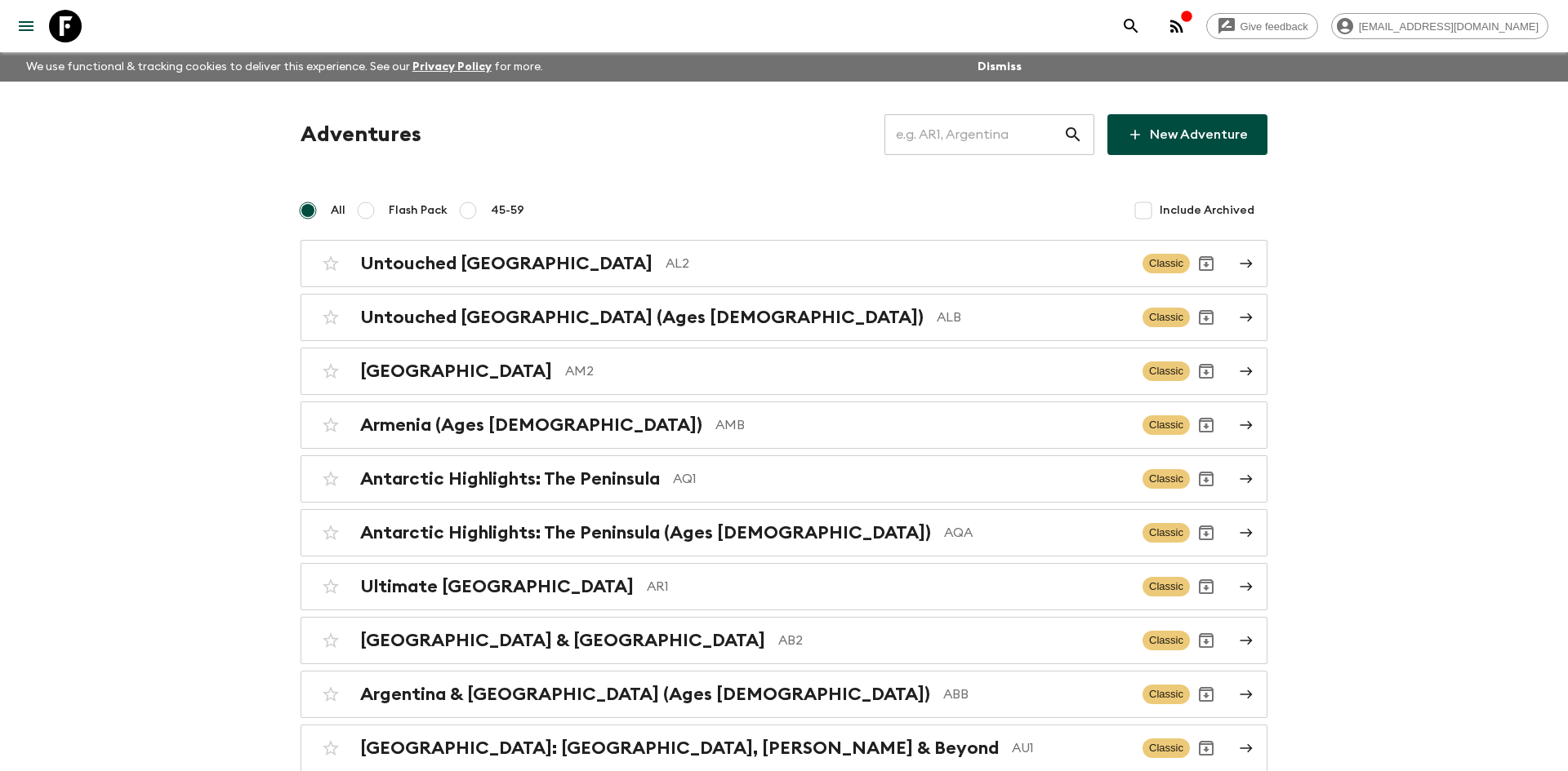
click at [933, 140] on input "text" at bounding box center [973, 134] width 179 height 46
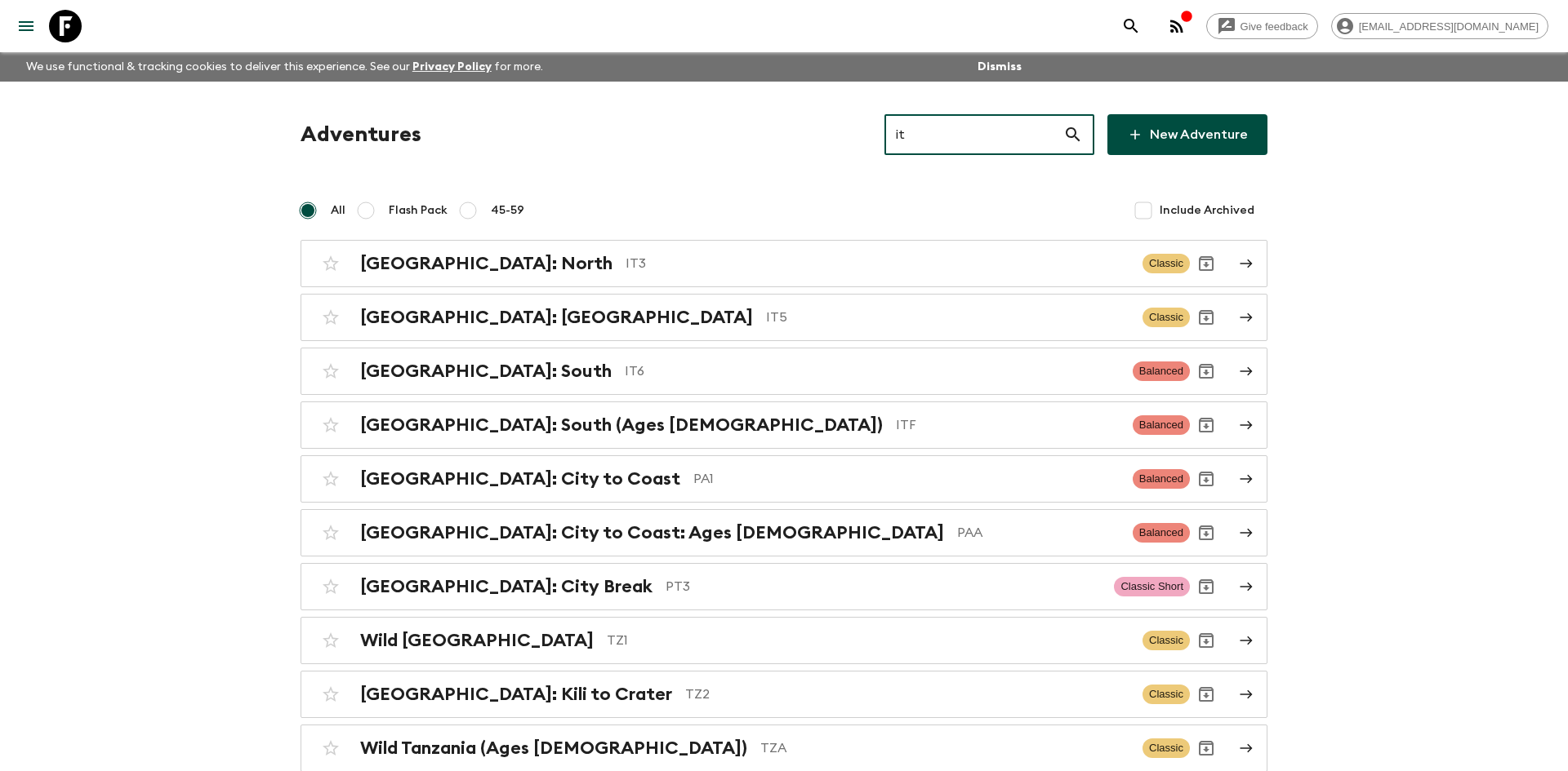
type input "it6"
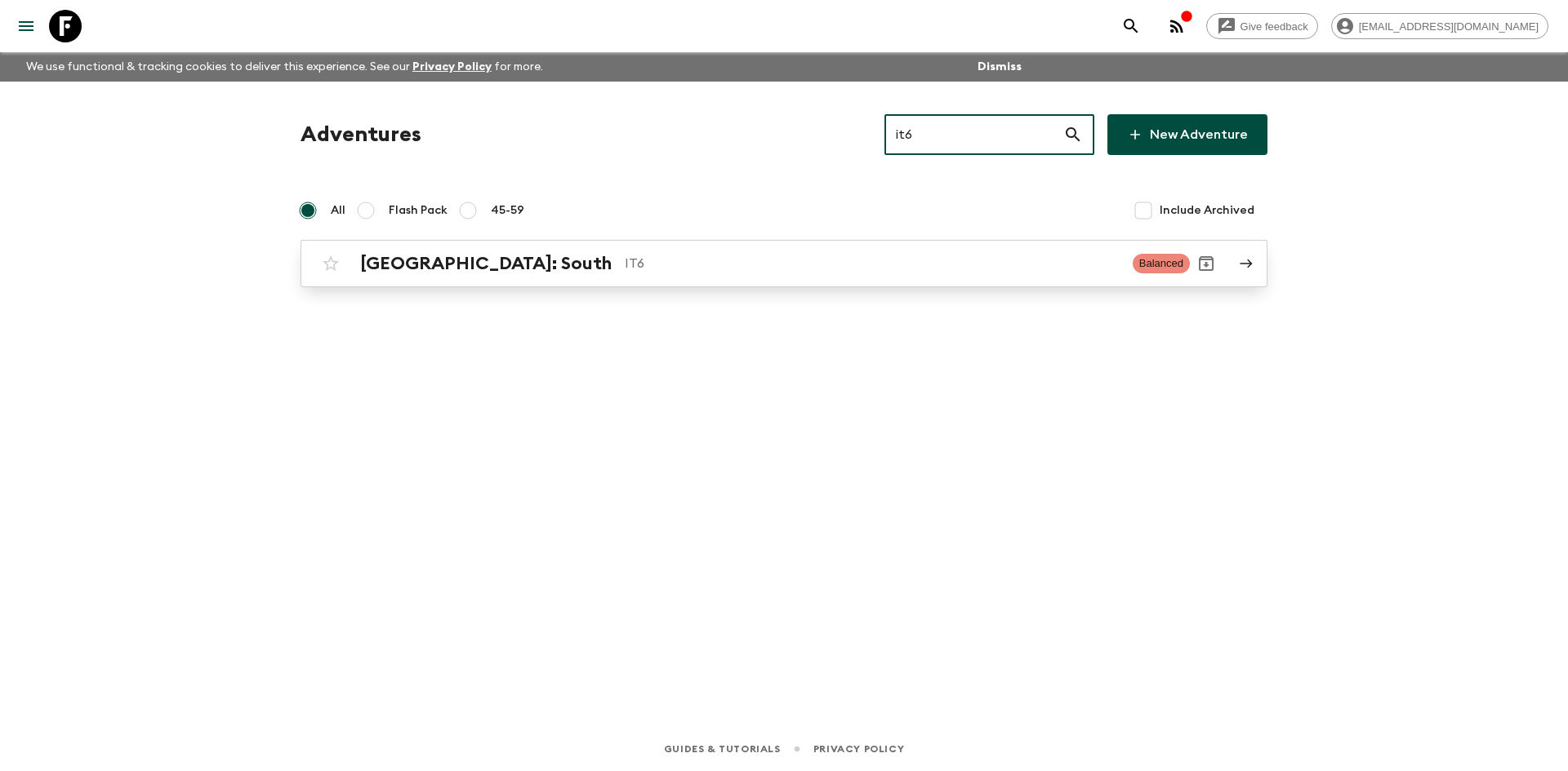
click at [448, 253] on h2 "[GEOGRAPHIC_DATA]: South" at bounding box center [485, 263] width 251 height 21
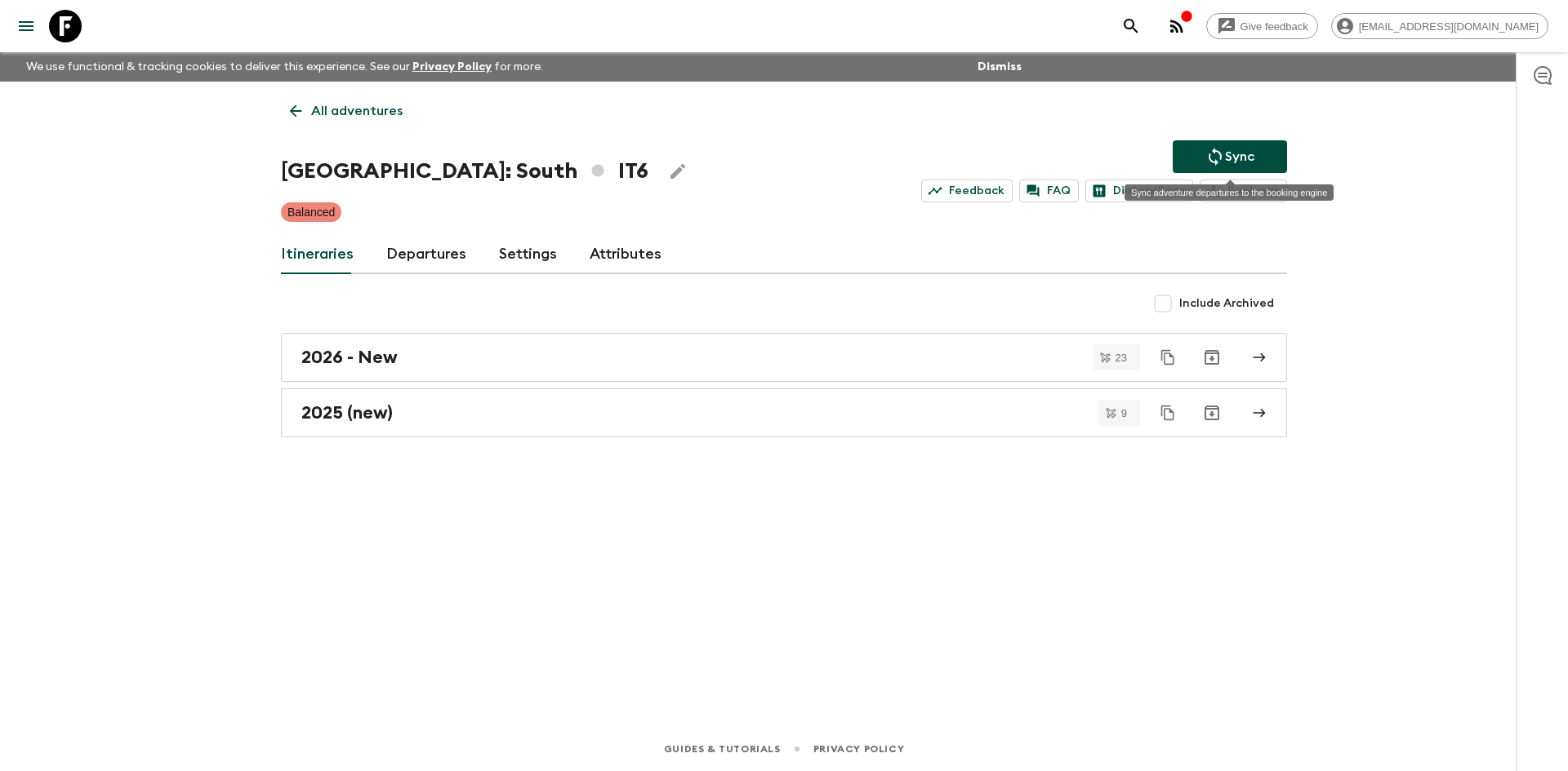
click at [1231, 148] on p "Sync" at bounding box center [1239, 157] width 29 height 20
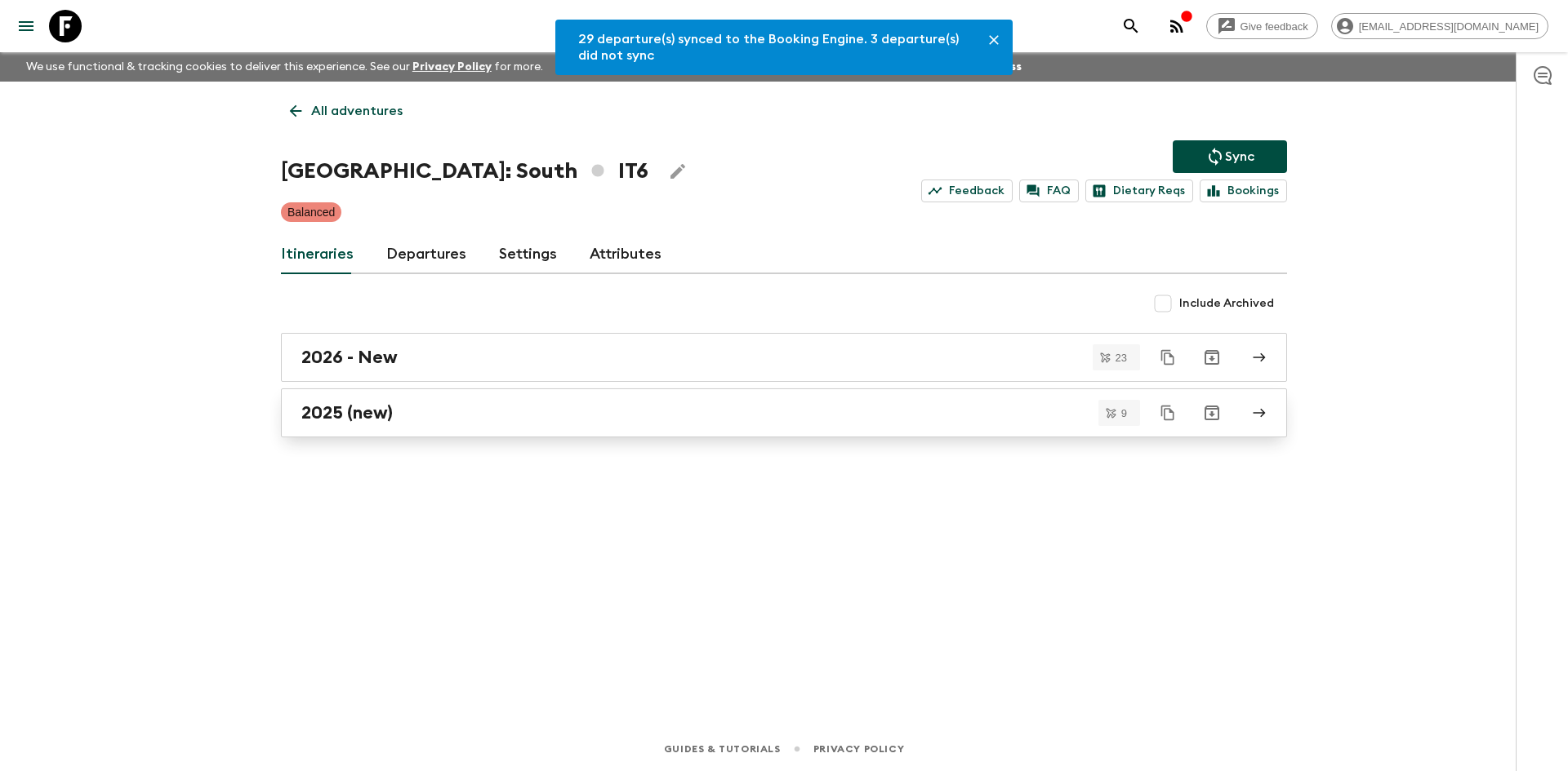
click at [407, 411] on div "2025 (new)" at bounding box center [769, 412] width 934 height 21
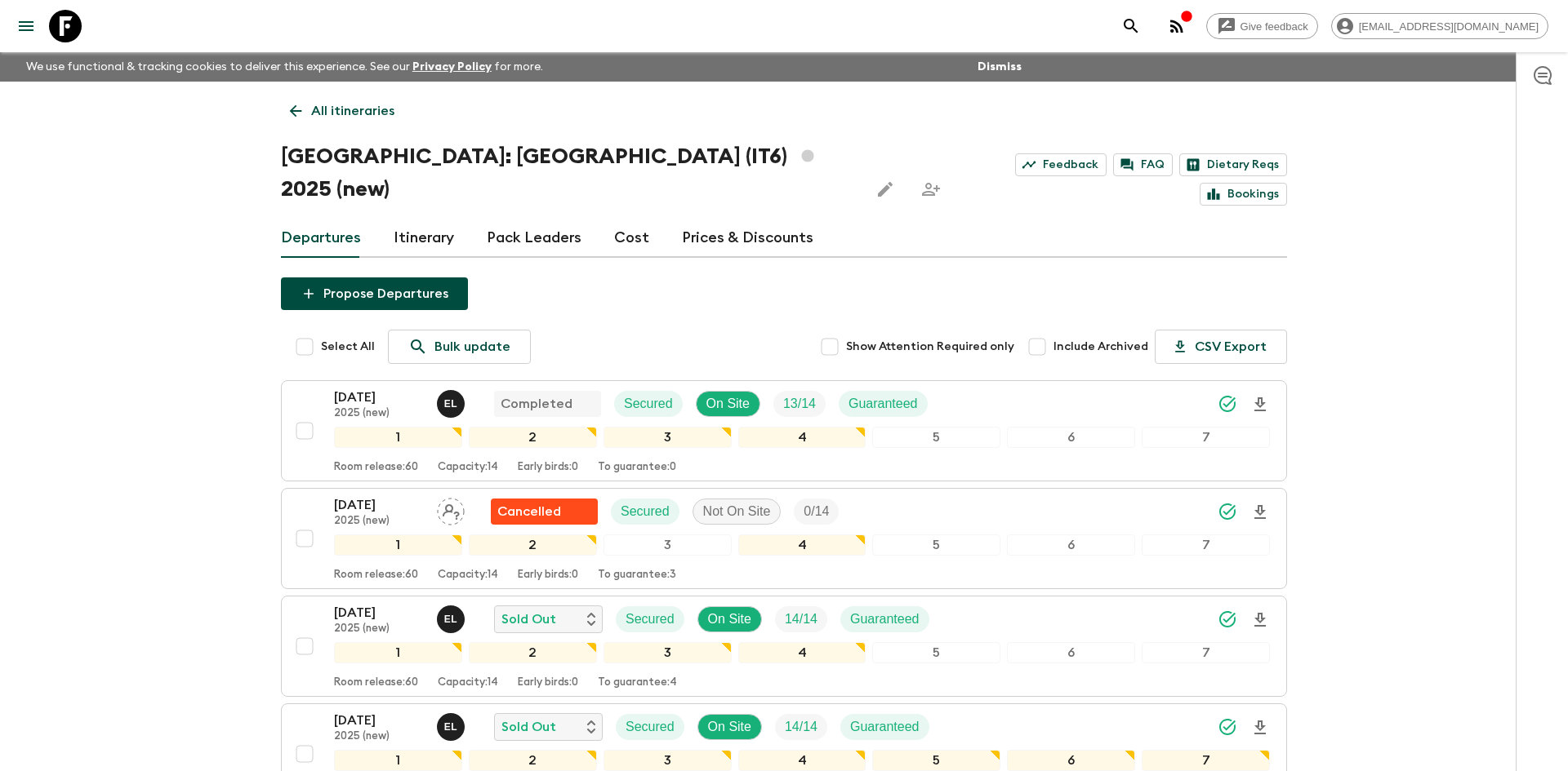
click at [314, 113] on p "All itineraries" at bounding box center [353, 111] width 83 height 20
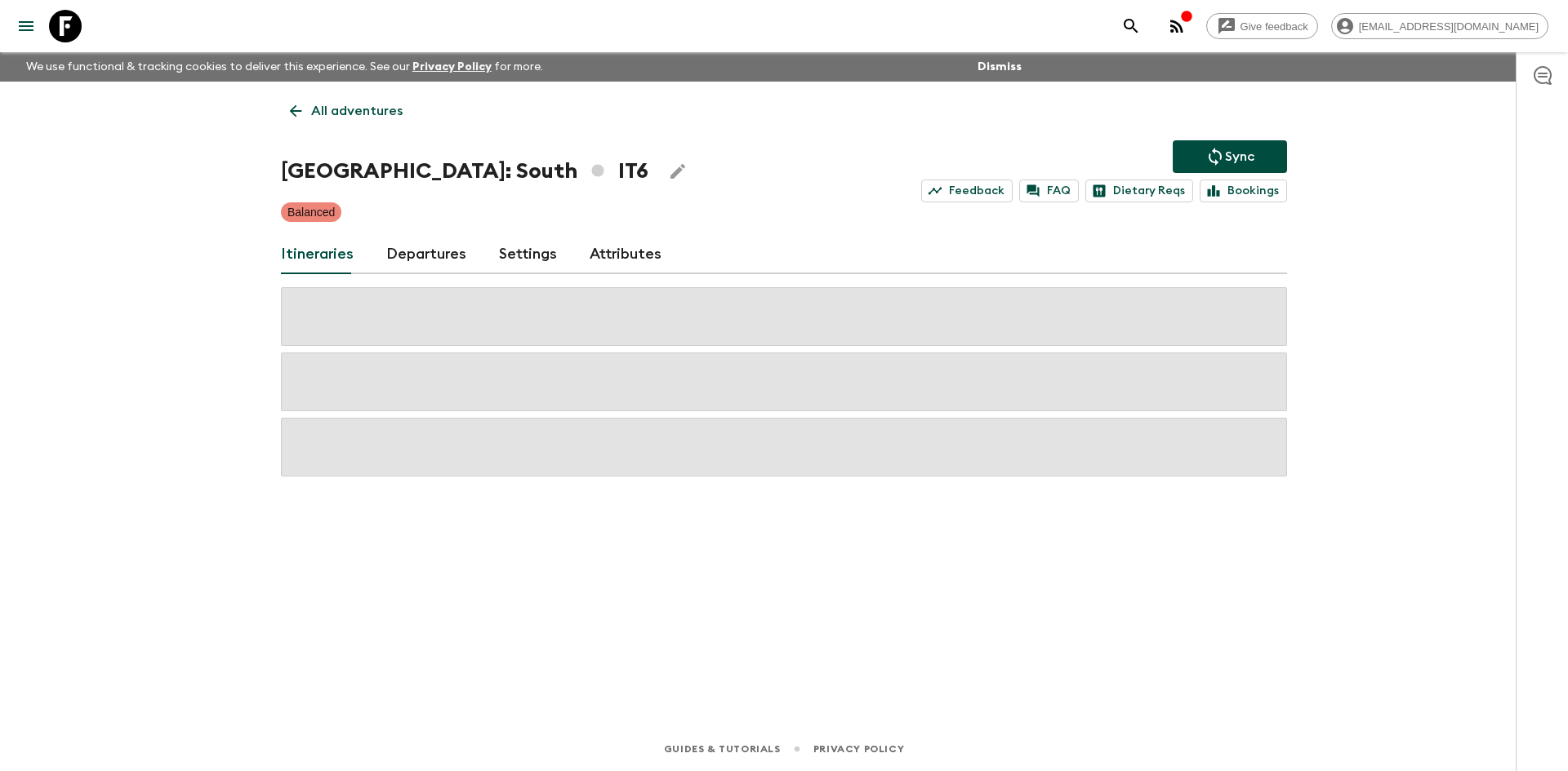
click at [314, 113] on p "All adventures" at bounding box center [357, 111] width 92 height 20
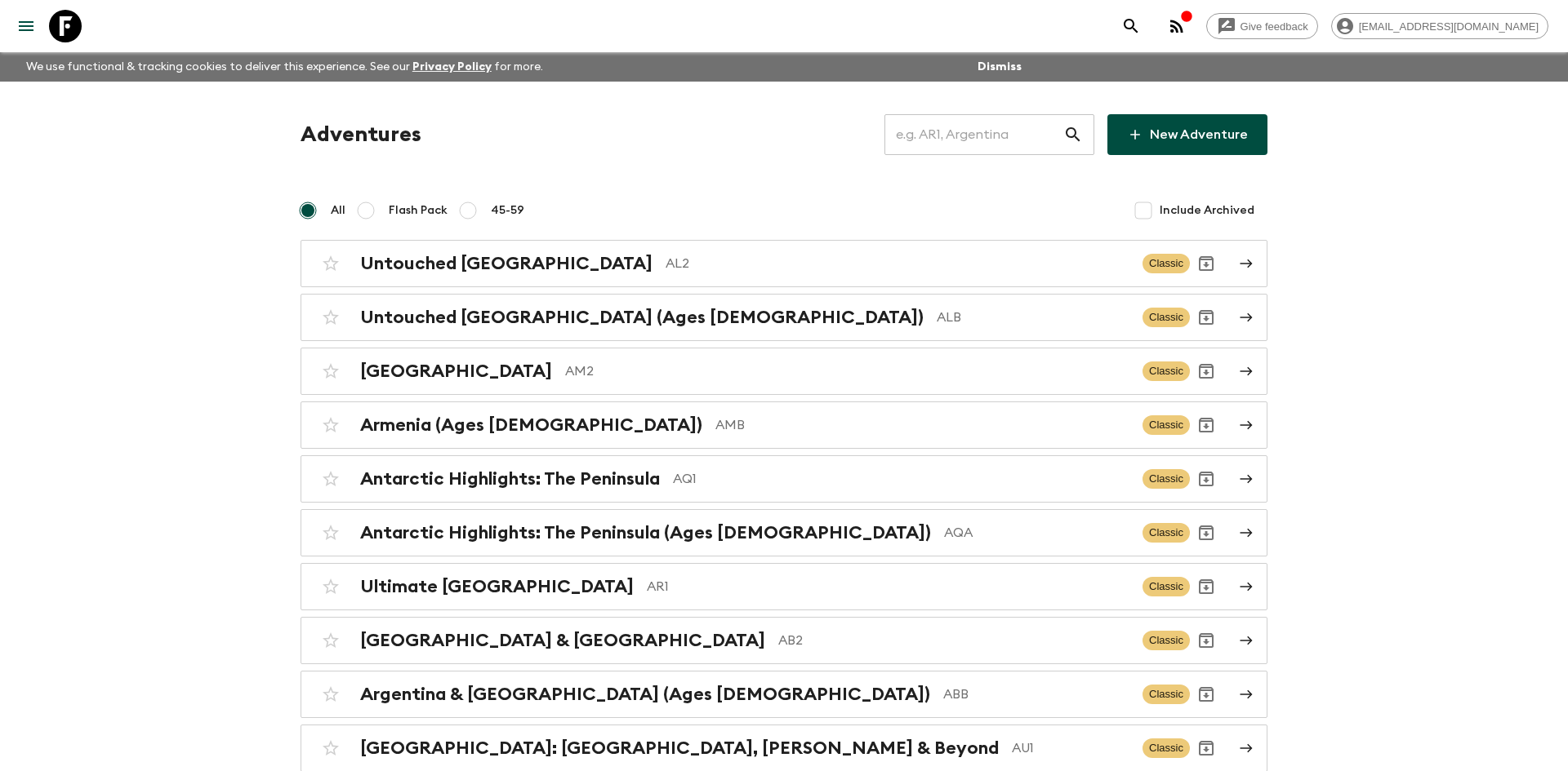
click at [952, 140] on input "text" at bounding box center [973, 134] width 179 height 46
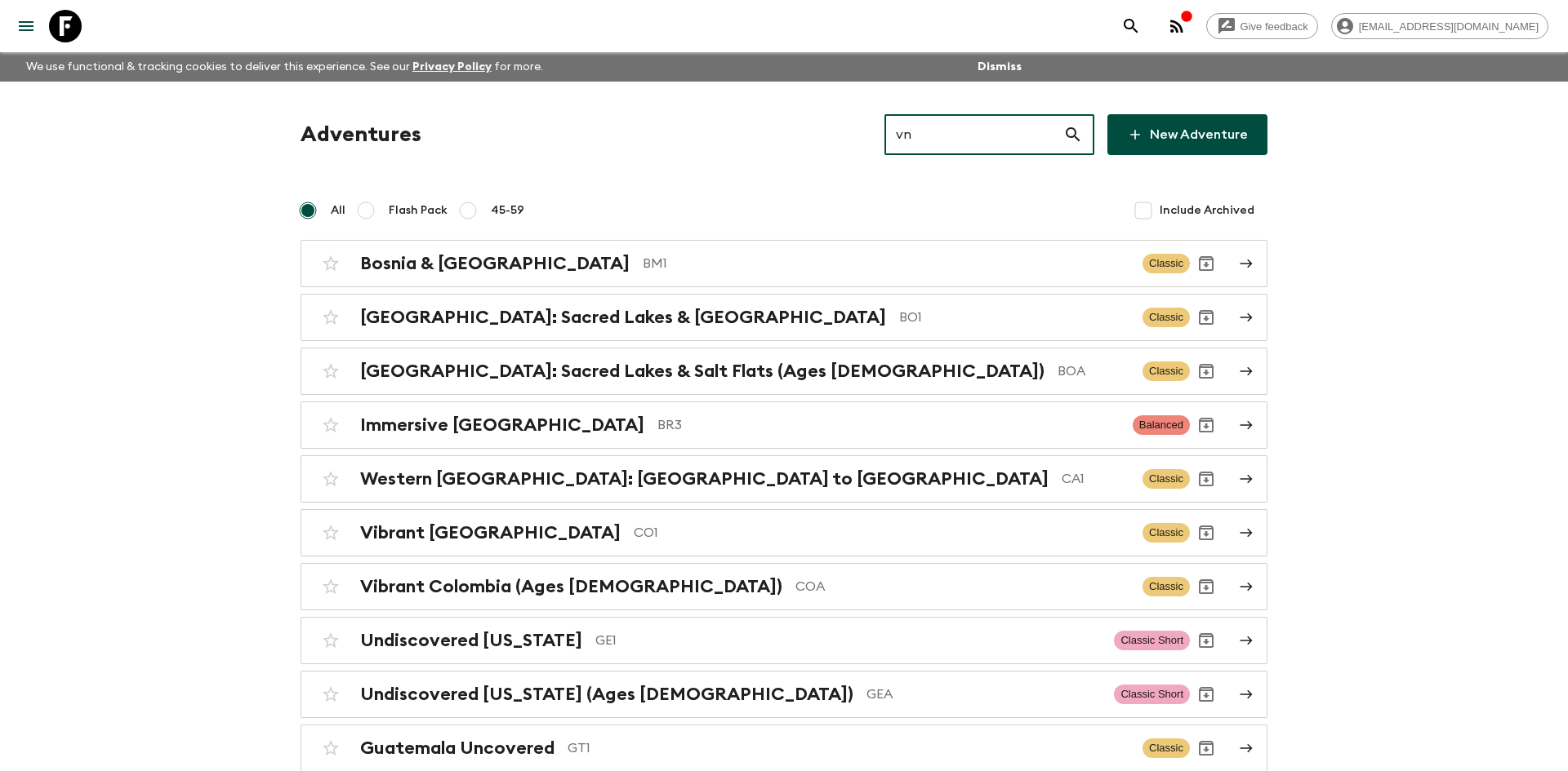
type input "vn1"
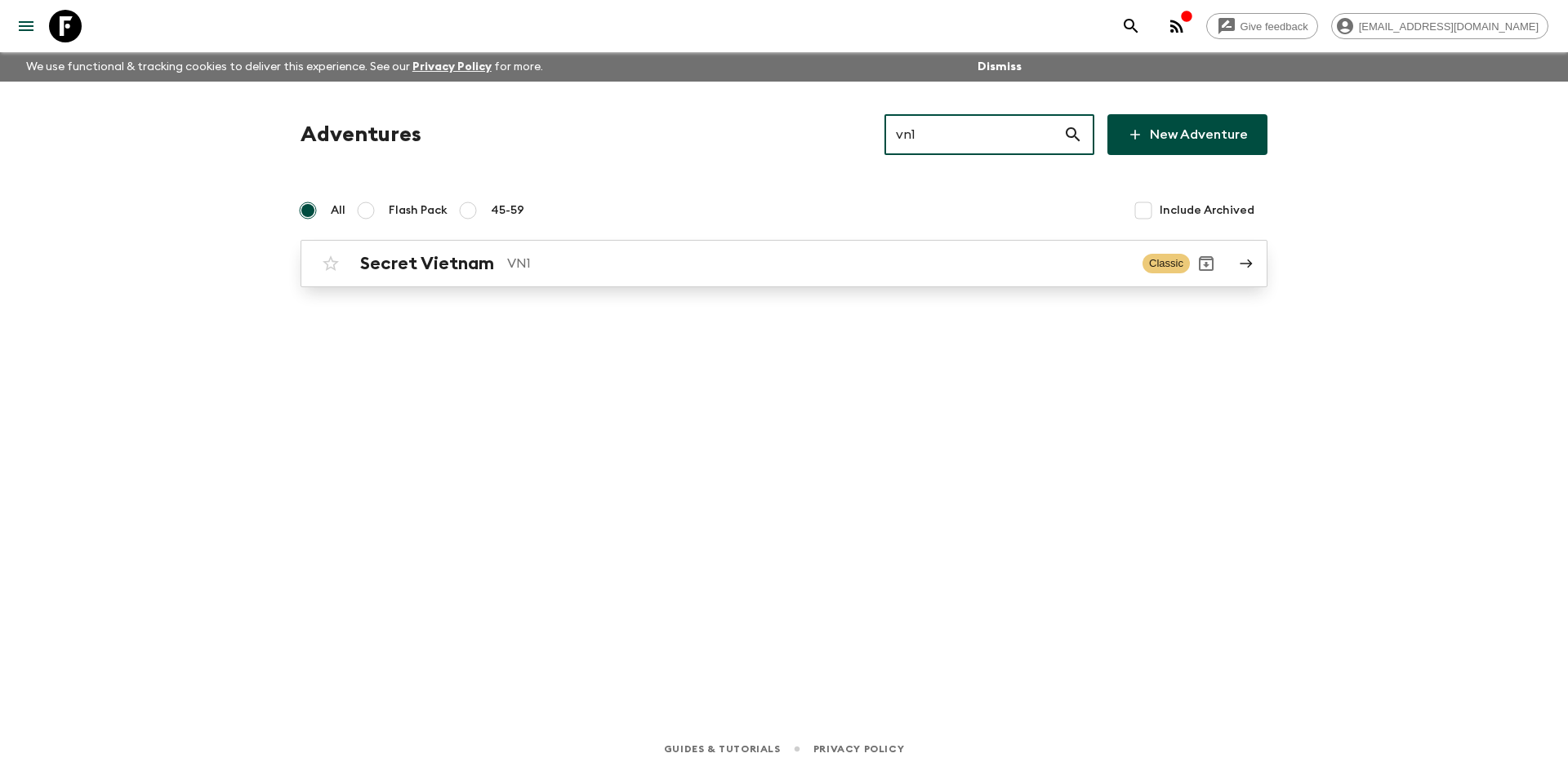
click at [615, 250] on div "Secret Vietnam VN1 Classic" at bounding box center [752, 263] width 875 height 33
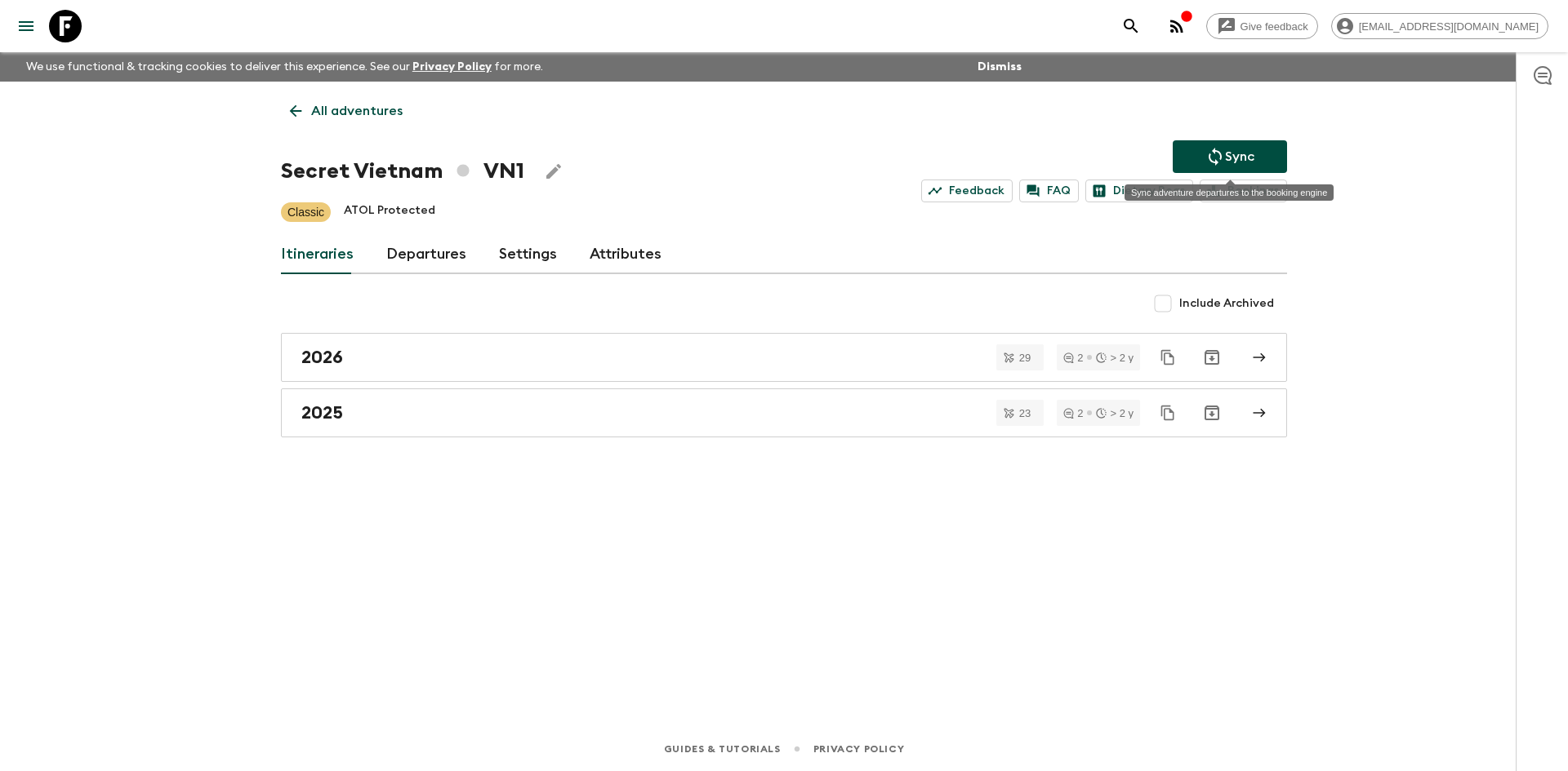
click at [1200, 156] on button "Sync" at bounding box center [1230, 157] width 114 height 33
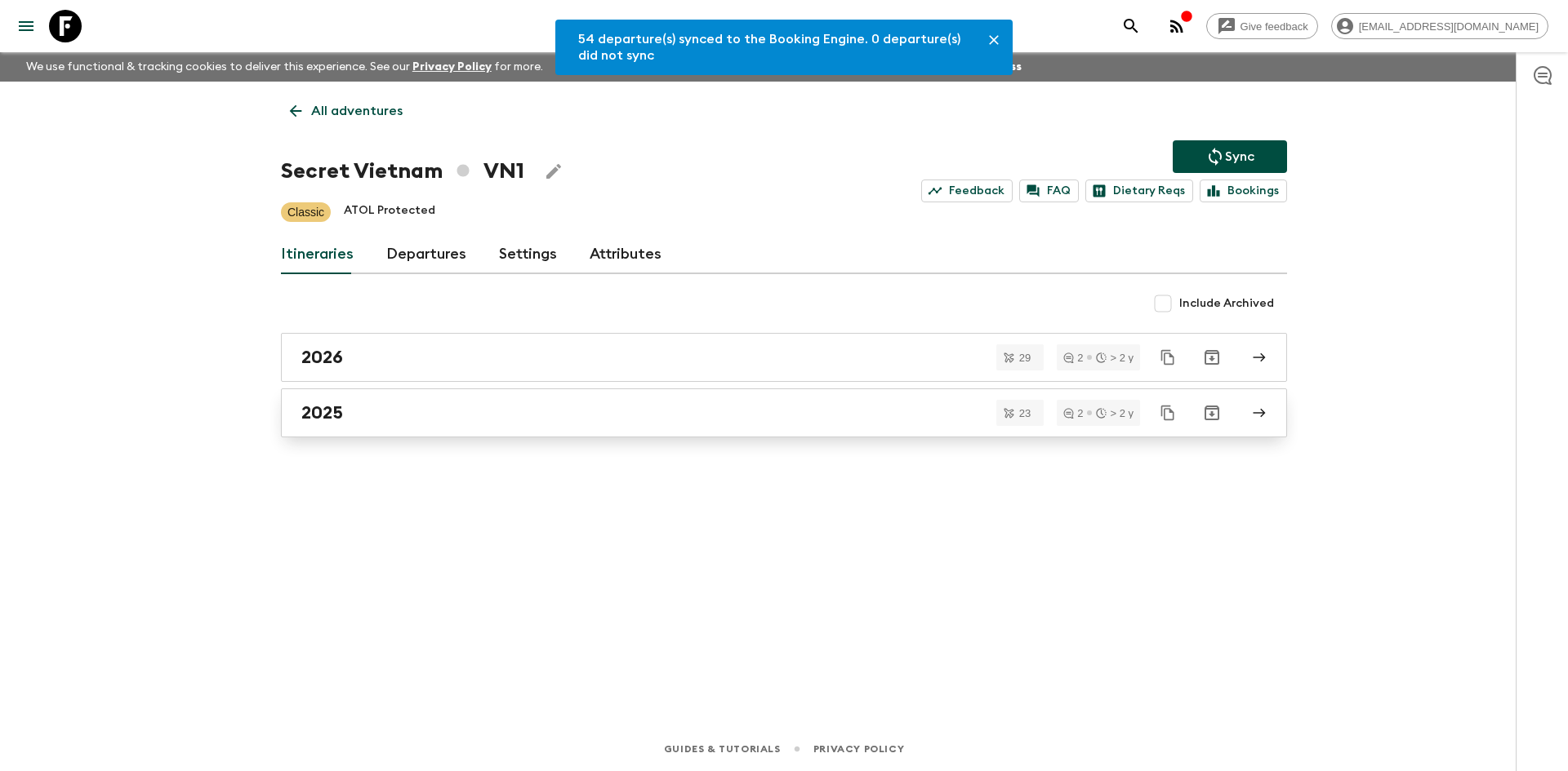
click at [376, 420] on div "2025" at bounding box center [769, 412] width 934 height 21
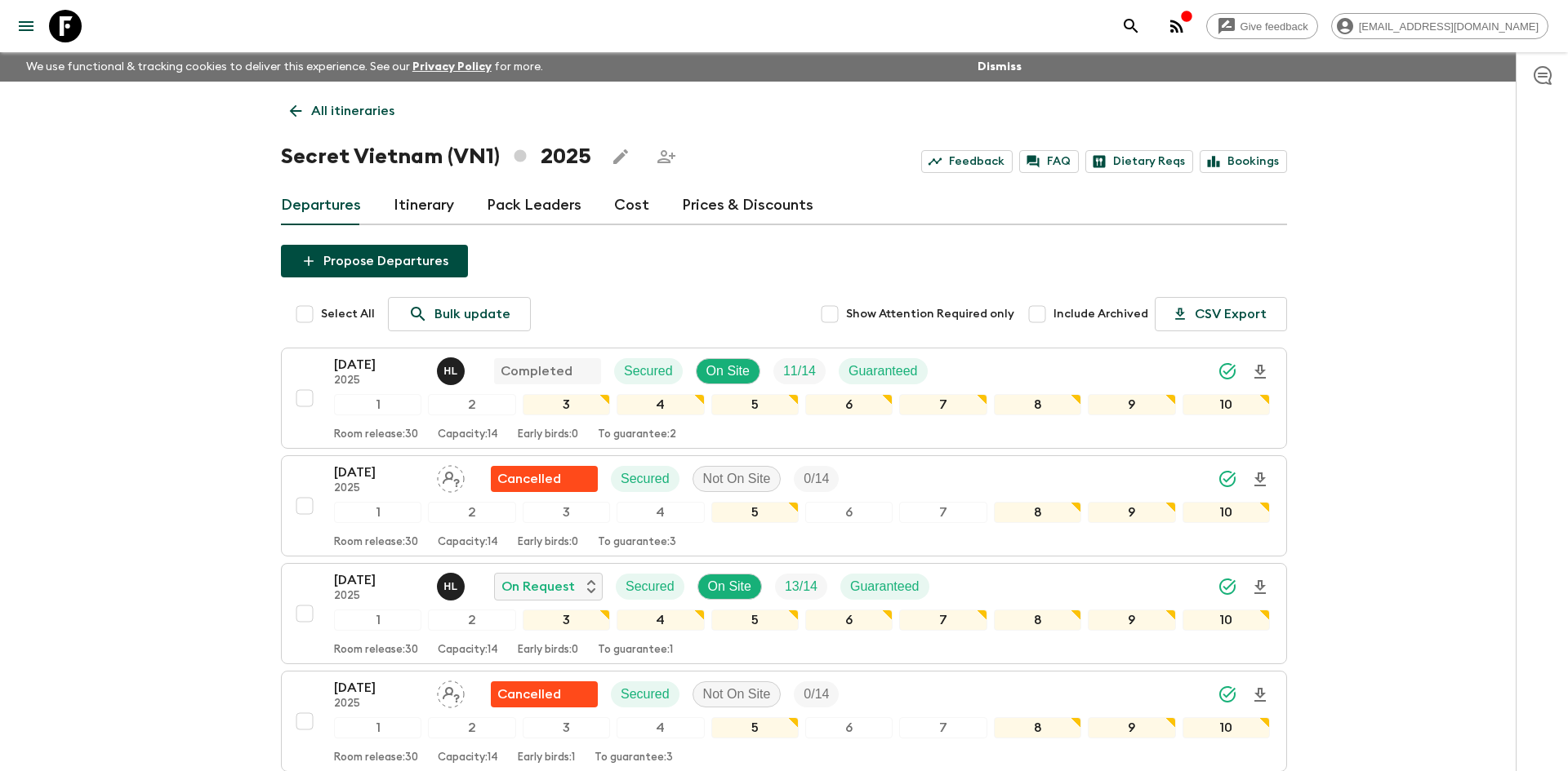
click at [361, 107] on p "All itineraries" at bounding box center [353, 111] width 83 height 20
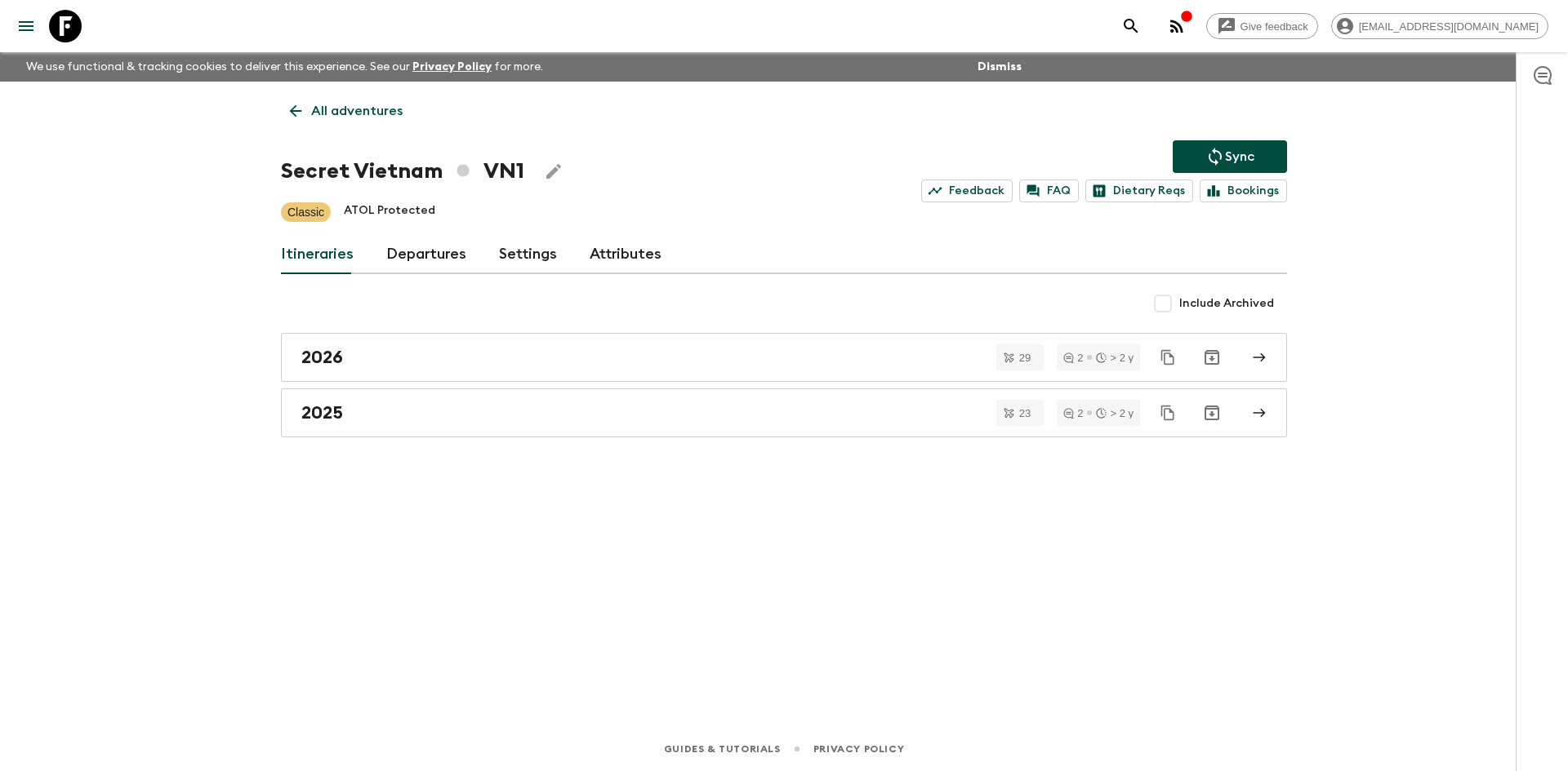
click at [361, 107] on p "All adventures" at bounding box center [357, 111] width 92 height 20
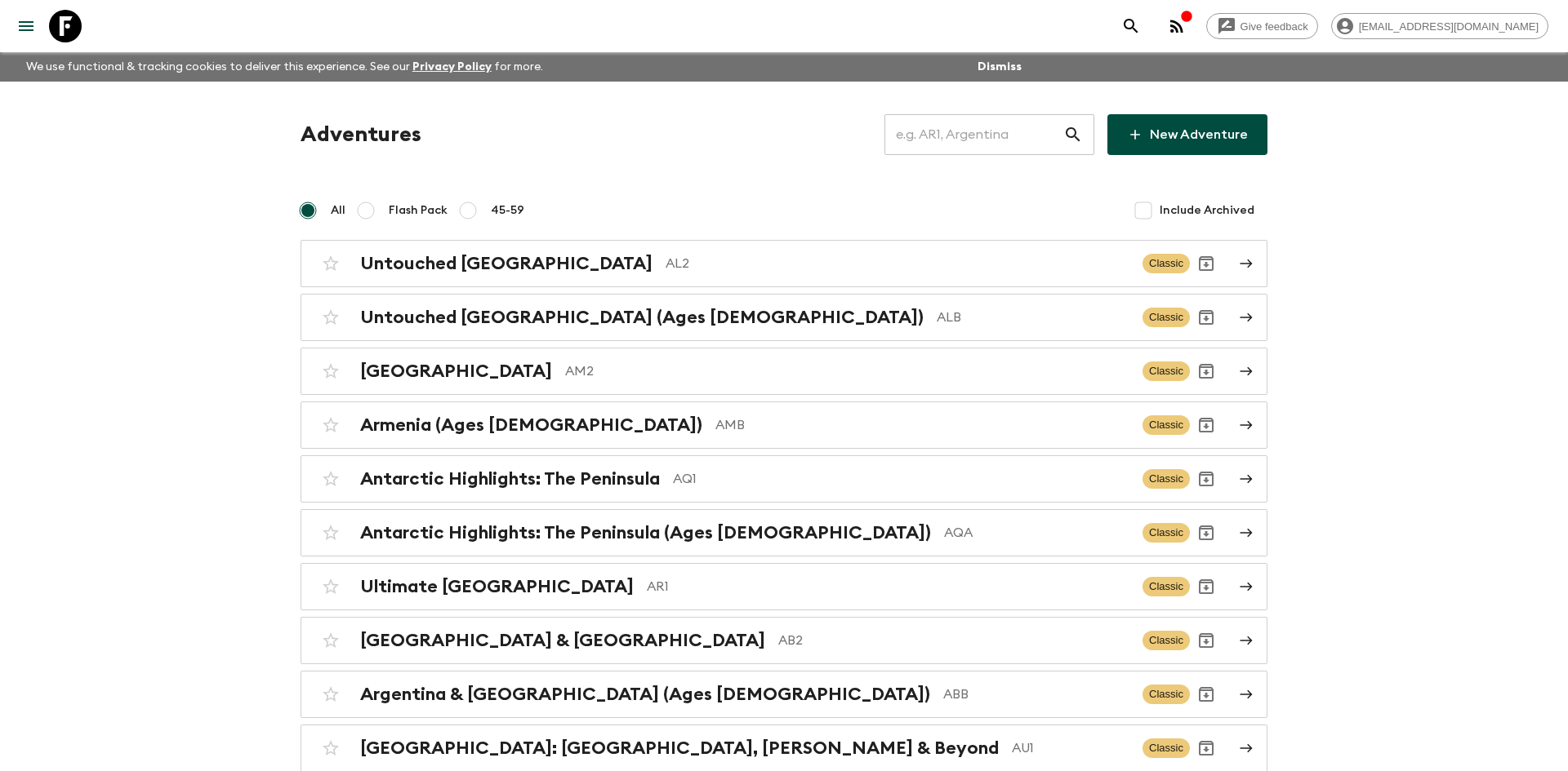
click at [909, 132] on input "text" at bounding box center [973, 134] width 179 height 46
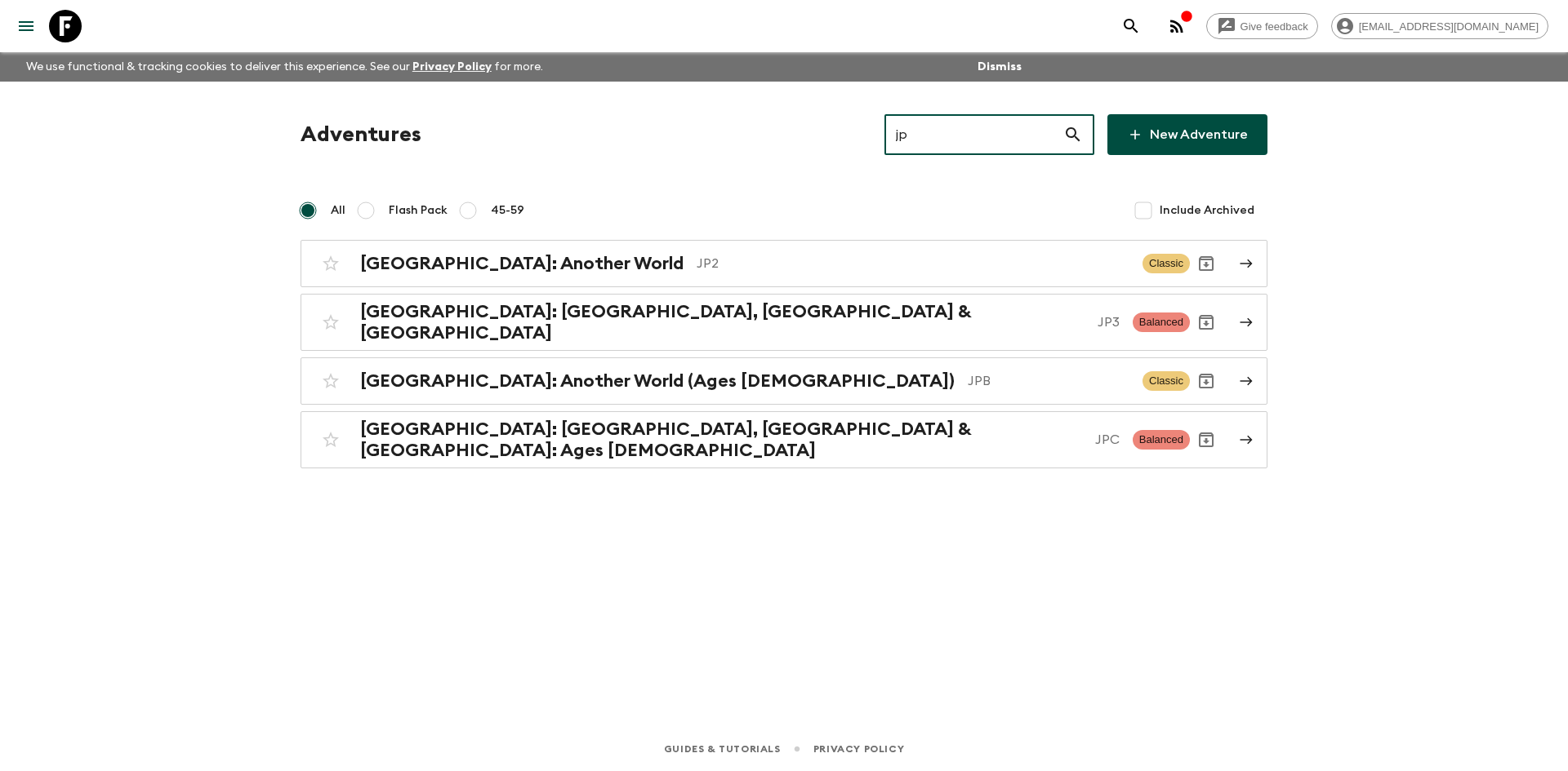
type input "jp2"
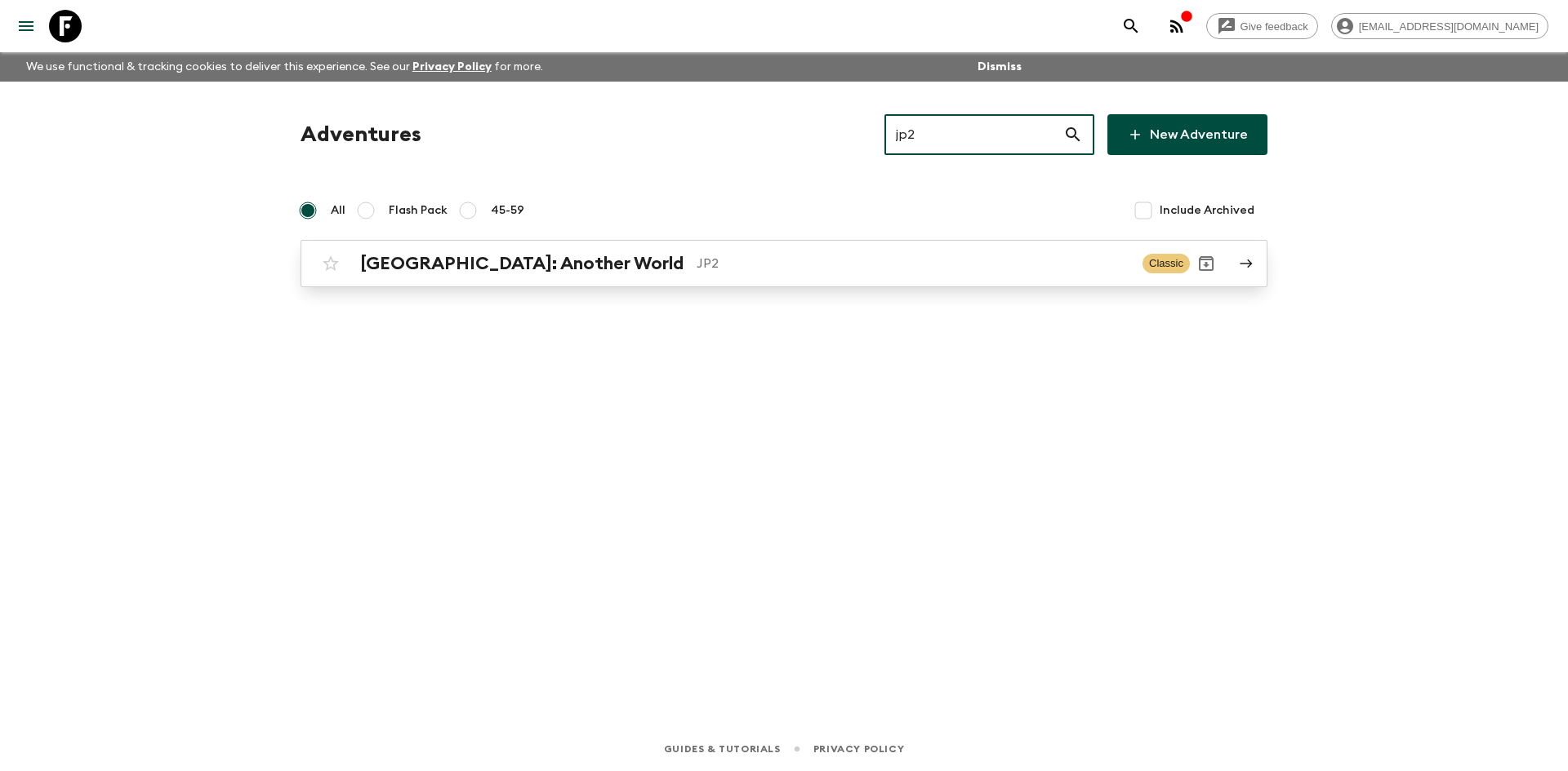
click at [572, 250] on div "[GEOGRAPHIC_DATA]: Another World JP2 Classic" at bounding box center [752, 263] width 875 height 33
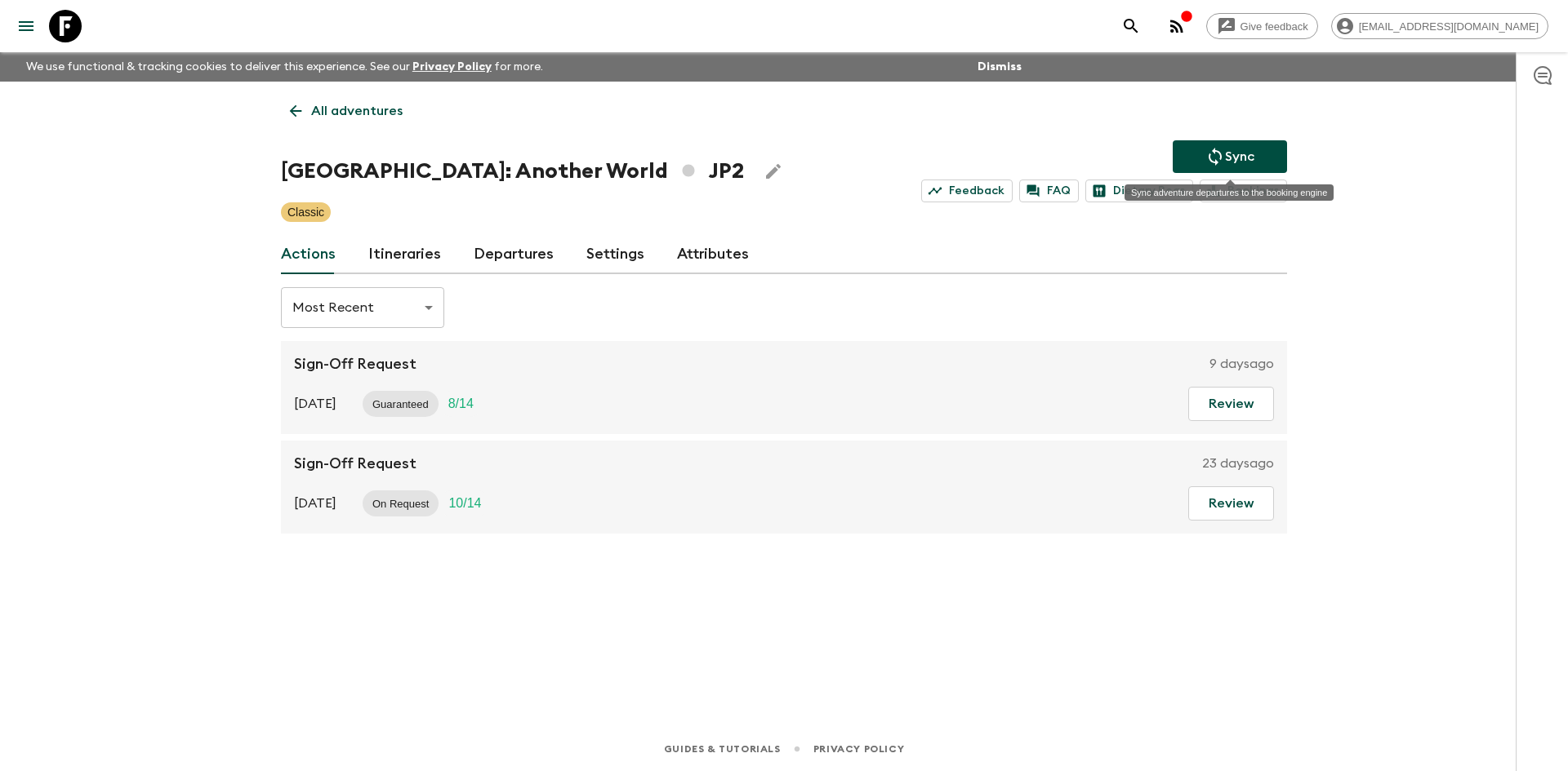
click at [1201, 156] on button "Sync" at bounding box center [1230, 157] width 114 height 33
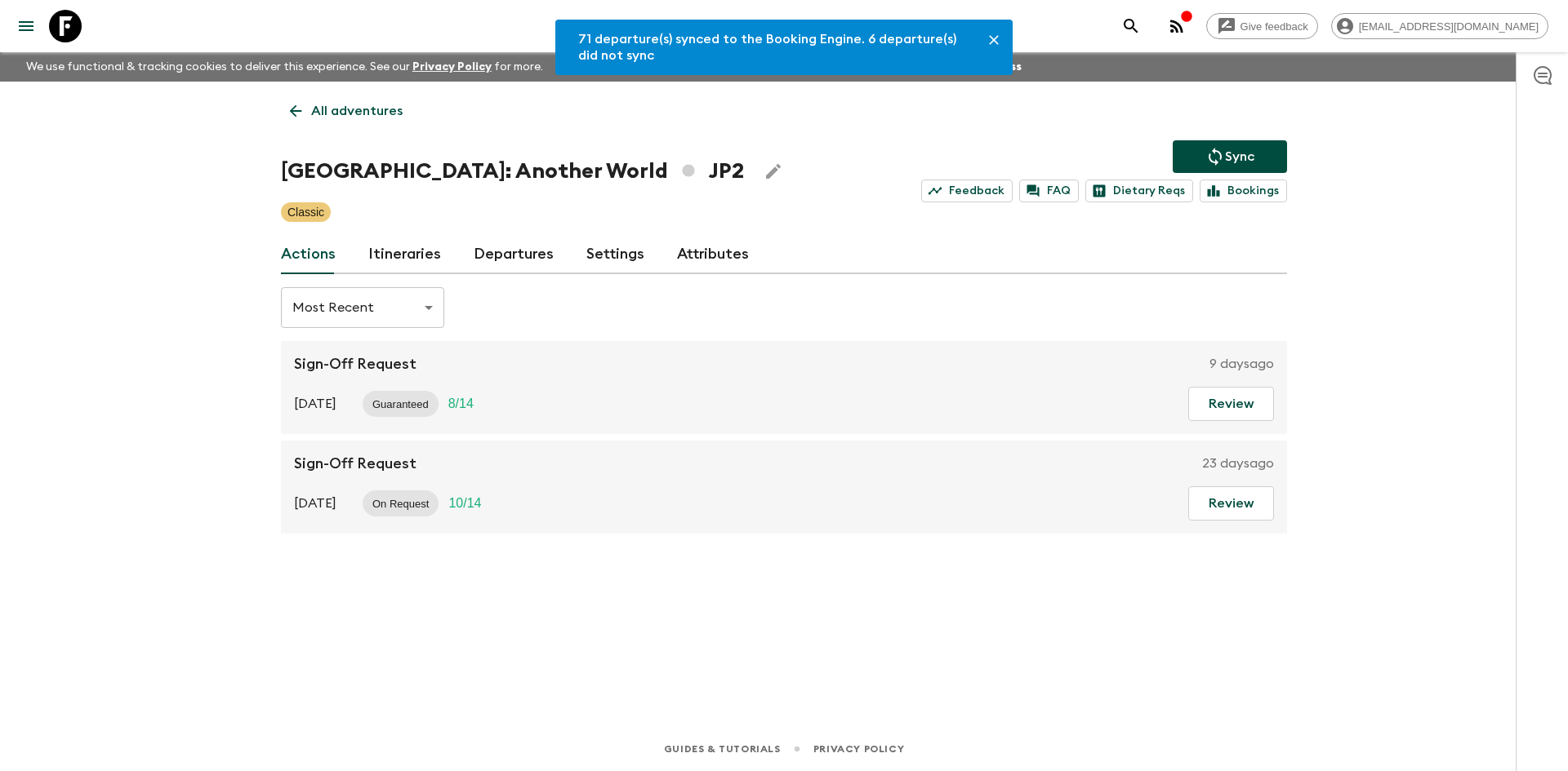
click at [500, 263] on link "Departures" at bounding box center [513, 254] width 80 height 39
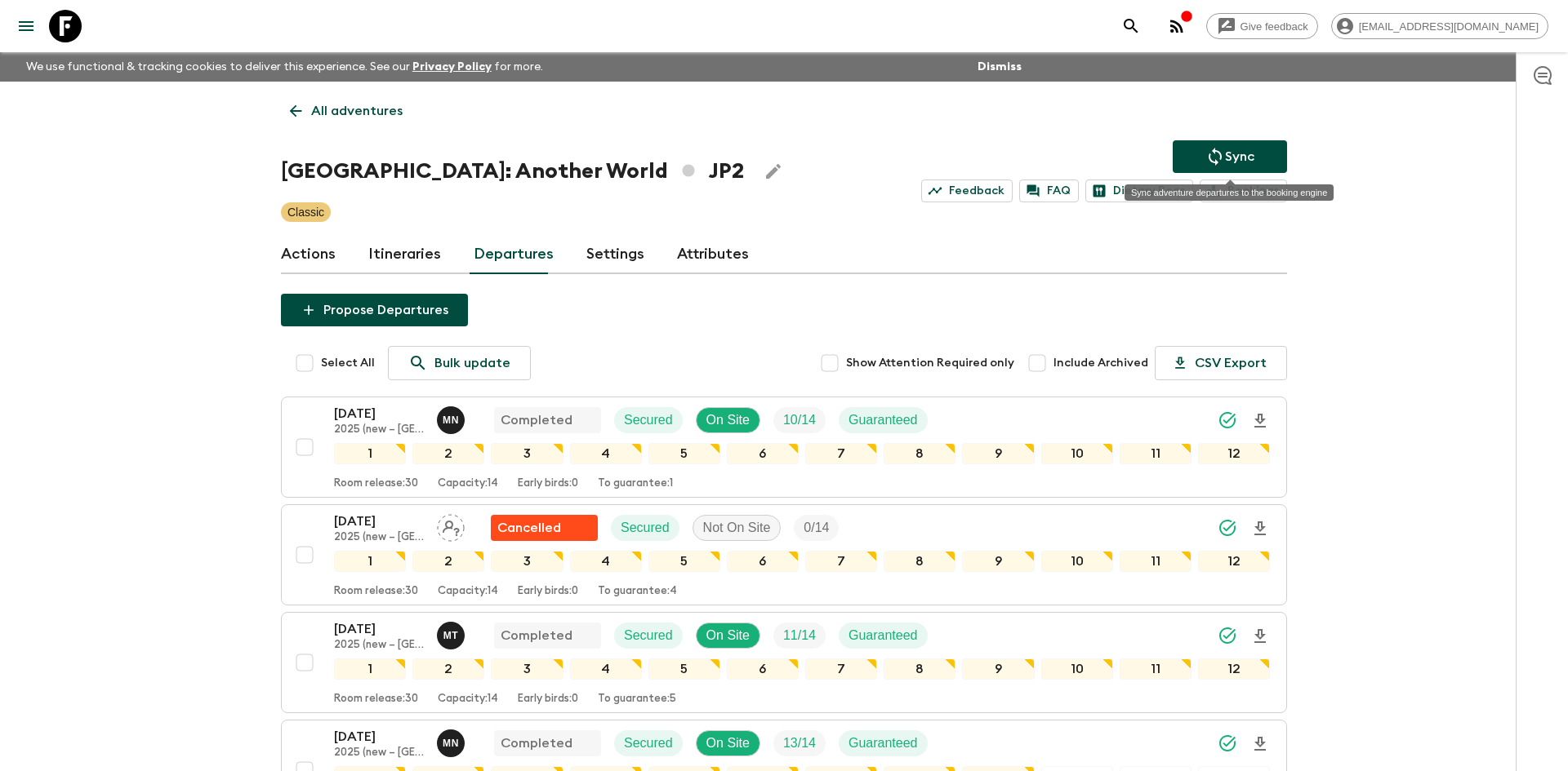
click at [1252, 155] on p "Sync" at bounding box center [1239, 157] width 29 height 20
click at [1220, 157] on icon "Sync adventure departures to the booking engine" at bounding box center [1214, 157] width 13 height 18
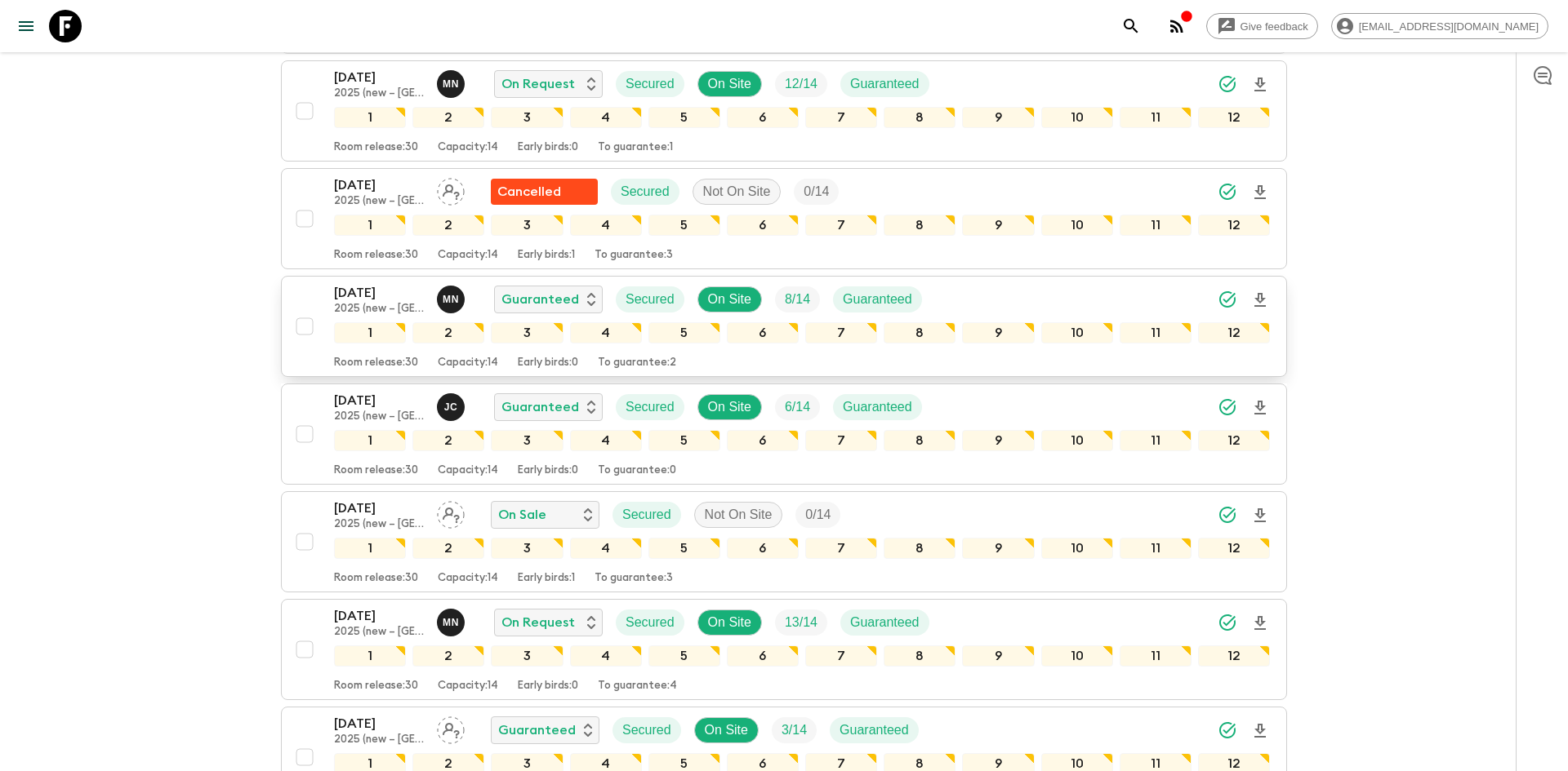
scroll to position [3474, 0]
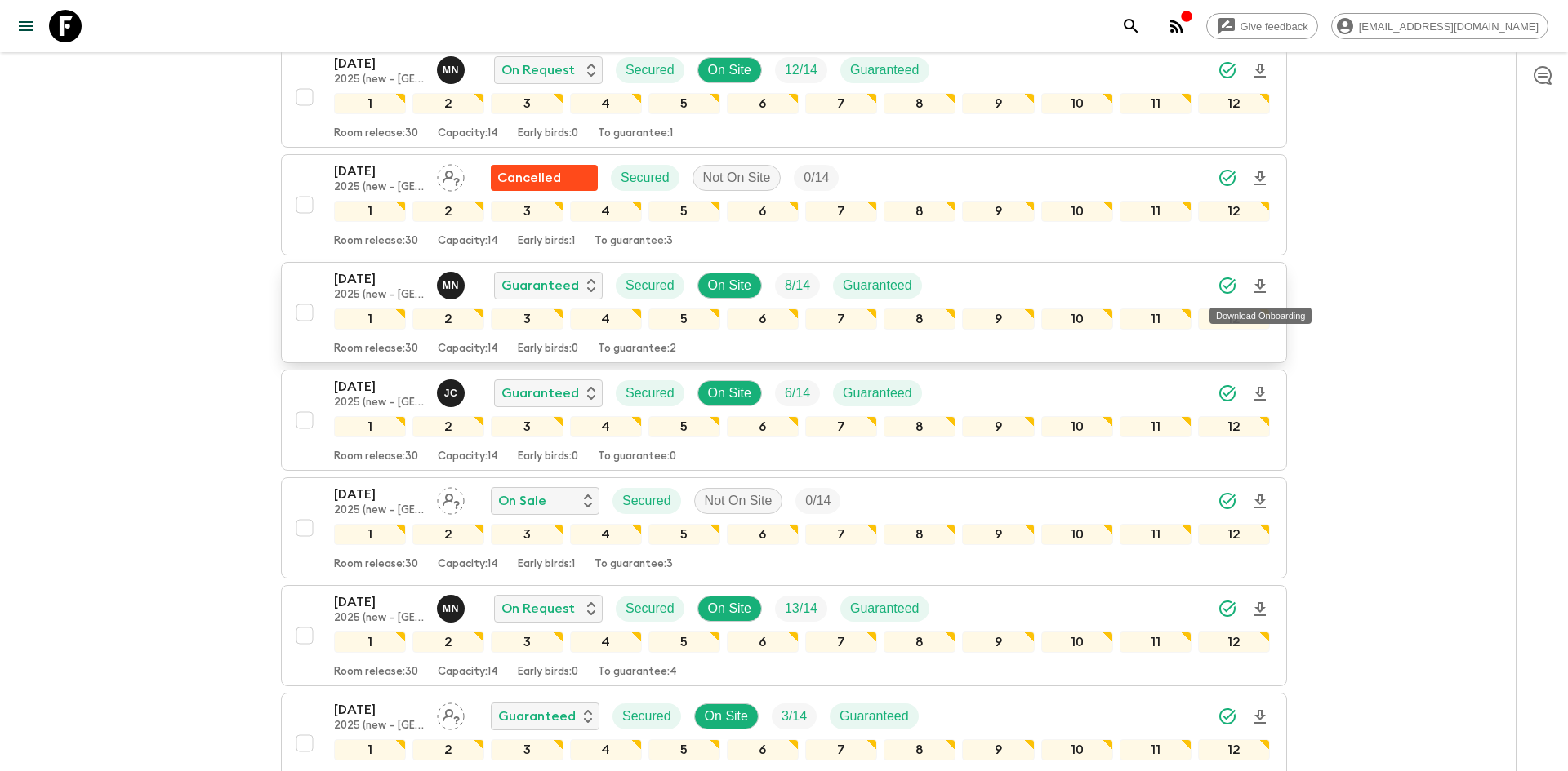
click at [1258, 286] on icon "Download Onboarding" at bounding box center [1259, 286] width 11 height 14
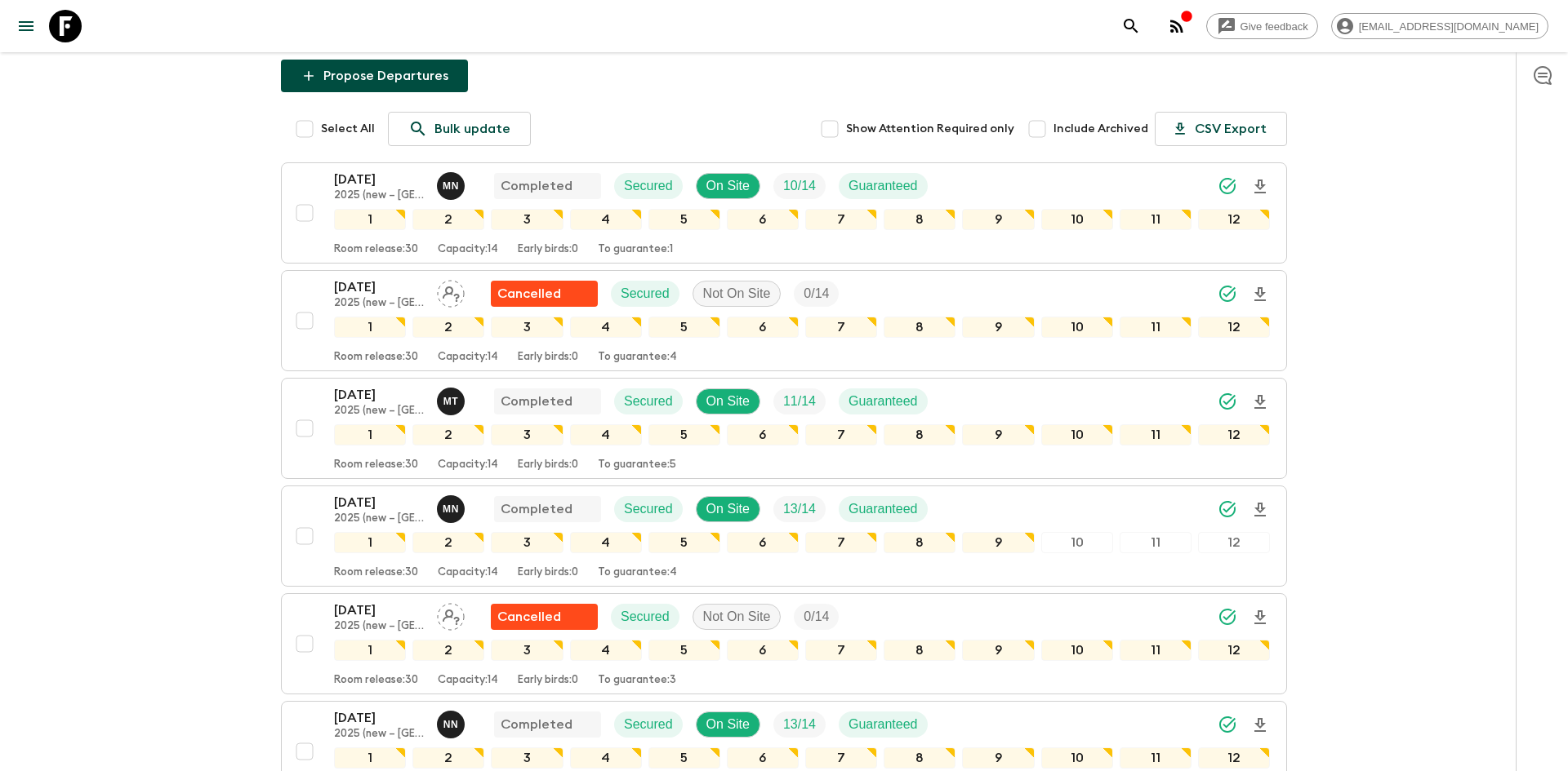
scroll to position [0, 0]
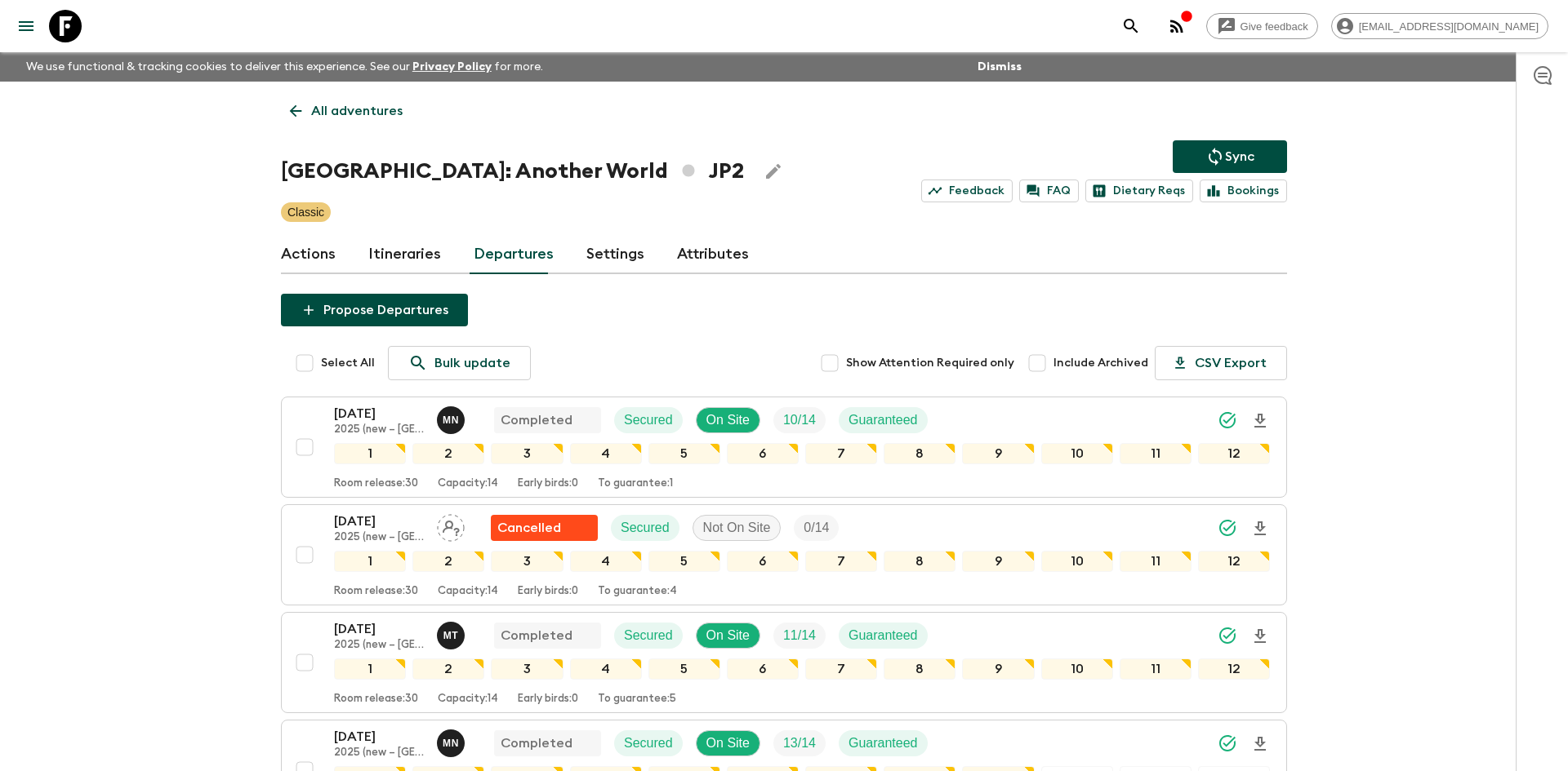
click at [342, 113] on p "All adventures" at bounding box center [357, 111] width 92 height 20
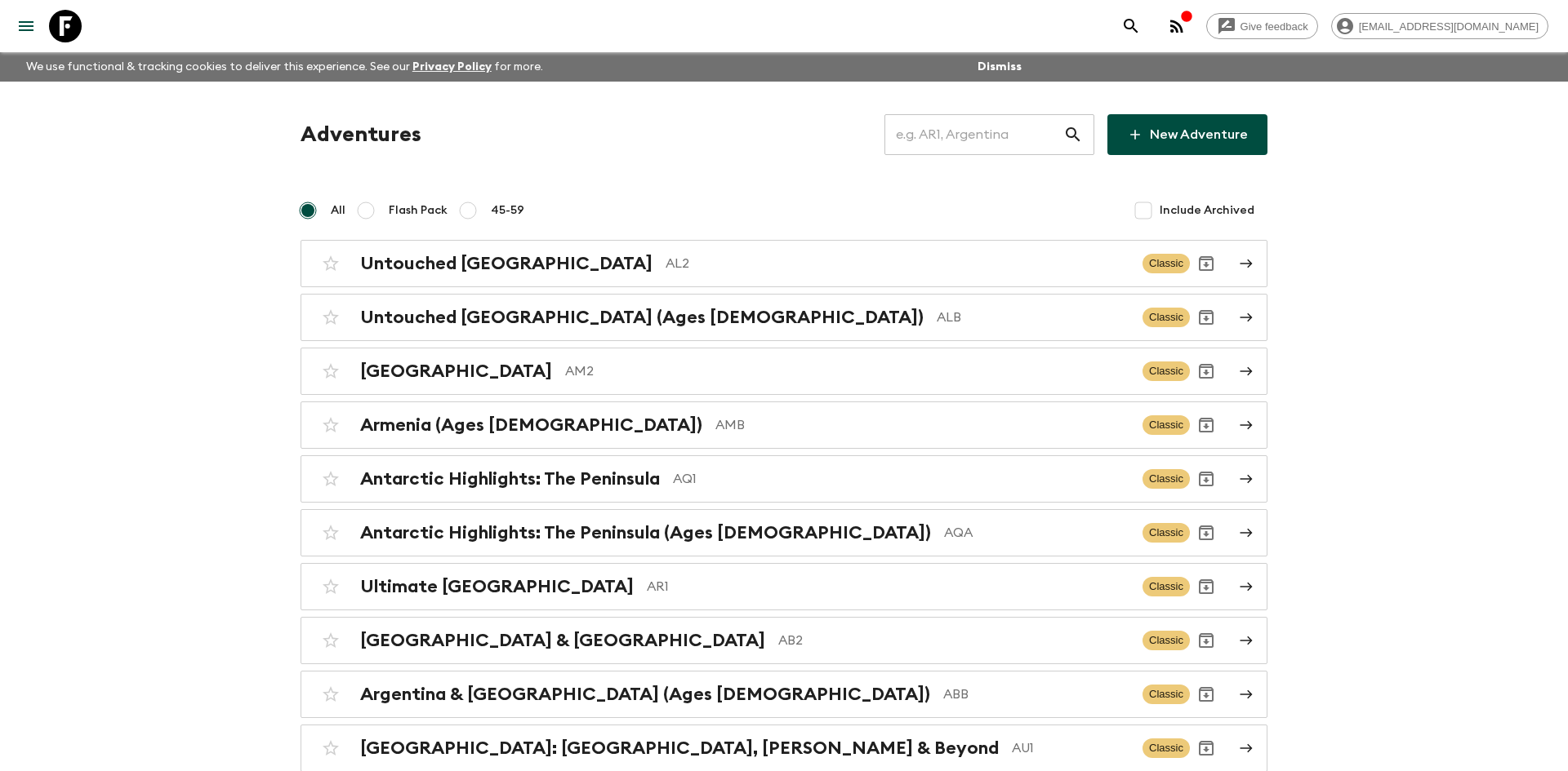
click at [957, 133] on input "text" at bounding box center [973, 134] width 179 height 46
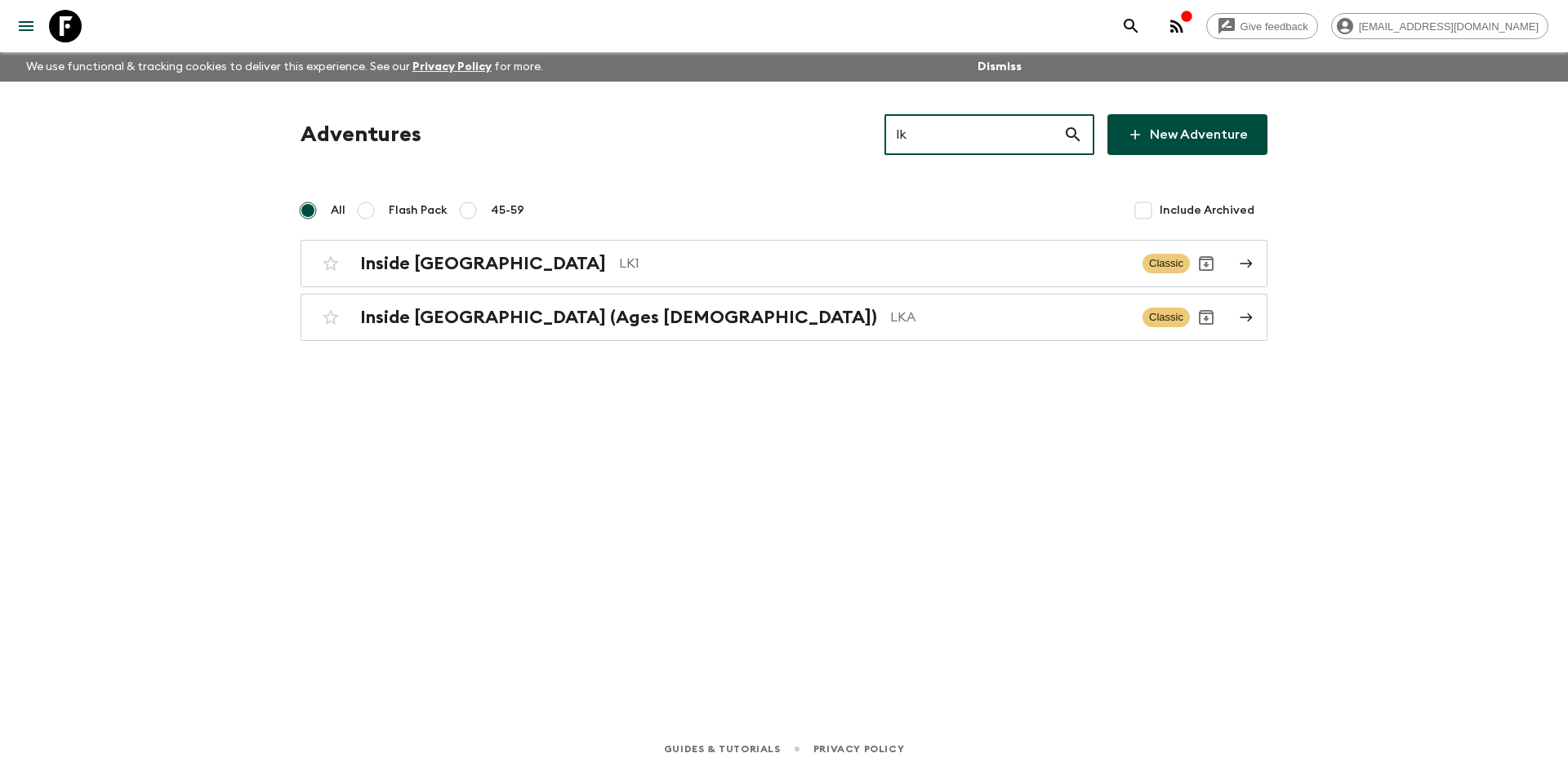
type input "lk1"
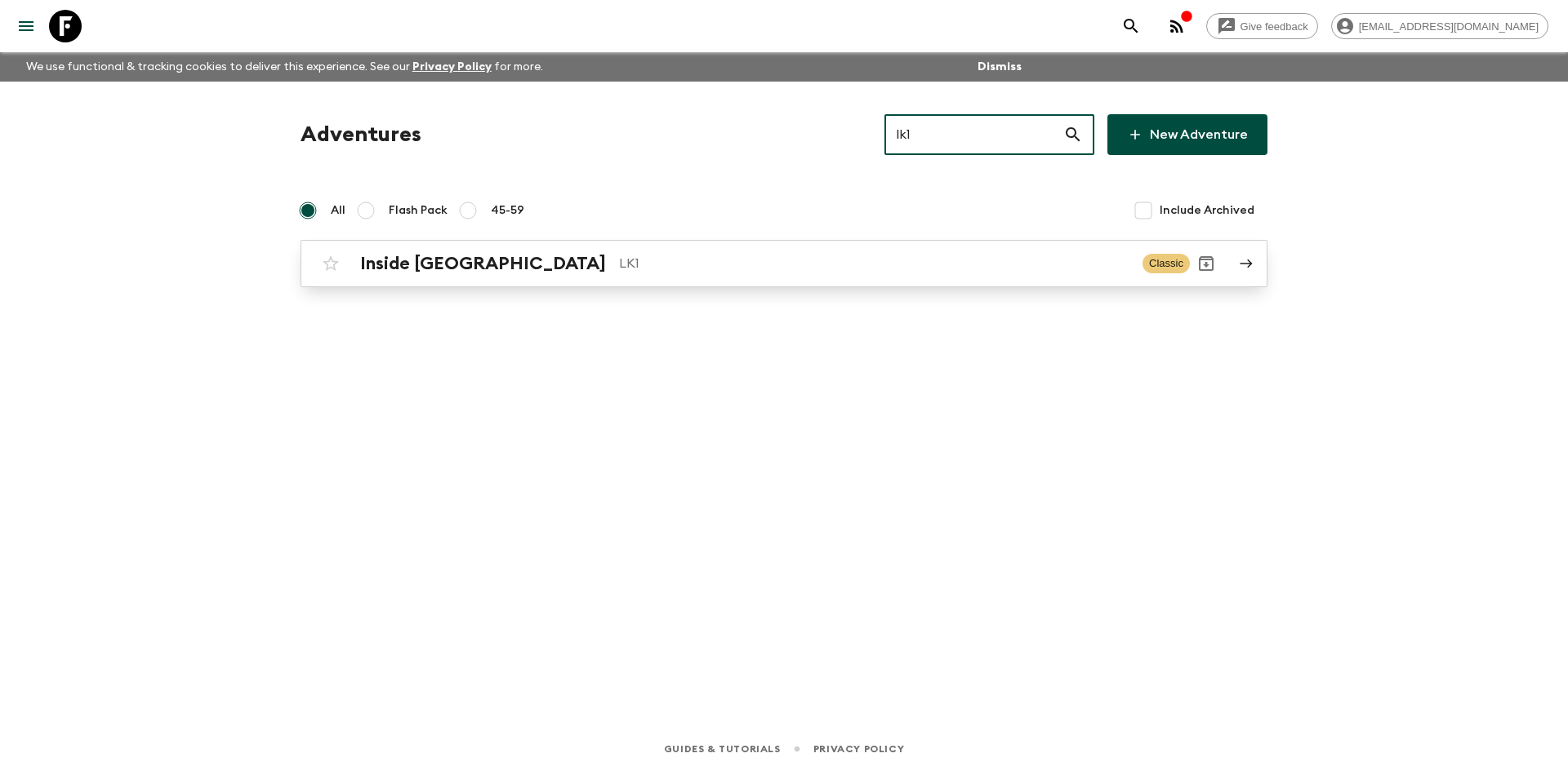
click at [495, 272] on div "Inside [GEOGRAPHIC_DATA] LK1" at bounding box center [744, 263] width 769 height 21
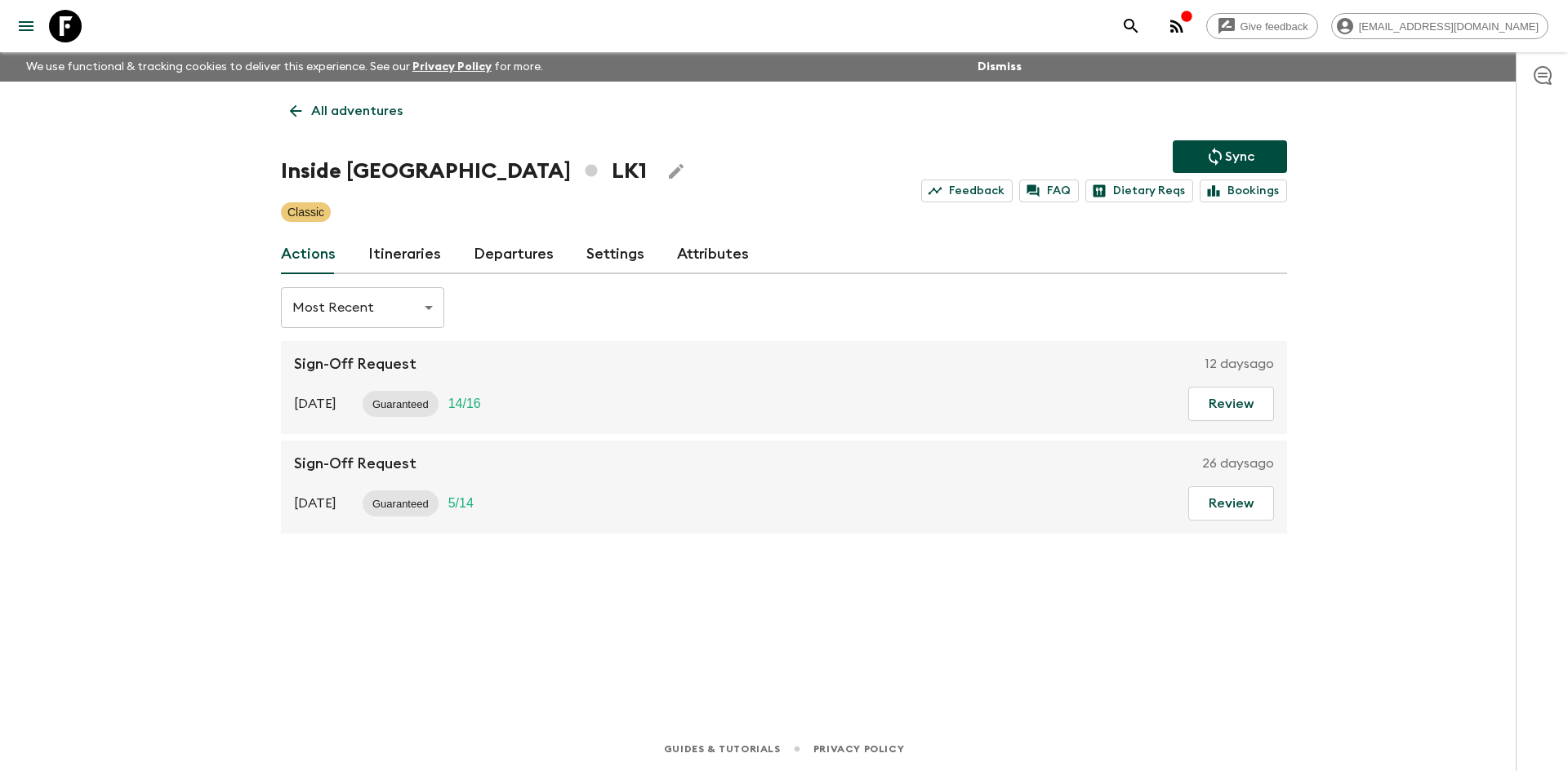
click at [1248, 147] on p "Sync" at bounding box center [1239, 157] width 29 height 20
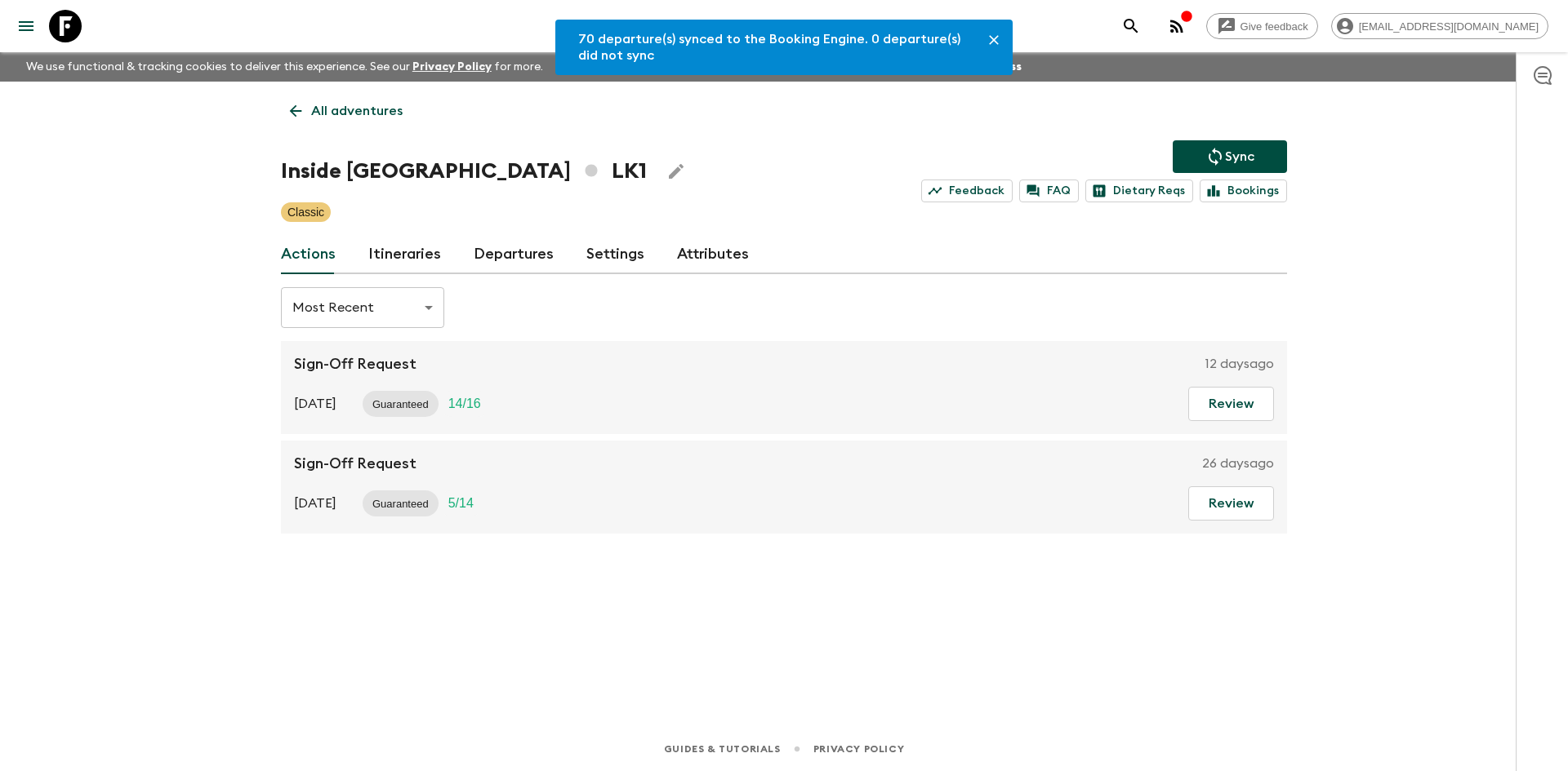
click at [485, 255] on link "Departures" at bounding box center [513, 254] width 80 height 39
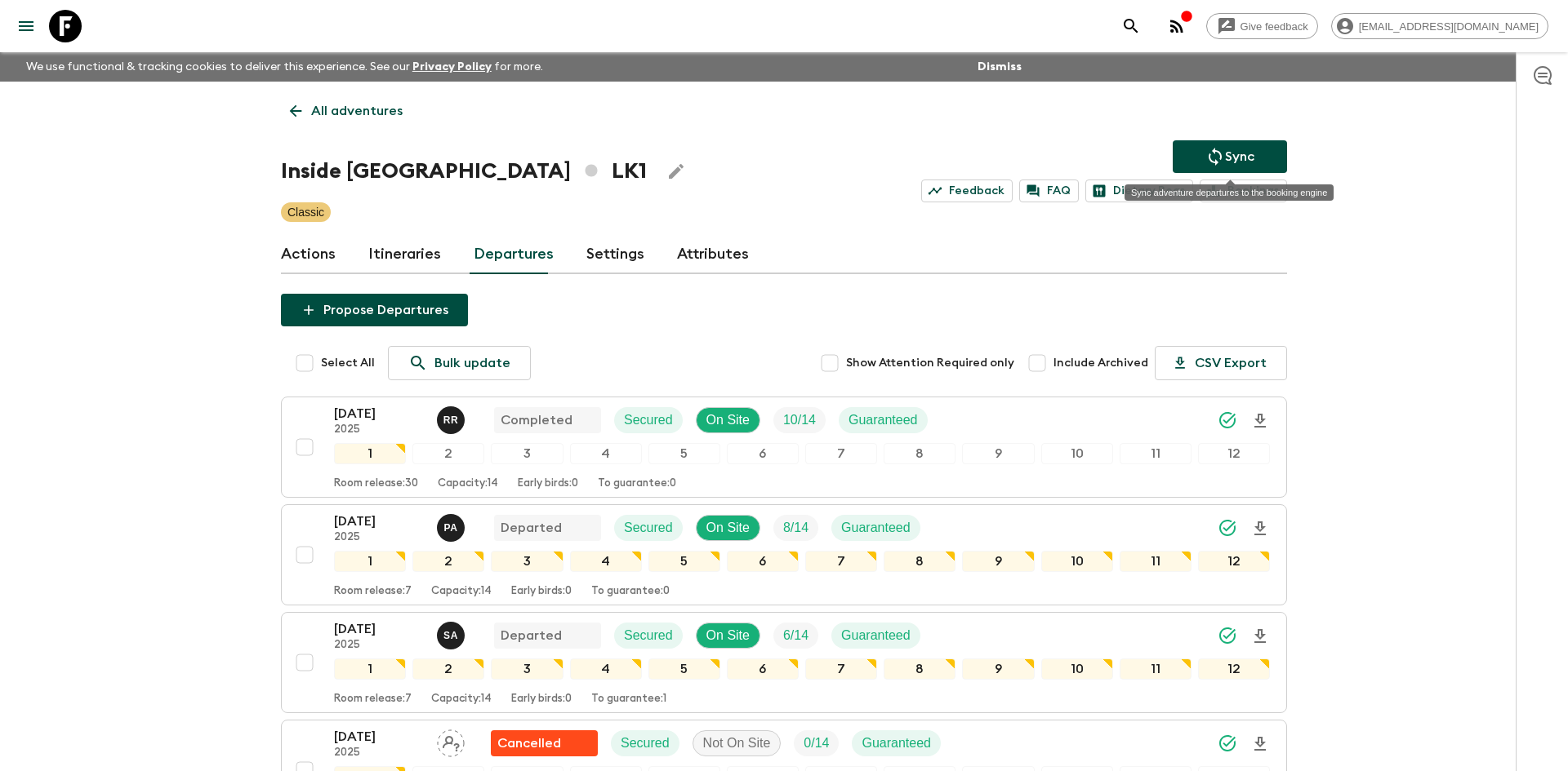
click at [1245, 148] on p "Sync" at bounding box center [1239, 157] width 29 height 20
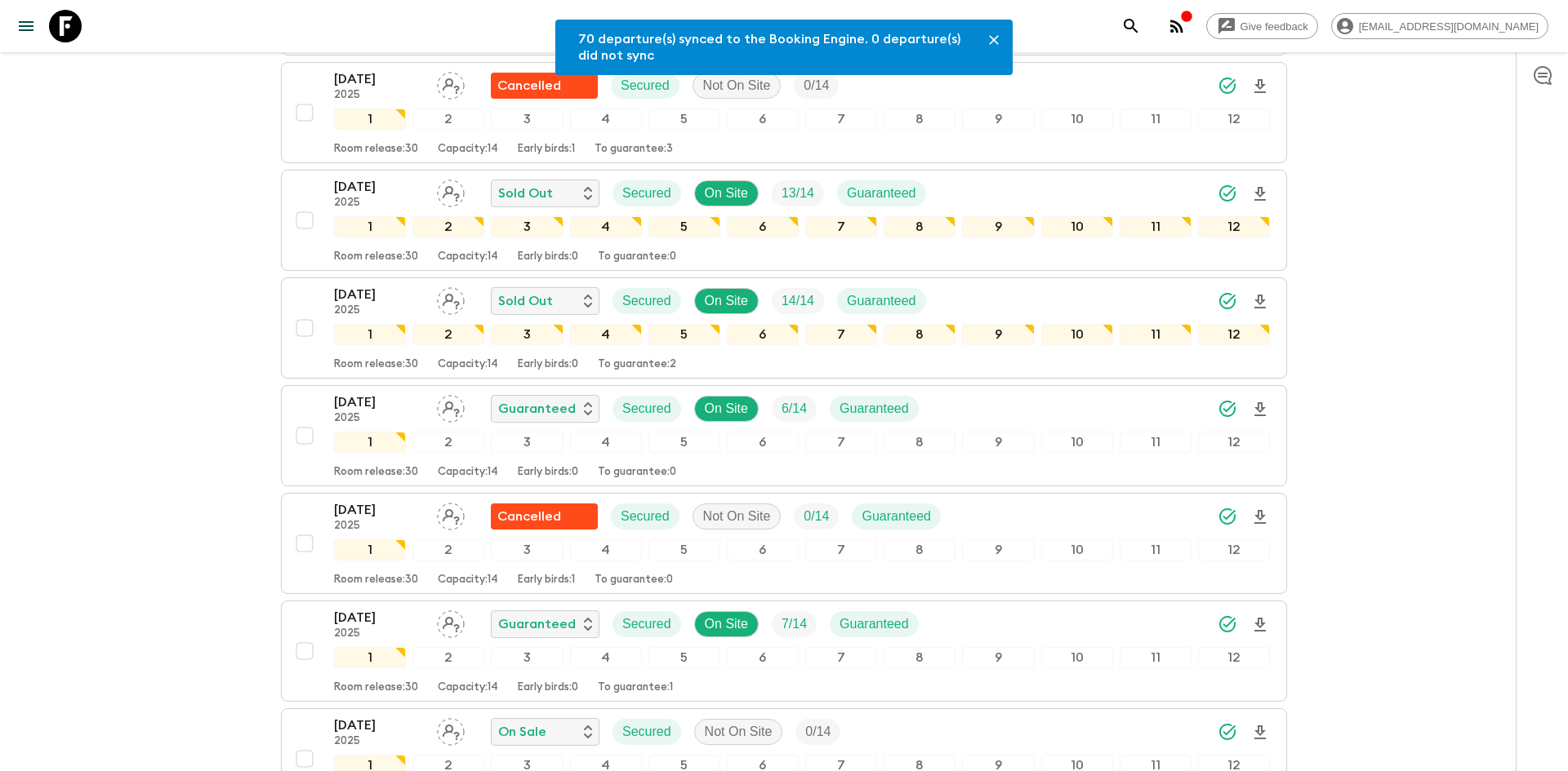
scroll to position [1200, 0]
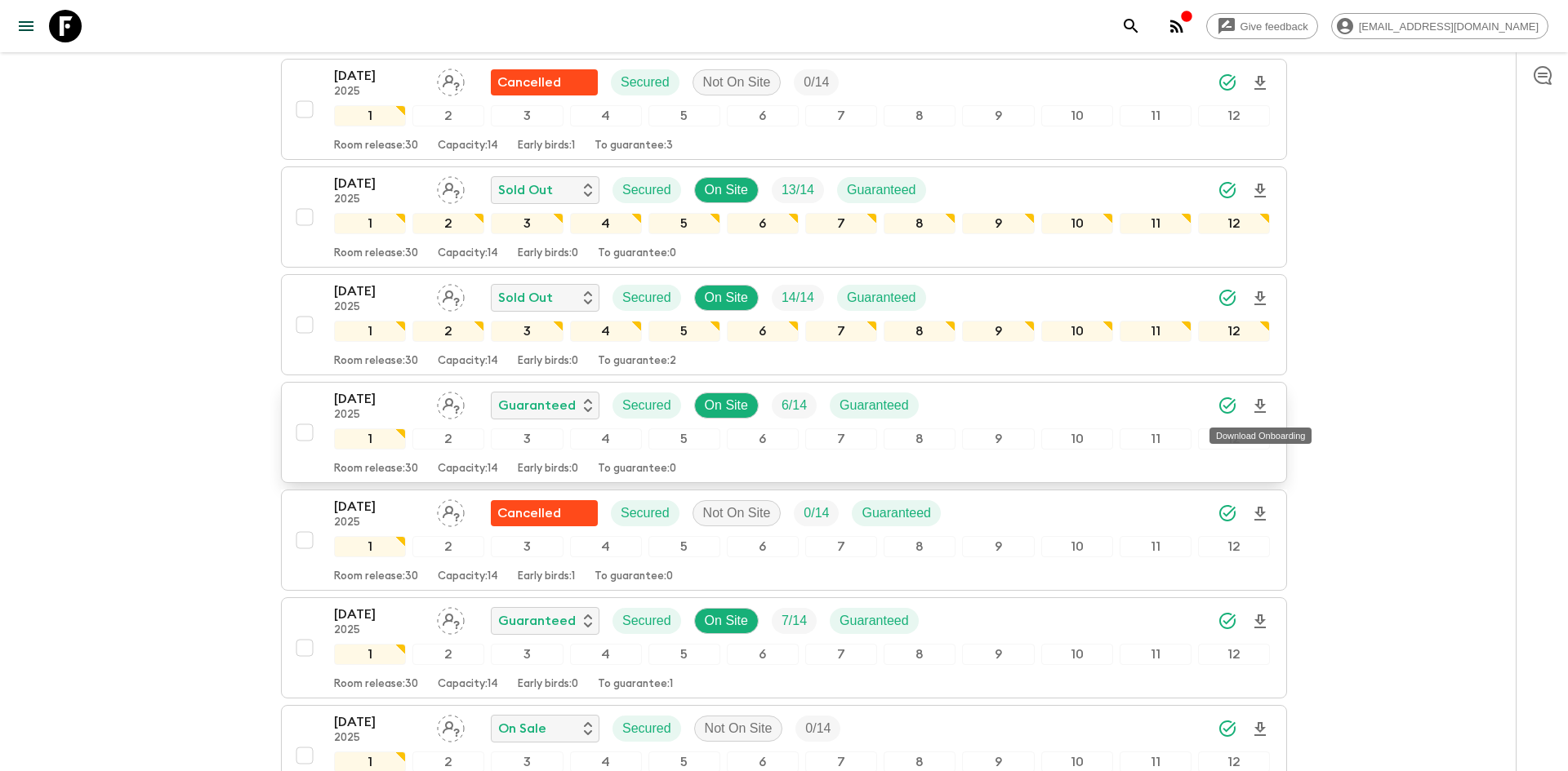
click at [1262, 409] on icon "Download Onboarding" at bounding box center [1259, 406] width 20 height 20
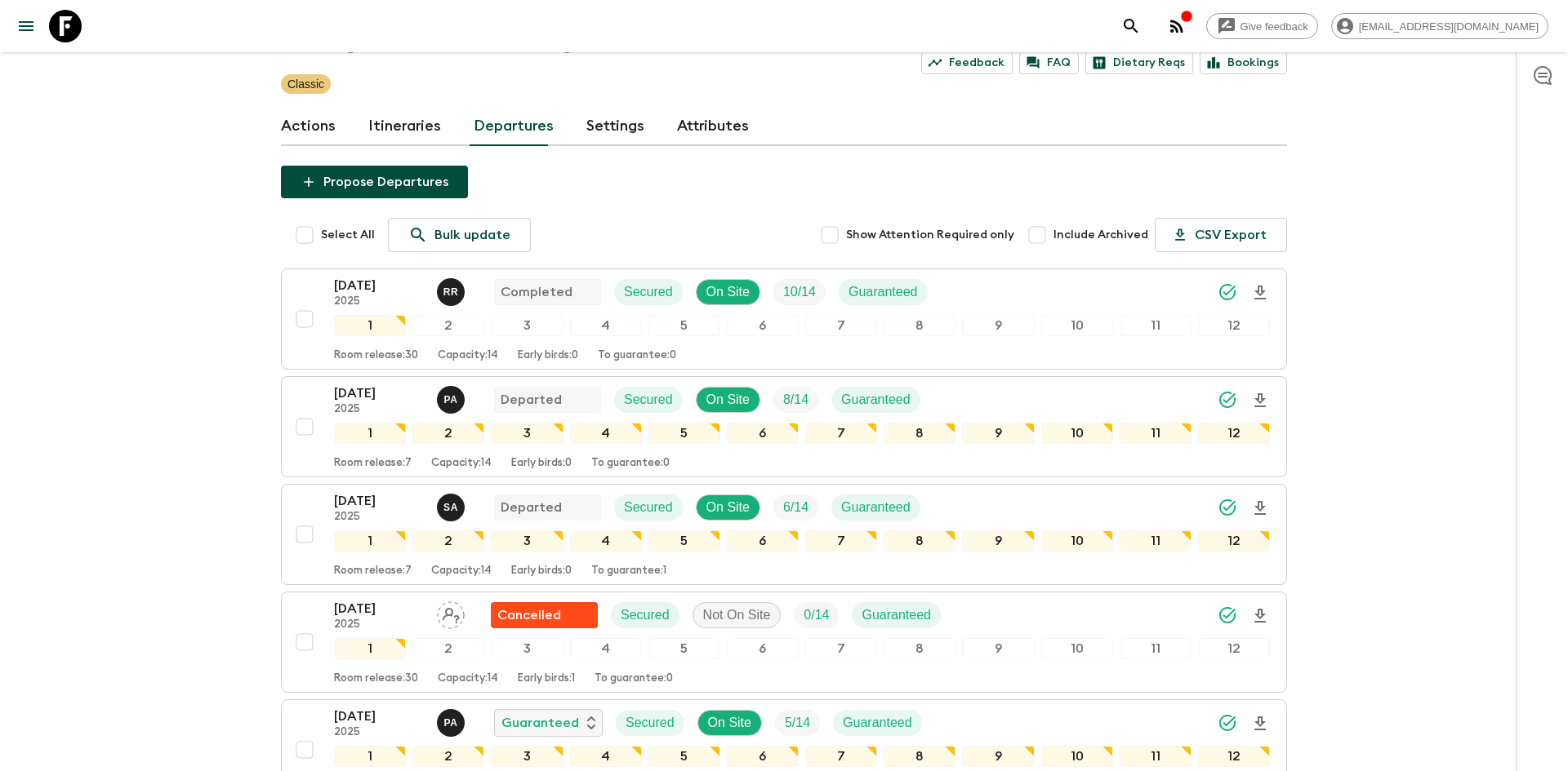
scroll to position [0, 0]
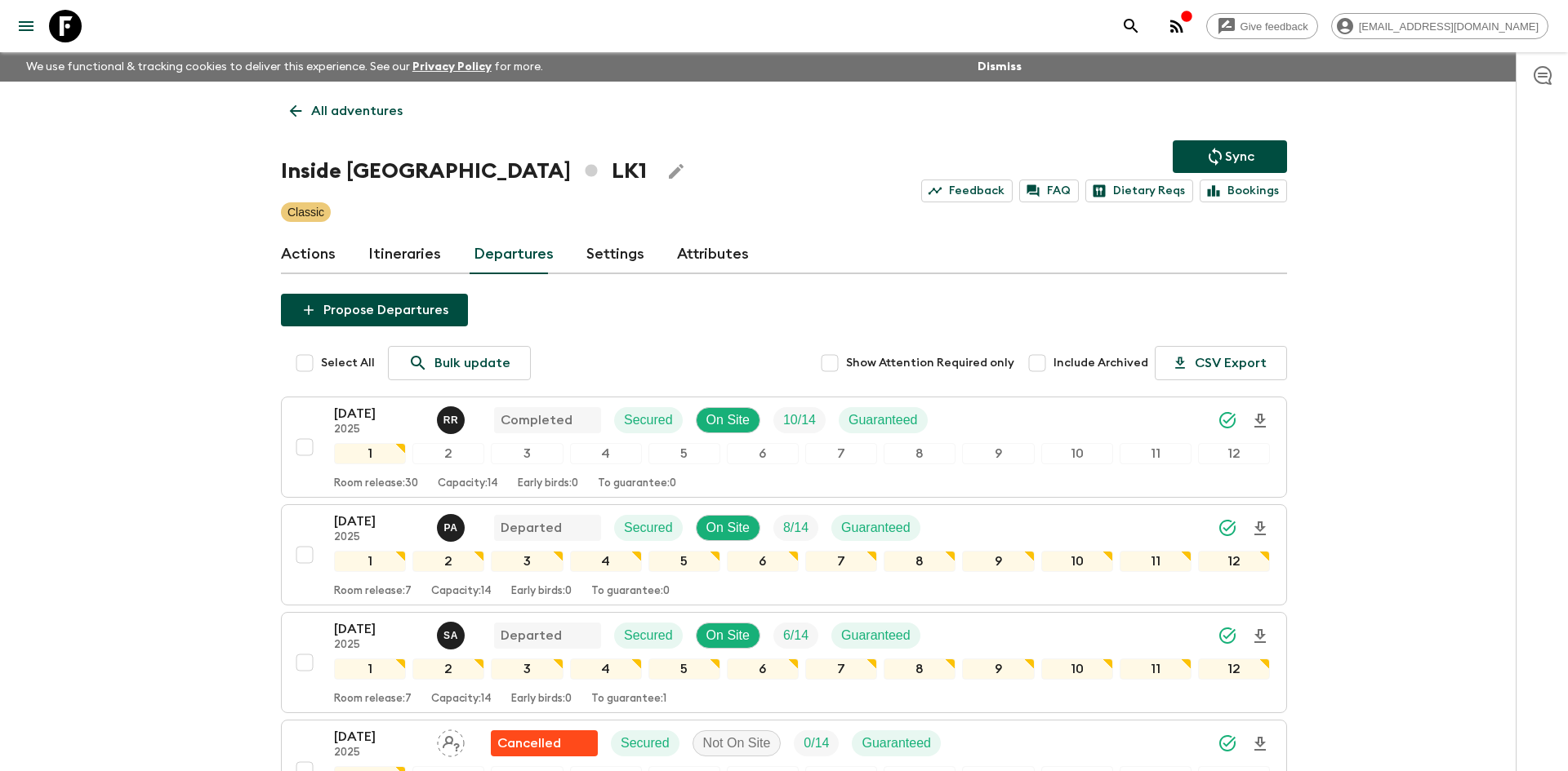
click at [326, 115] on p "All adventures" at bounding box center [357, 111] width 92 height 20
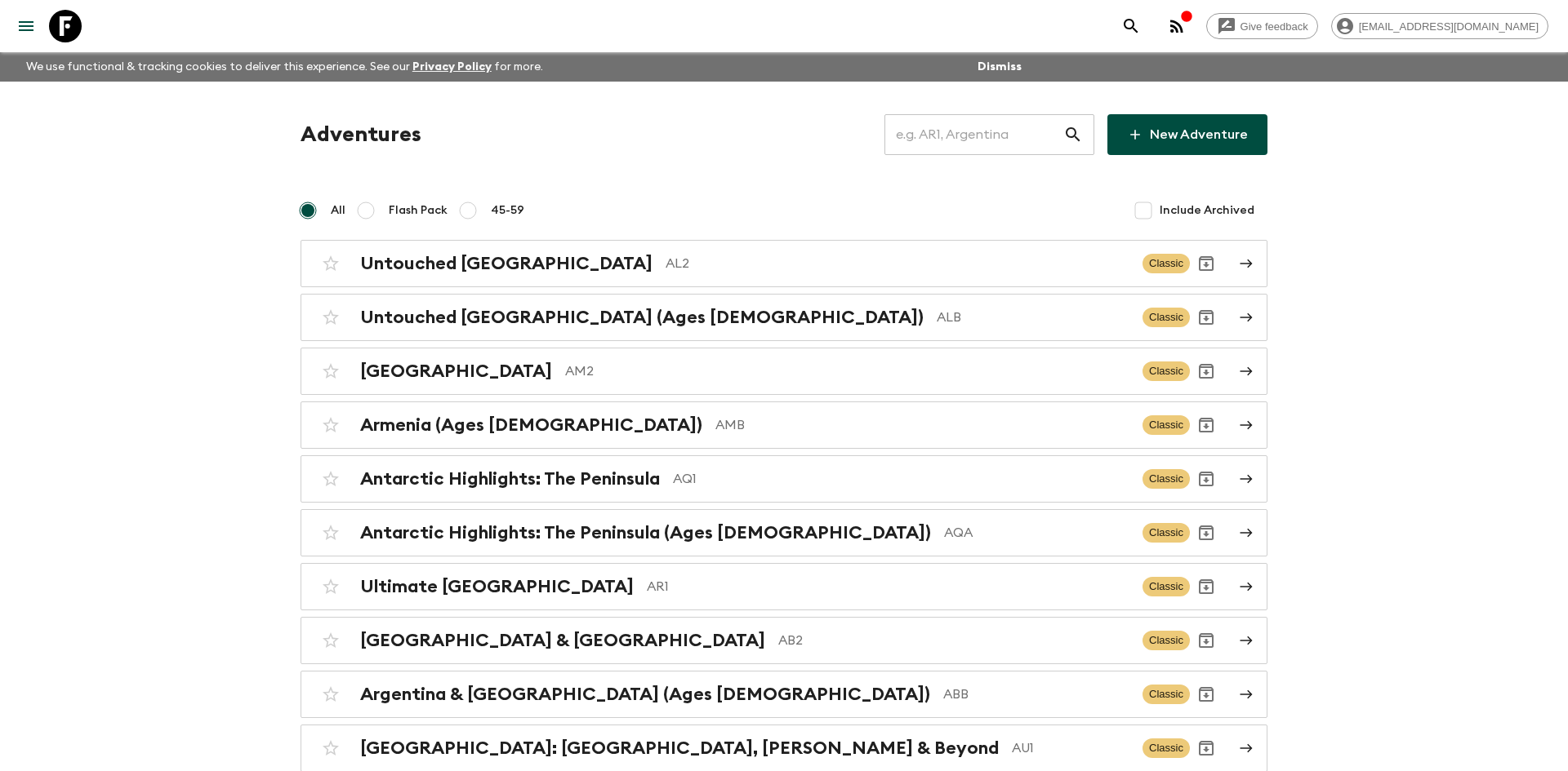
click at [914, 140] on input "text" at bounding box center [973, 134] width 179 height 46
type input "al2"
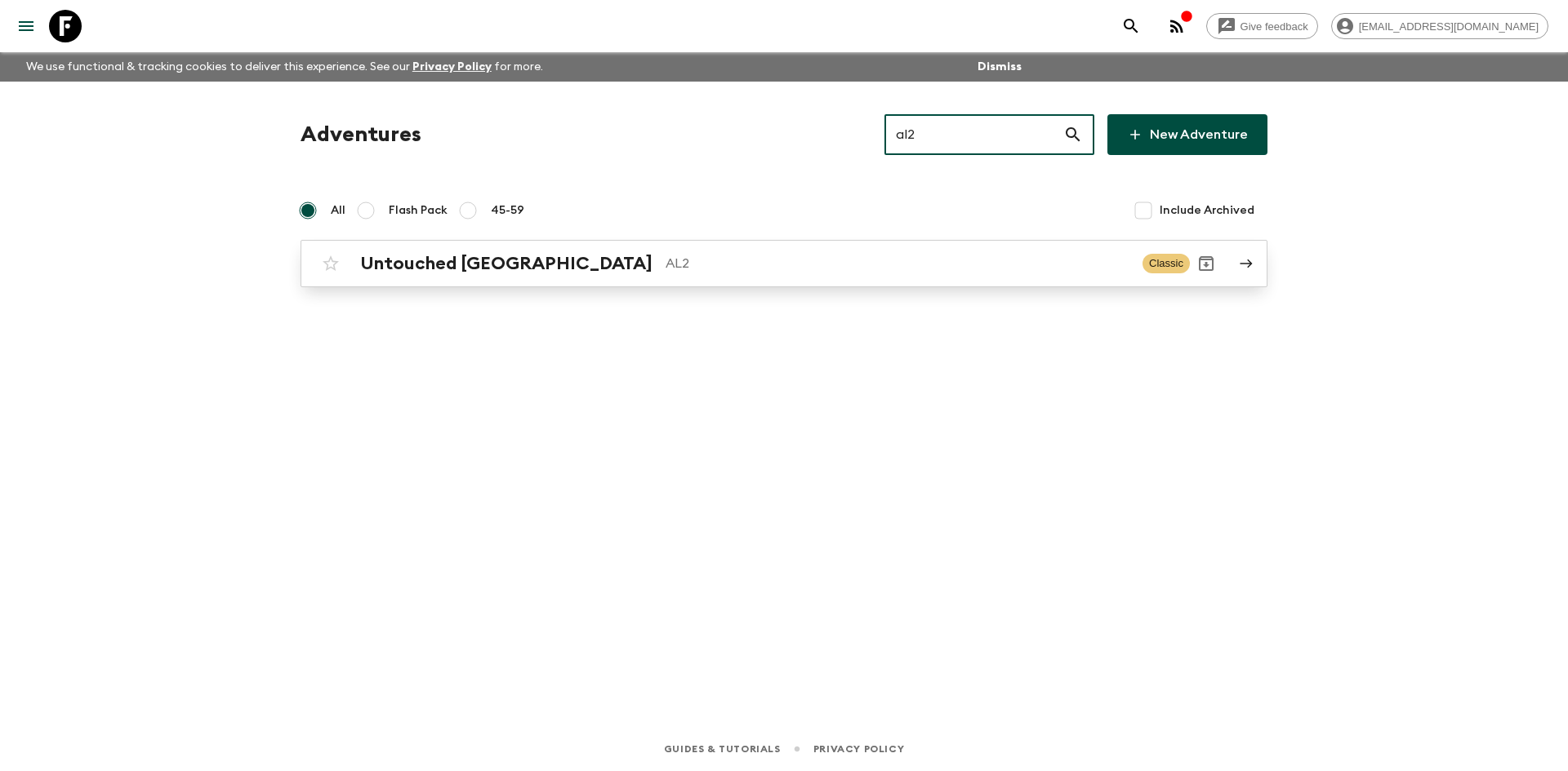
click at [666, 265] on p "AL2" at bounding box center [897, 263] width 464 height 20
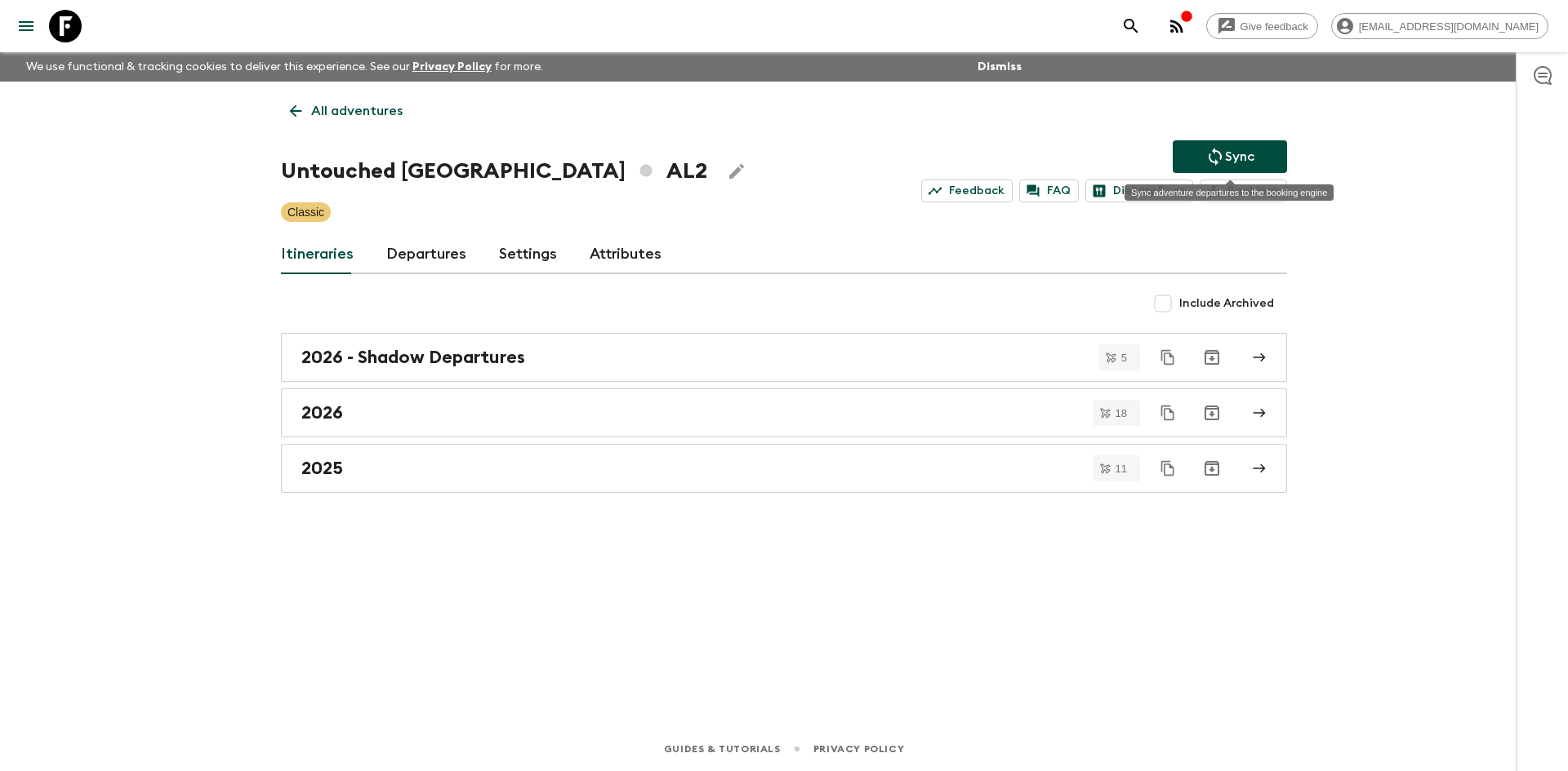
click at [1266, 151] on button "Sync" at bounding box center [1230, 157] width 114 height 33
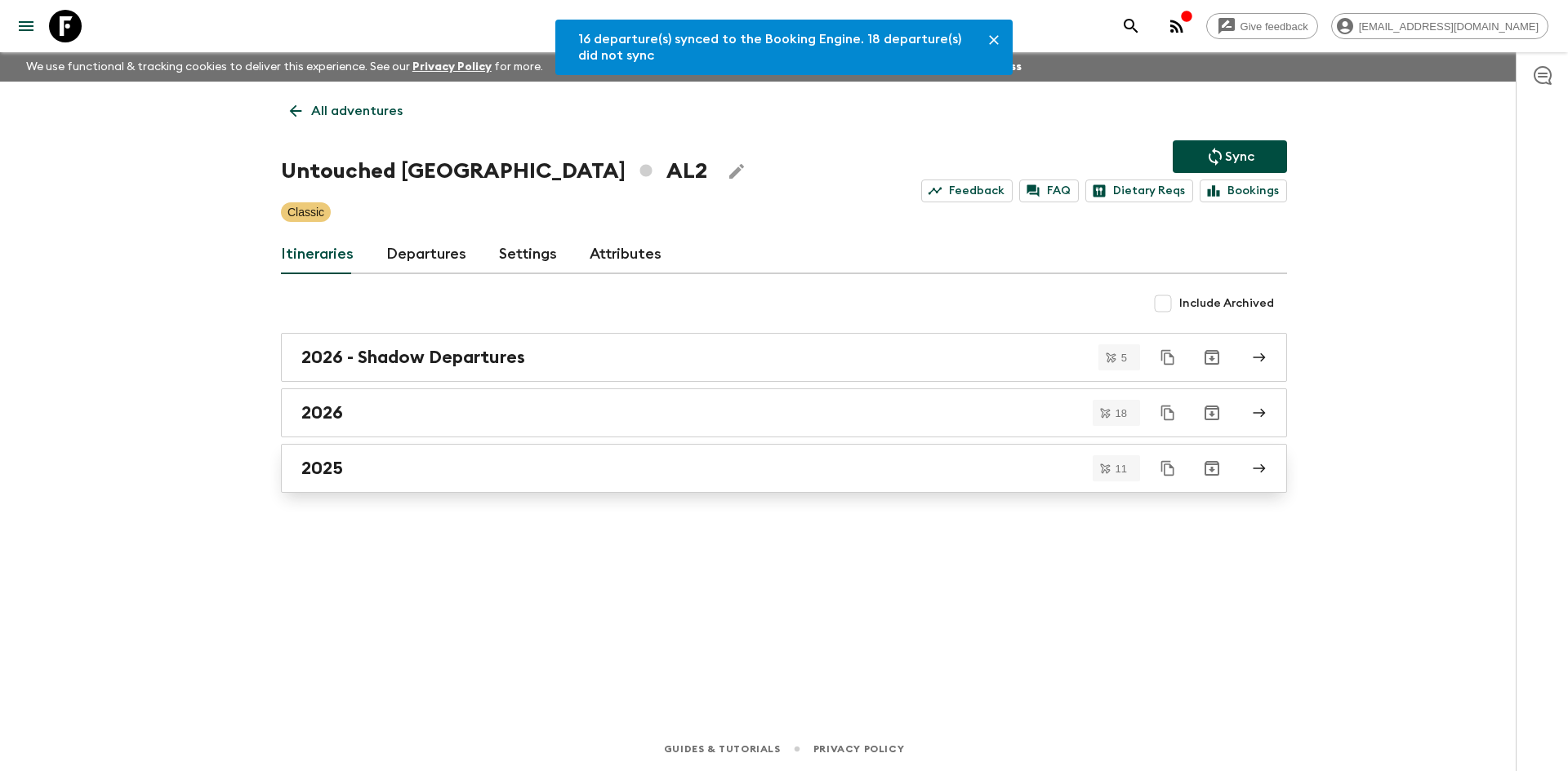
click at [342, 460] on h2 "2025" at bounding box center [322, 469] width 42 height 21
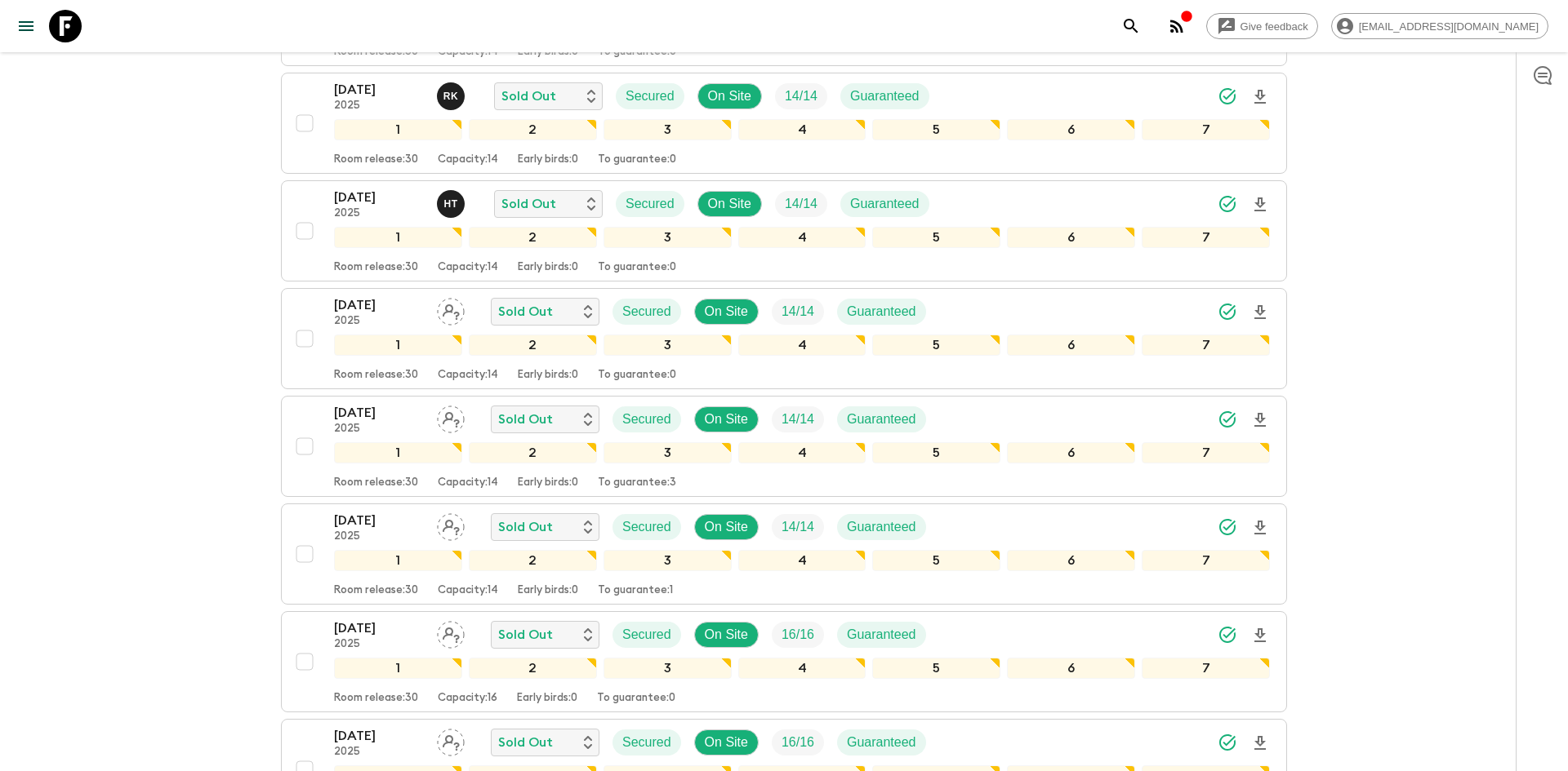
scroll to position [713, 0]
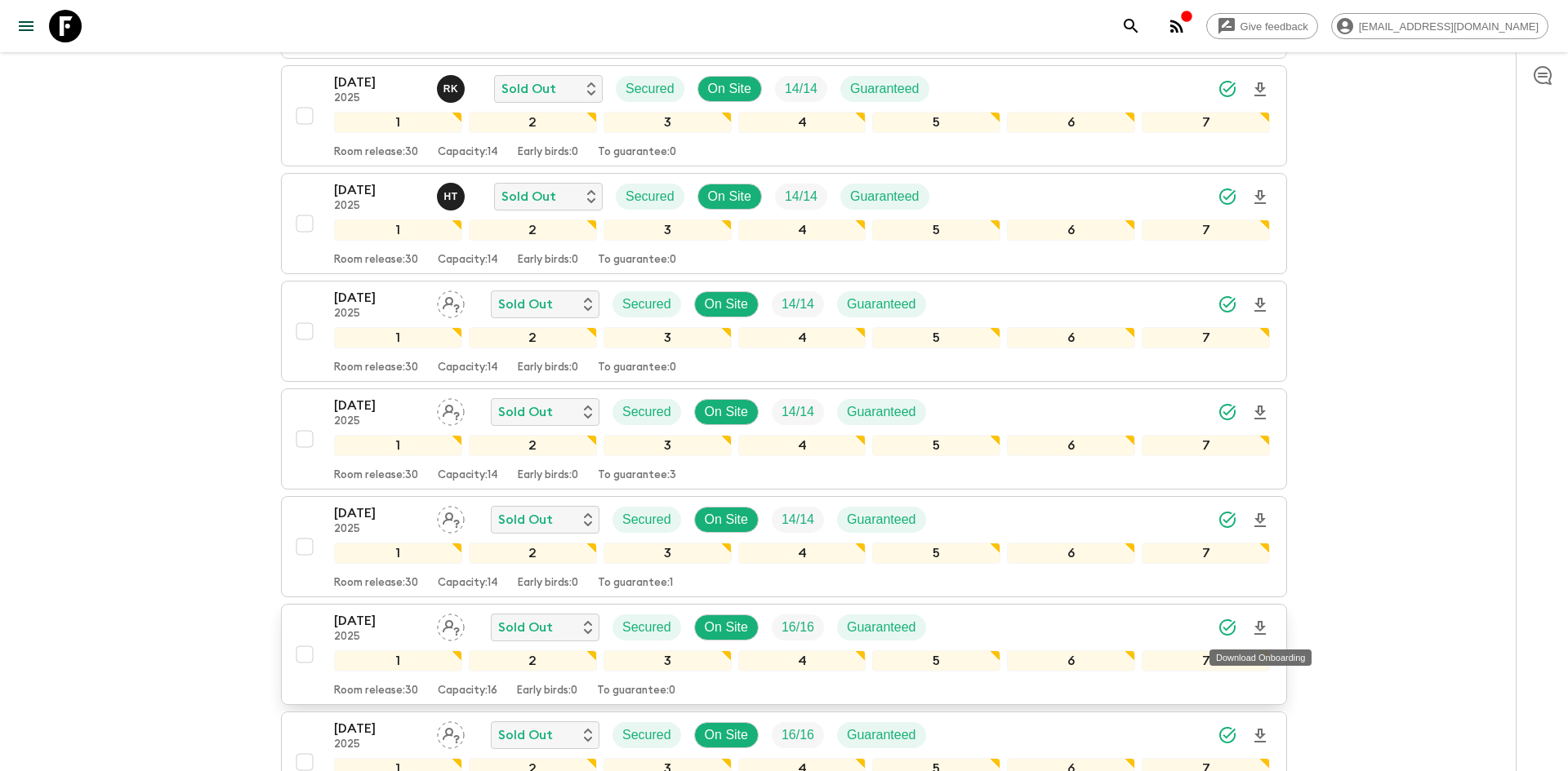
click at [1262, 623] on icon "Download Onboarding" at bounding box center [1259, 628] width 11 height 14
